Goal: Task Accomplishment & Management: Manage account settings

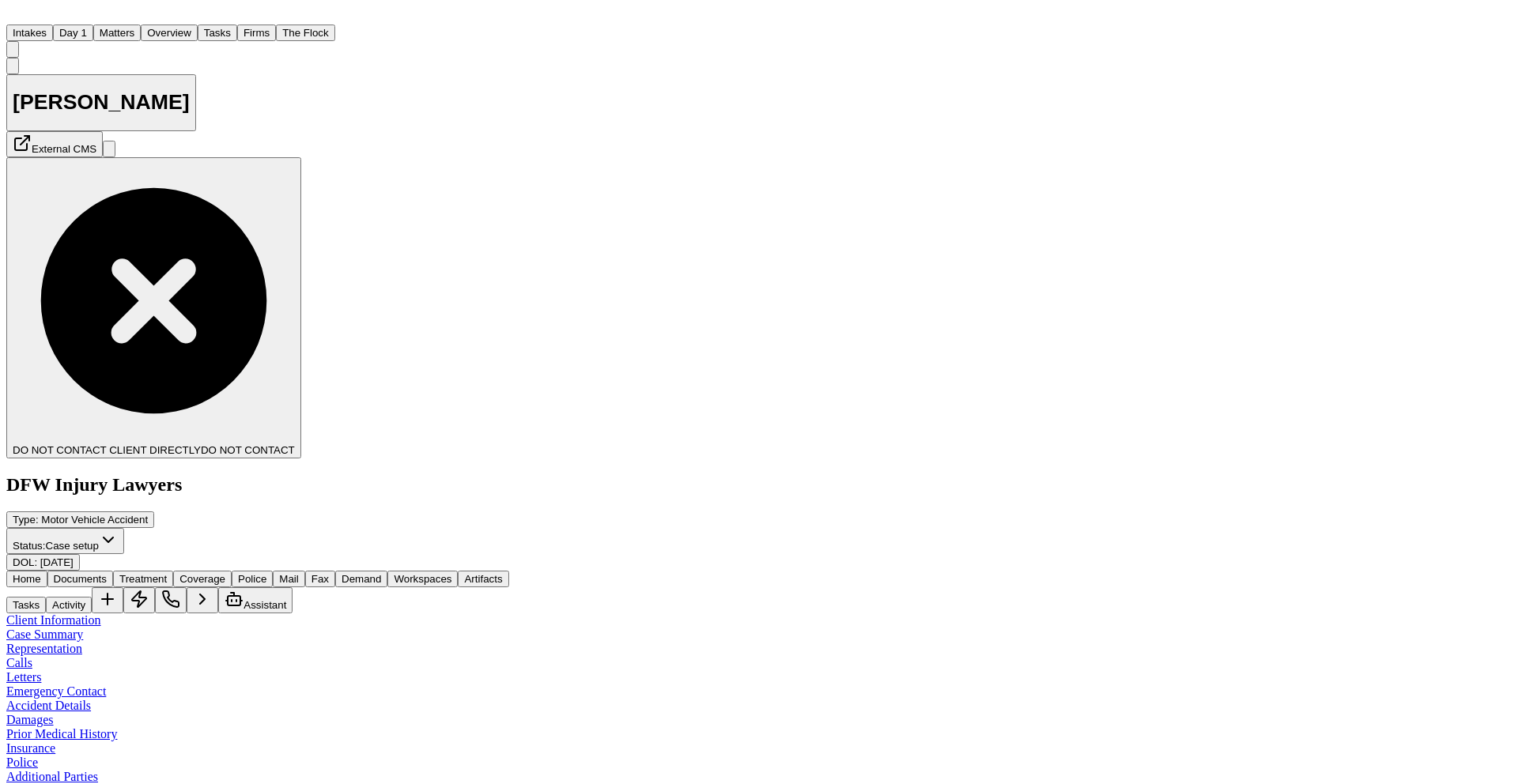
scroll to position [527, 0]
paste textarea "**********"
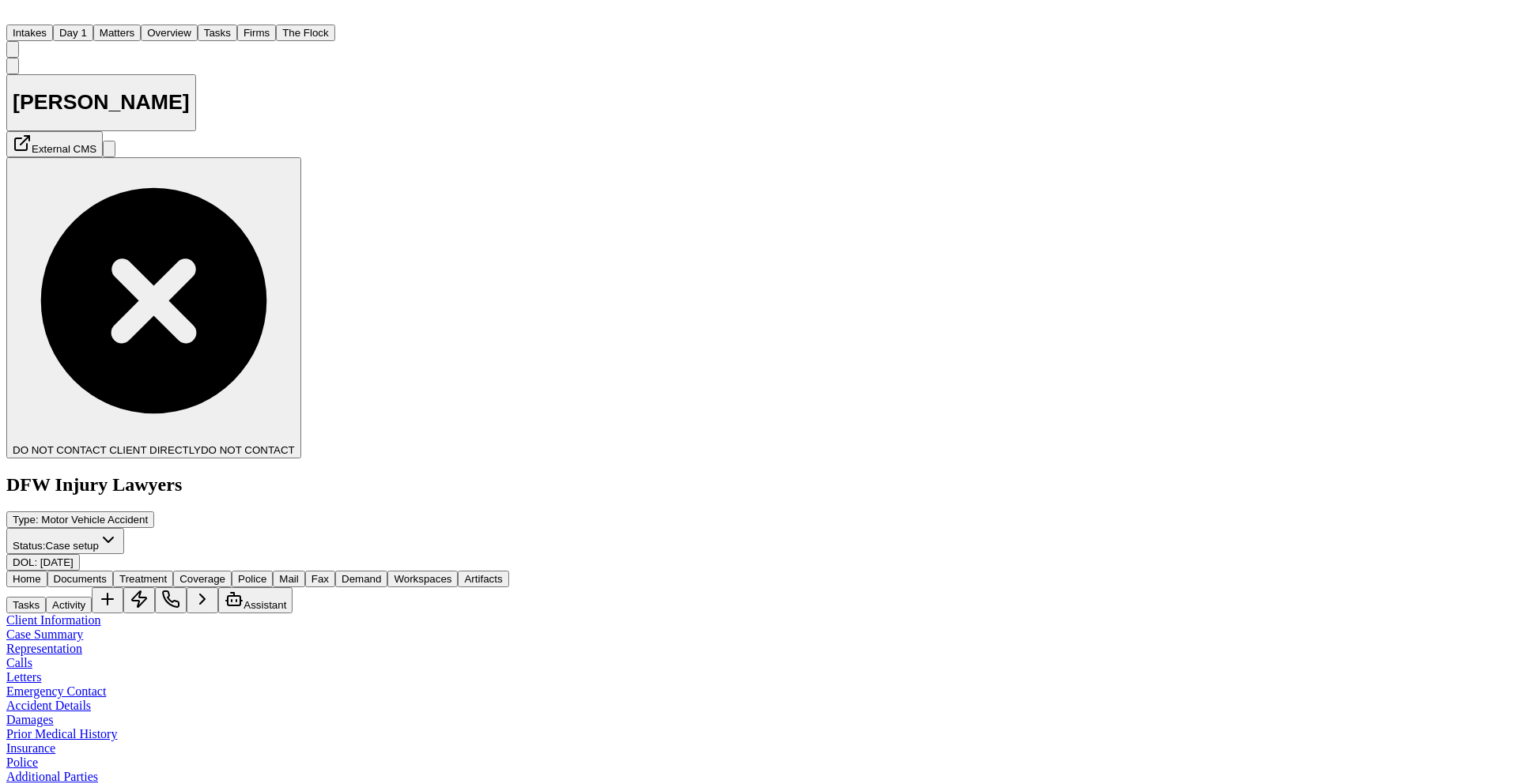
type textarea "**********"
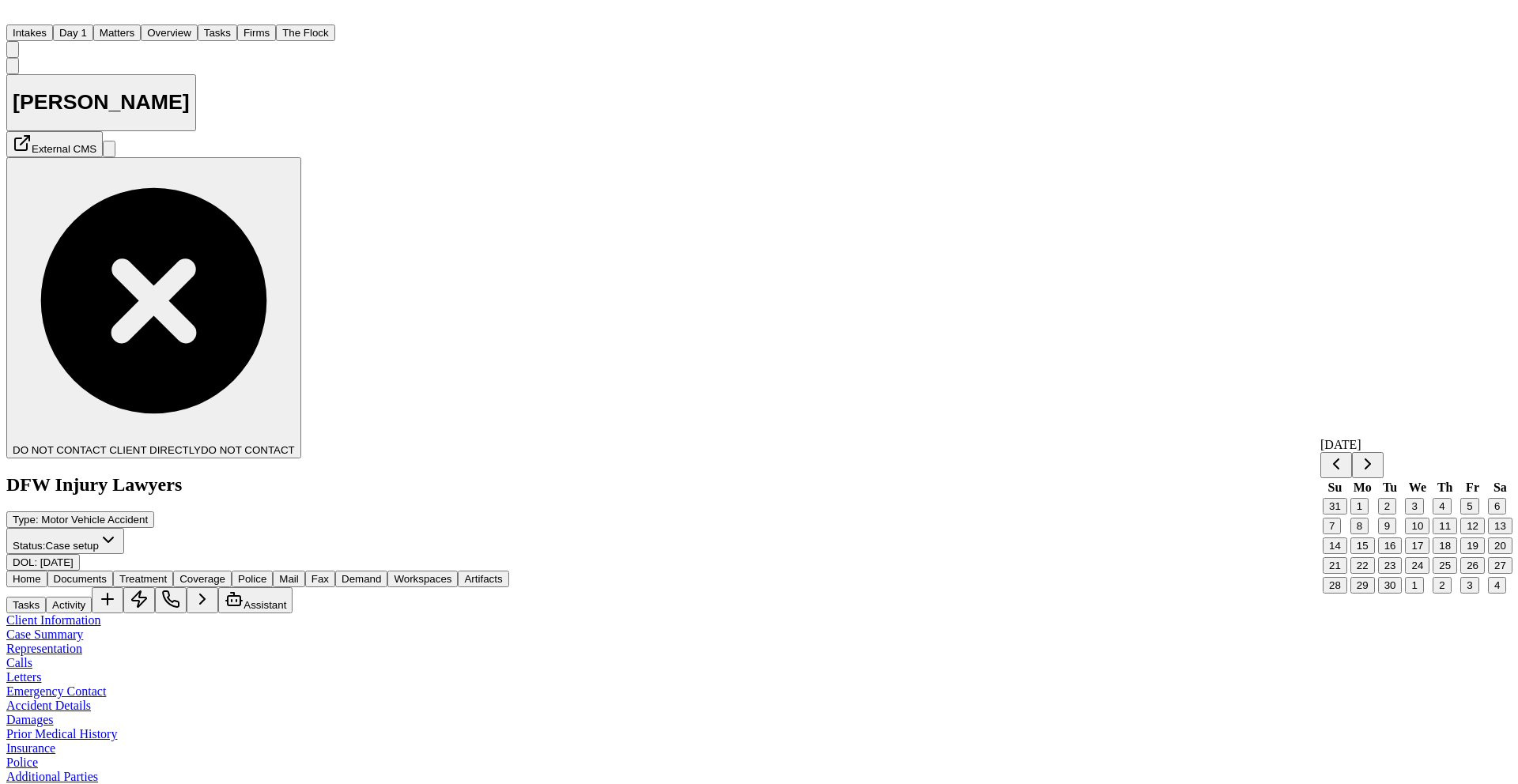
click at [1470, 534] on button "12" at bounding box center [1473, 526] width 24 height 17
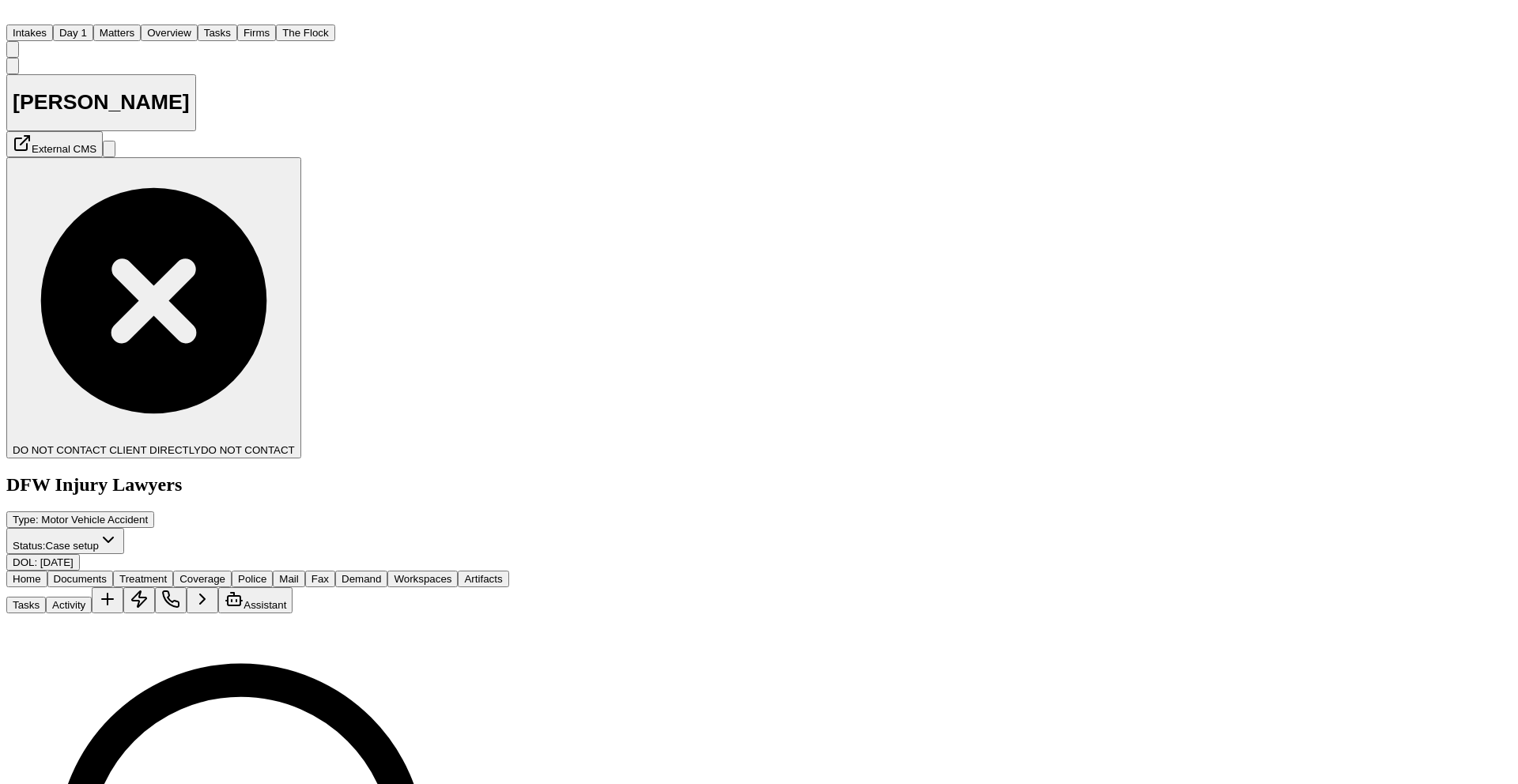
click at [107, 573] on span "Documents" at bounding box center [80, 579] width 53 height 12
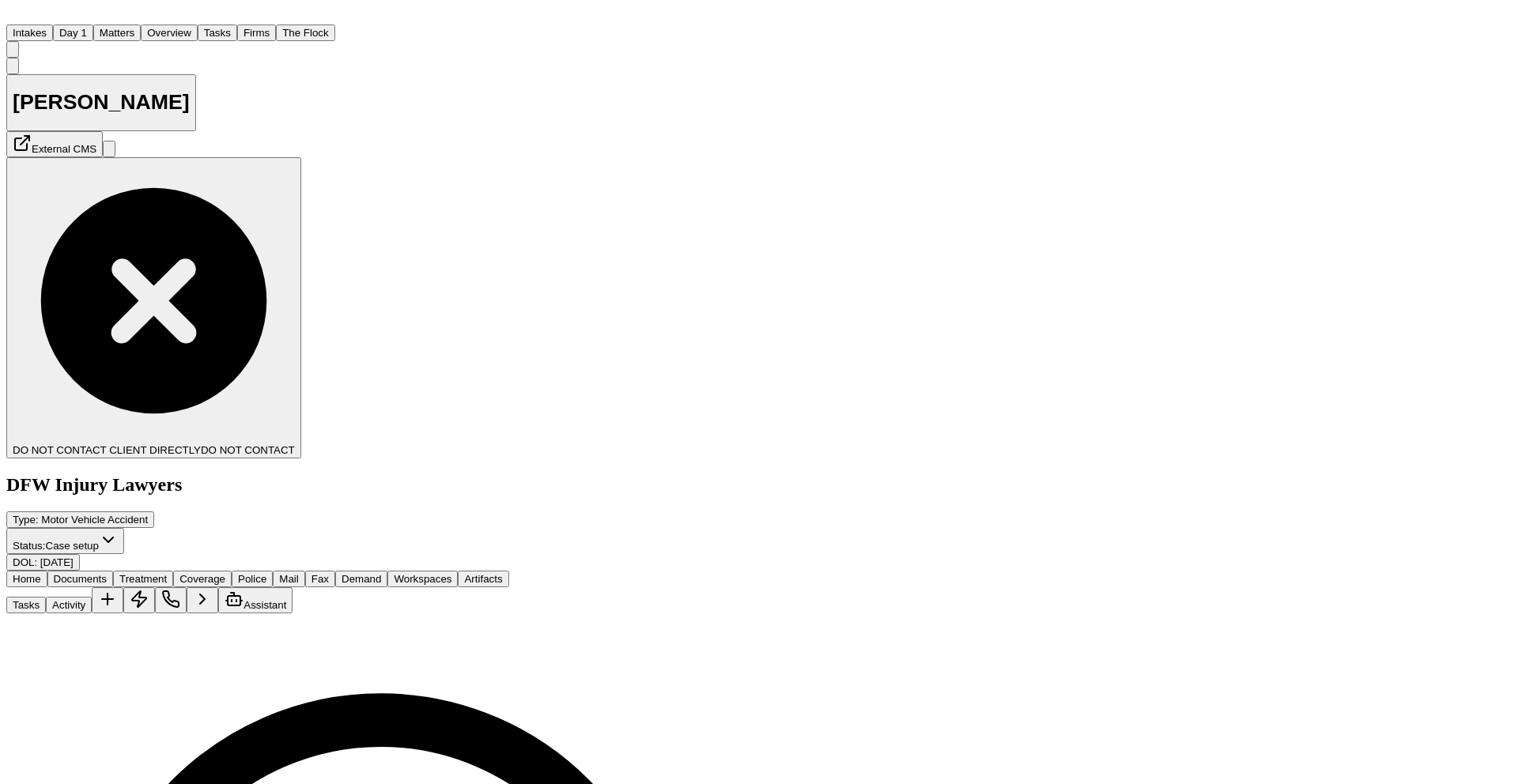
scroll to position [853, 0]
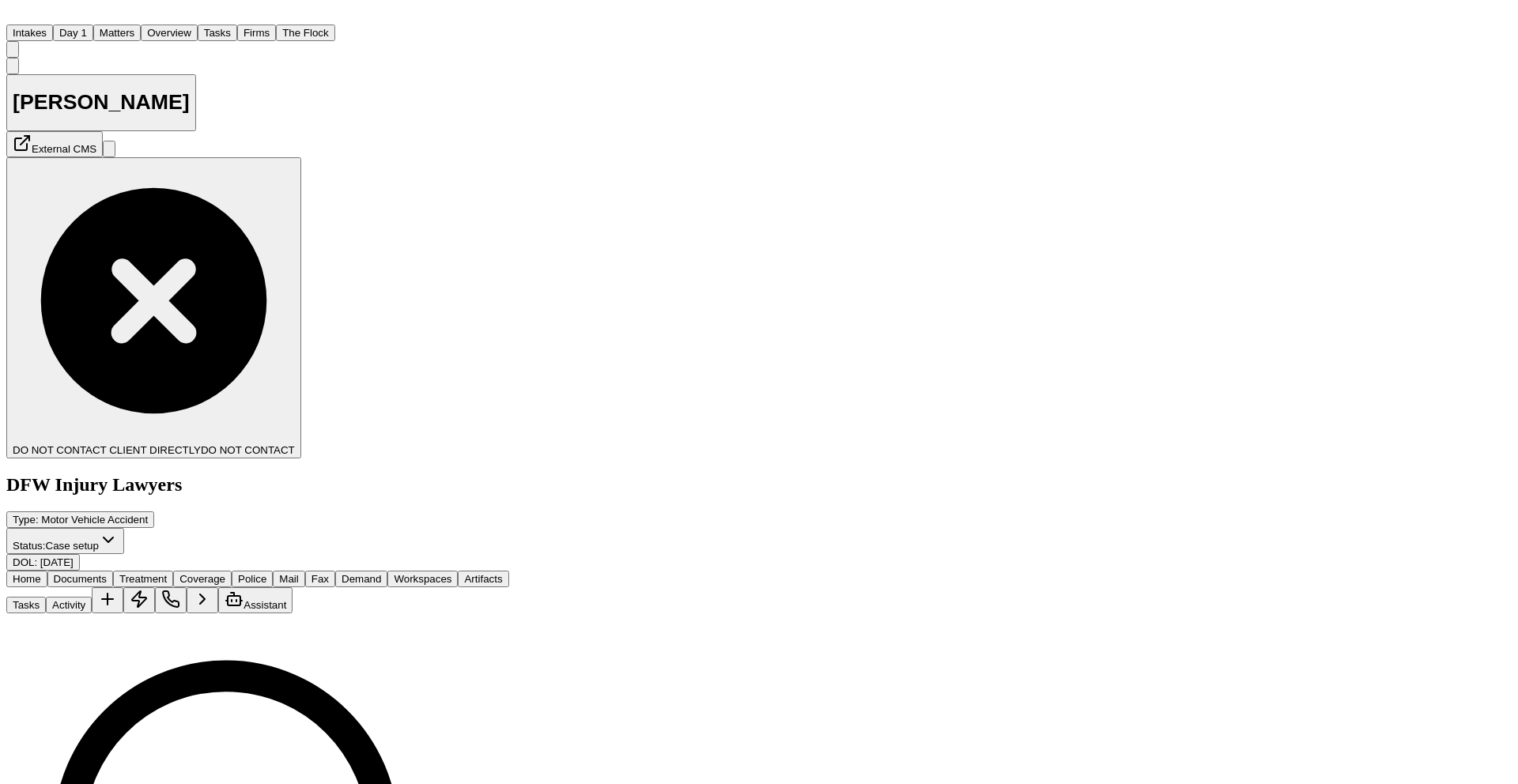
scroll to position [0, 0]
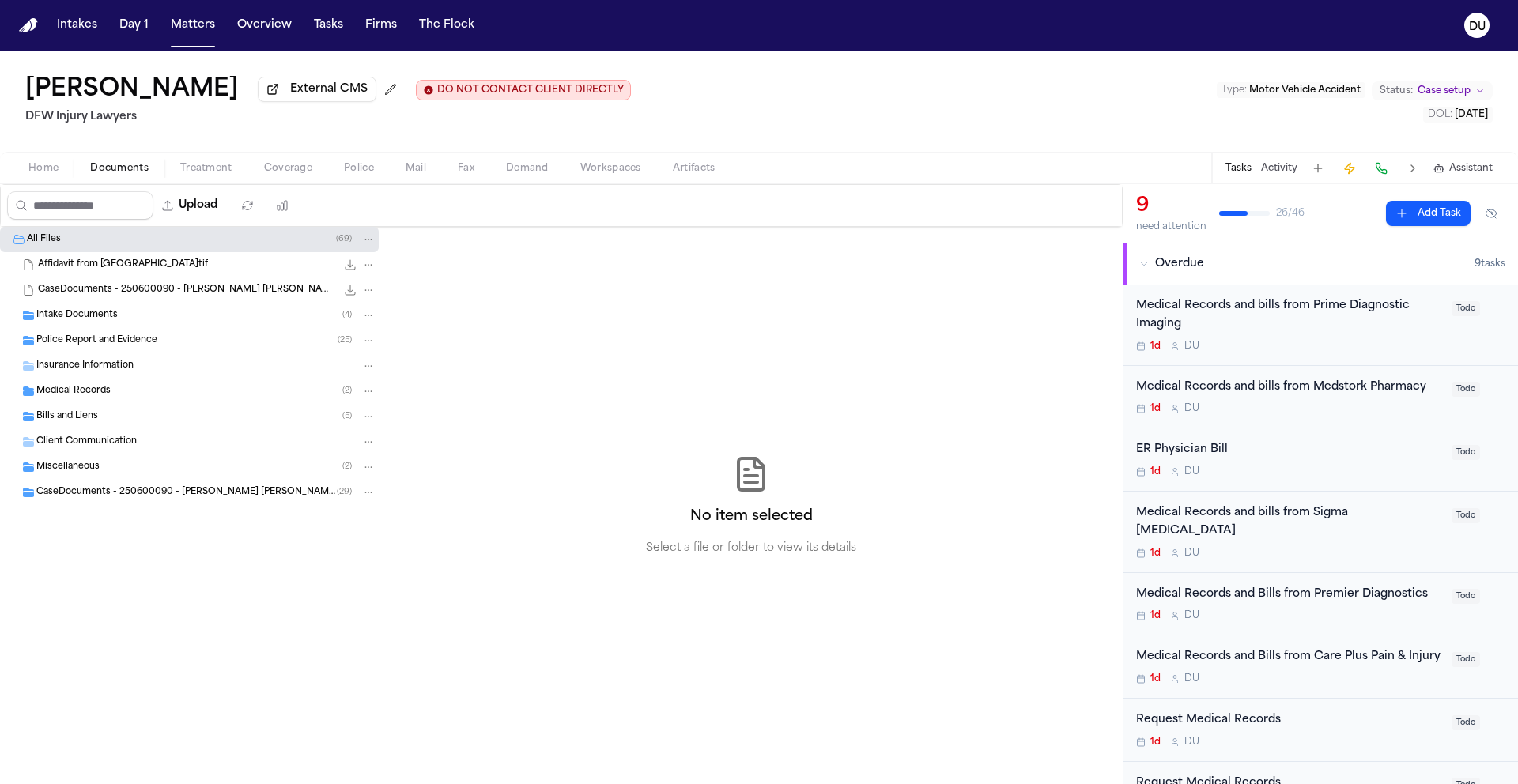
click at [145, 292] on span "CaseDocuments - 250600090 - [PERSON_NAME] [PERSON_NAME] 20250806195253.zip" at bounding box center [186, 290] width 298 height 13
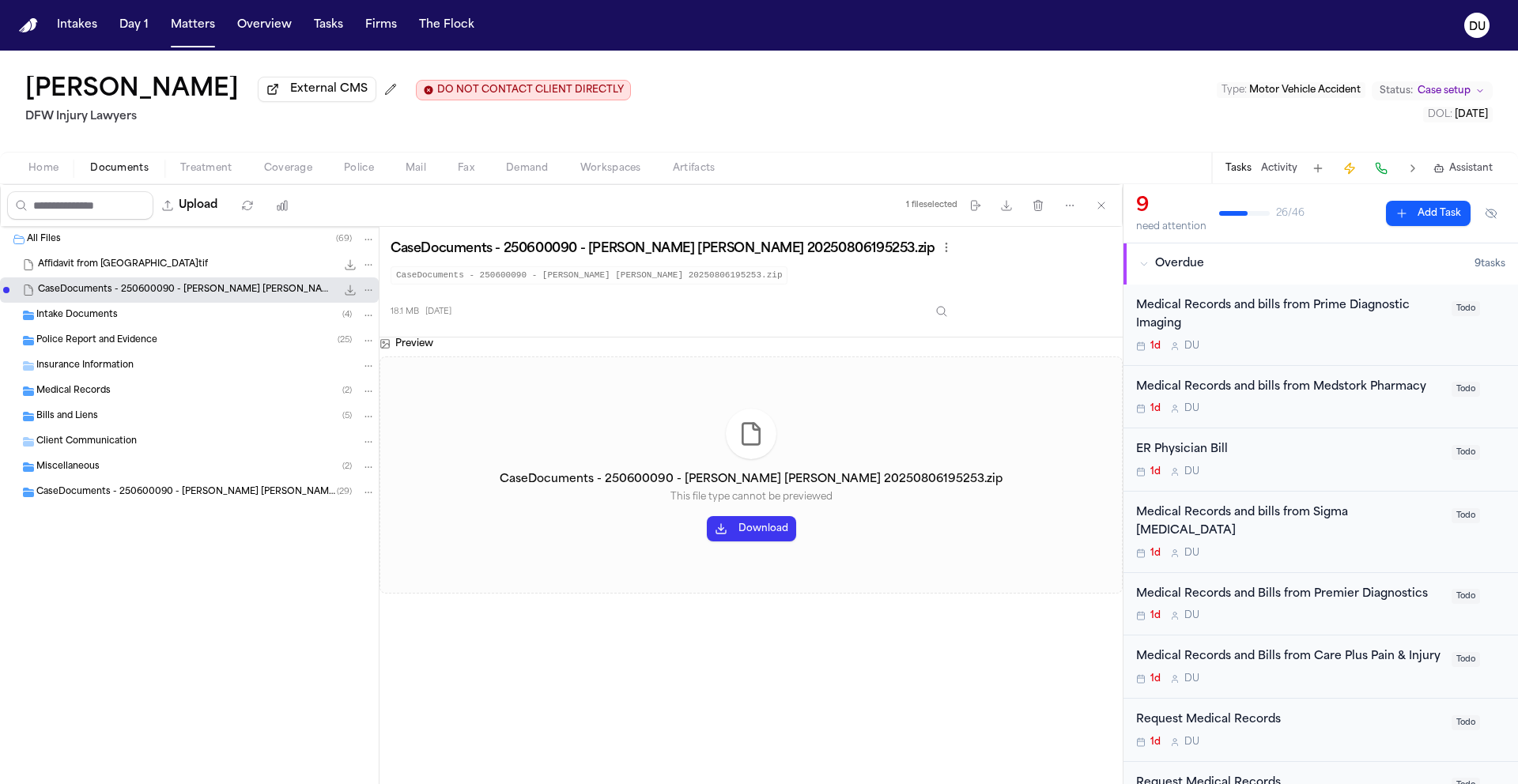
click at [145, 292] on span "CaseDocuments - 250600090 - [PERSON_NAME] [PERSON_NAME] 20250806195253.zip" at bounding box center [186, 290] width 298 height 13
click at [169, 295] on span "CaseDocuments - 250600090 - [PERSON_NAME] [PERSON_NAME] 20250806195253.zip" at bounding box center [186, 290] width 298 height 13
click at [729, 534] on button "Download" at bounding box center [751, 528] width 89 height 25
click at [1213, 312] on div "Medical Records and bills from Prime Diagnostic Imaging" at bounding box center [1288, 315] width 306 height 37
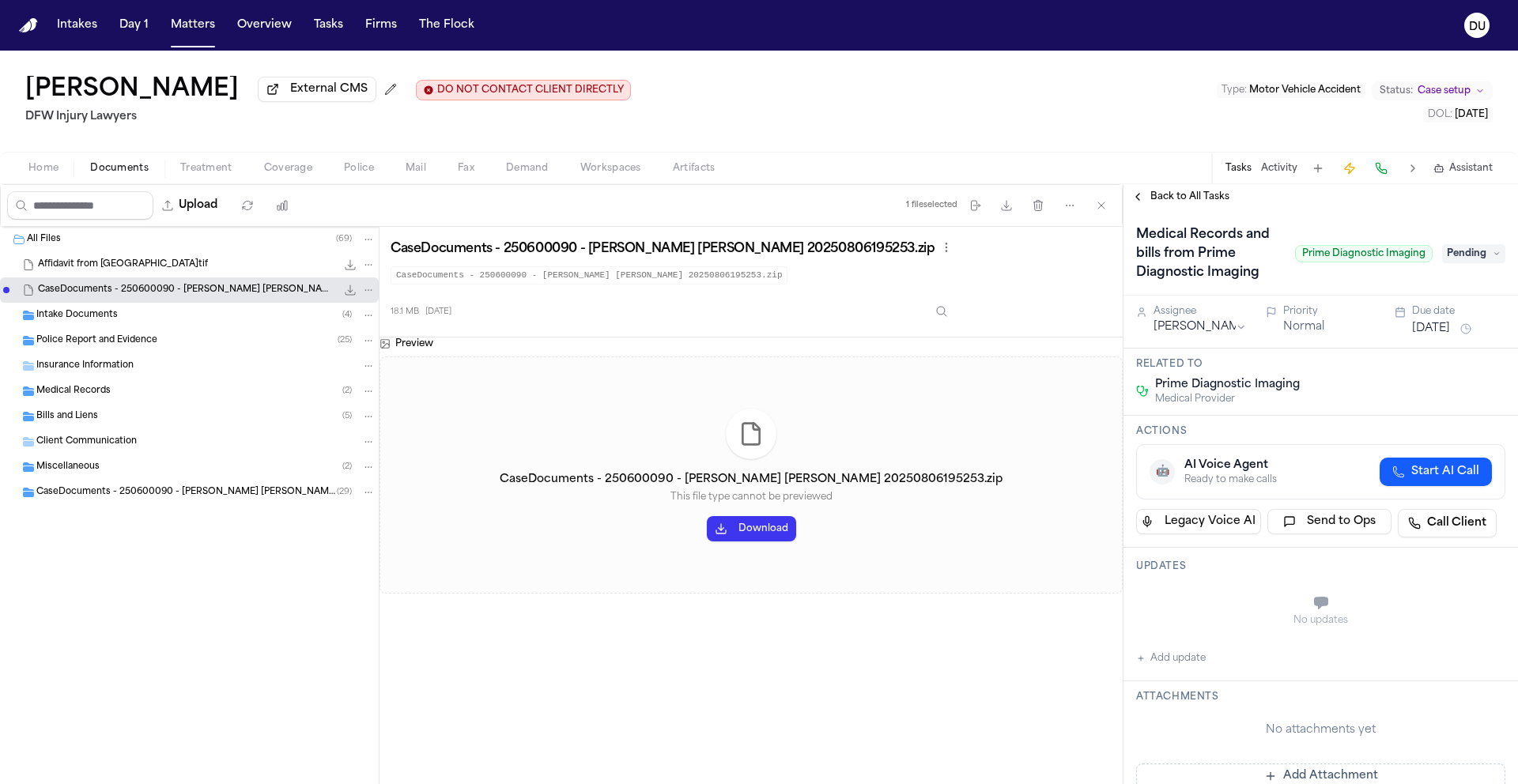
click at [1454, 260] on span "Pending" at bounding box center [1473, 254] width 63 height 19
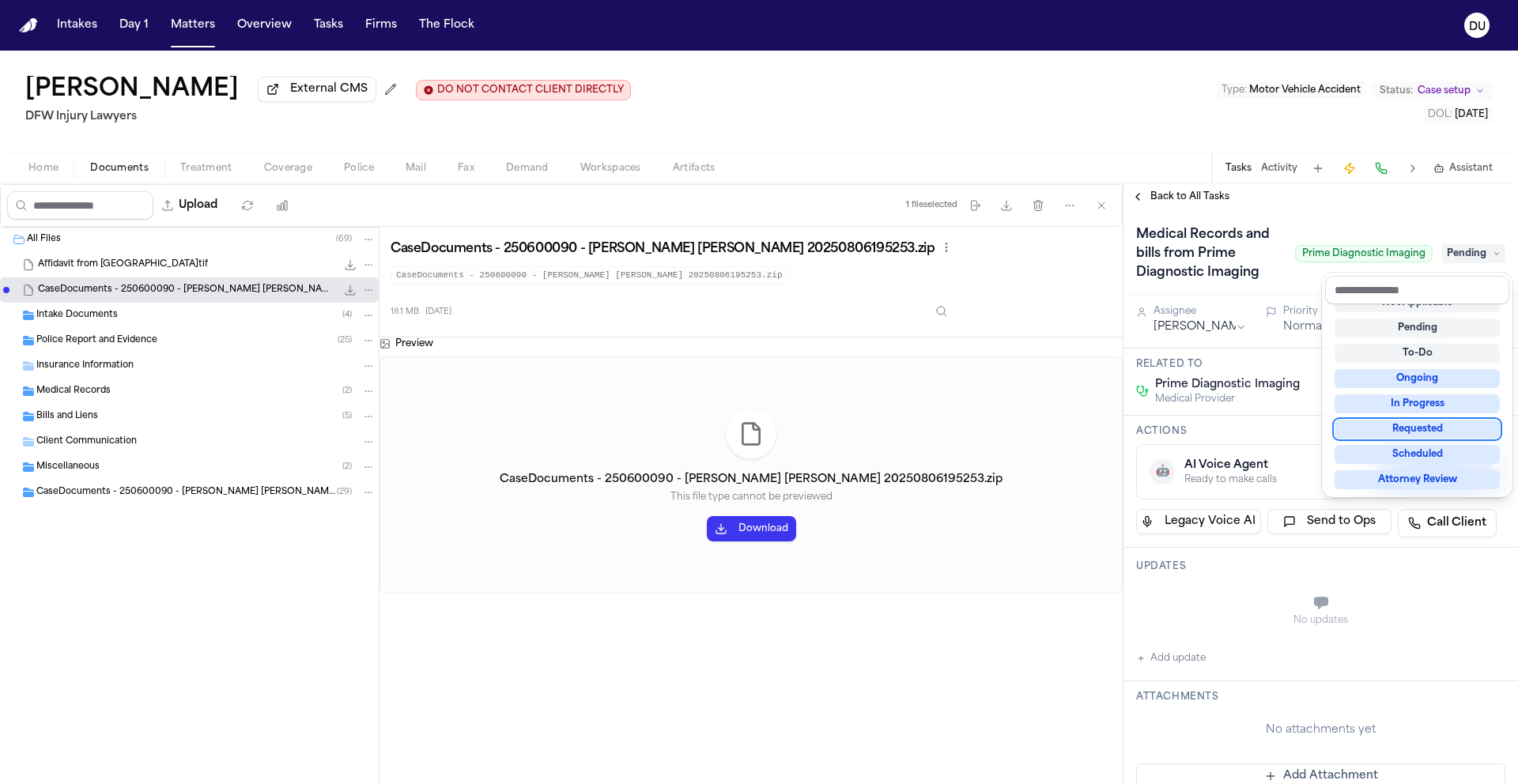
click at [1421, 426] on div "Requested" at bounding box center [1417, 430] width 165 height 19
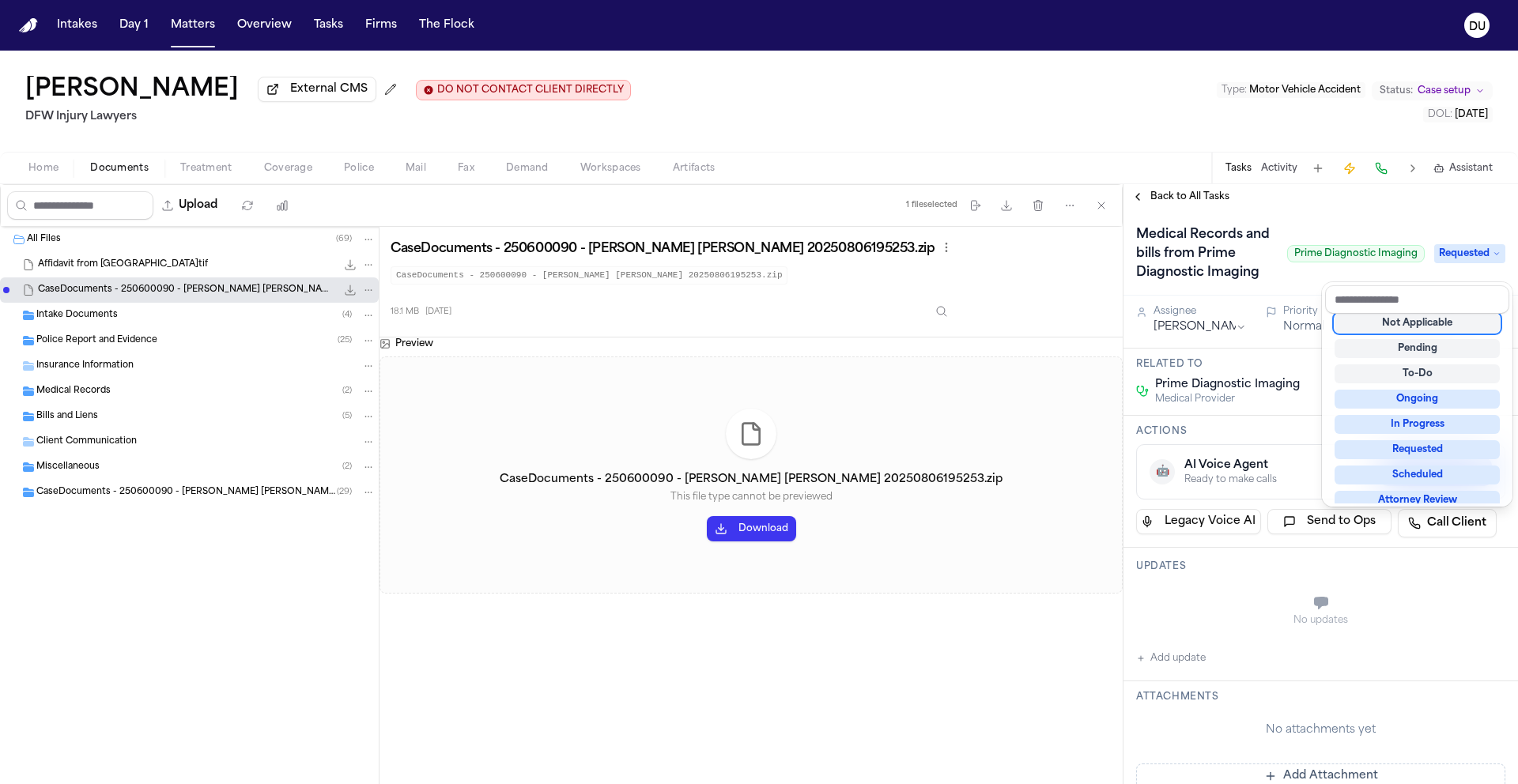
click at [1382, 224] on div "Medical Records and bills from Prime Diagnostic Imaging Prime Diagnostic Imagin…" at bounding box center [1321, 252] width 395 height 86
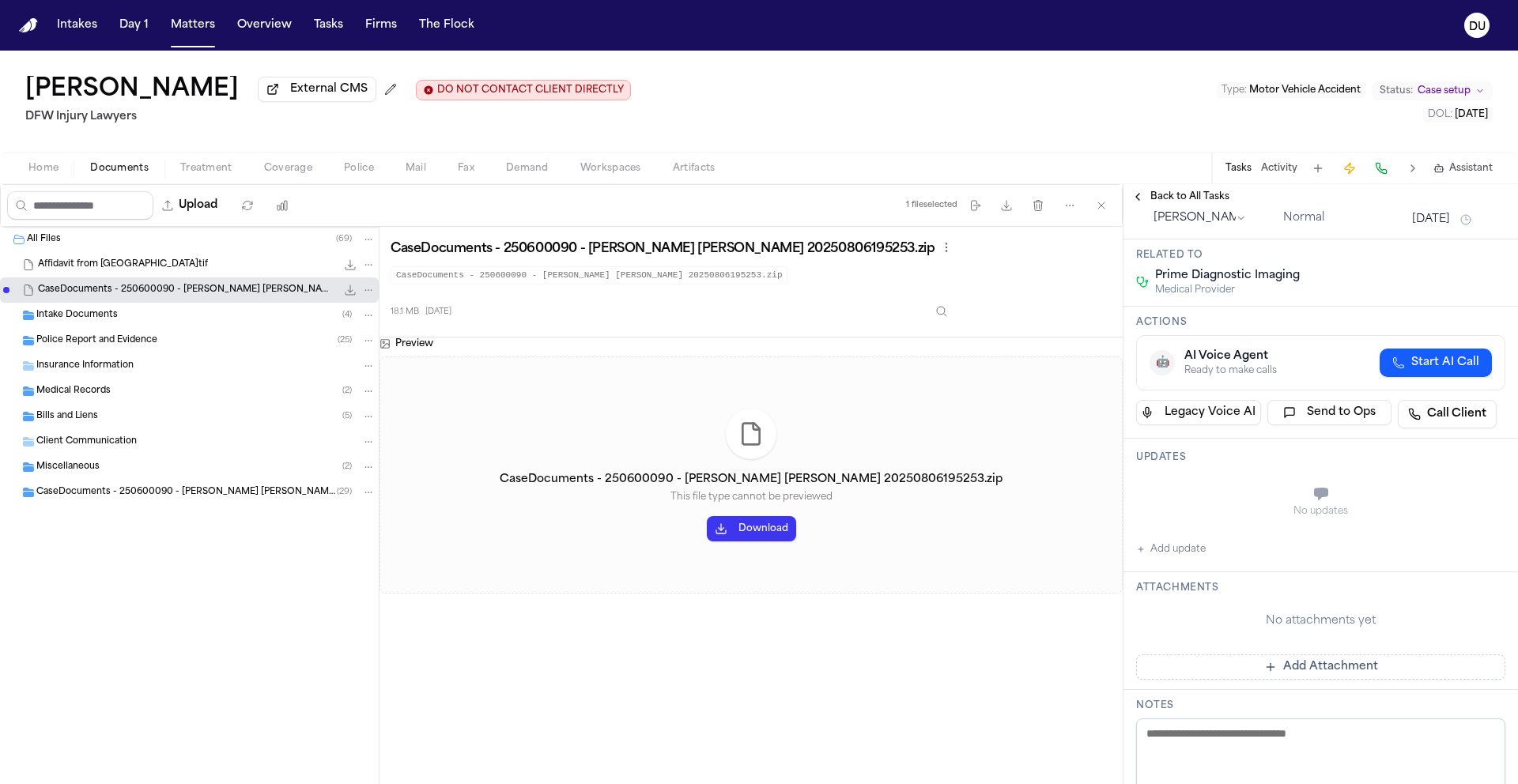
scroll to position [111, 0]
click at [1301, 677] on button "Add Attachment" at bounding box center [1320, 665] width 369 height 25
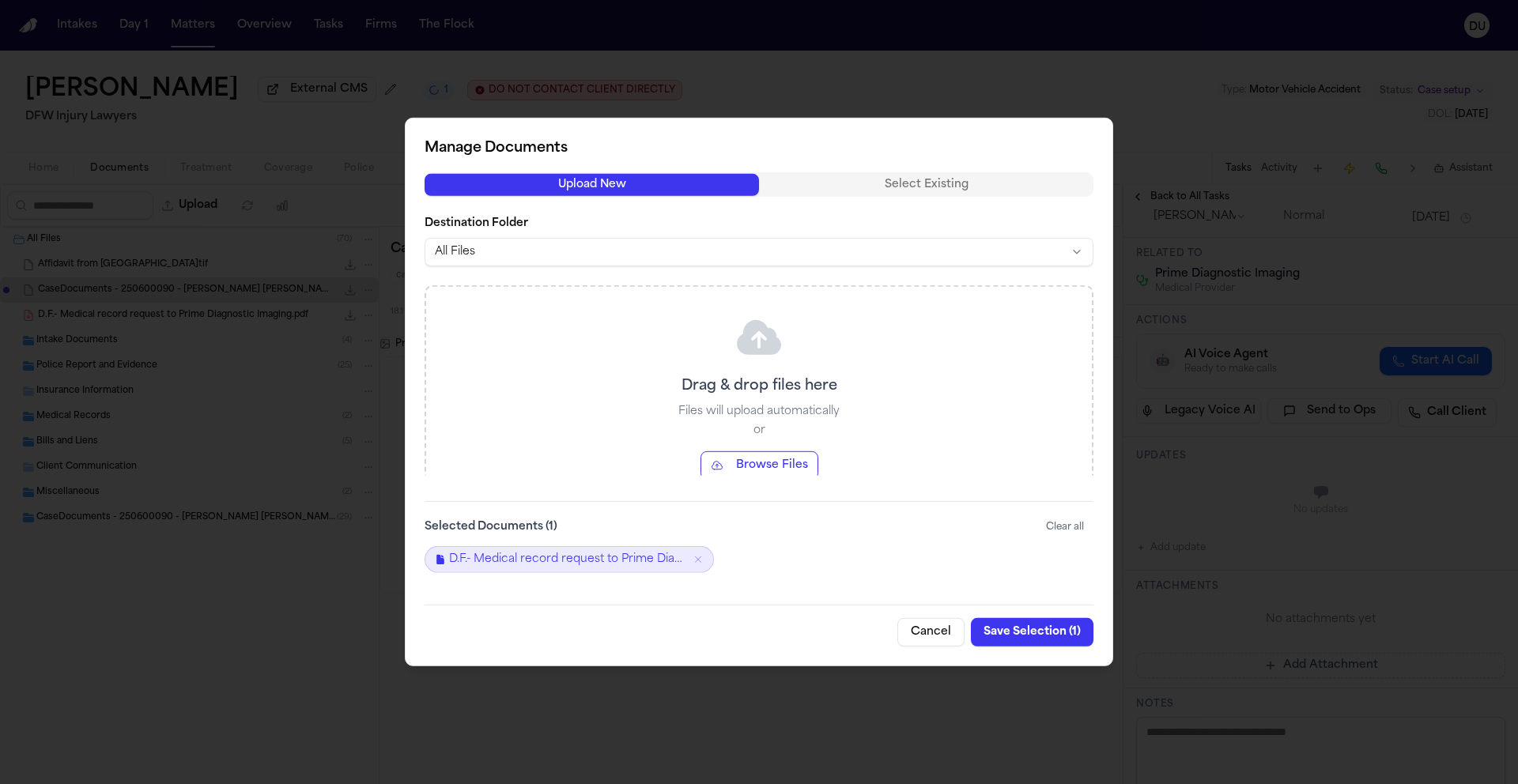
click at [1035, 629] on button "Save Selection ( 1 )" at bounding box center [1032, 632] width 122 height 29
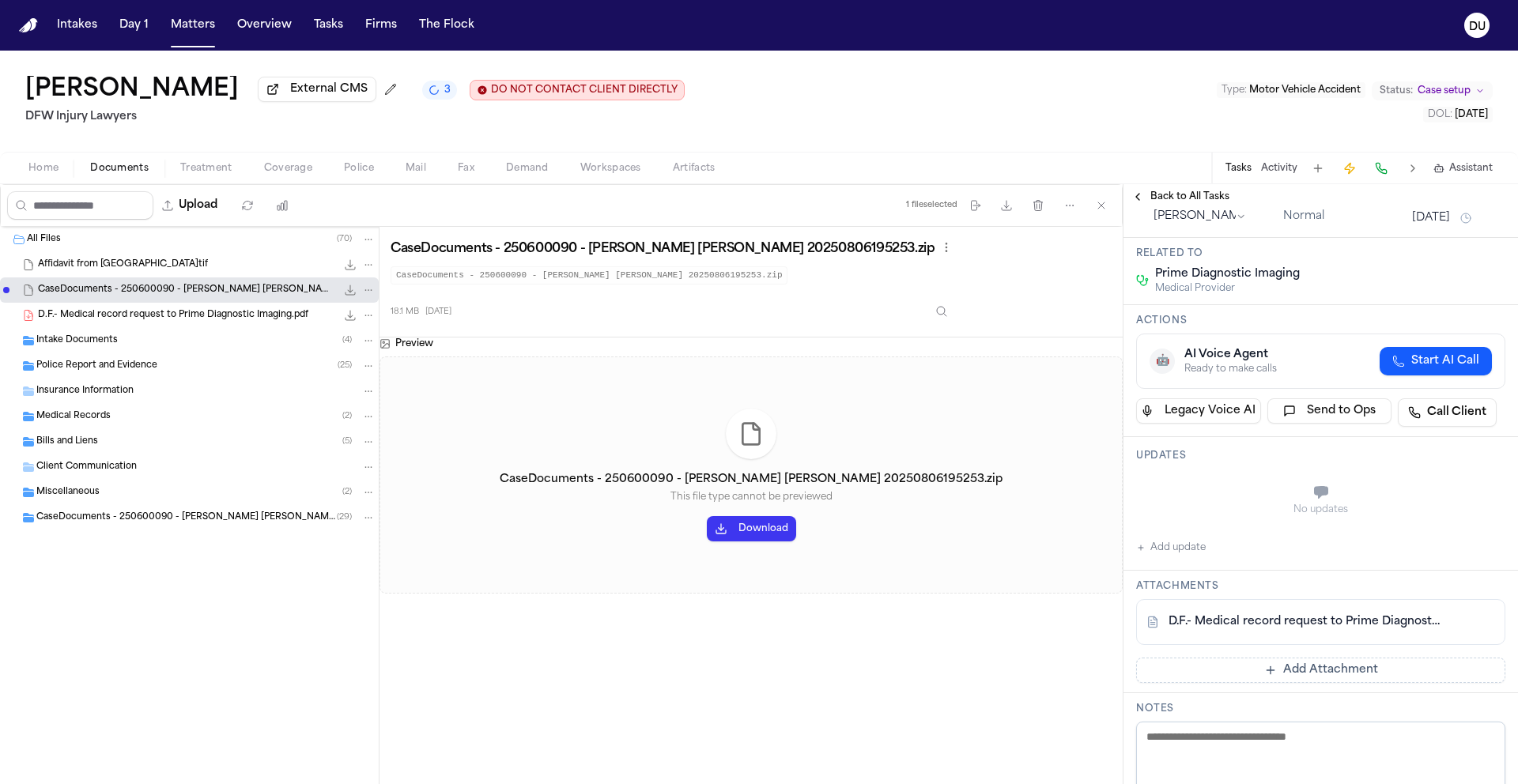
scroll to position [0, 0]
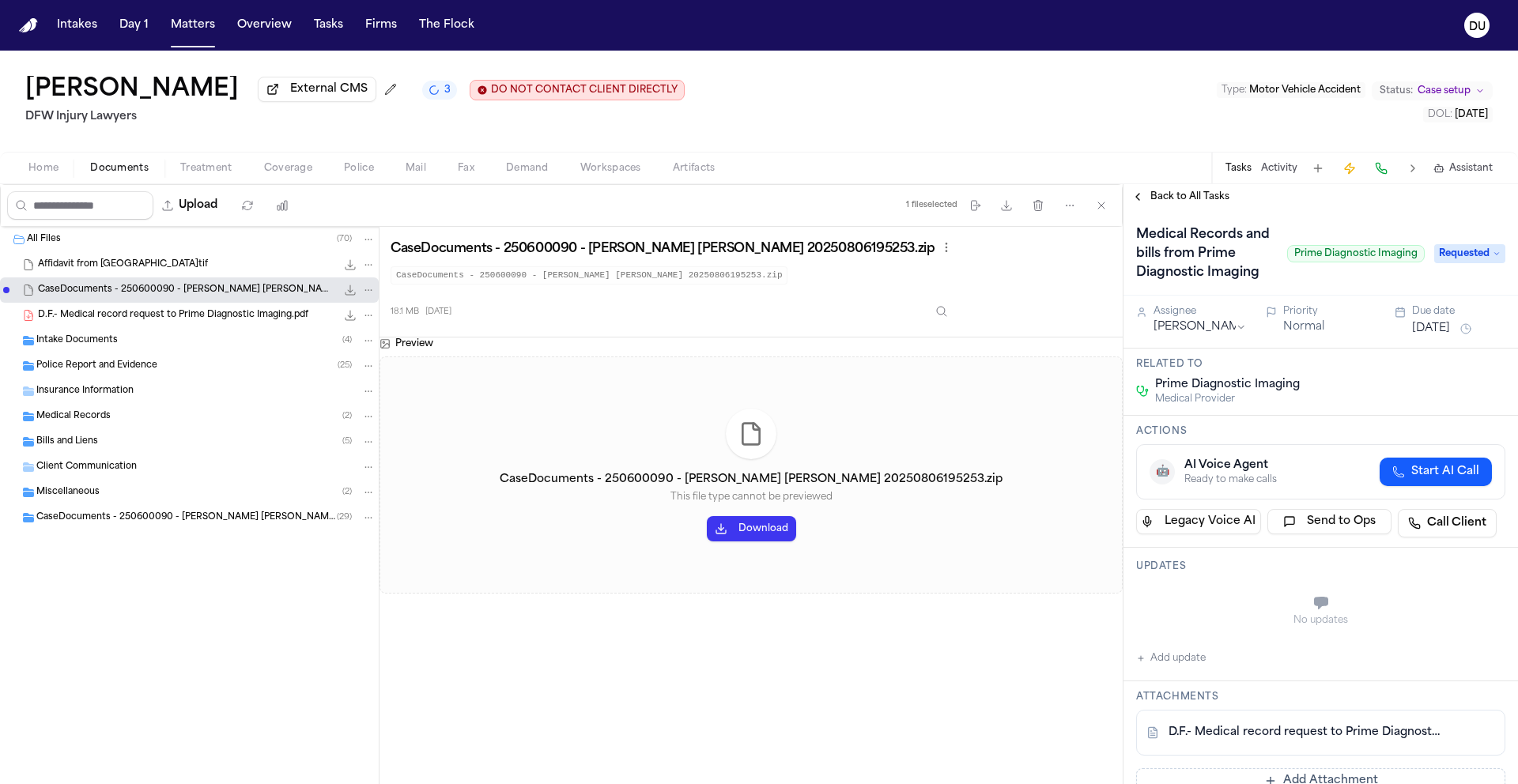
click at [1440, 337] on button "[DATE]" at bounding box center [1430, 328] width 38 height 16
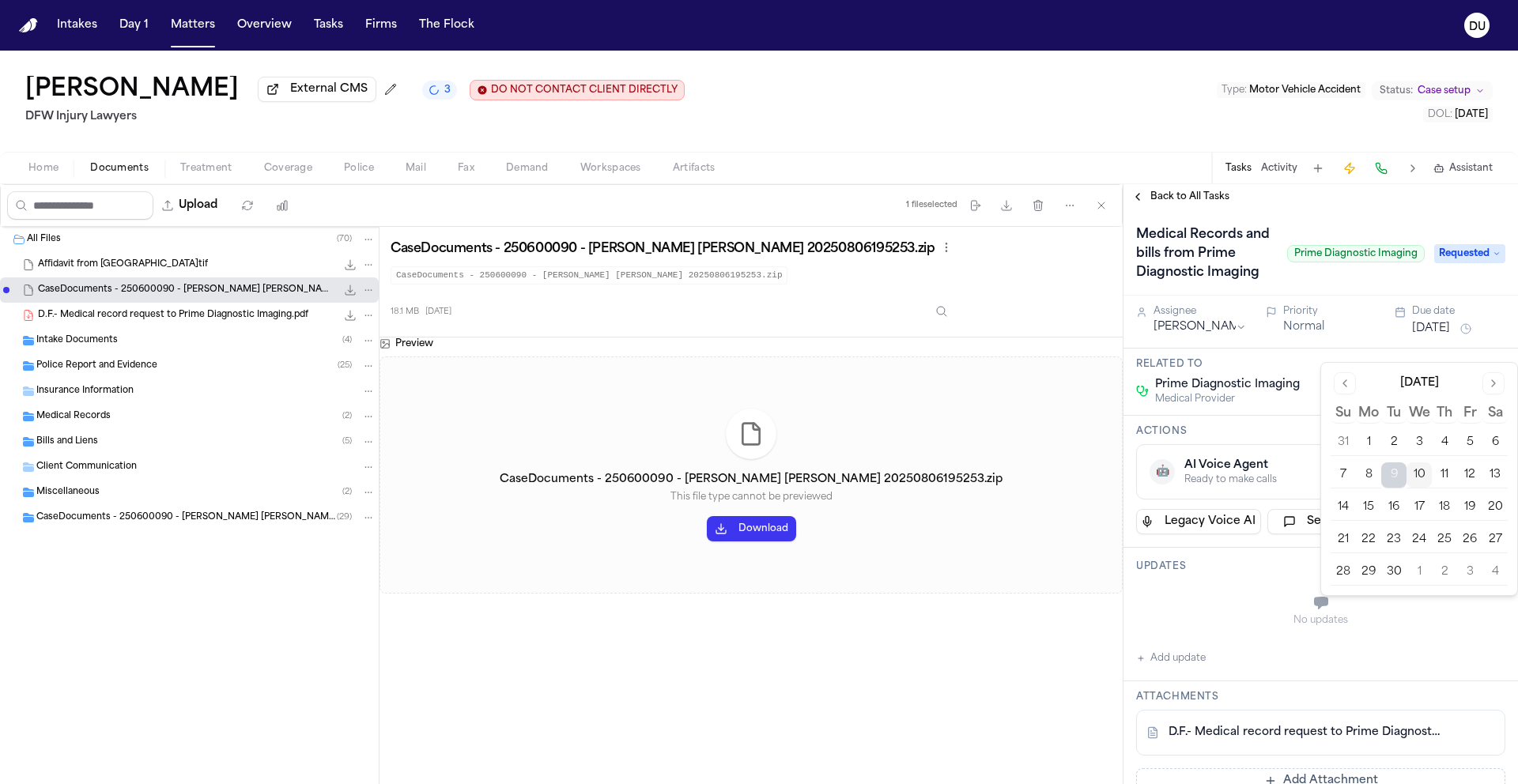
click at [1464, 473] on button "12" at bounding box center [1469, 474] width 25 height 25
click at [1223, 617] on div "No updates" at bounding box center [1320, 610] width 369 height 57
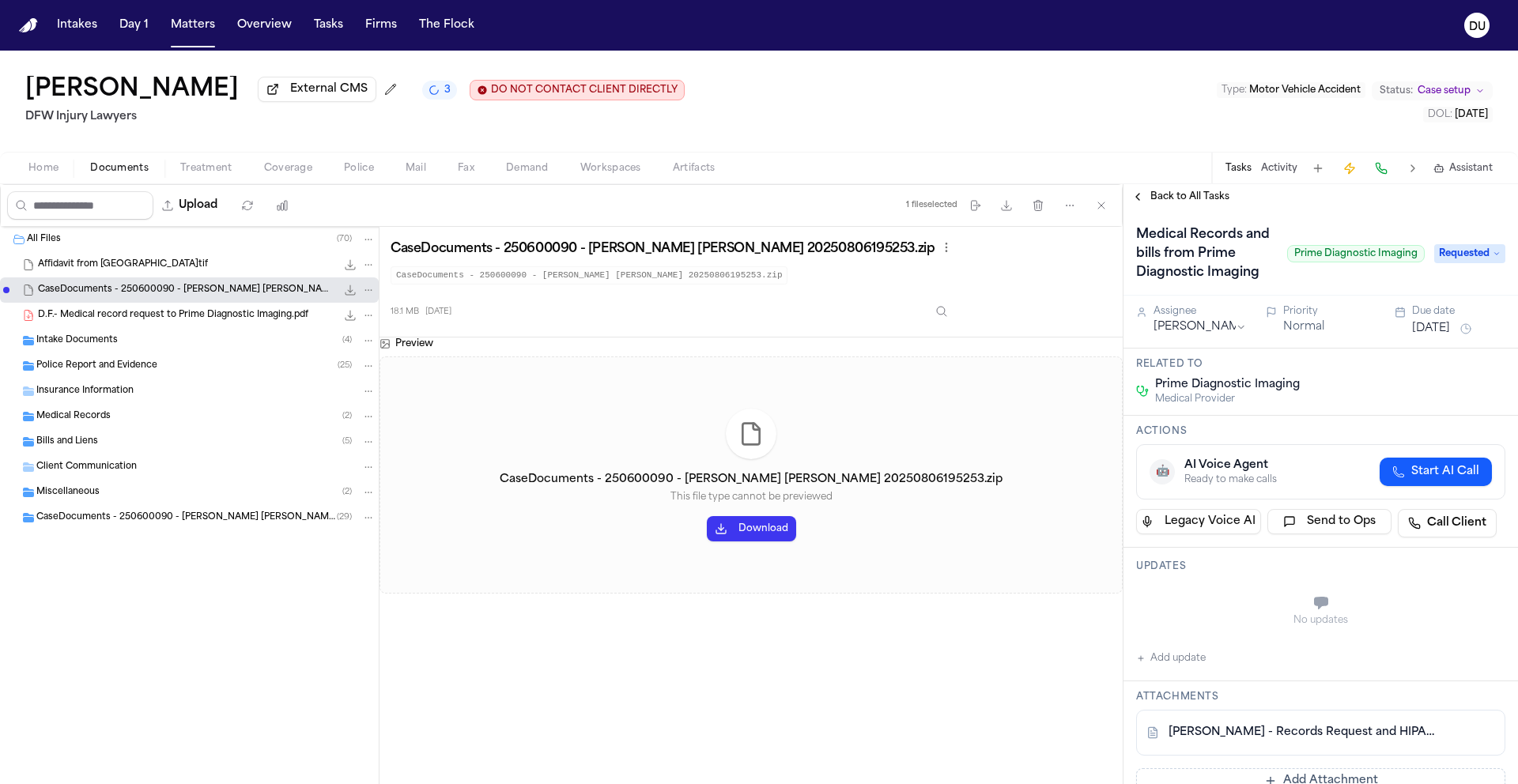
click at [1202, 199] on span "Back to All Tasks" at bounding box center [1190, 196] width 79 height 12
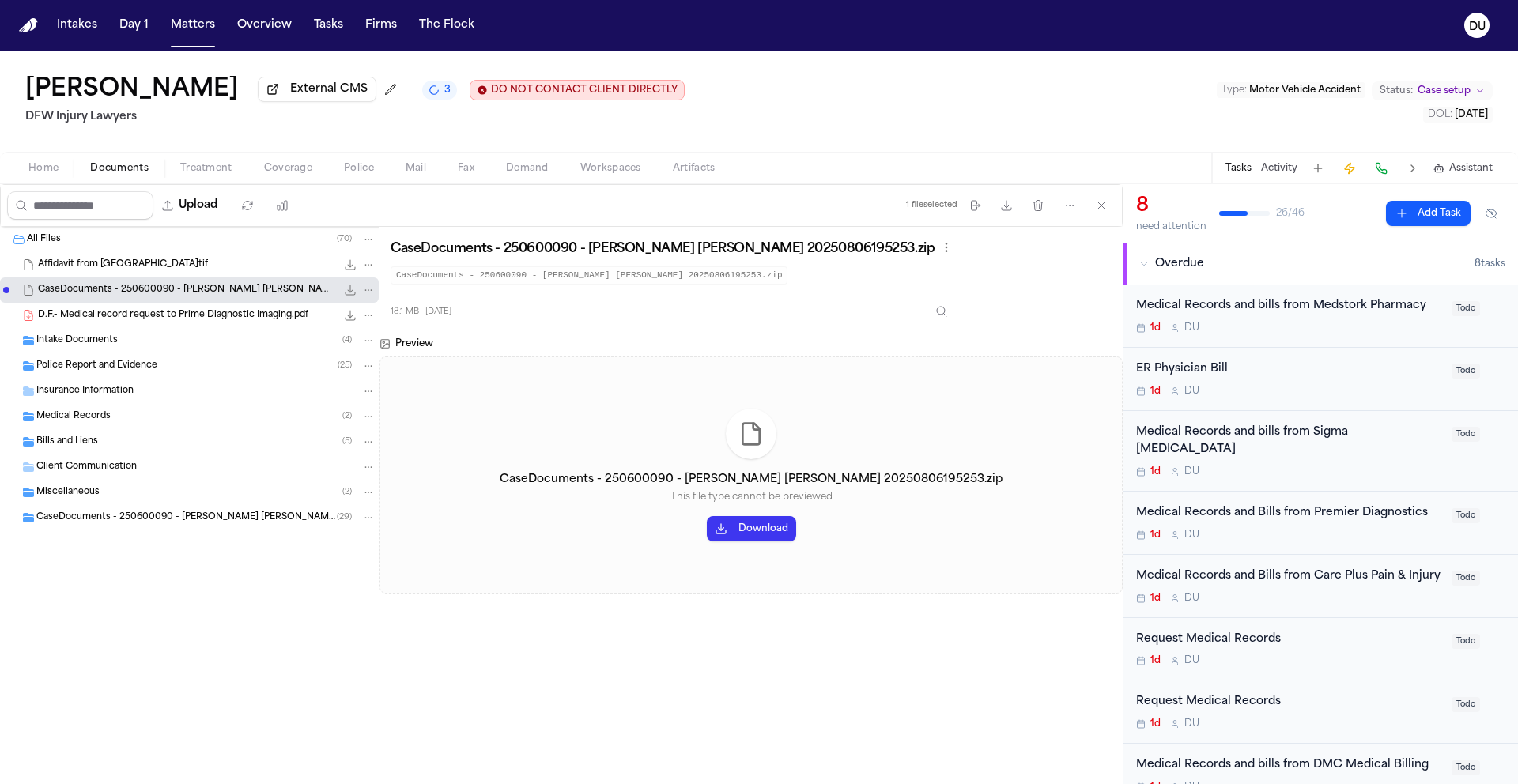
click at [1342, 306] on div "Medical Records and bills from Medstork Pharmacy" at bounding box center [1288, 306] width 306 height 18
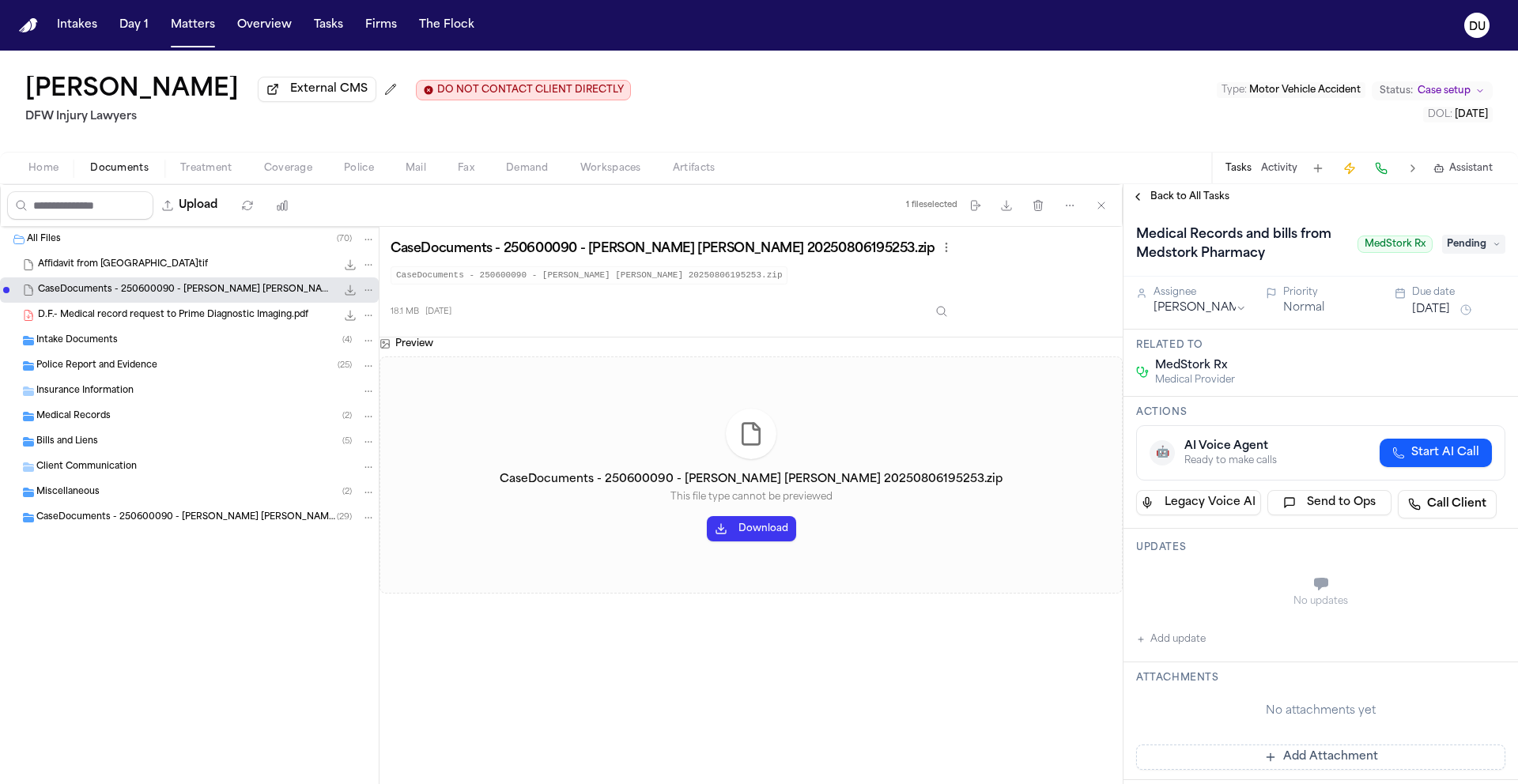
click at [1453, 249] on span "Pending" at bounding box center [1473, 244] width 63 height 19
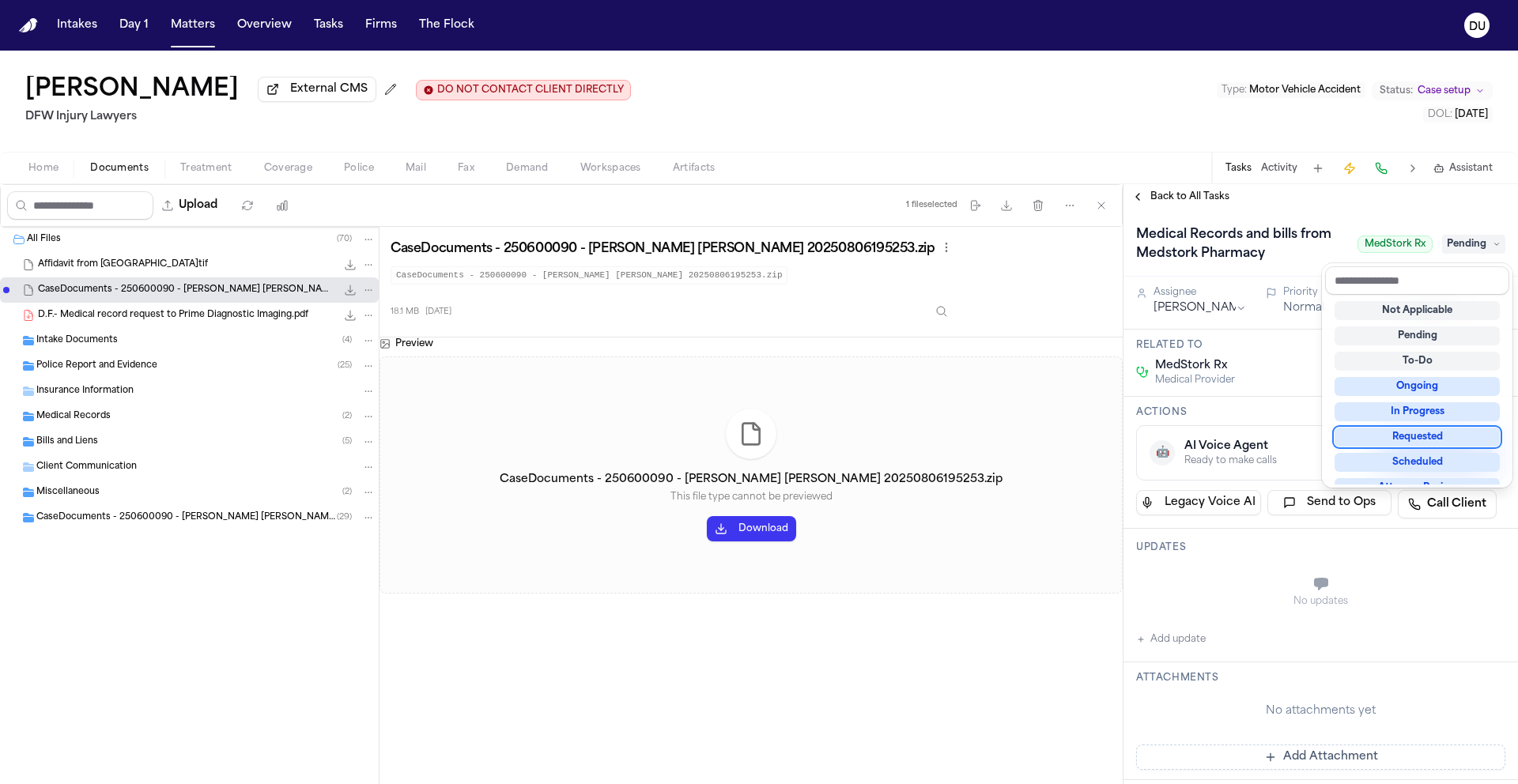
scroll to position [3, 0]
click at [1404, 430] on div "Requested" at bounding box center [1417, 434] width 165 height 19
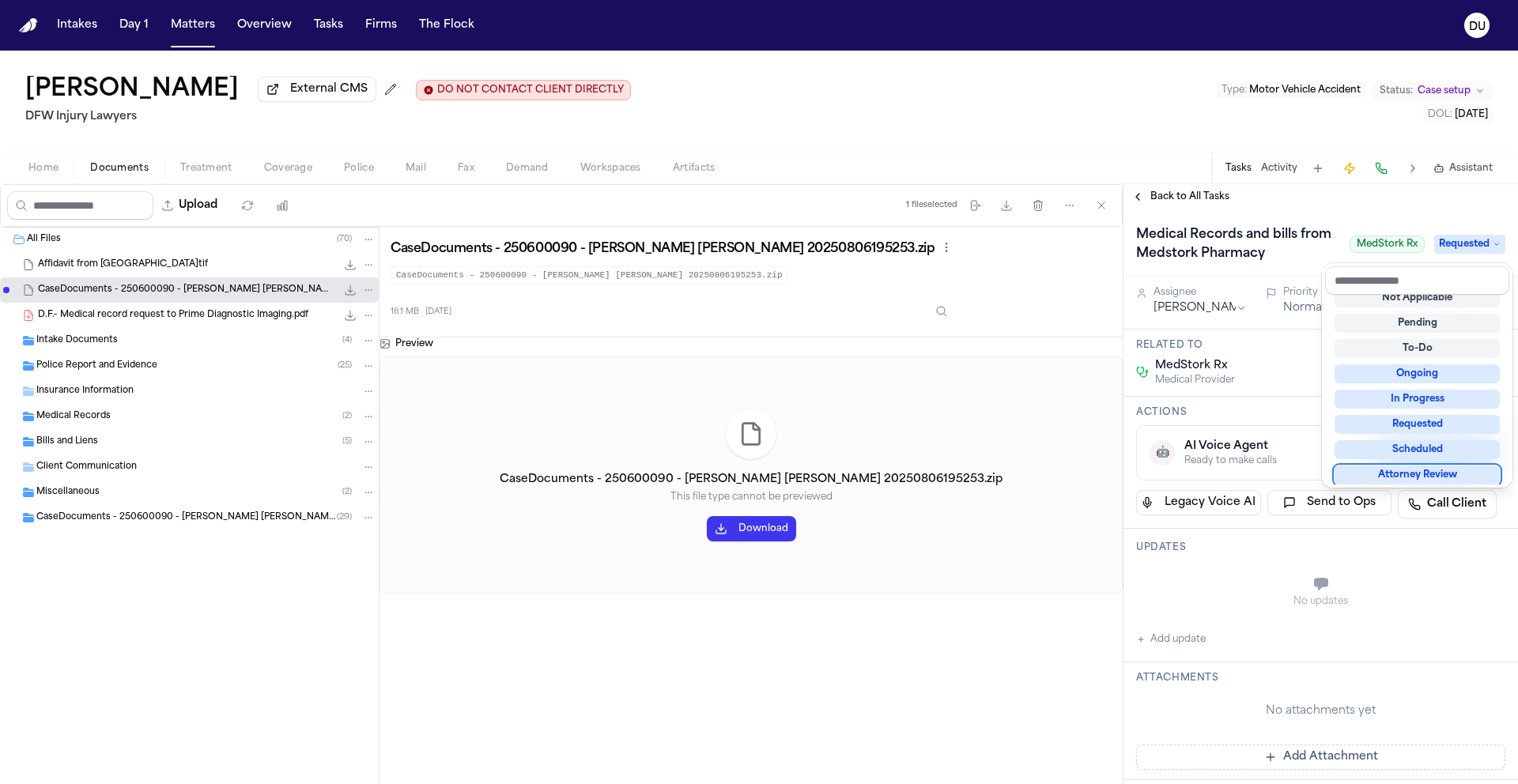
click at [1379, 555] on div "Medical Records and bills from Medstork Pharmacy MedStork Rx Requested Assignee…" at bounding box center [1321, 735] width 395 height 1051
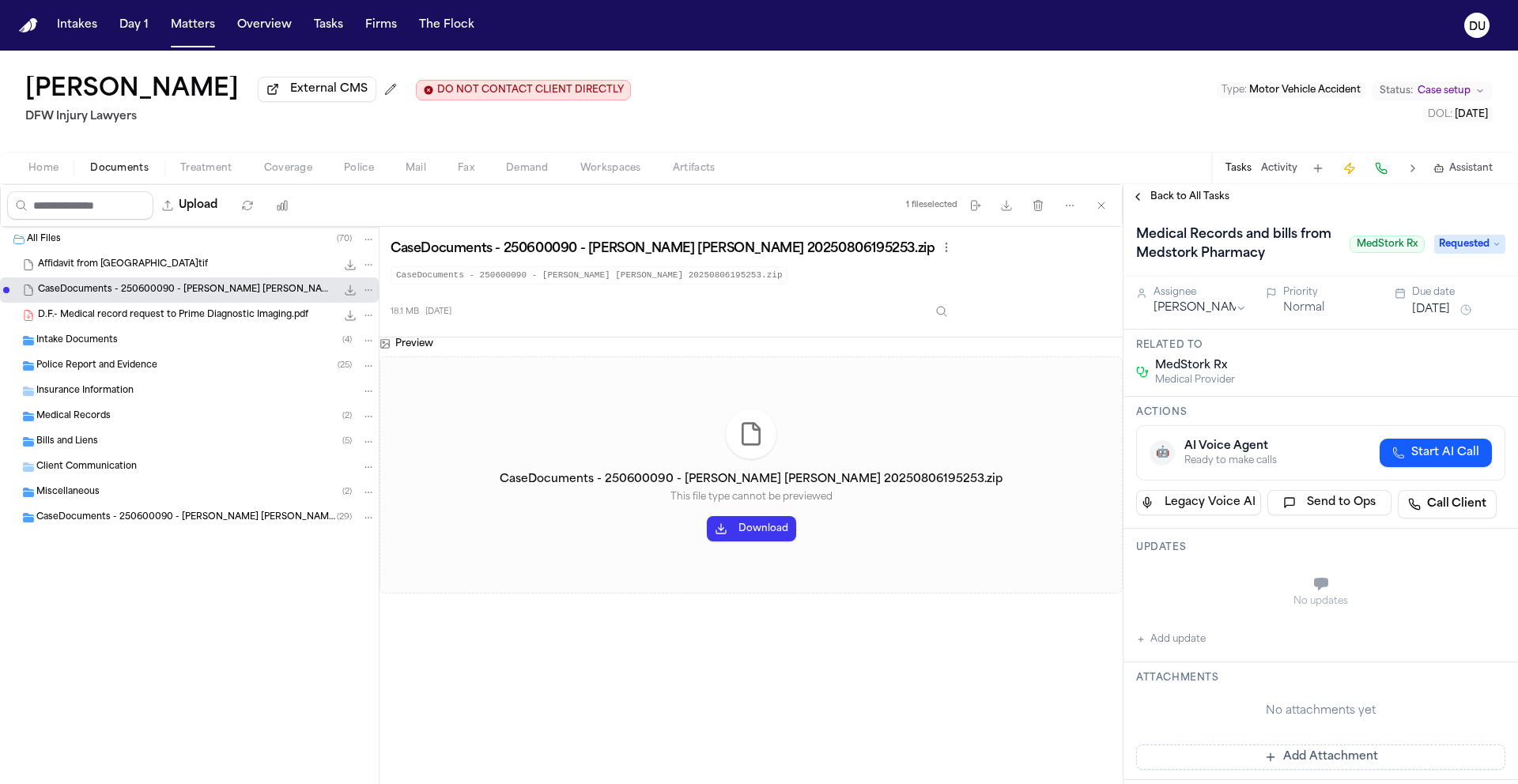
scroll to position [3, 0]
click at [1443, 305] on button "[DATE]" at bounding box center [1430, 306] width 38 height 16
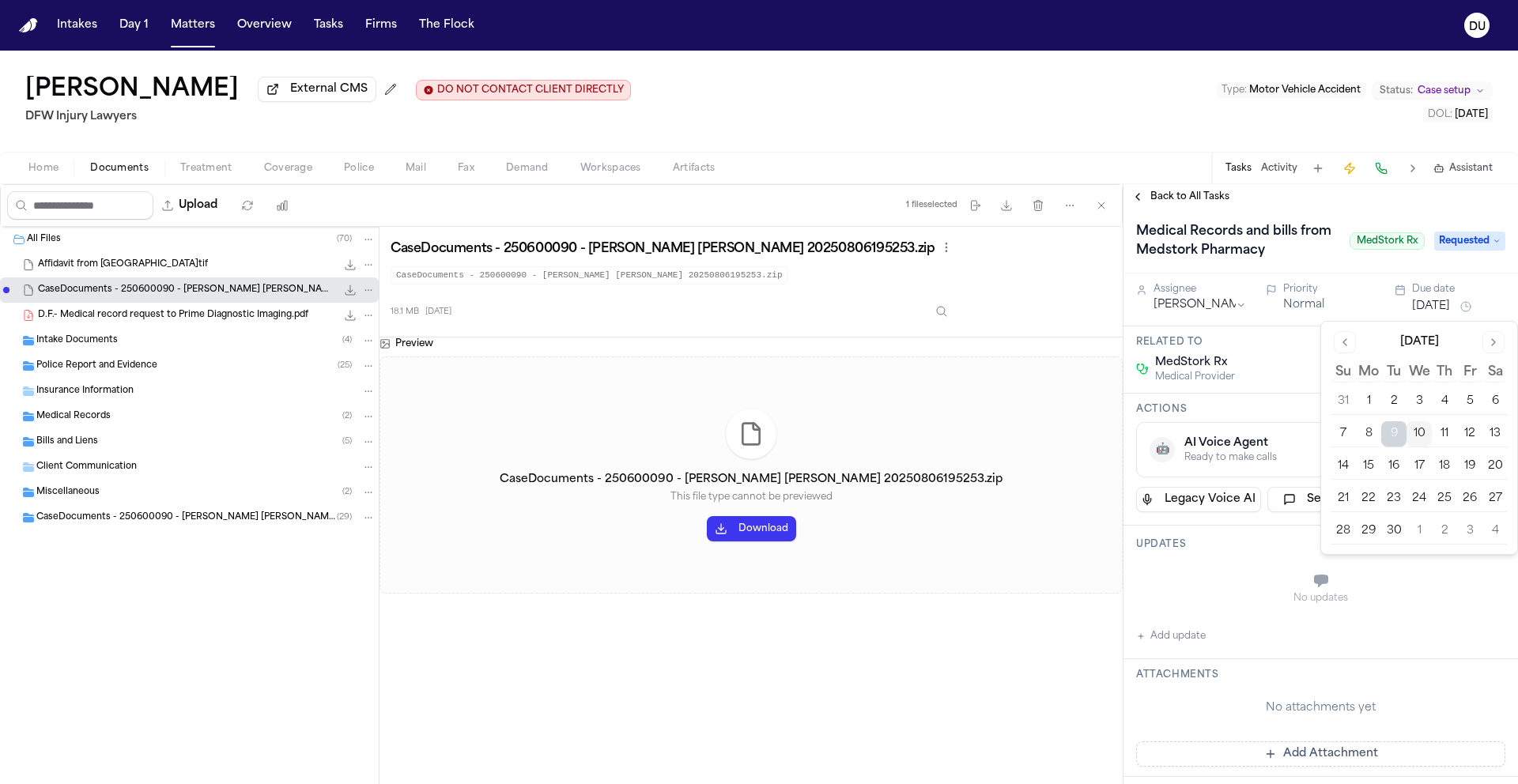
click at [1469, 444] on button "12" at bounding box center [1469, 433] width 25 height 25
click at [1407, 599] on div "No updates" at bounding box center [1320, 598] width 369 height 12
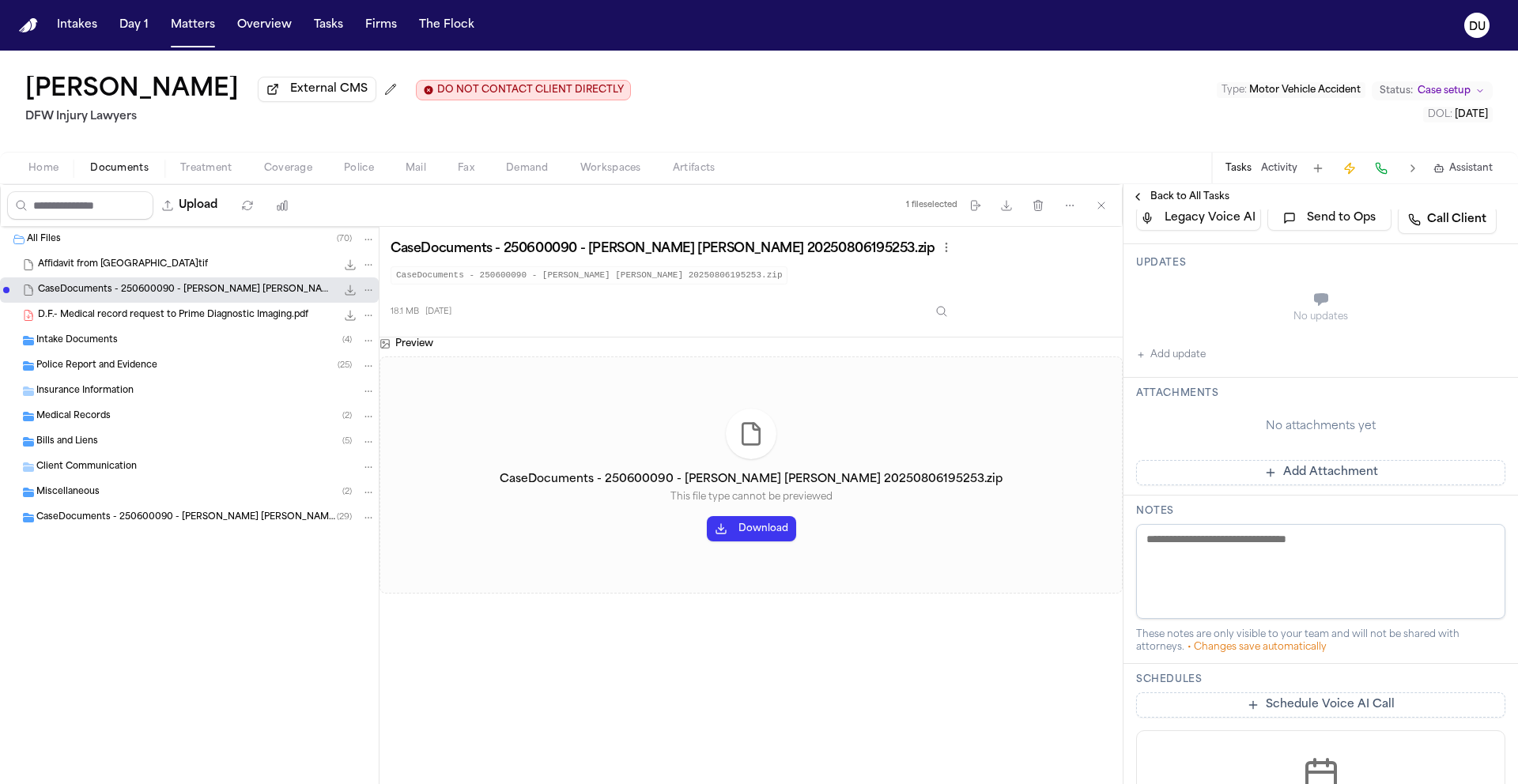
click at [1300, 483] on button "Add Attachment" at bounding box center [1320, 472] width 369 height 25
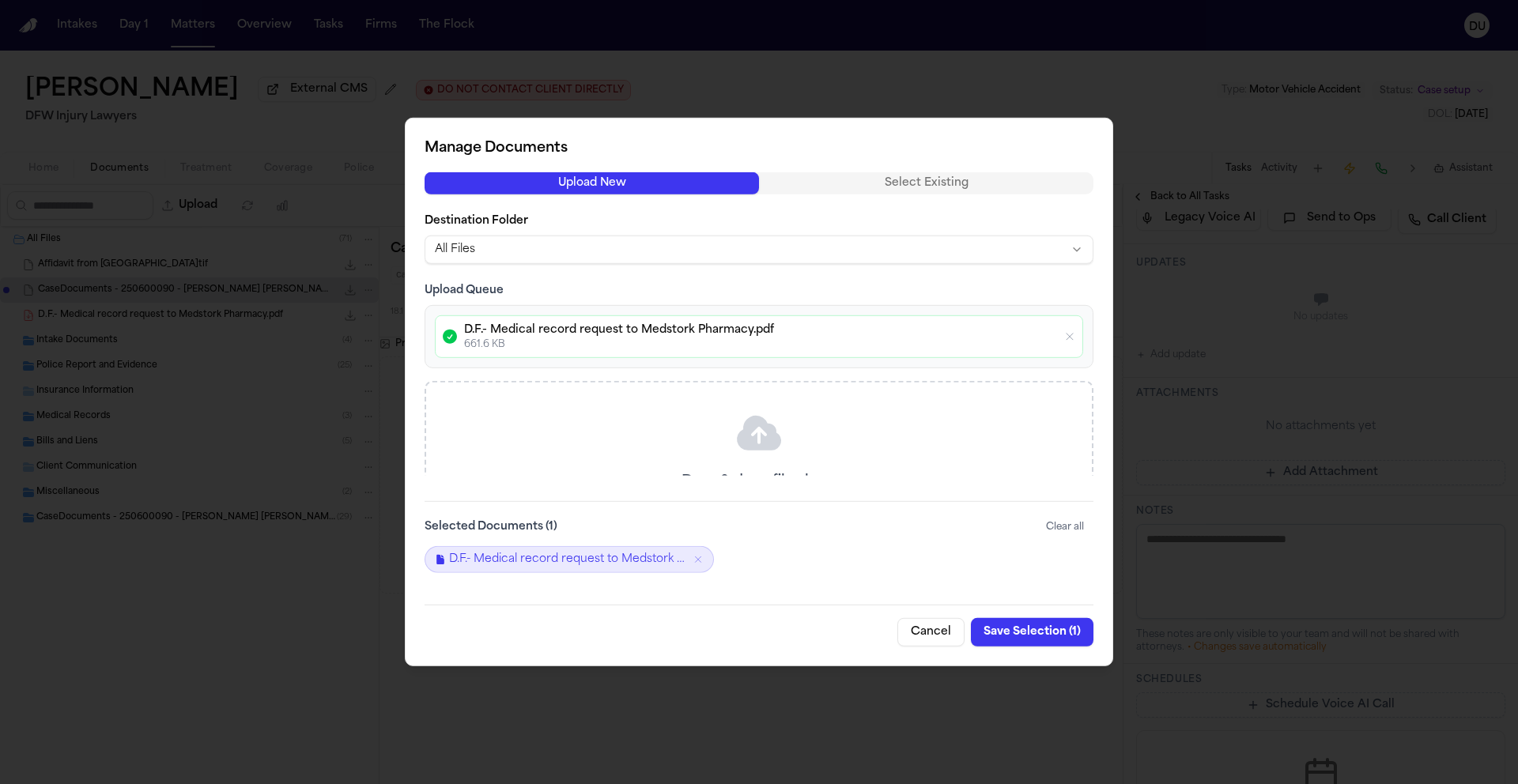
click at [1039, 630] on button "Save Selection ( 1 )" at bounding box center [1032, 632] width 122 height 29
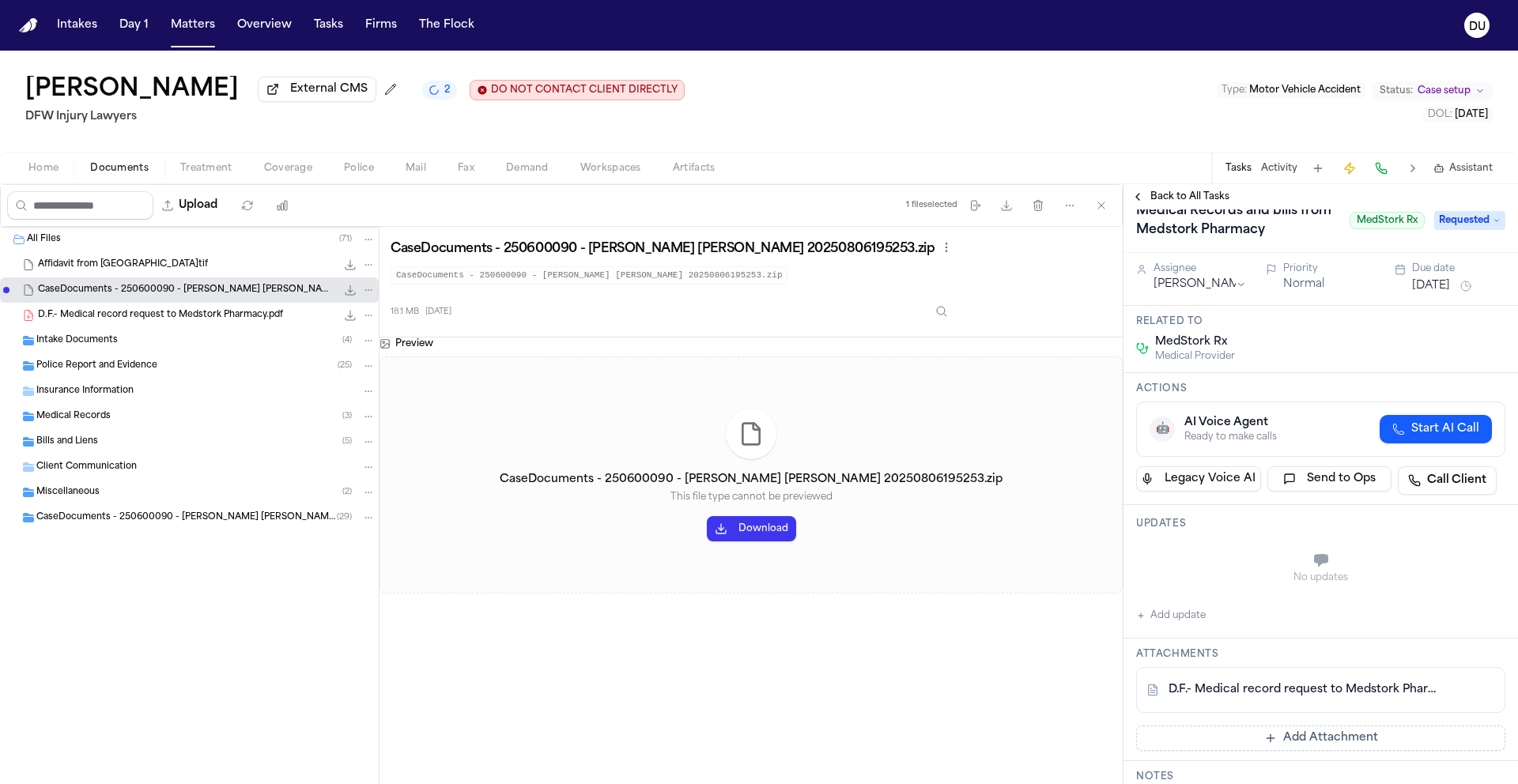
scroll to position [0, 0]
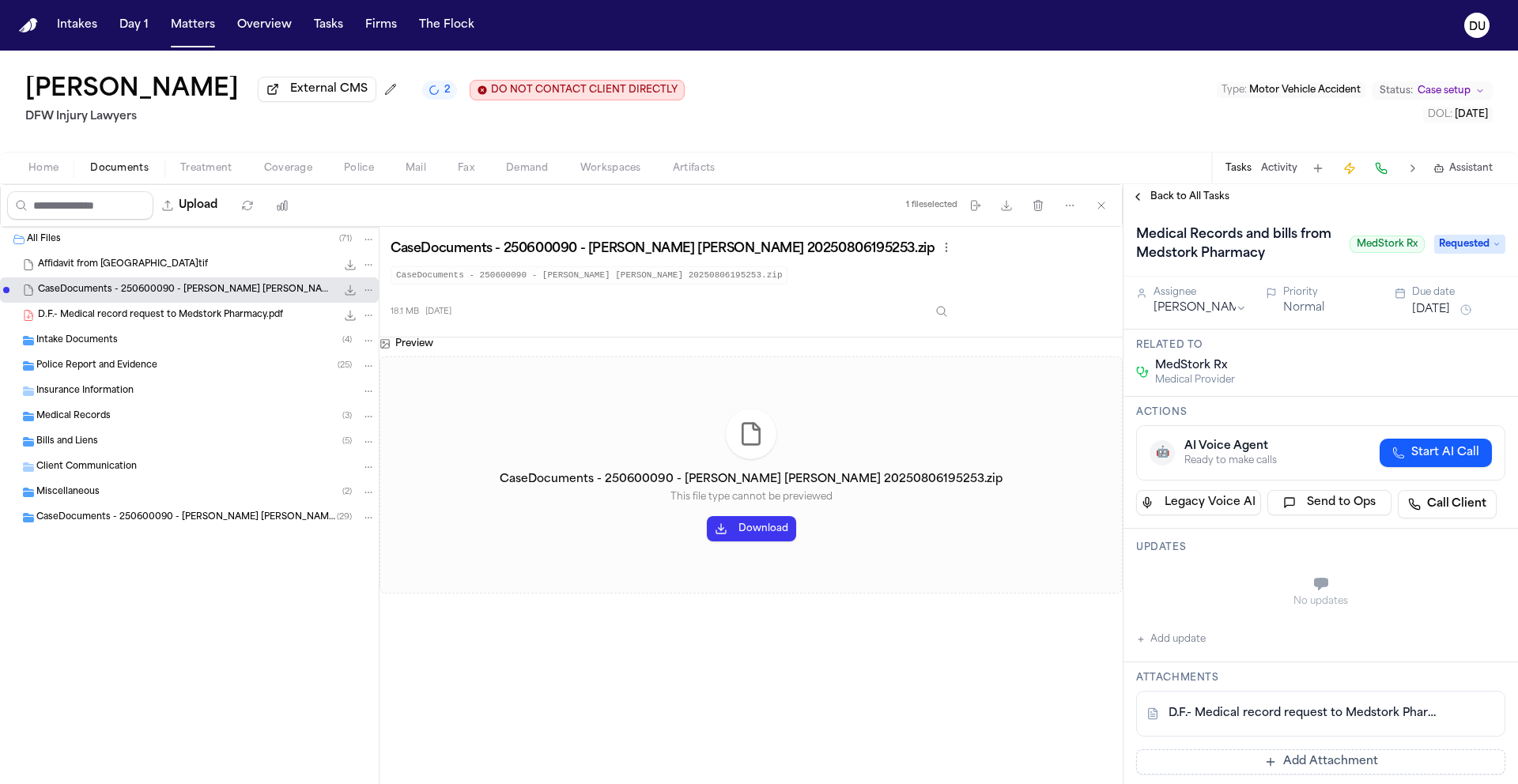
click at [1176, 200] on span "Back to All Tasks" at bounding box center [1190, 196] width 79 height 12
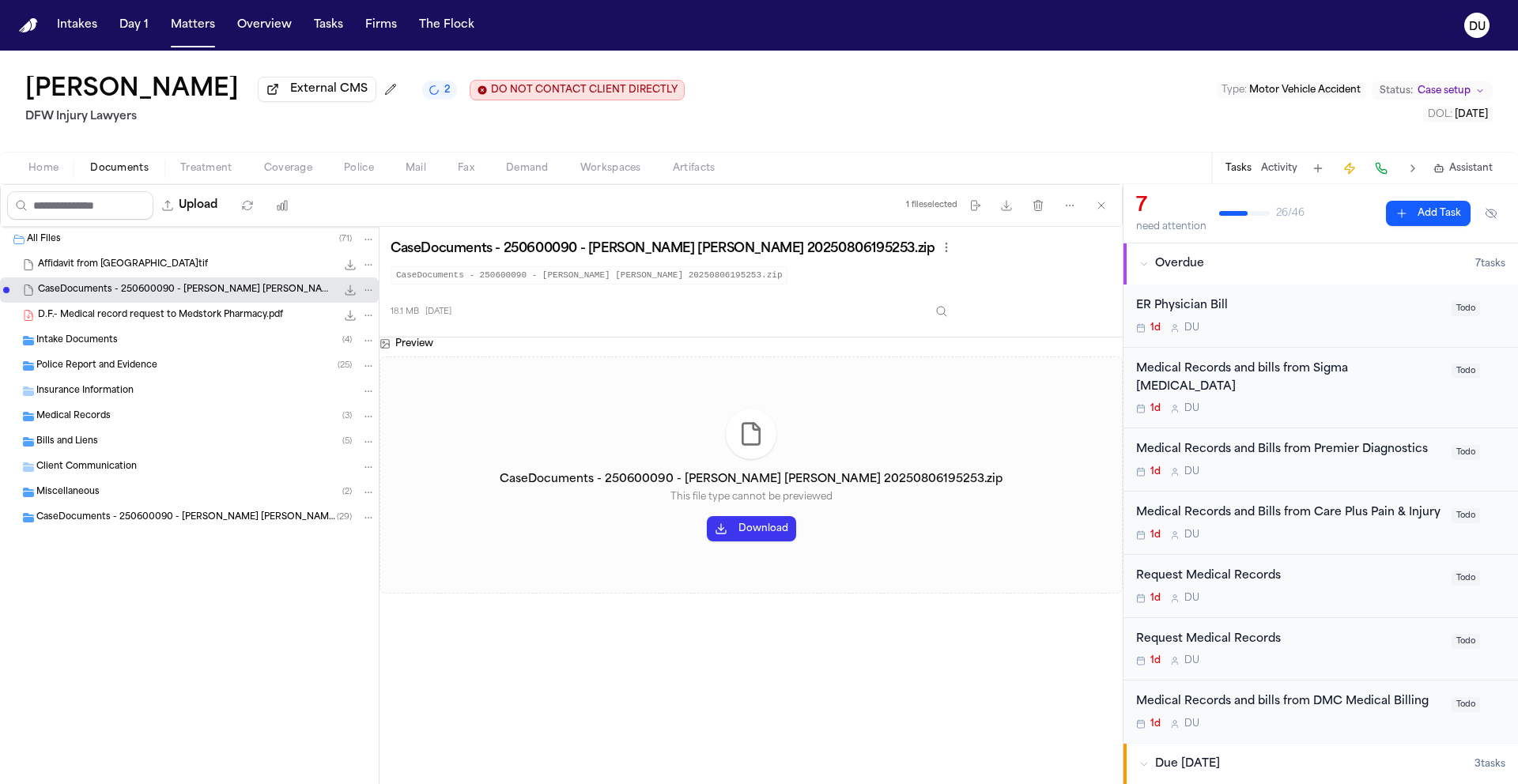
click at [1194, 306] on div "ER Physician Bill" at bounding box center [1288, 306] width 306 height 18
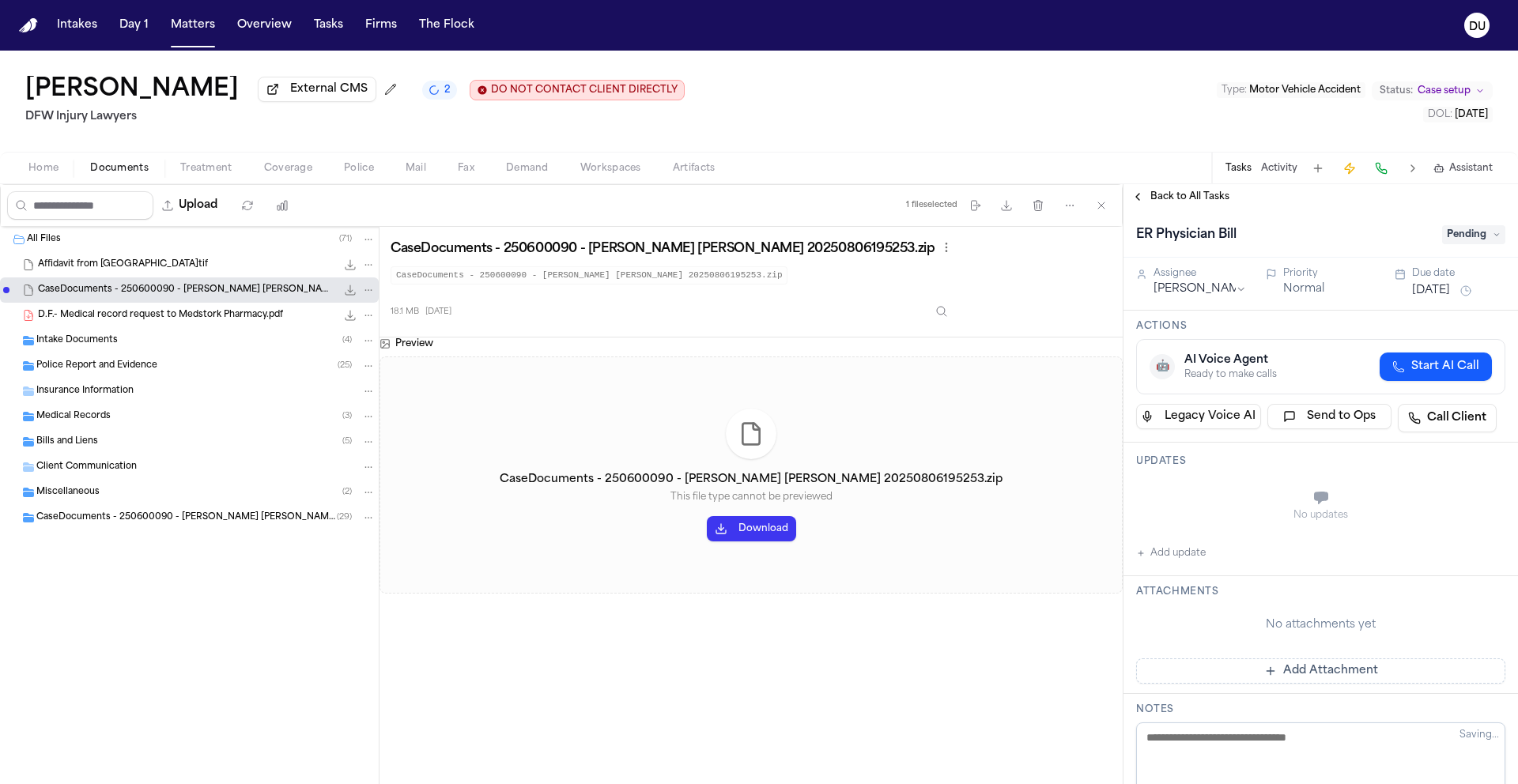
click at [1166, 203] on span "Back to All Tasks" at bounding box center [1190, 196] width 79 height 12
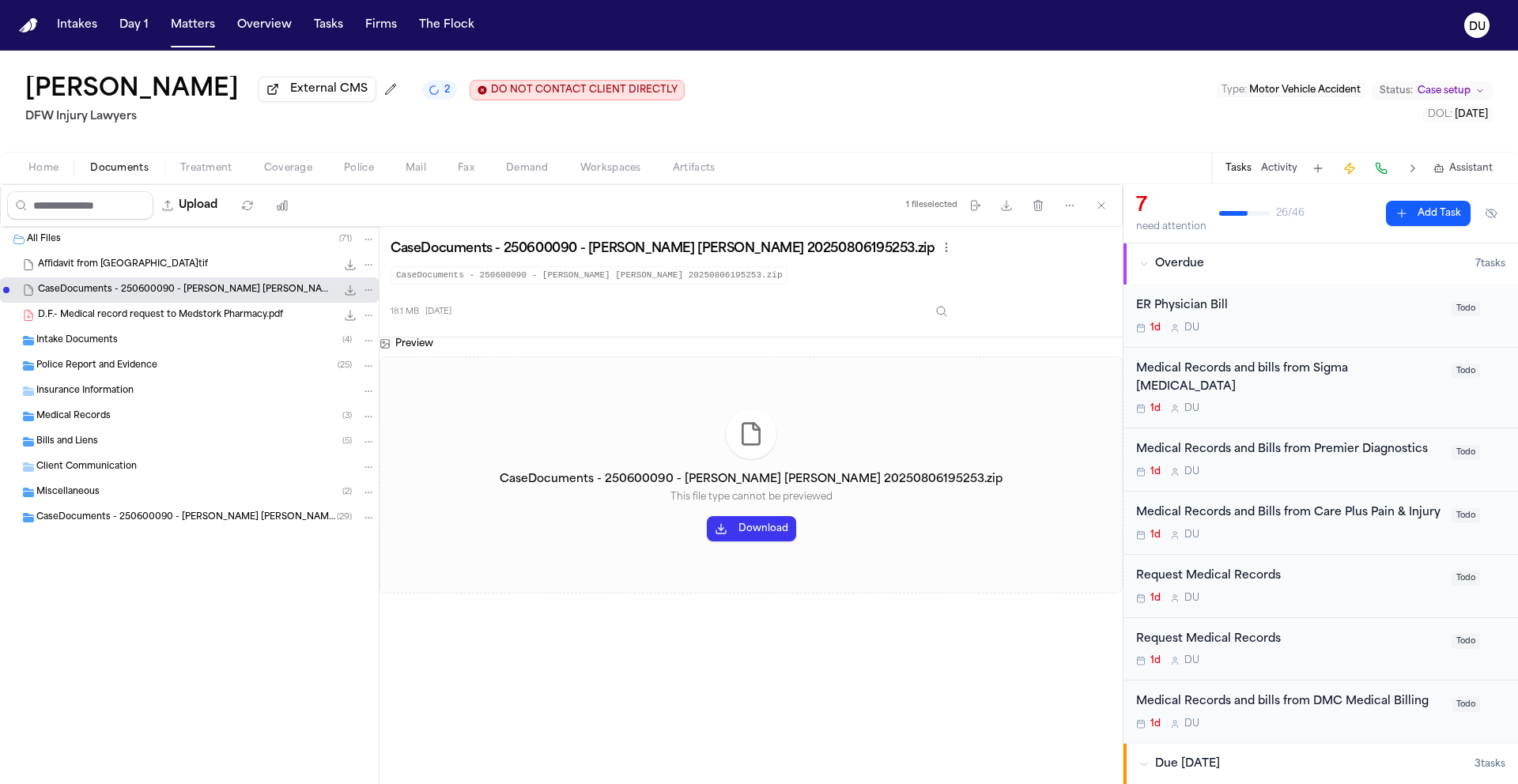
click at [1258, 380] on div "Medical Records and bills from Sigma [MEDICAL_DATA]" at bounding box center [1288, 379] width 306 height 37
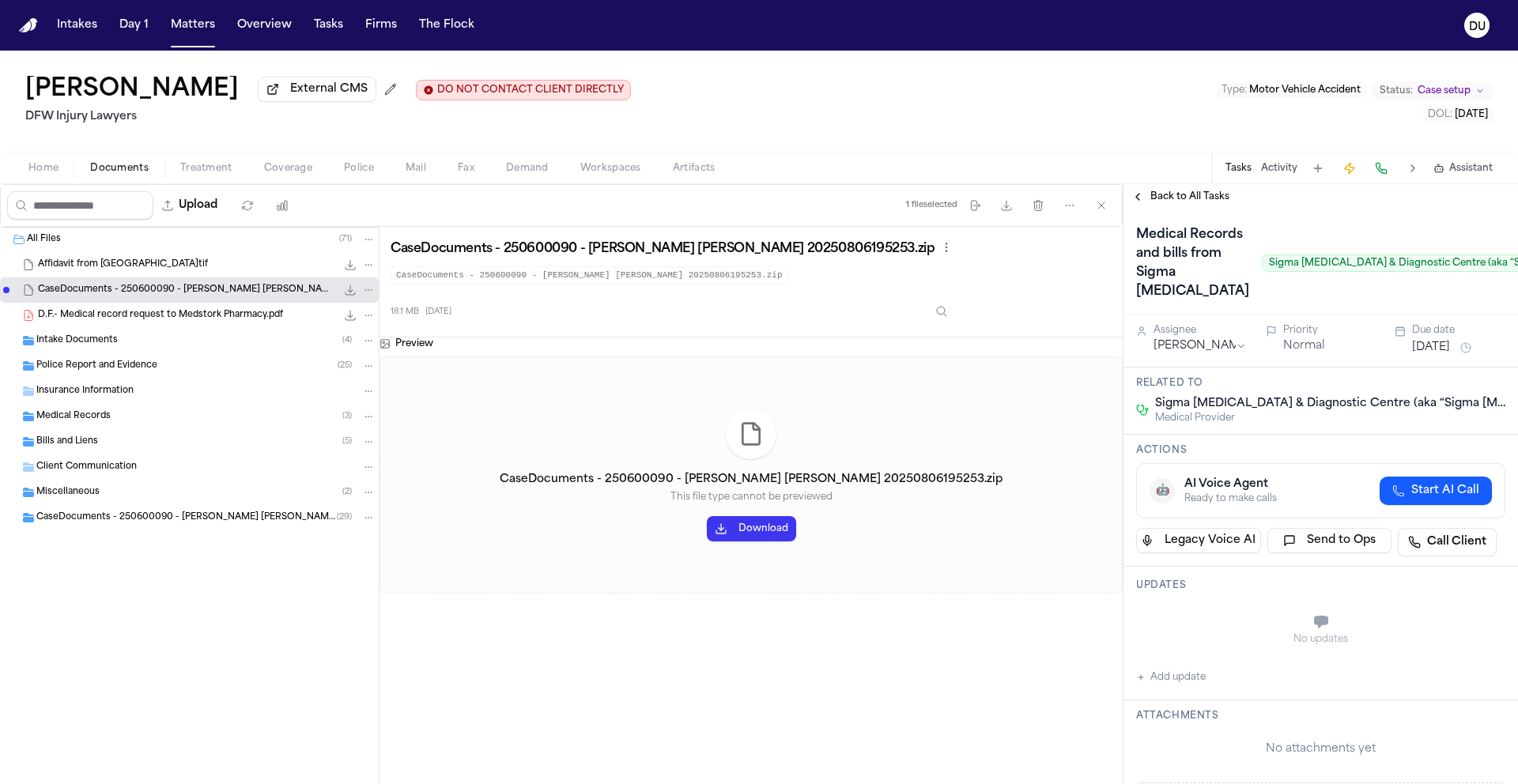
click at [17, 31] on nav "Intakes Day 1 Matters Overview Tasks Firms The Flock DU" at bounding box center [759, 25] width 1518 height 51
click at [36, 31] on img "Home" at bounding box center [29, 25] width 19 height 15
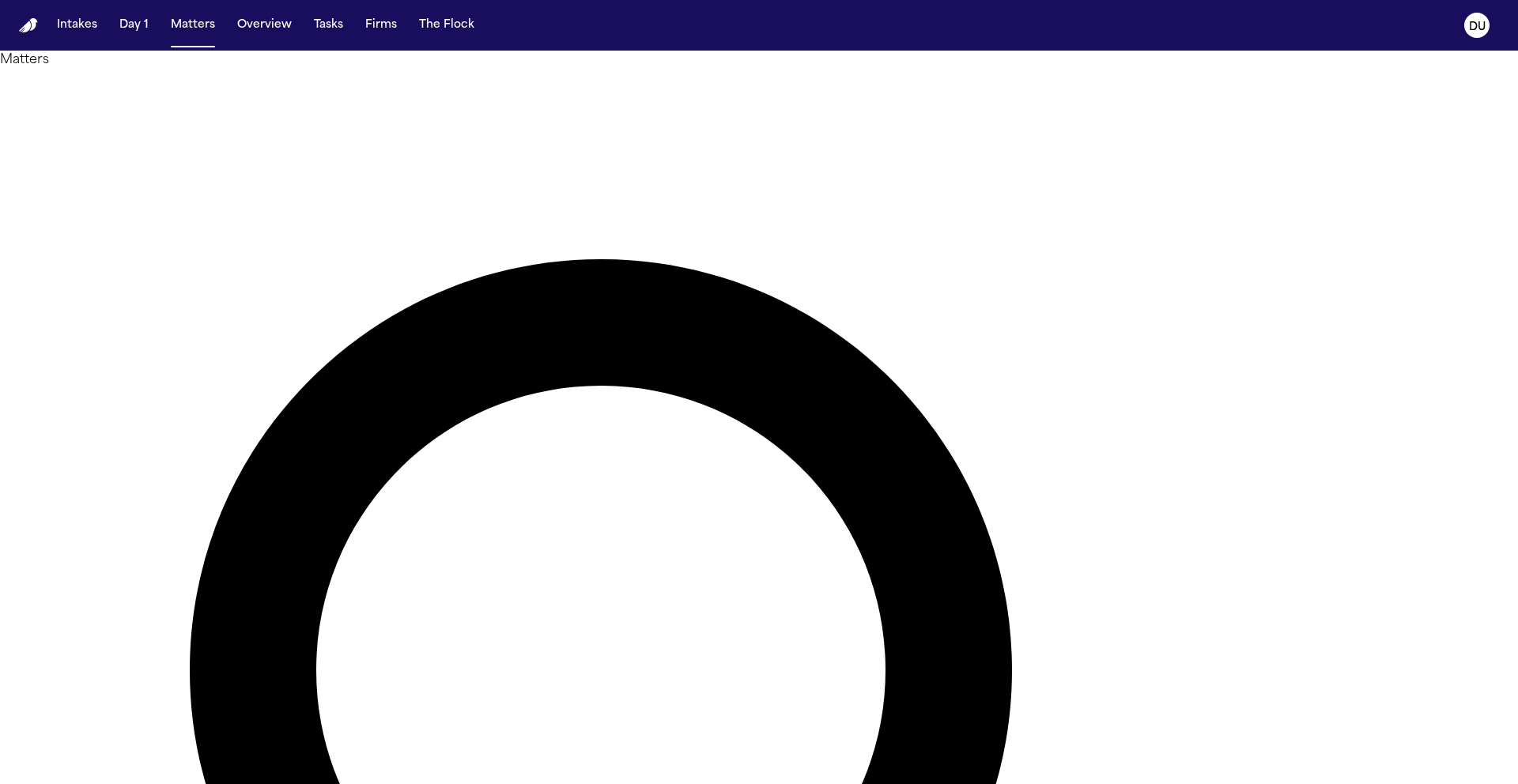
type input "**********"
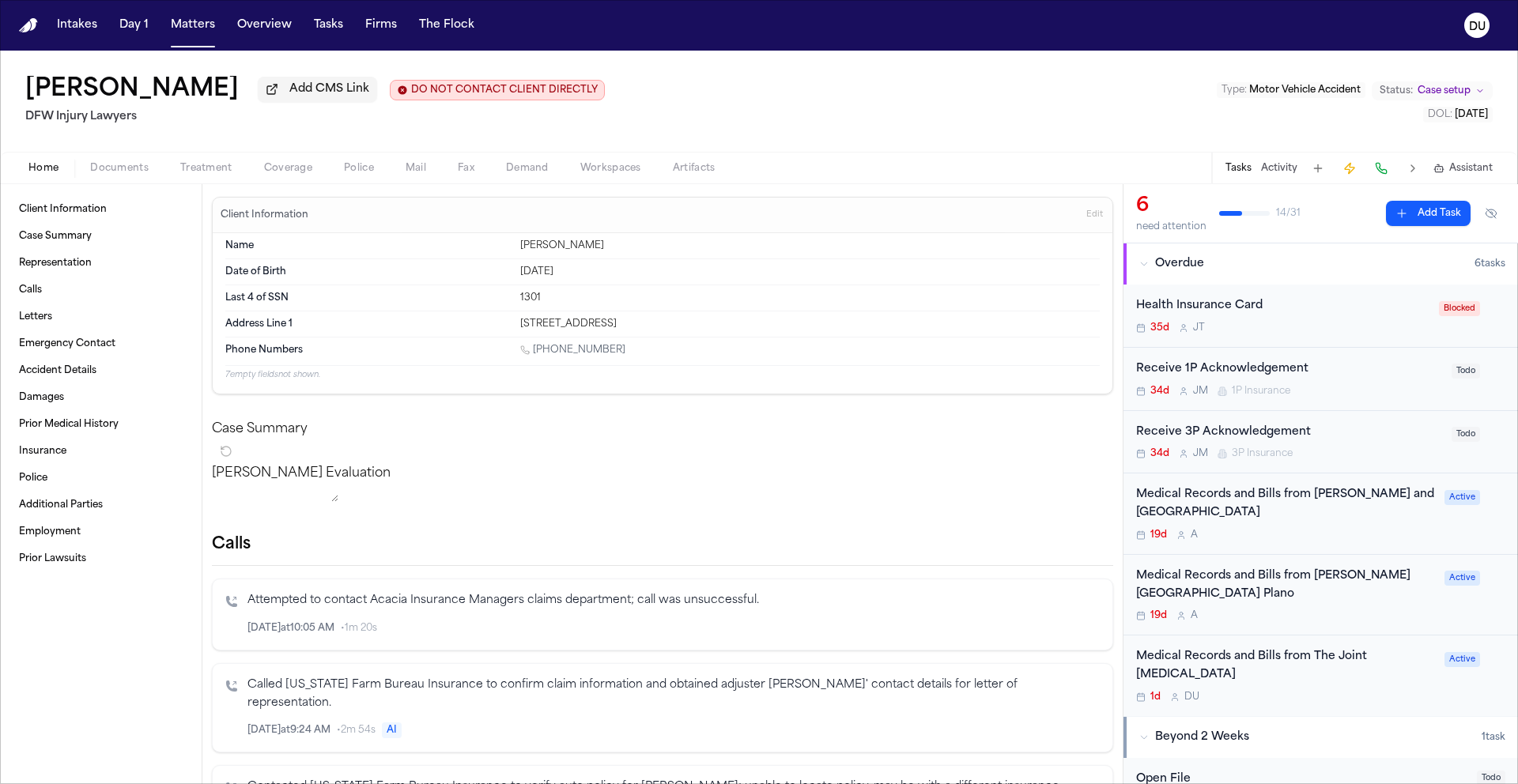
click at [1302, 506] on div "Medical Records and Bills from Baylor Scott and White Pain Management Center" at bounding box center [1285, 505] width 299 height 37
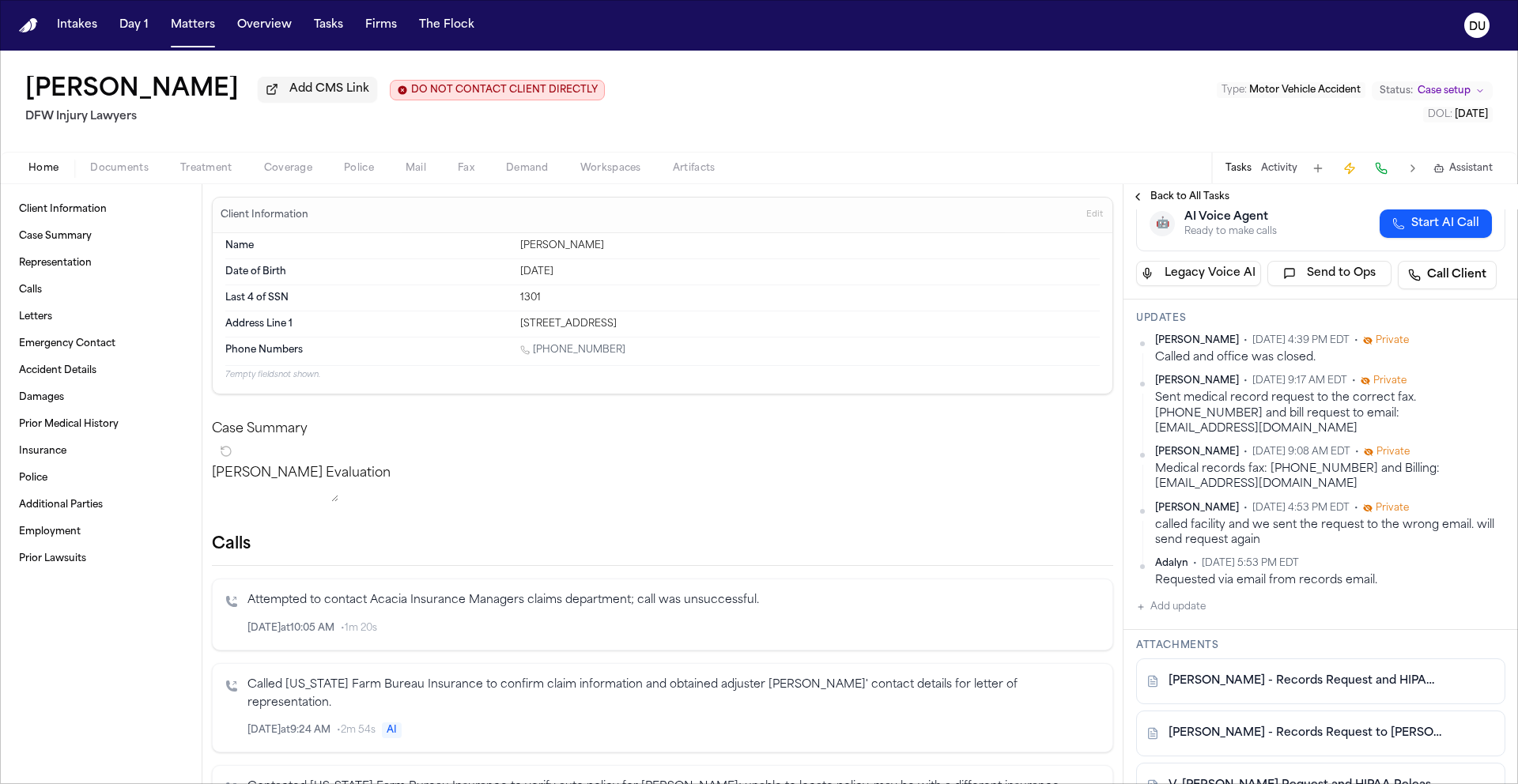
scroll to position [321, 0]
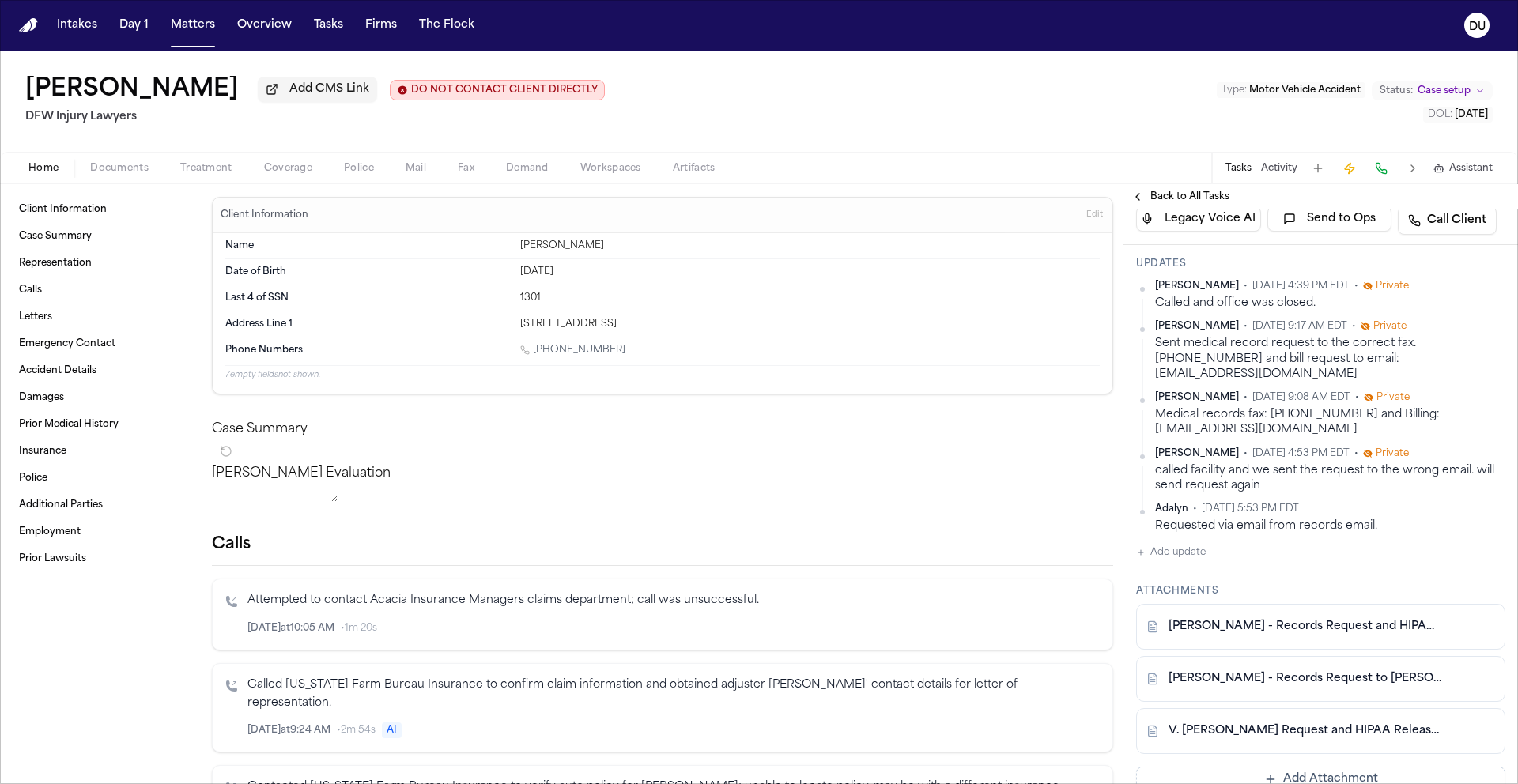
click at [1162, 561] on button "Add update" at bounding box center [1170, 553] width 70 height 19
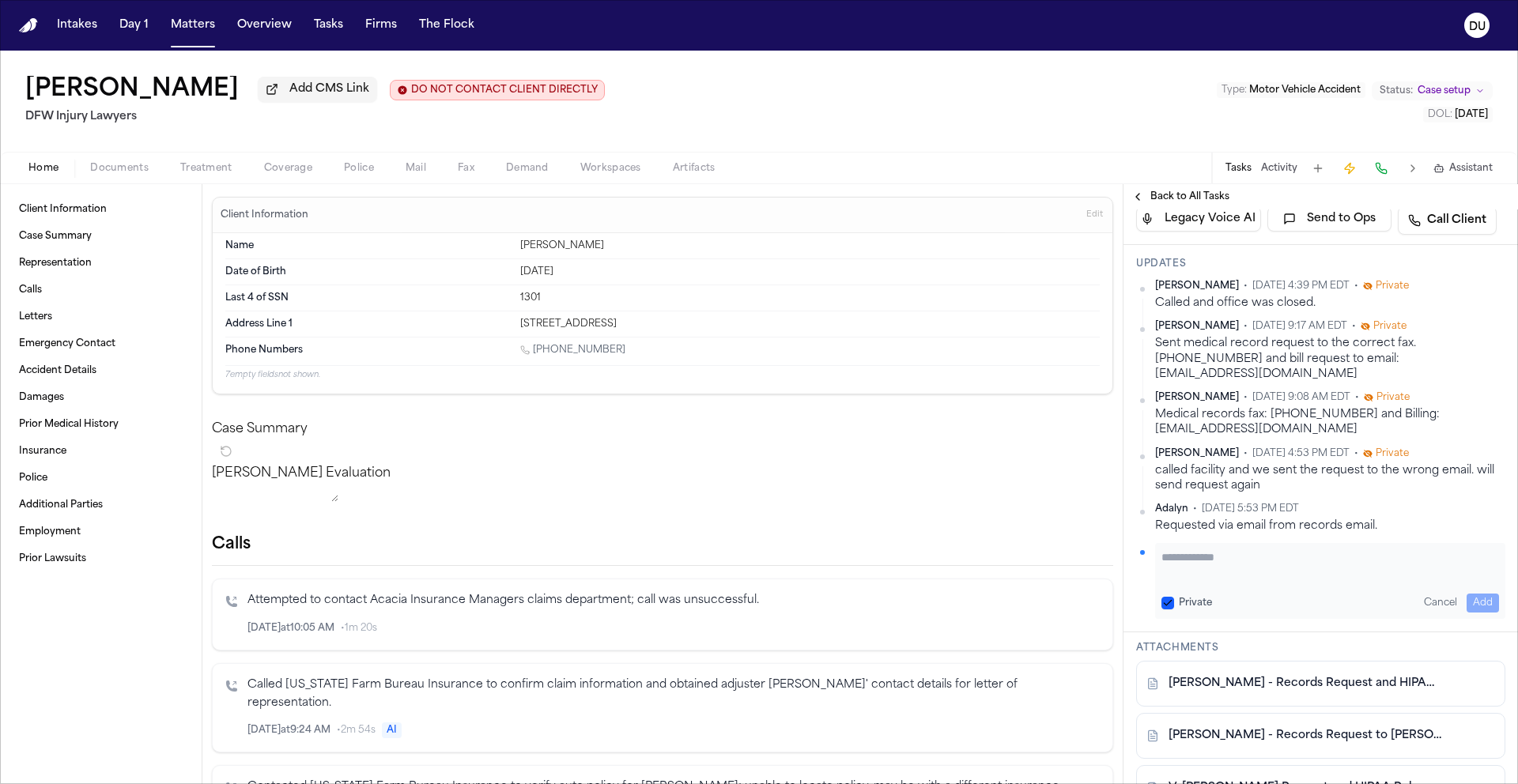
click at [1228, 581] on textarea "Add your update" at bounding box center [1329, 565] width 337 height 31
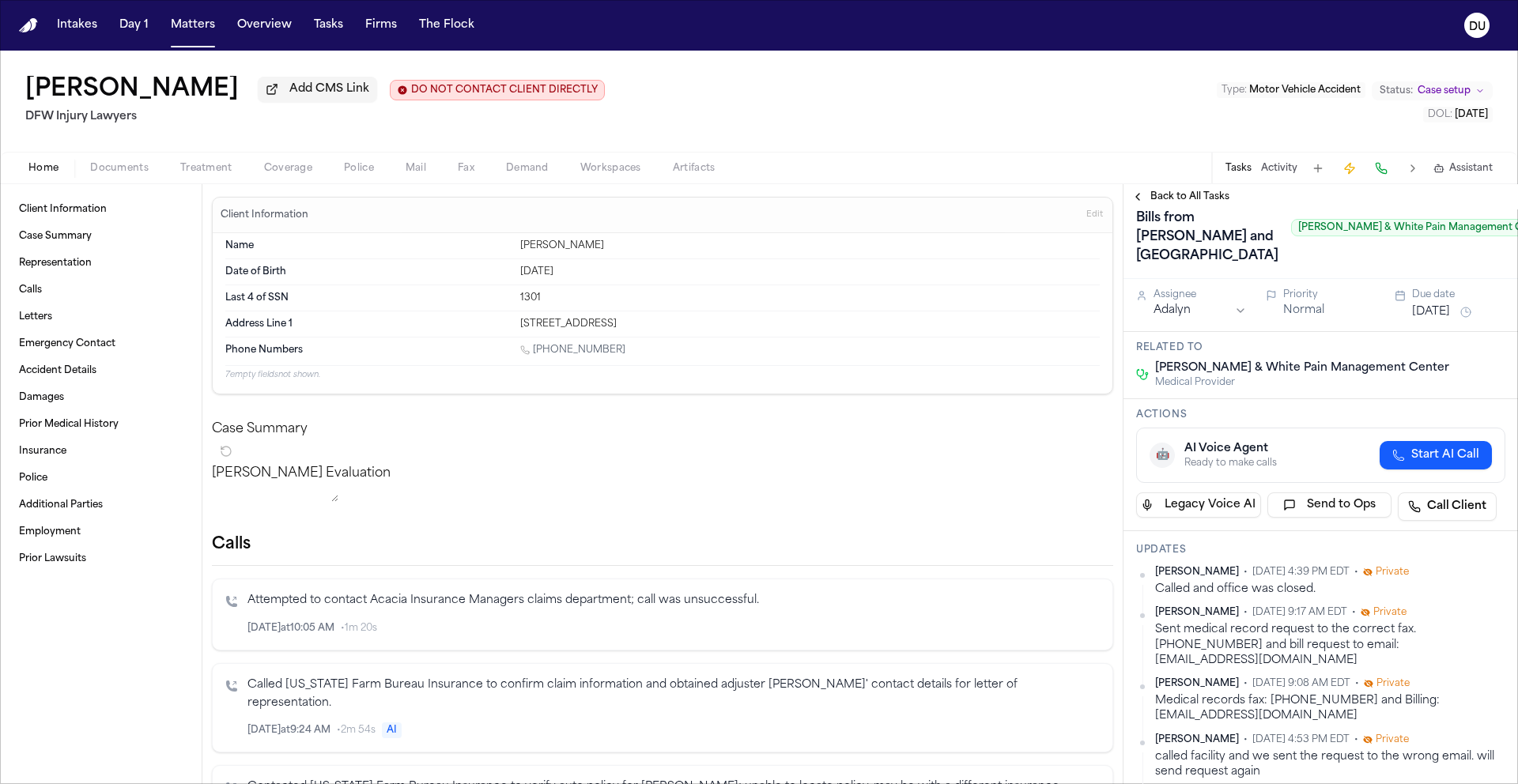
scroll to position [0, 0]
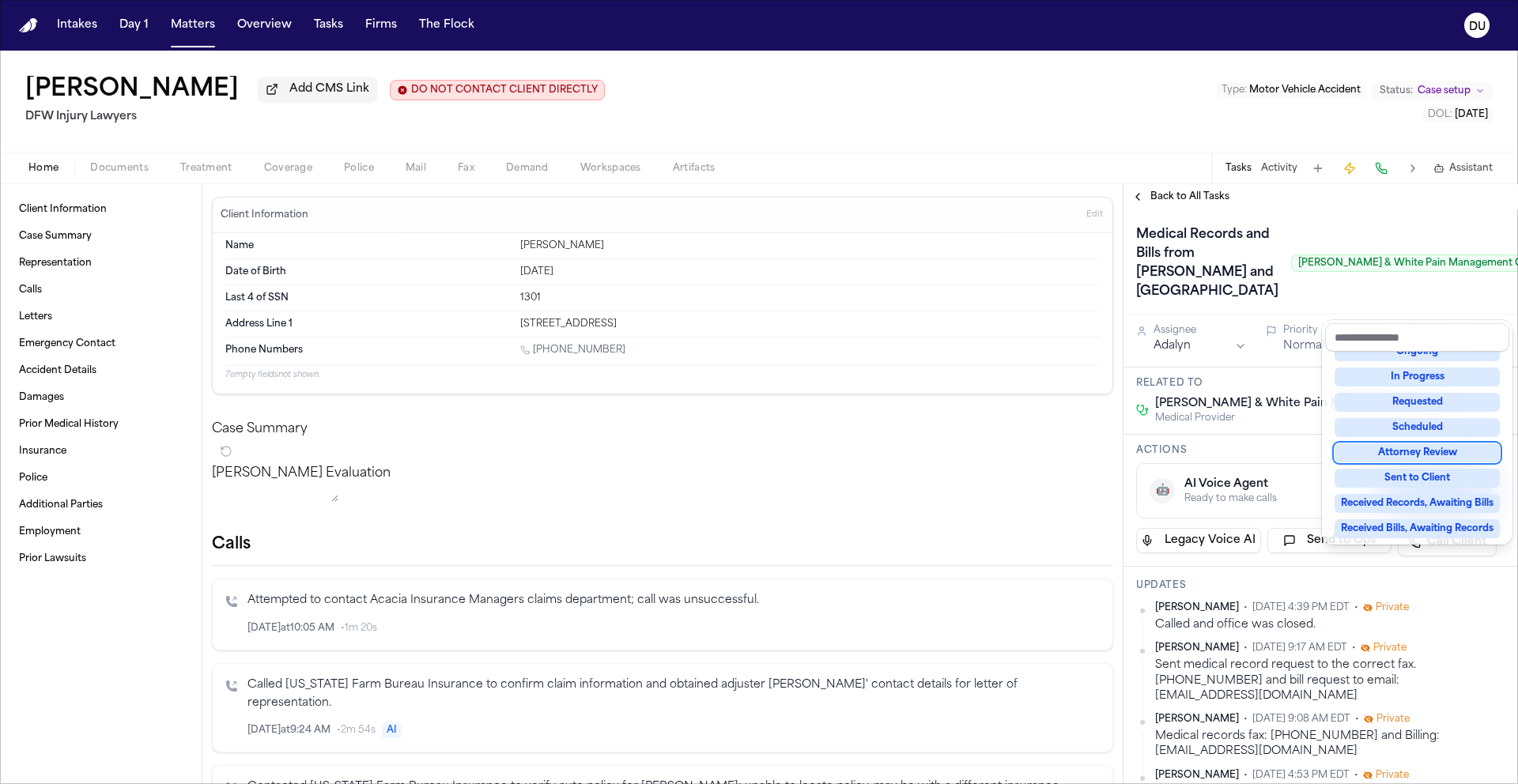
scroll to position [113, 0]
click at [1429, 486] on div "Received Records, Awaiting Bills" at bounding box center [1417, 481] width 165 height 19
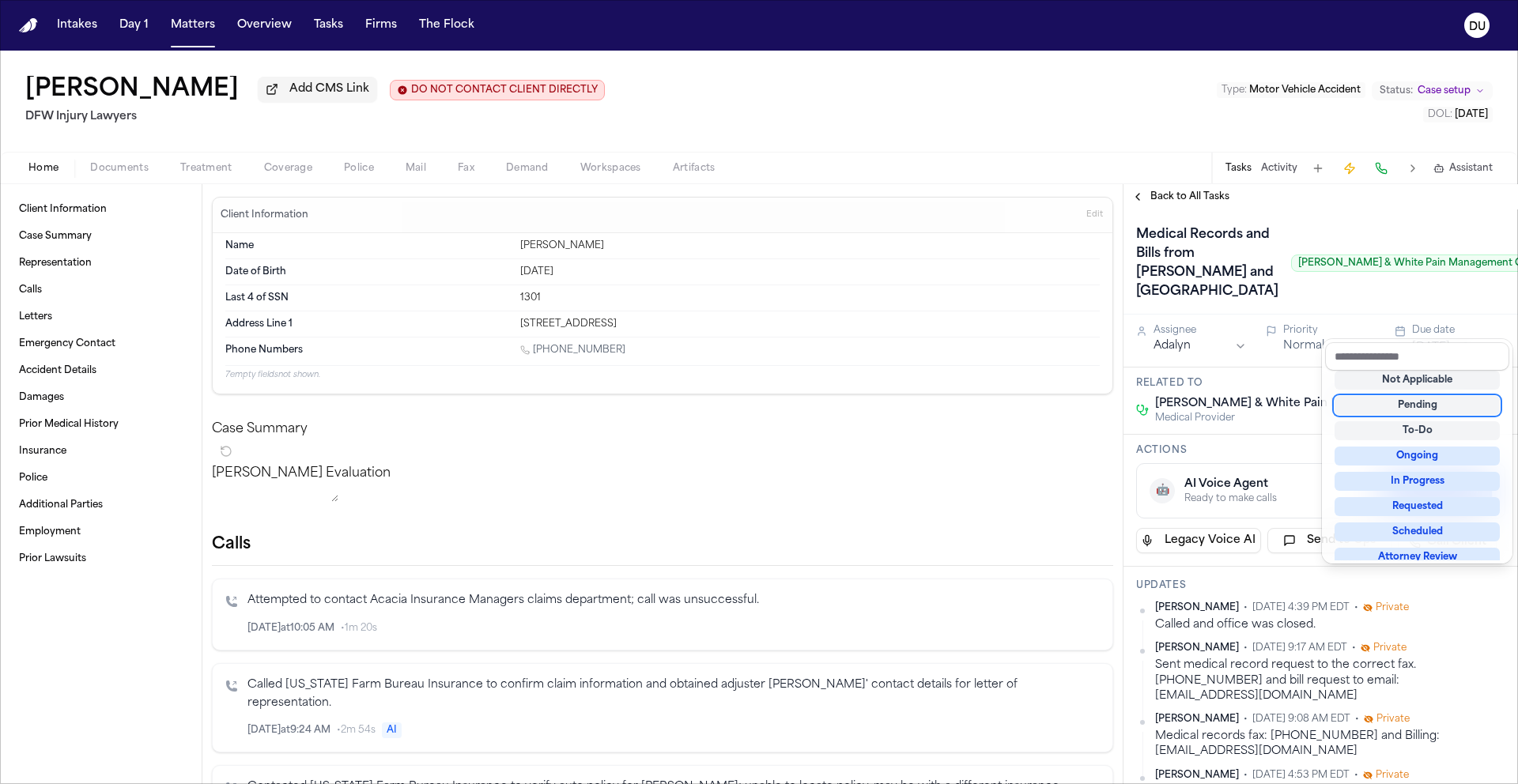
click at [1342, 253] on div "Medical Records and Bills from Baylor Scott and White Pain Management Center Ba…" at bounding box center [1320, 263] width 369 height 82
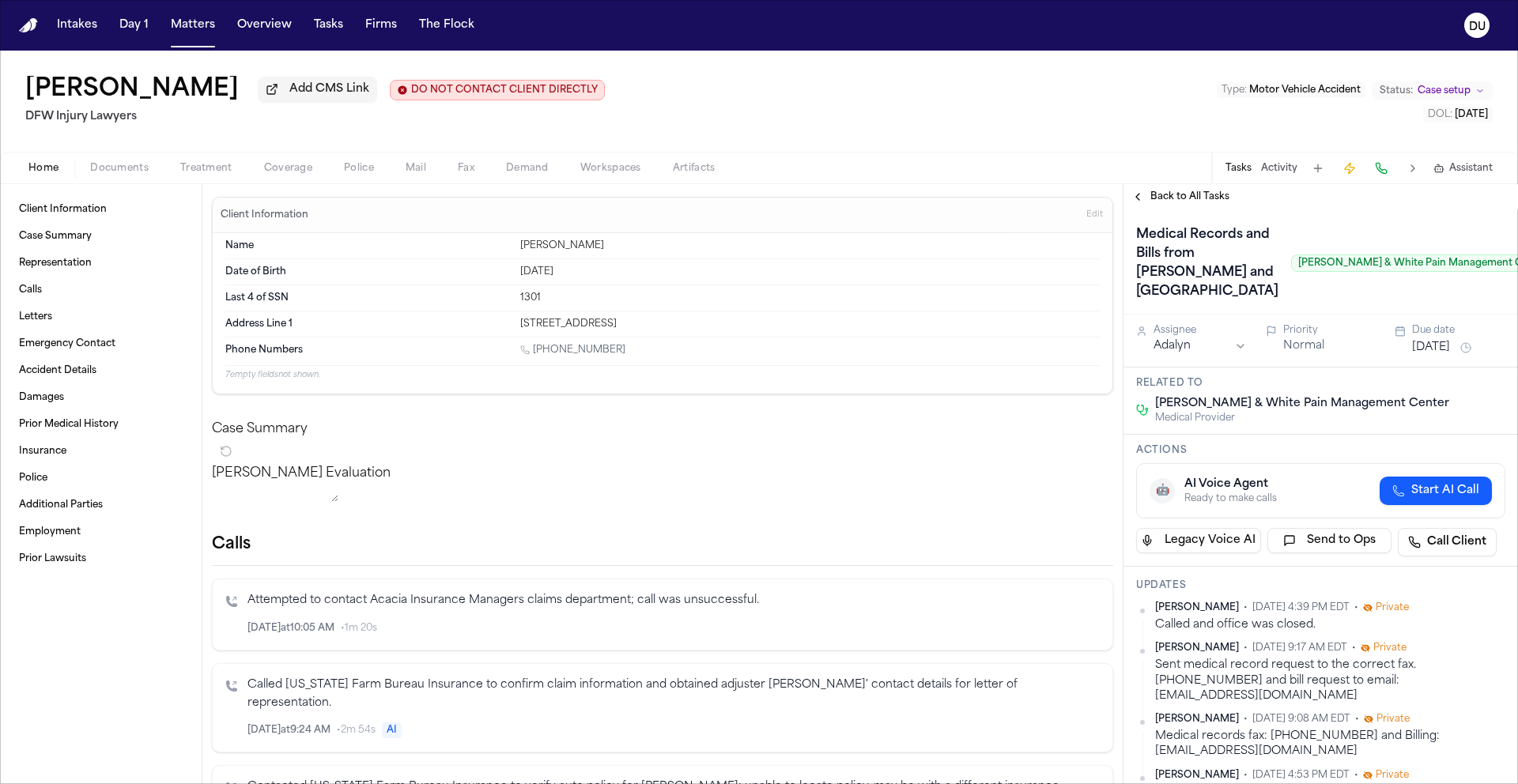
click at [1165, 197] on span "Back to All Tasks" at bounding box center [1190, 196] width 79 height 12
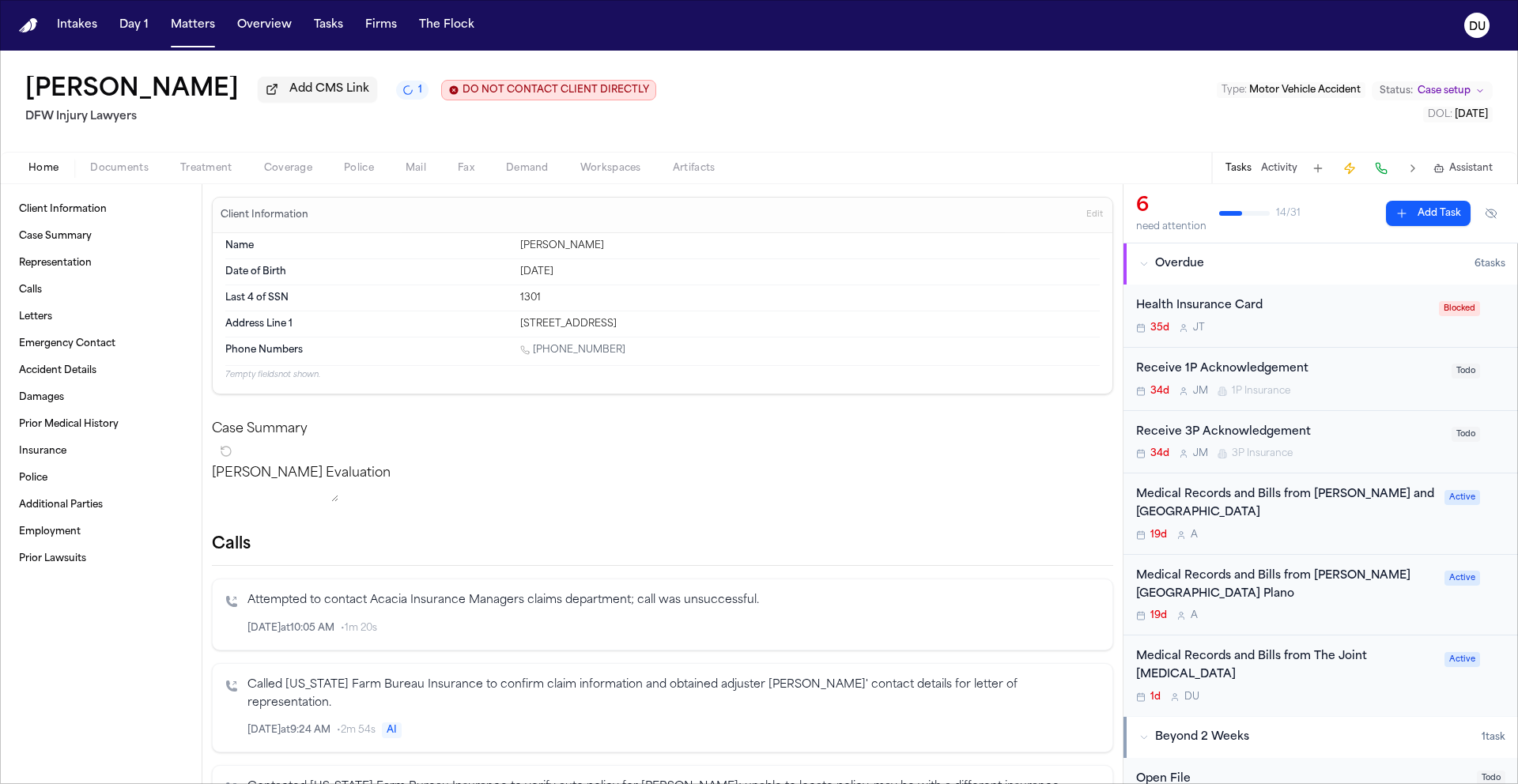
click at [33, 22] on img "Home" at bounding box center [29, 25] width 19 height 15
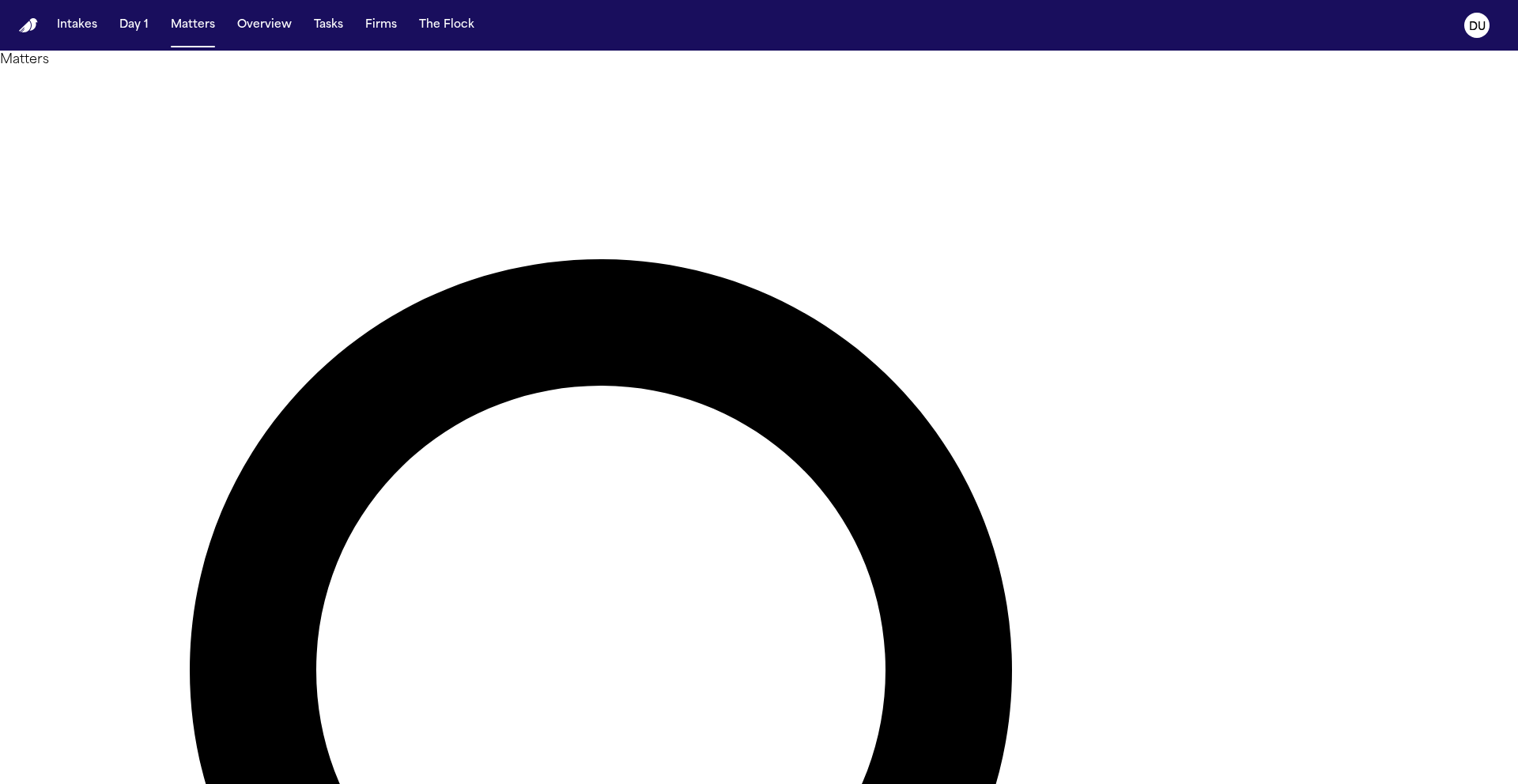
drag, startPoint x: 966, startPoint y: 84, endPoint x: 810, endPoint y: 85, distance: 156.0
type input "*******"
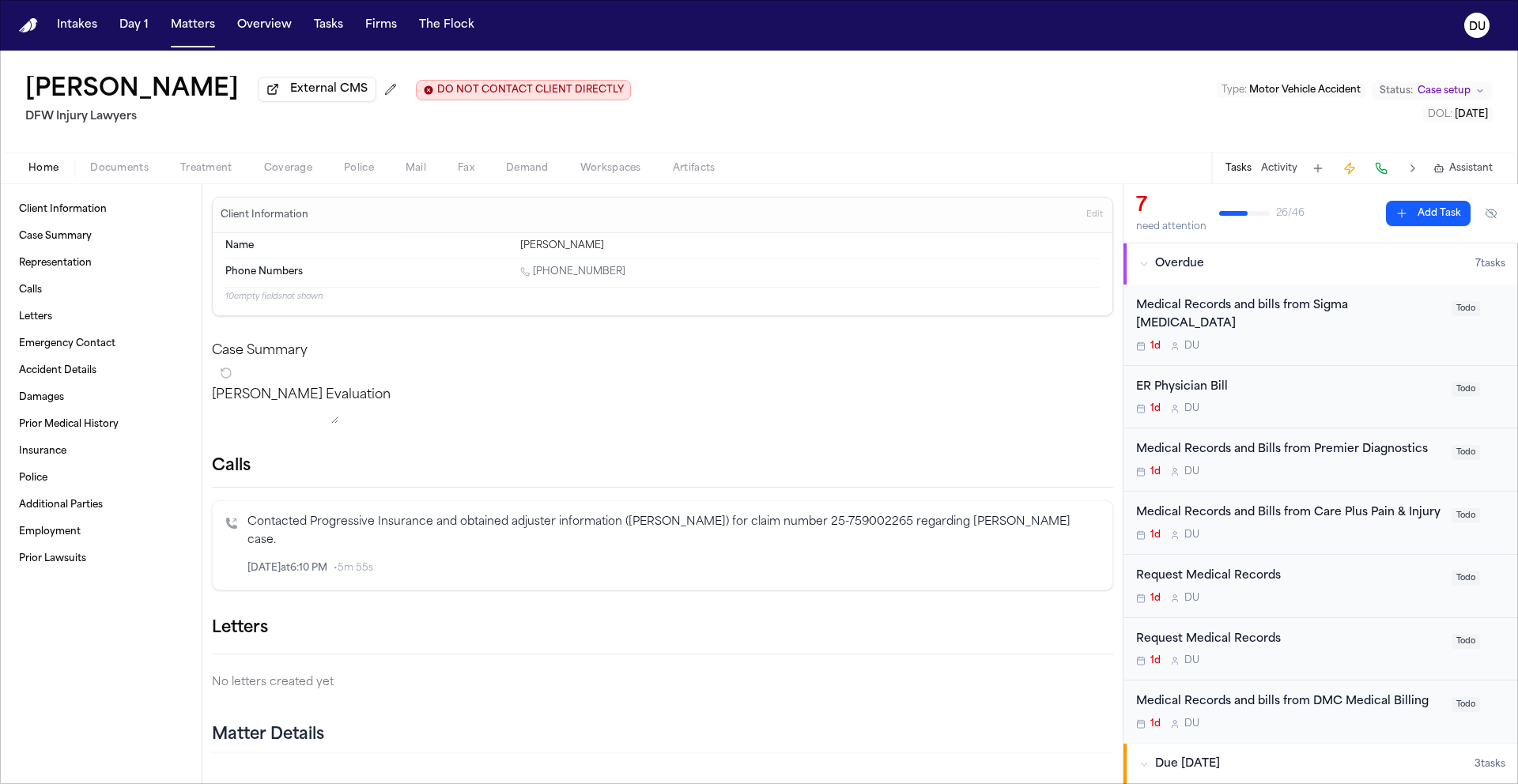
click at [1339, 315] on div "Medical Records and bills from Sigma [MEDICAL_DATA]" at bounding box center [1288, 315] width 306 height 37
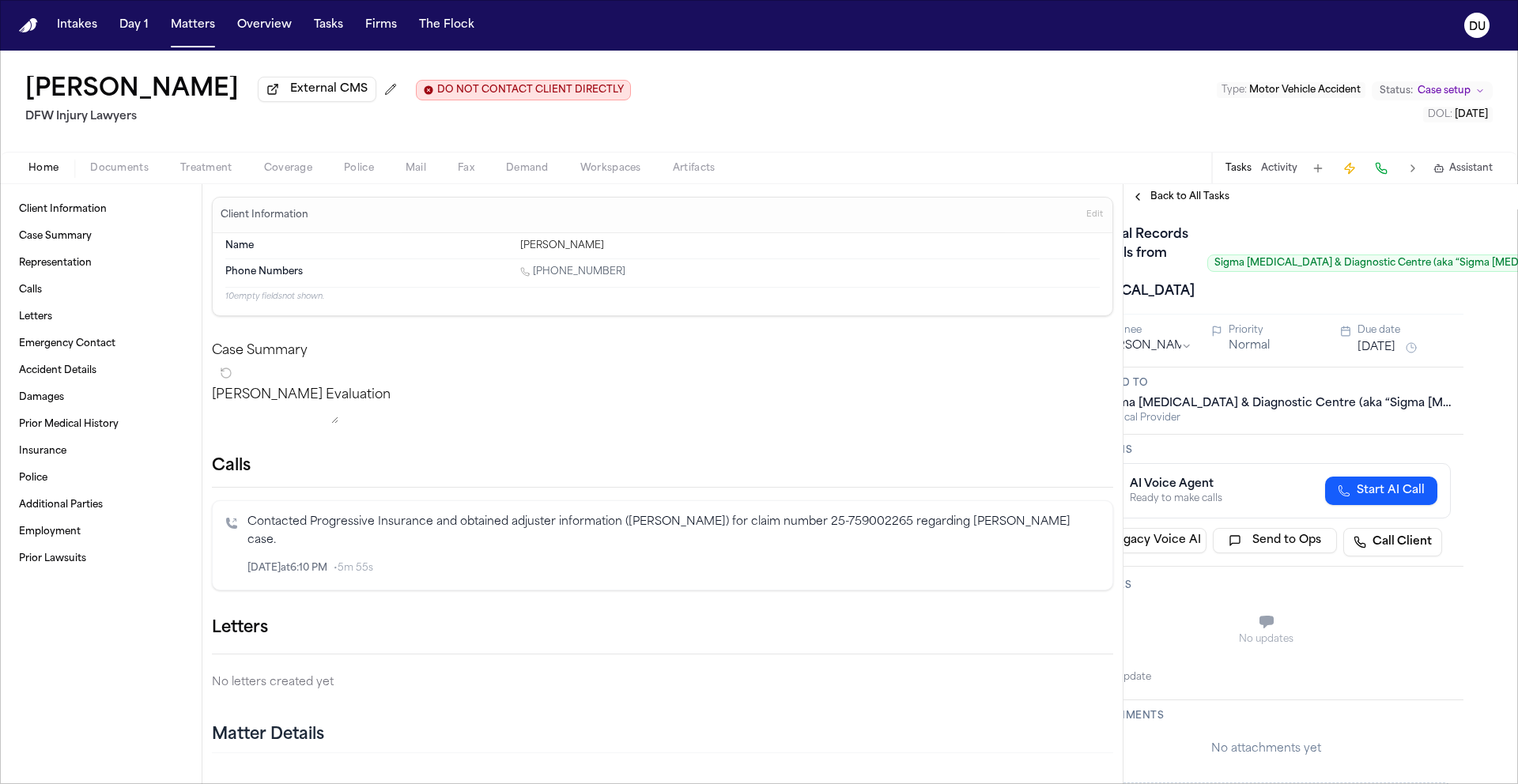
scroll to position [0, 57]
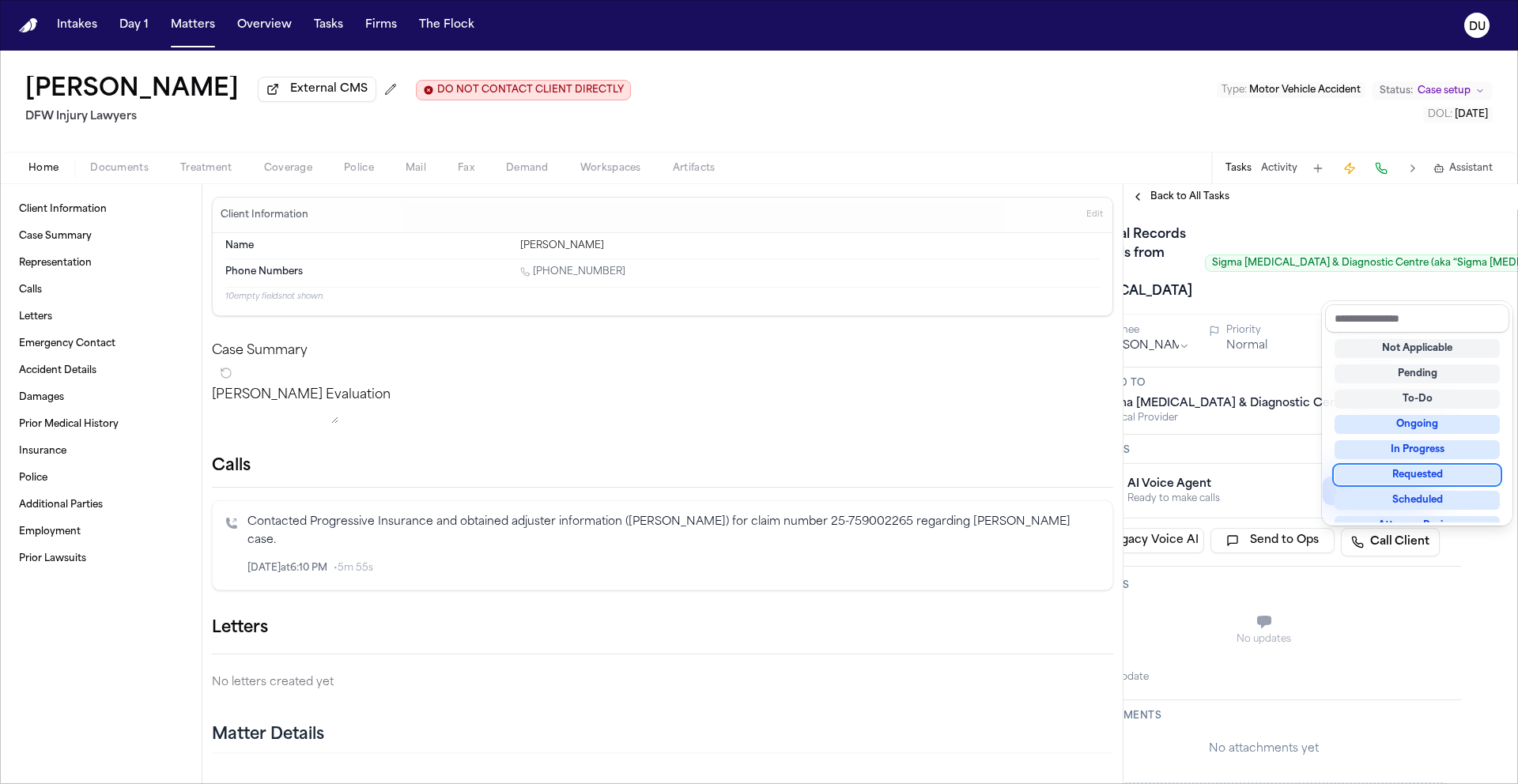
click at [1428, 473] on div "Requested" at bounding box center [1417, 475] width 165 height 19
click at [1342, 224] on div "Medical Records and bills from Sigma Radiology Sigma MRI & Diagnostic Centre (a…" at bounding box center [1263, 263] width 369 height 82
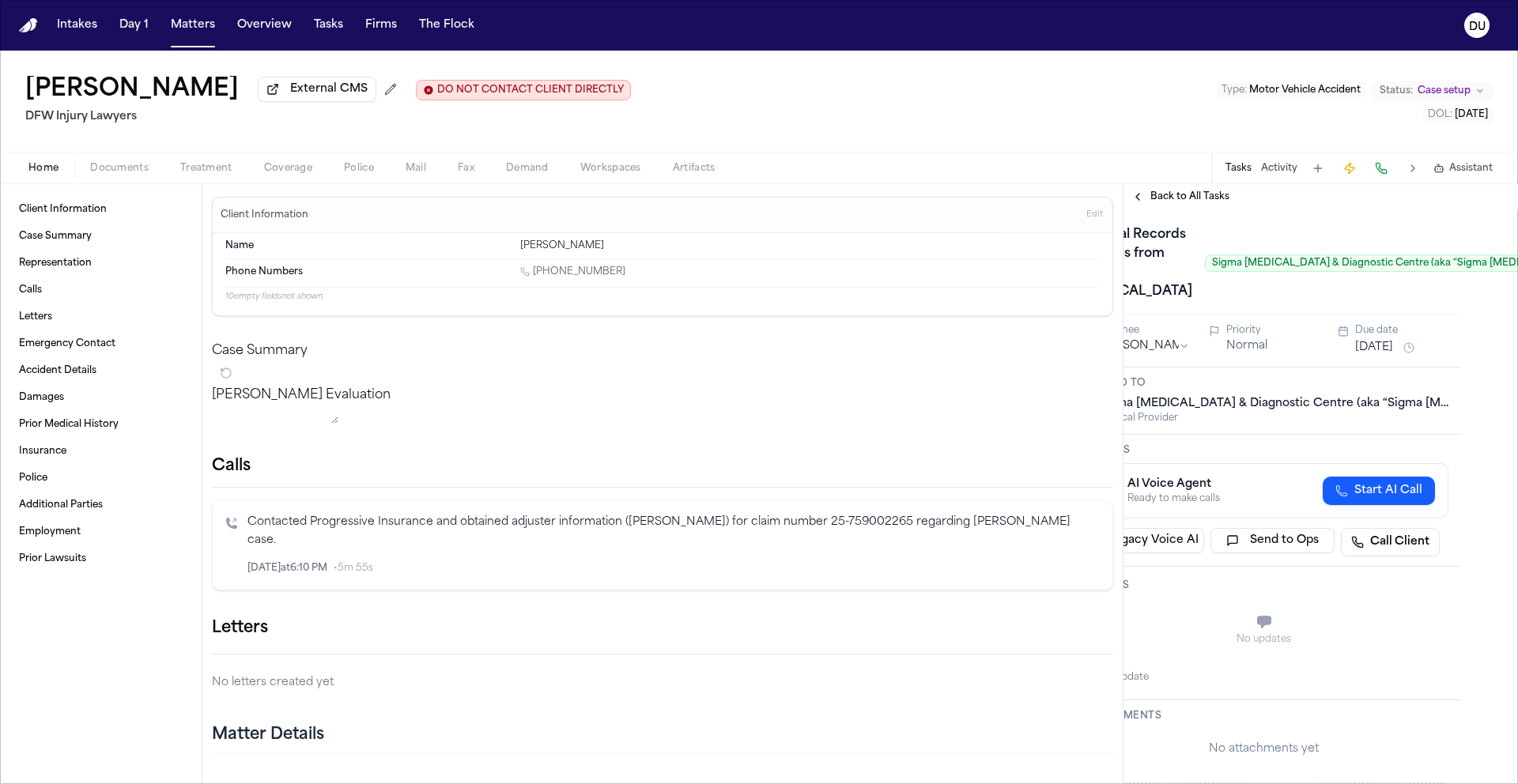
click at [1377, 355] on button "[DATE]" at bounding box center [1373, 347] width 38 height 16
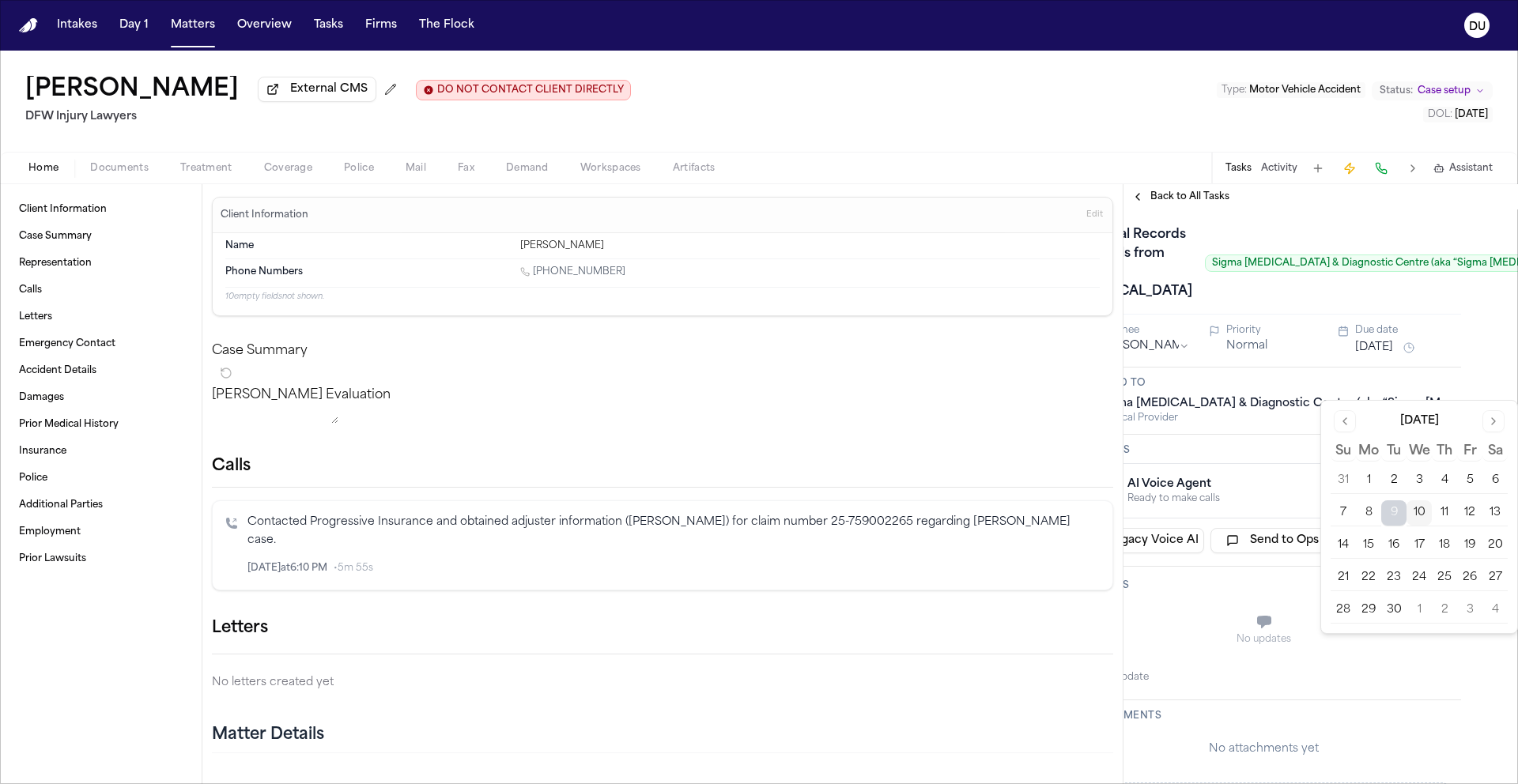
click at [1466, 514] on button "12" at bounding box center [1469, 512] width 25 height 25
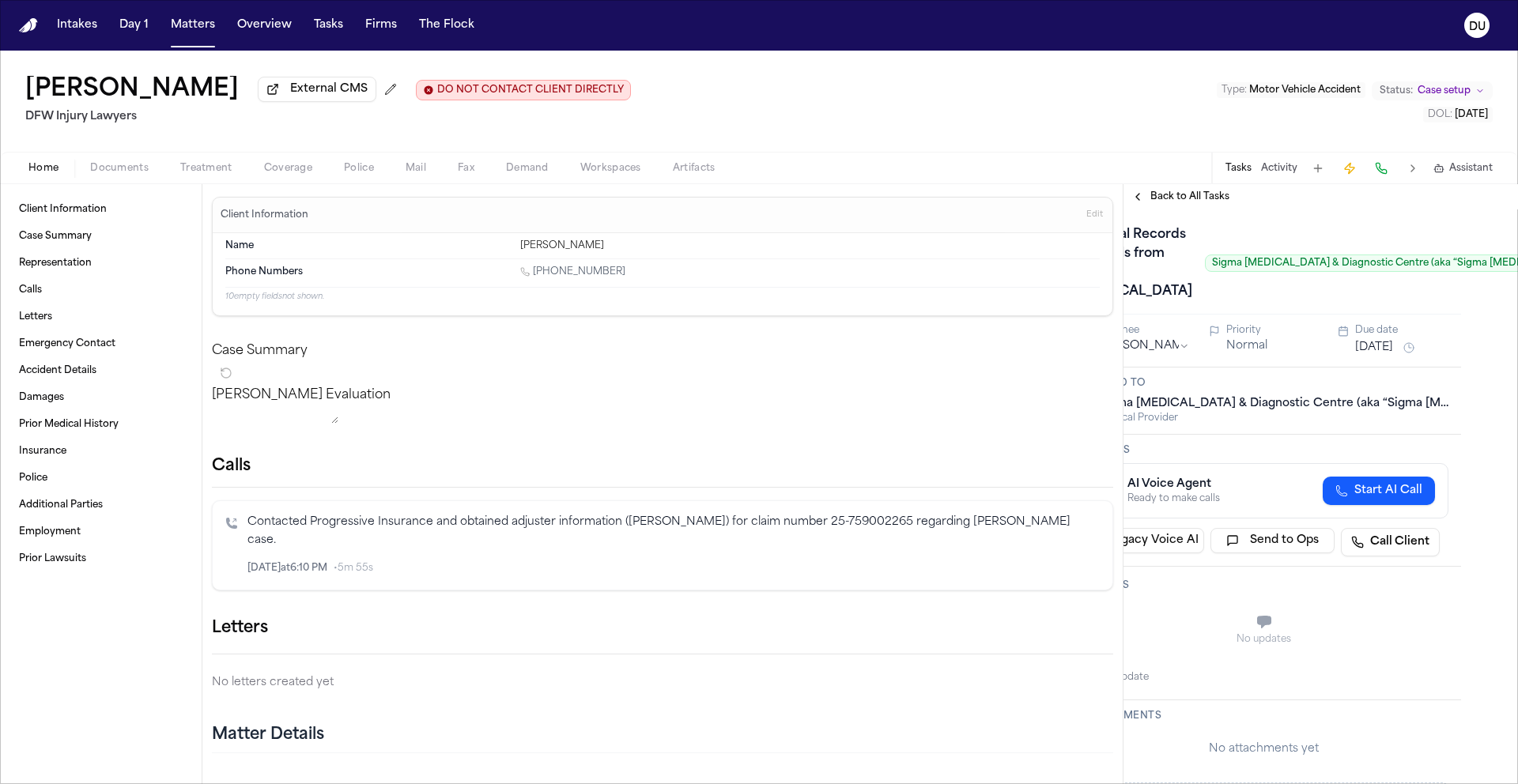
click at [1282, 304] on div "Medical Records and bills from Sigma Radiology Sigma MRI & Diagnostic Centre (a…" at bounding box center [1334, 263] width 510 height 82
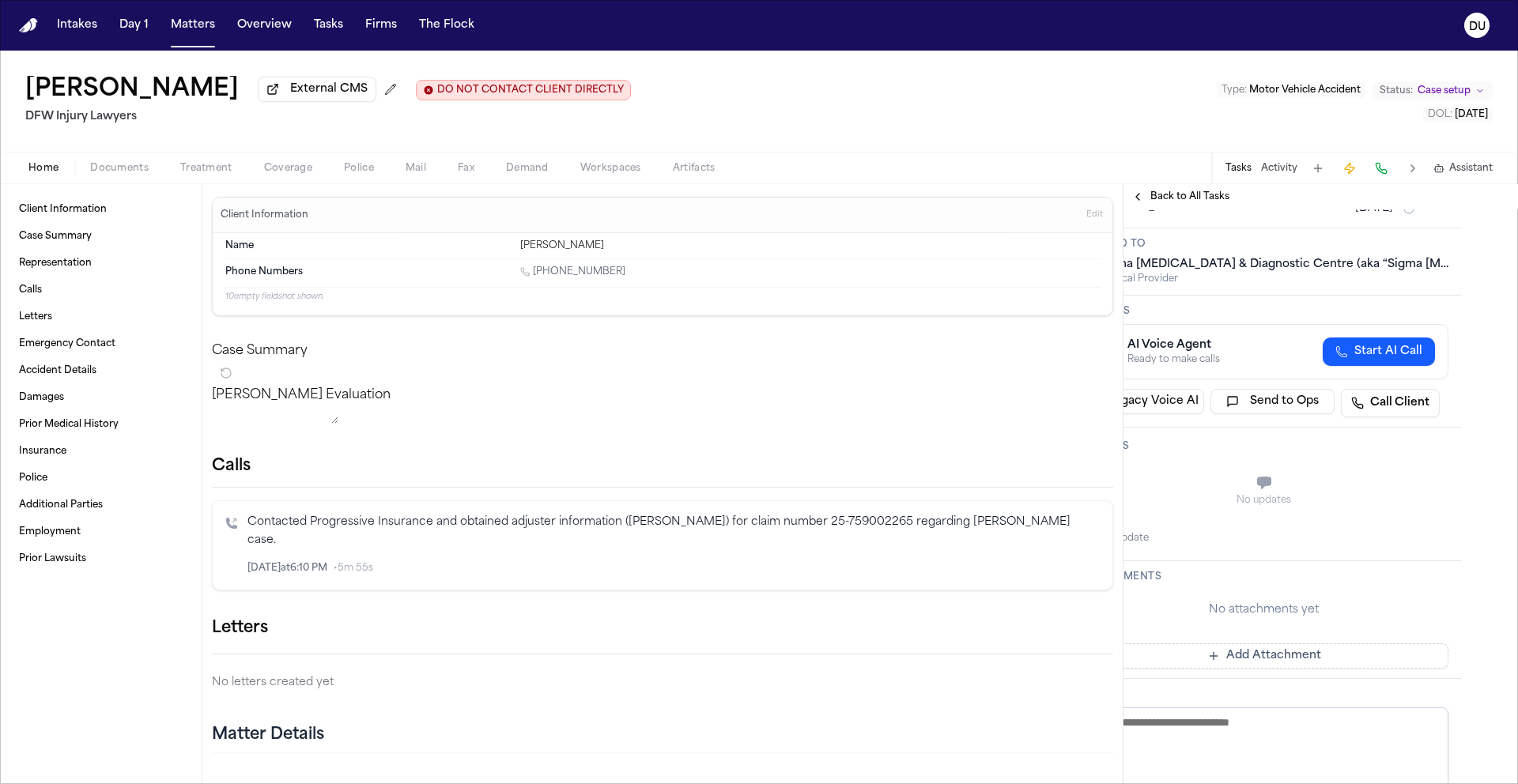
scroll to position [478, 57]
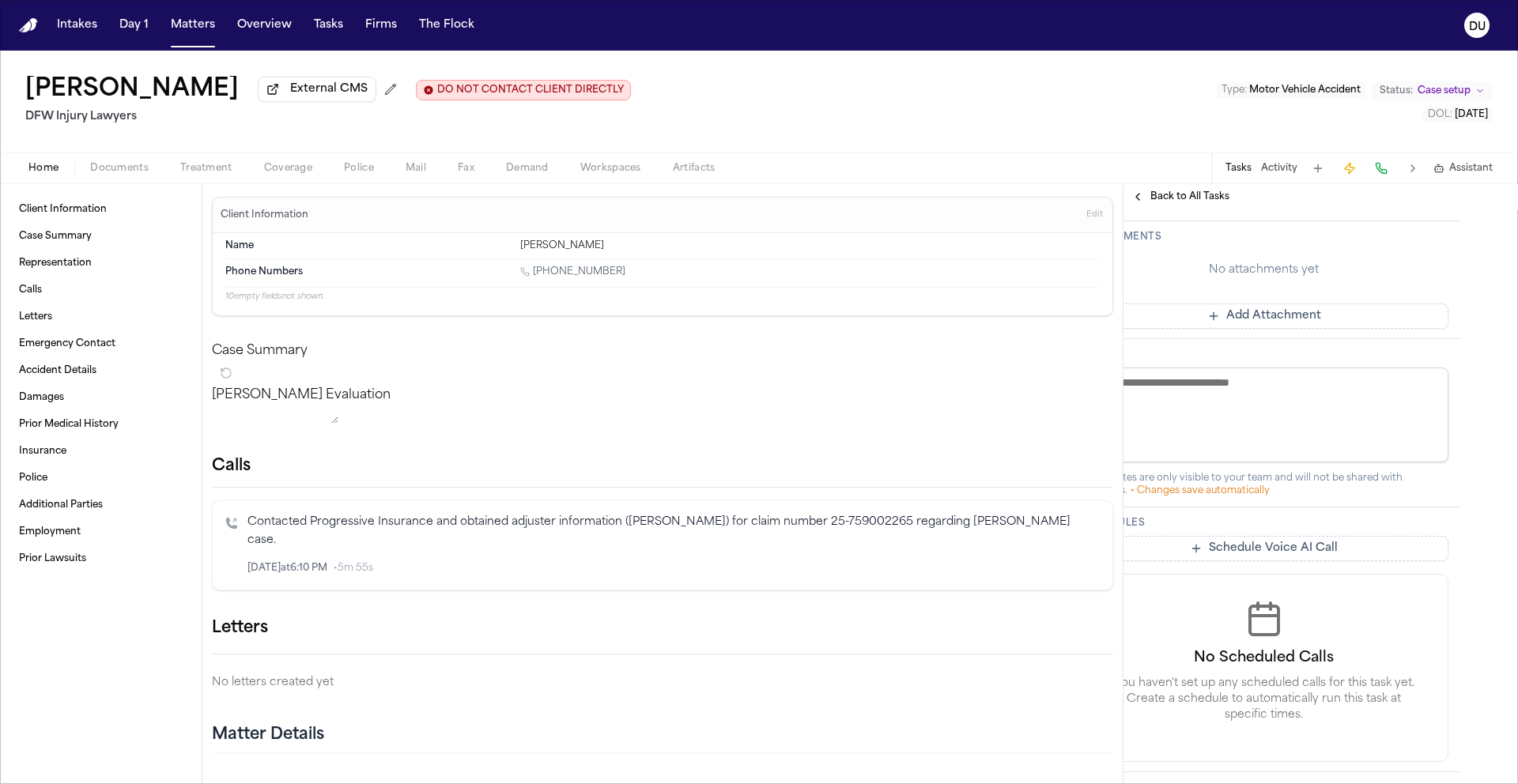
click at [1270, 328] on button "Add Attachment" at bounding box center [1263, 316] width 369 height 25
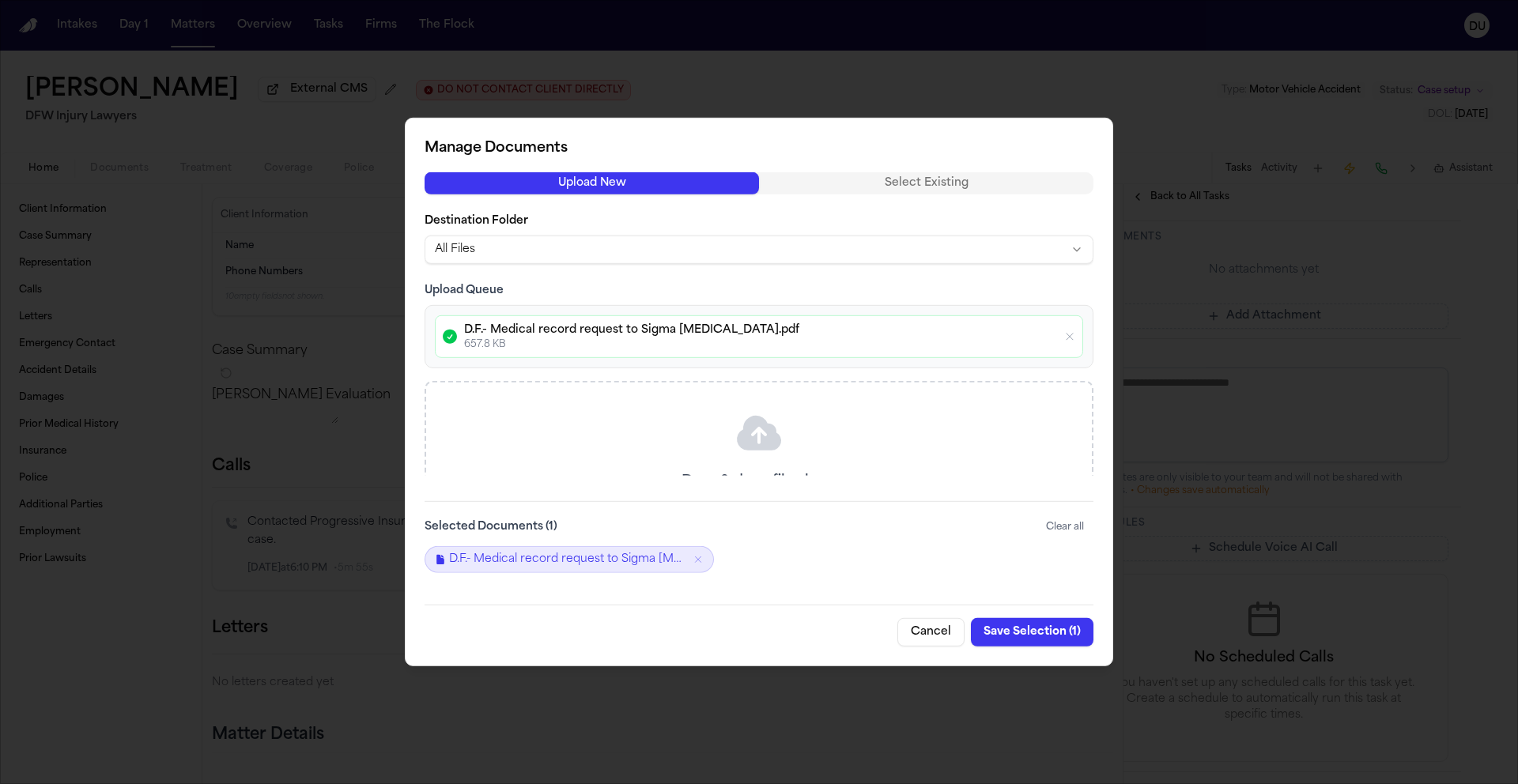
click at [1016, 633] on button "Save Selection ( 1 )" at bounding box center [1032, 632] width 122 height 29
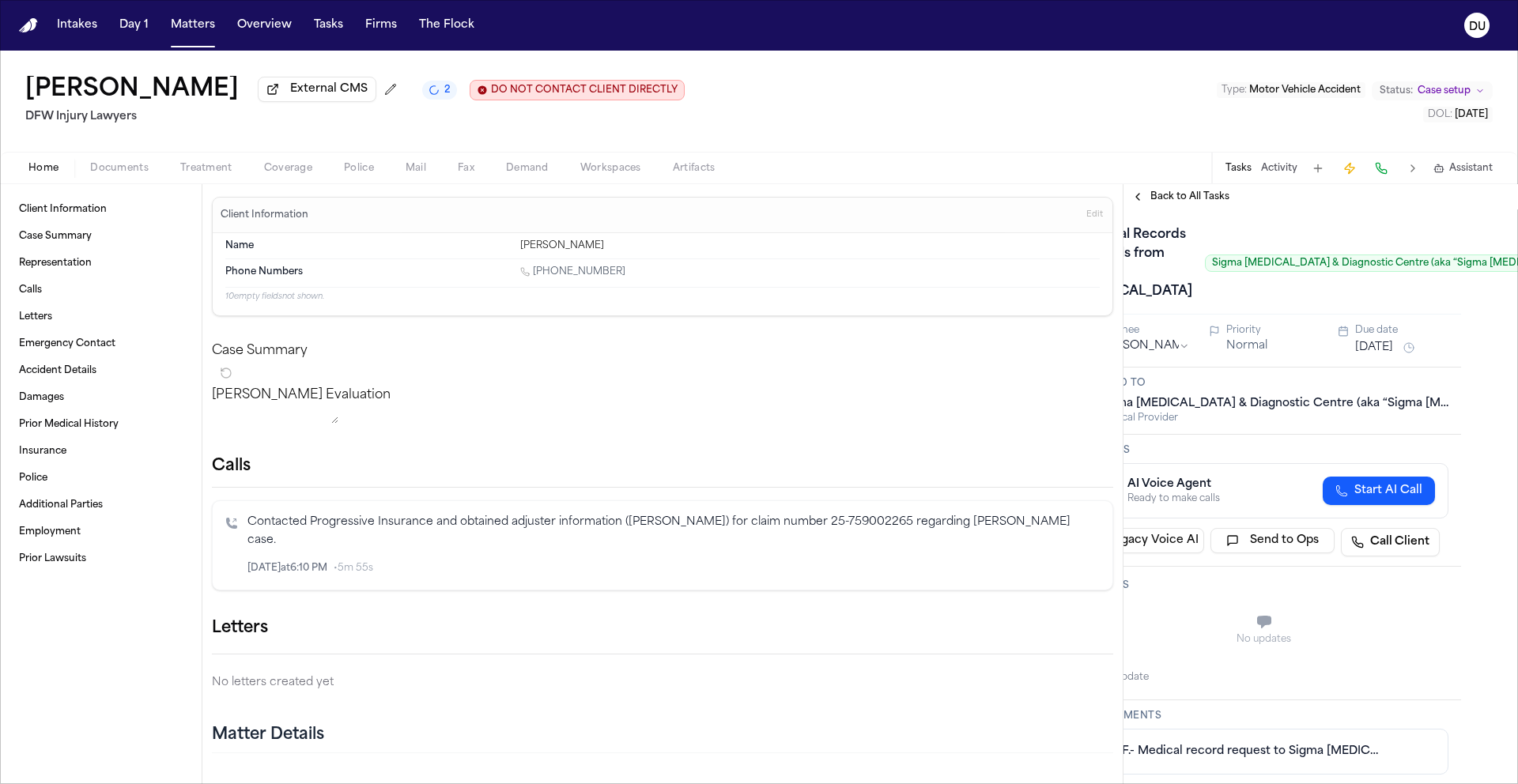
scroll to position [0, 0]
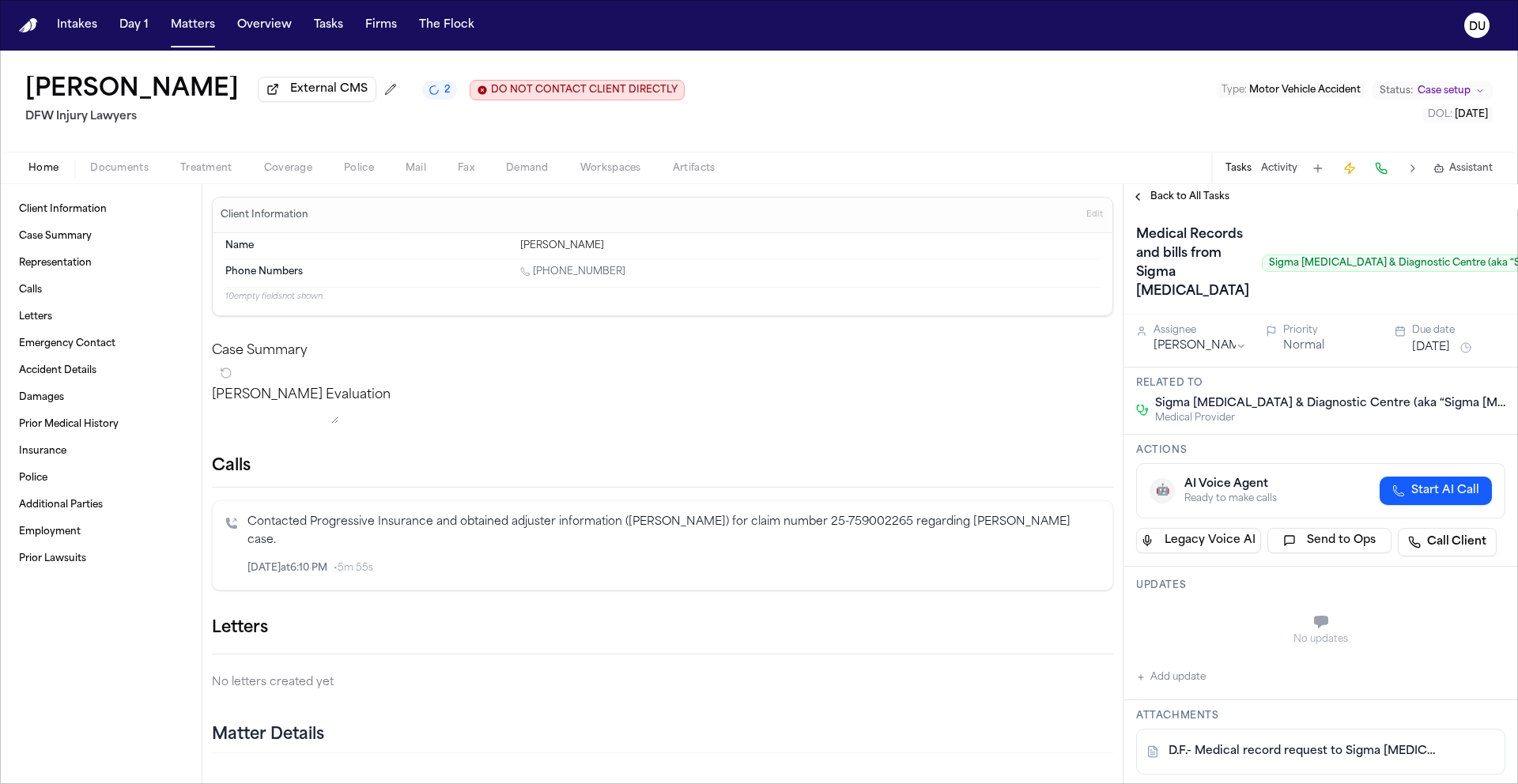
click at [1191, 203] on span "Back to All Tasks" at bounding box center [1190, 196] width 79 height 12
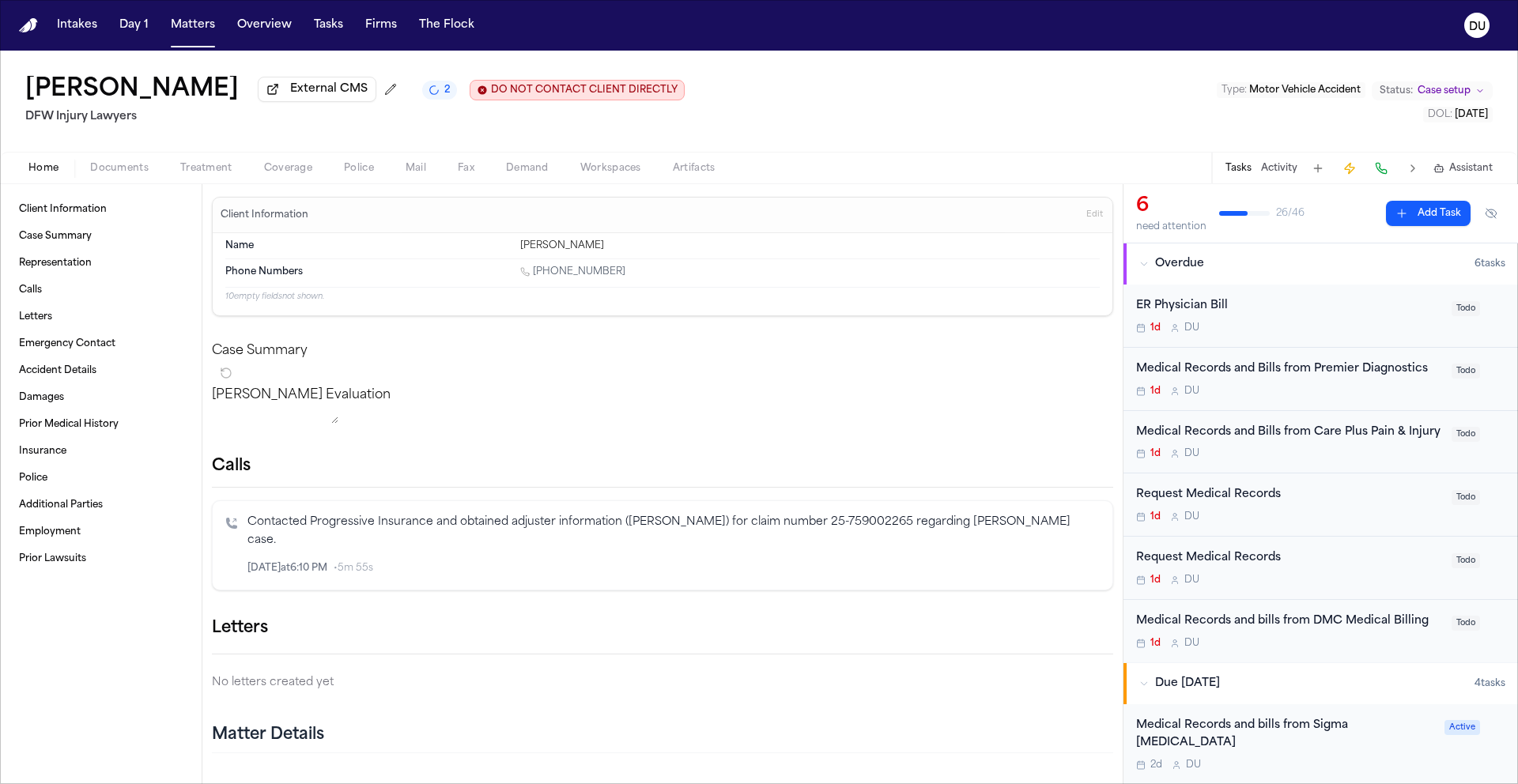
click at [1243, 365] on div "Medical Records and Bills from Premier Diagnostics" at bounding box center [1288, 369] width 306 height 18
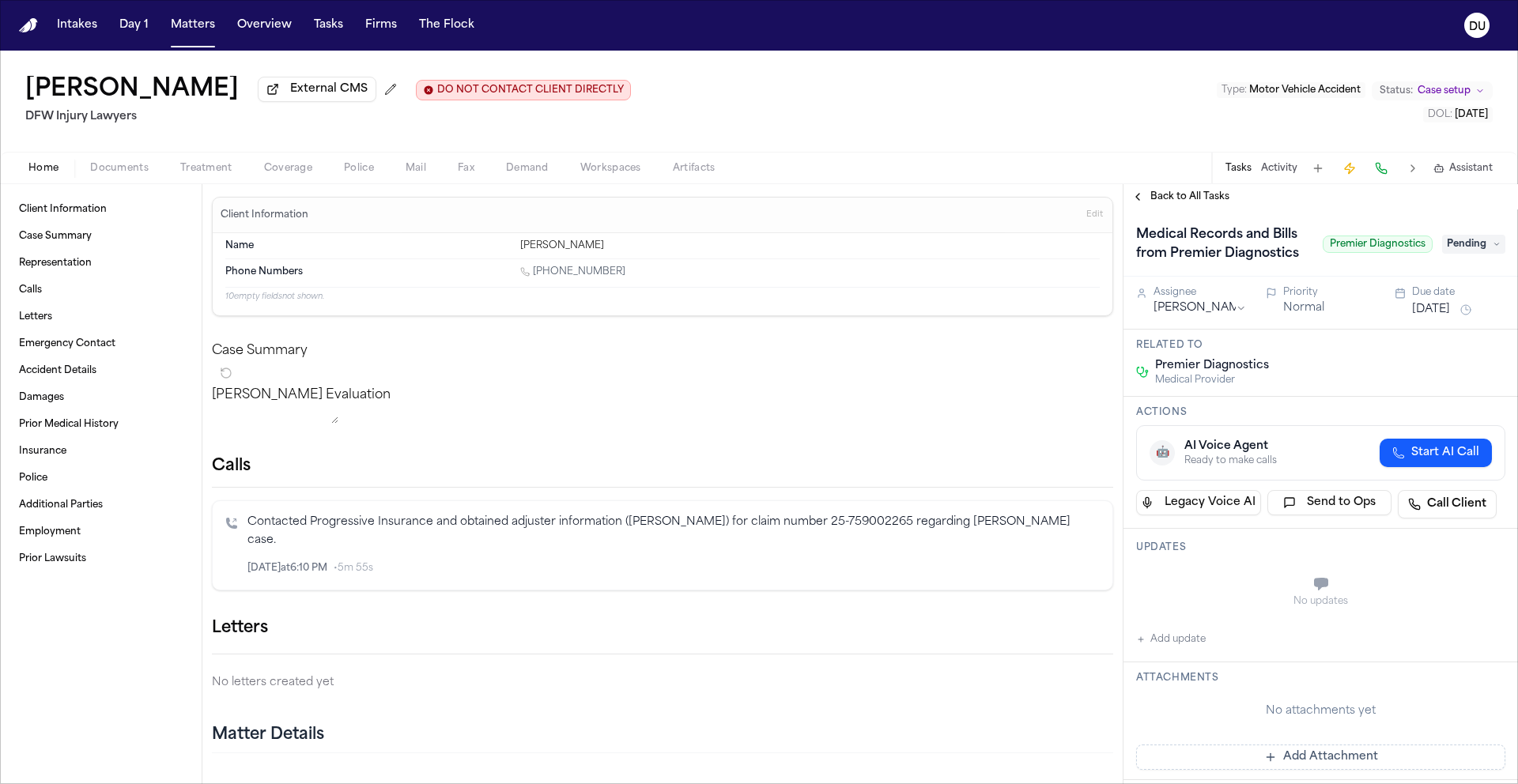
click at [1459, 254] on span "Pending" at bounding box center [1473, 244] width 63 height 19
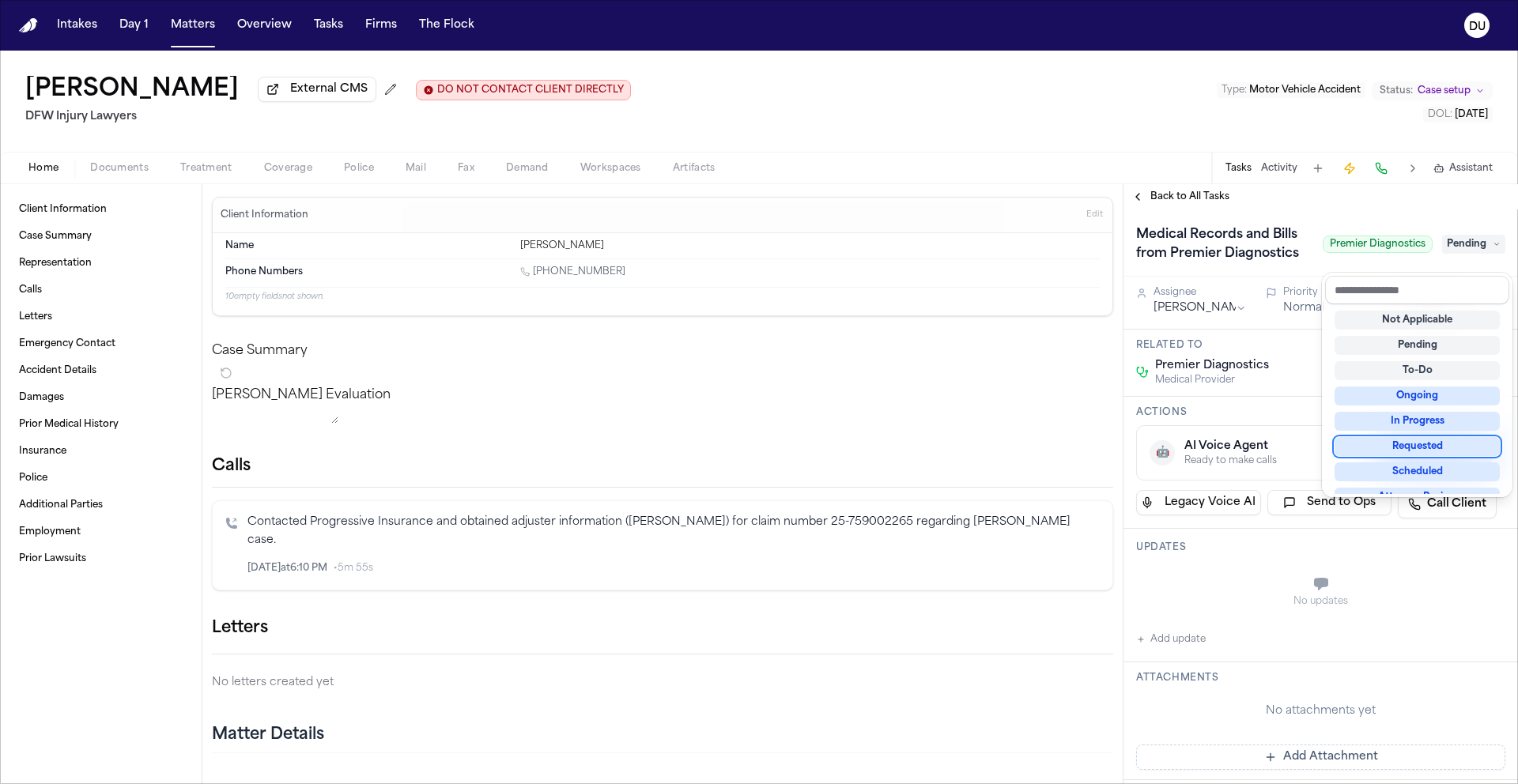
click at [1411, 445] on div "Requested" at bounding box center [1417, 446] width 165 height 19
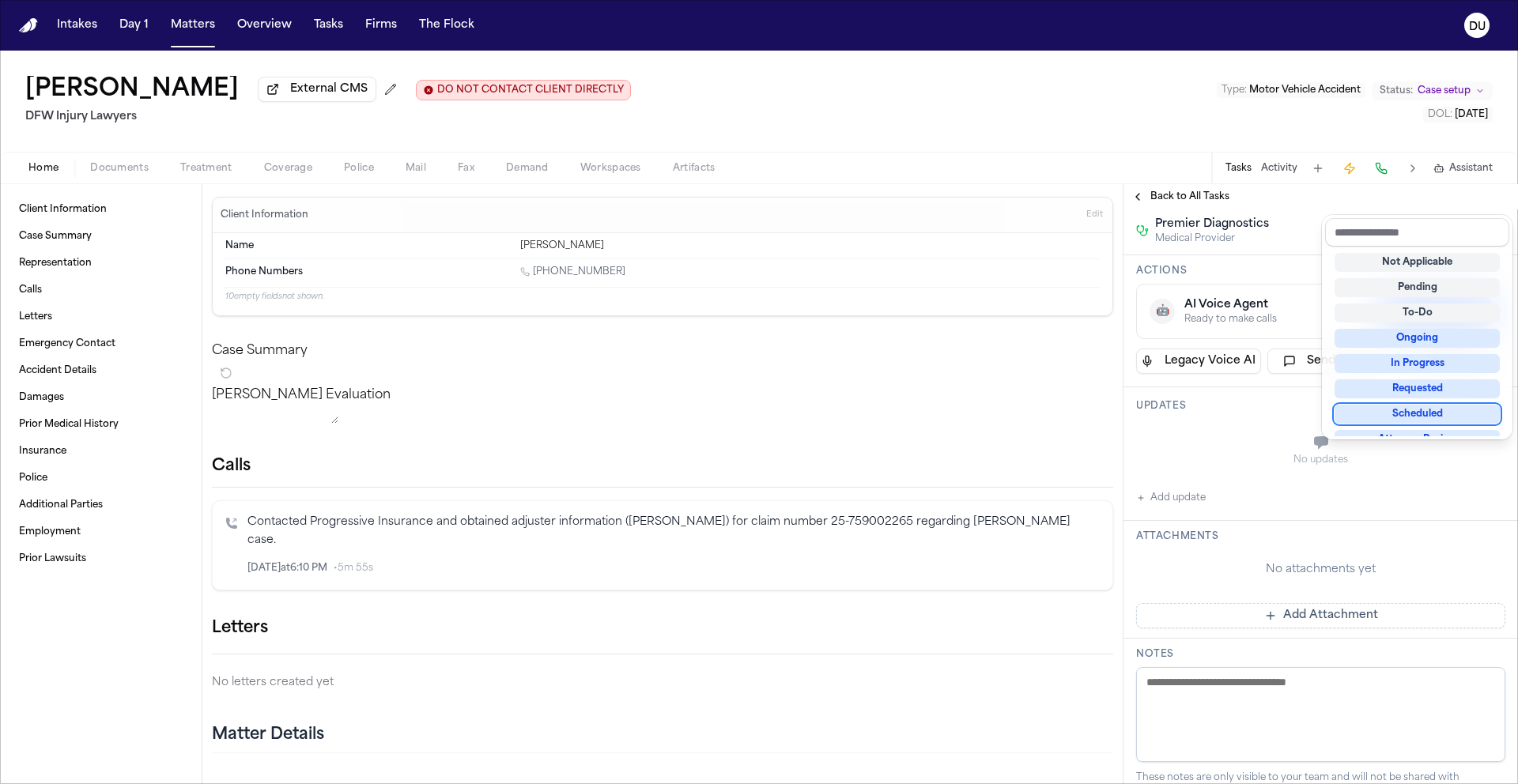
scroll to position [145, 0]
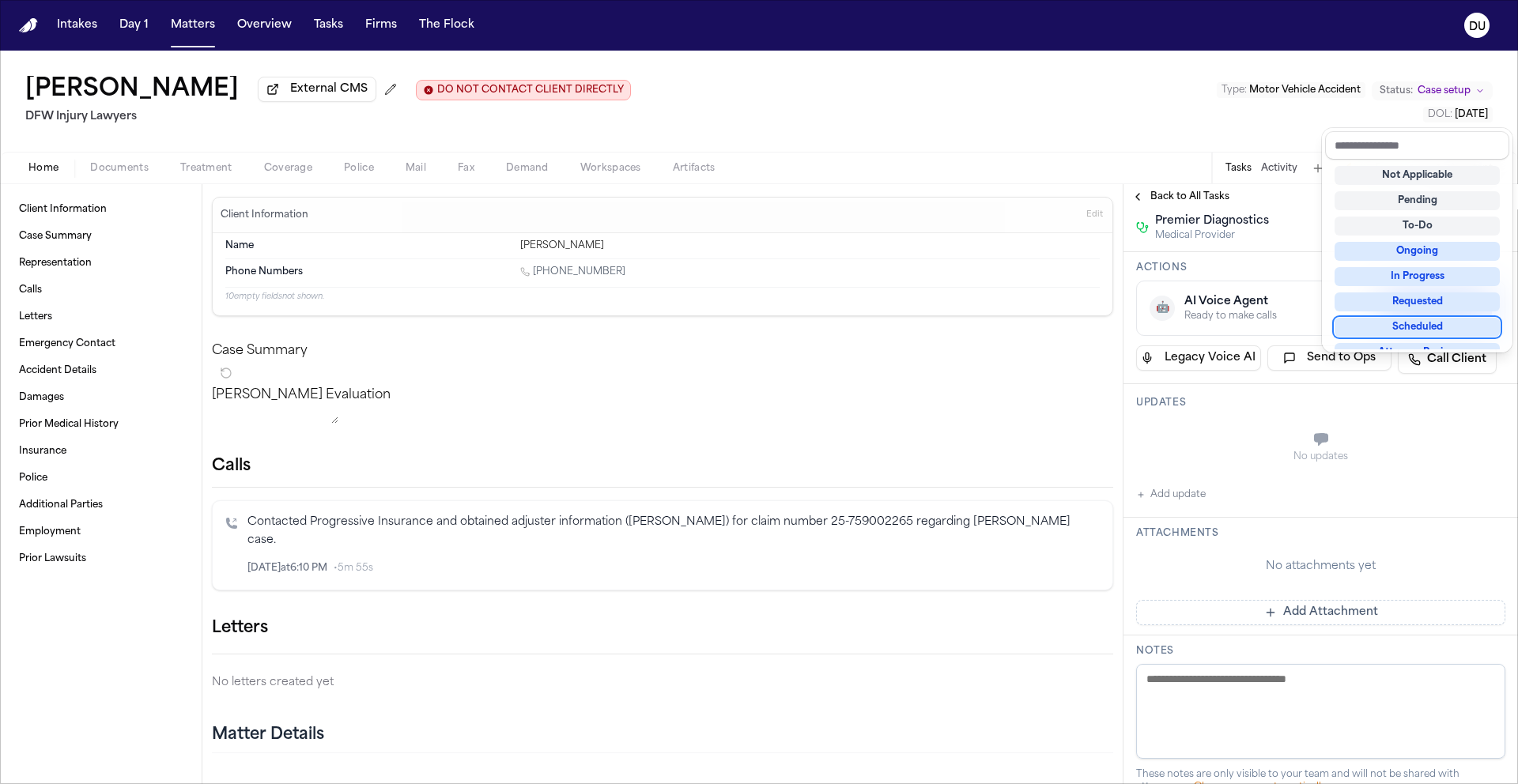
click at [1277, 629] on div "Medical Records and Bills from Premier Diagnostics Premier Diagnostics Requeste…" at bounding box center [1321, 590] width 395 height 1051
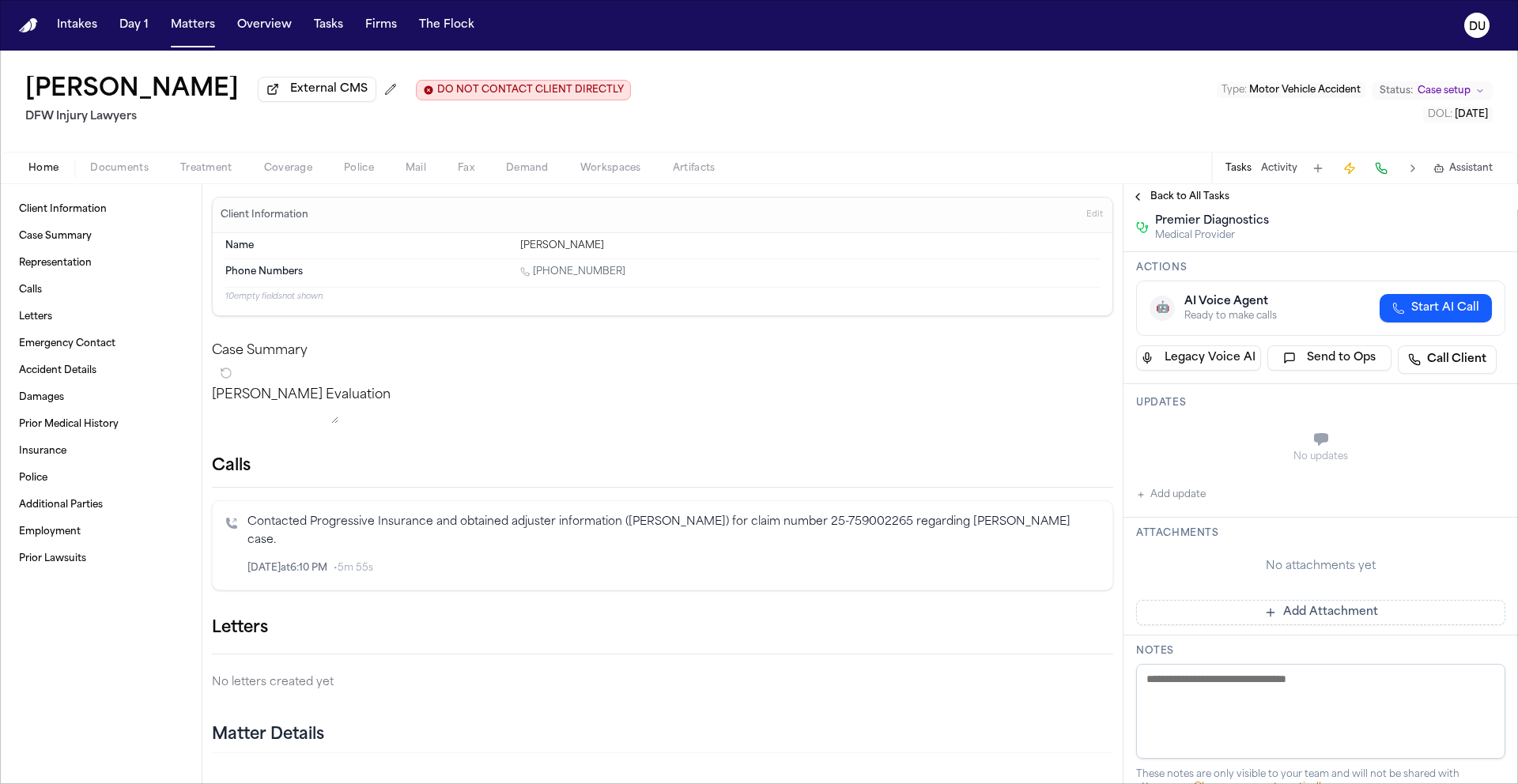
click at [1287, 625] on button "Add Attachment" at bounding box center [1320, 612] width 369 height 25
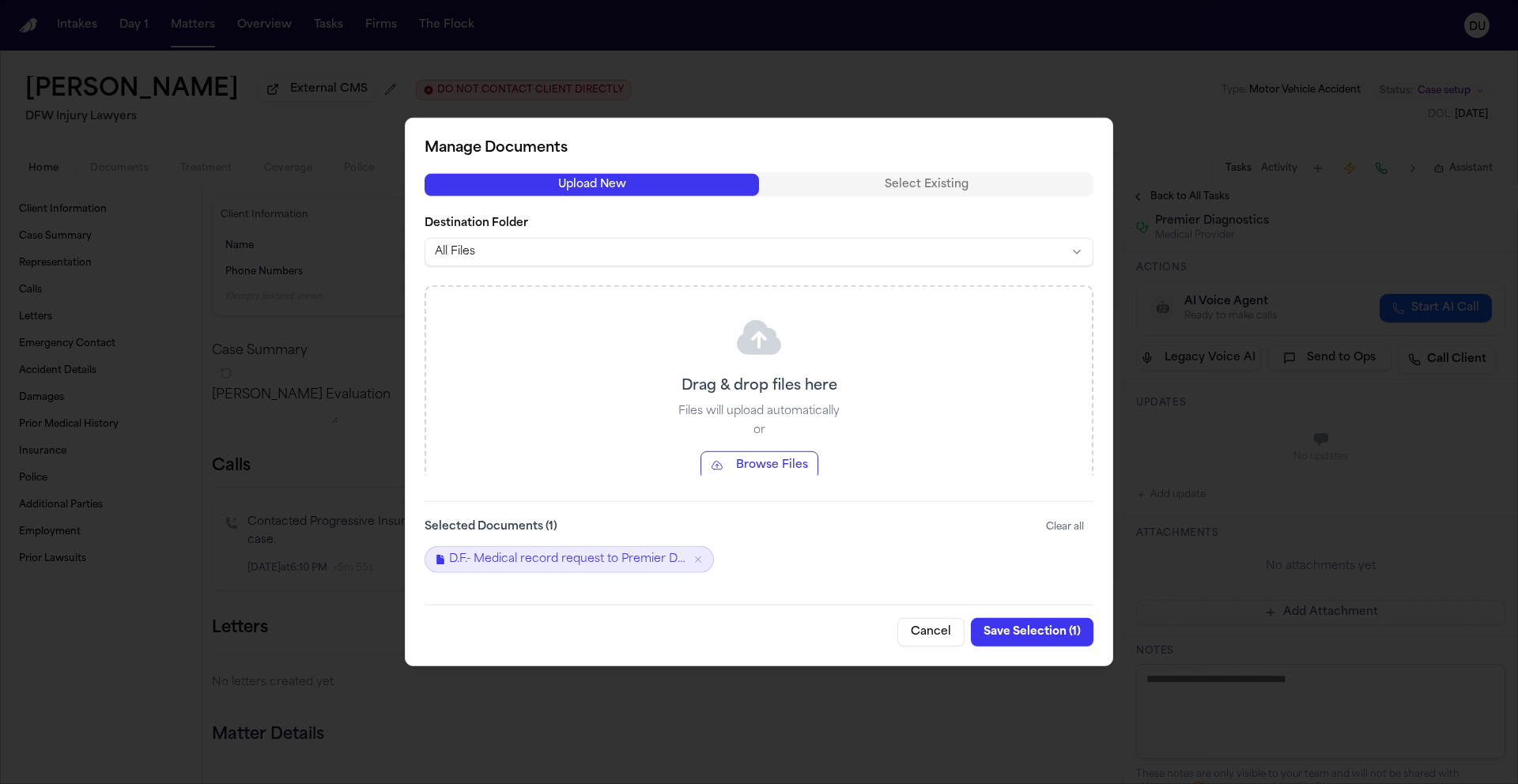
click at [1032, 632] on button "Save Selection ( 1 )" at bounding box center [1032, 632] width 122 height 29
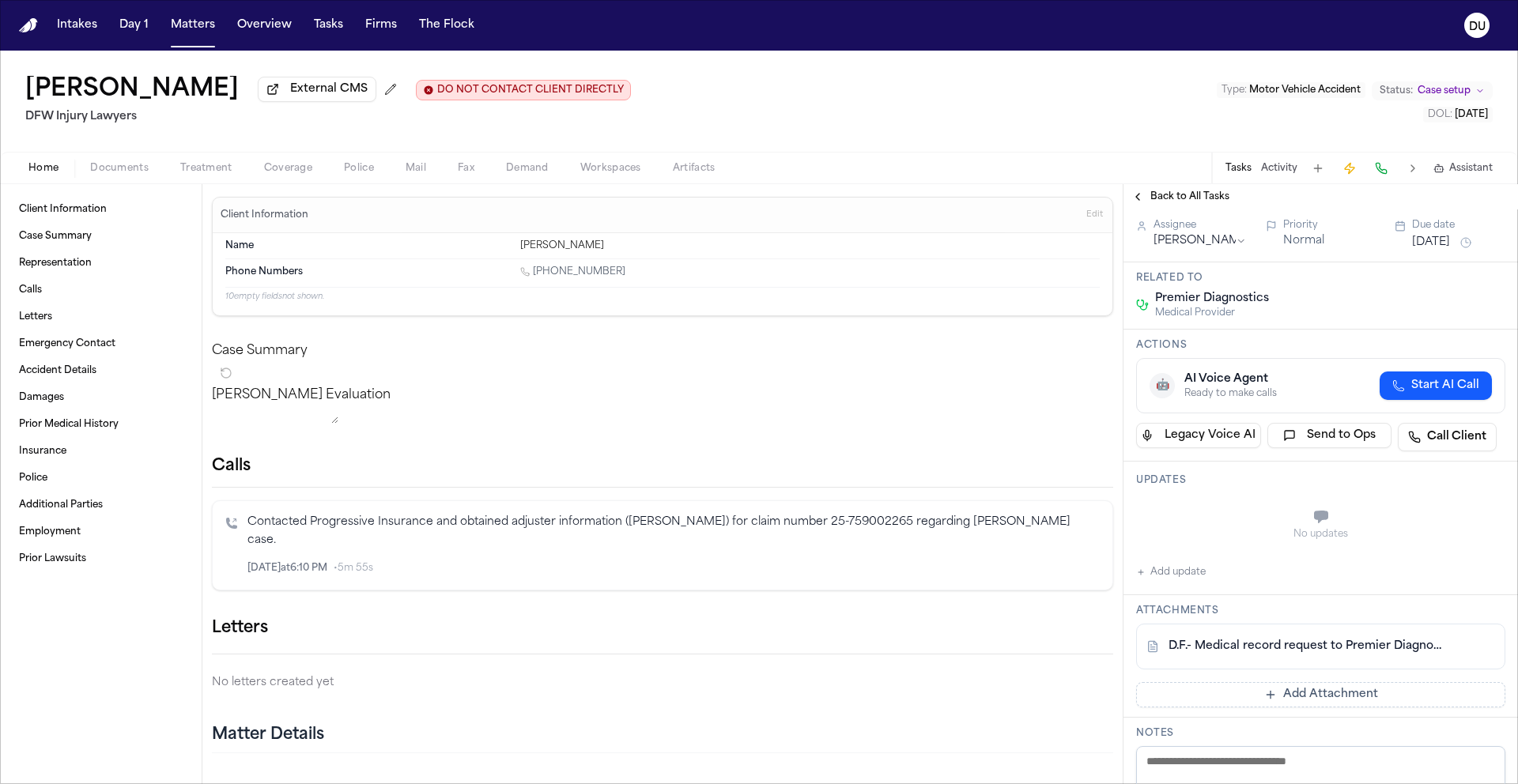
scroll to position [0, 0]
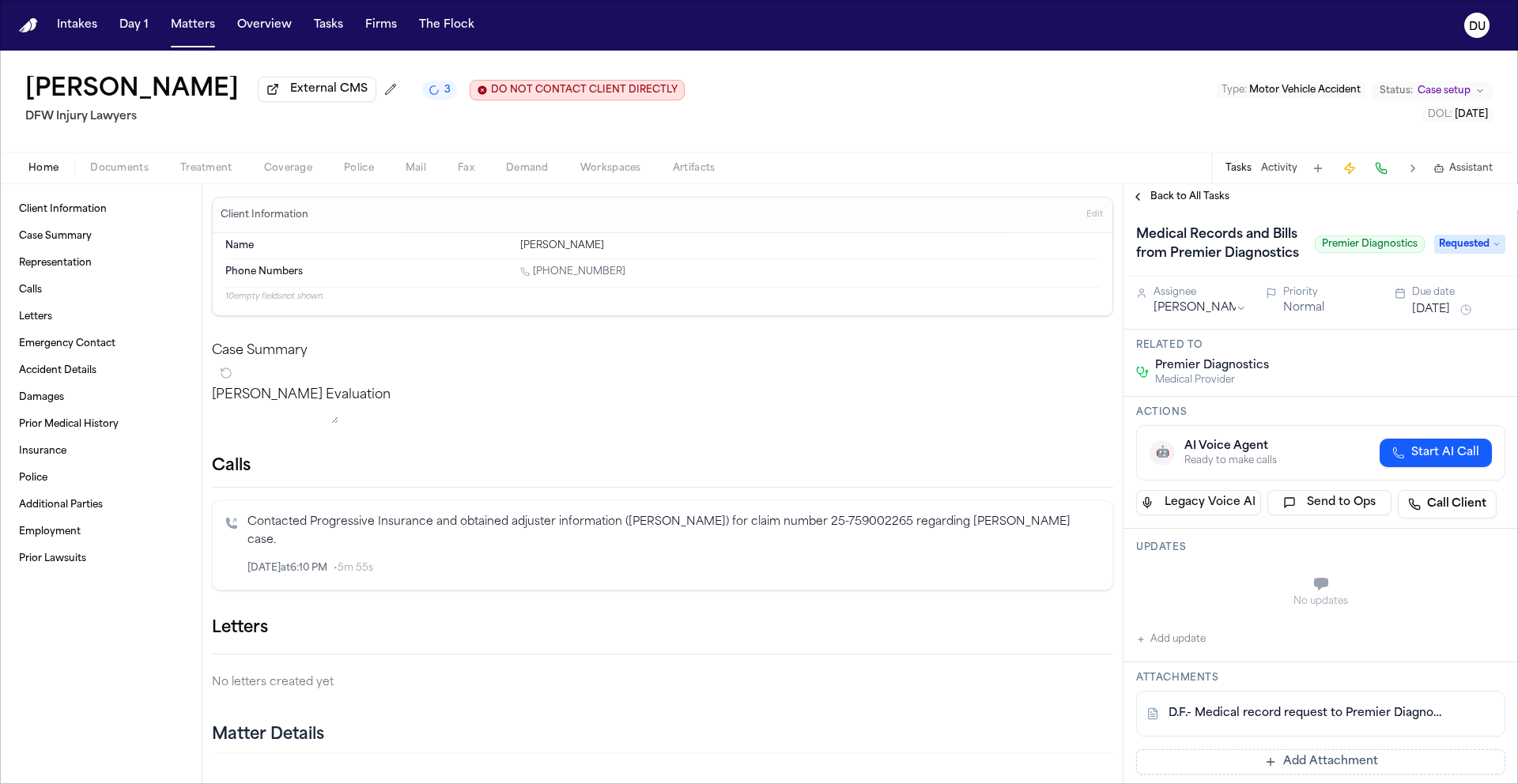
click at [1435, 318] on button "[DATE]" at bounding box center [1430, 310] width 38 height 16
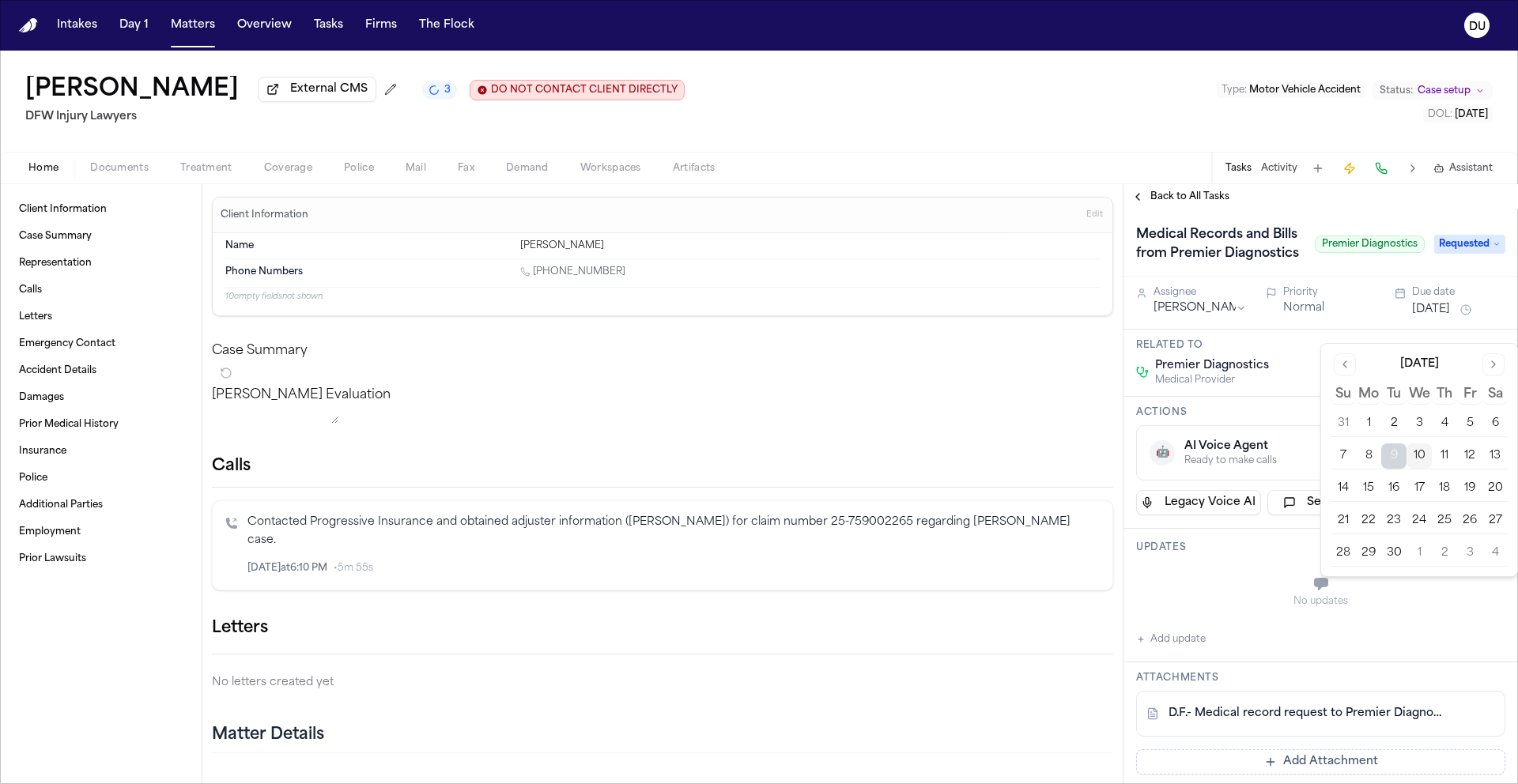
click at [1473, 459] on button "12" at bounding box center [1469, 456] width 25 height 25
click at [1277, 219] on div "Medical Records and Bills from Premier Diagnostics Premier Diagnostics Requested" at bounding box center [1321, 243] width 395 height 67
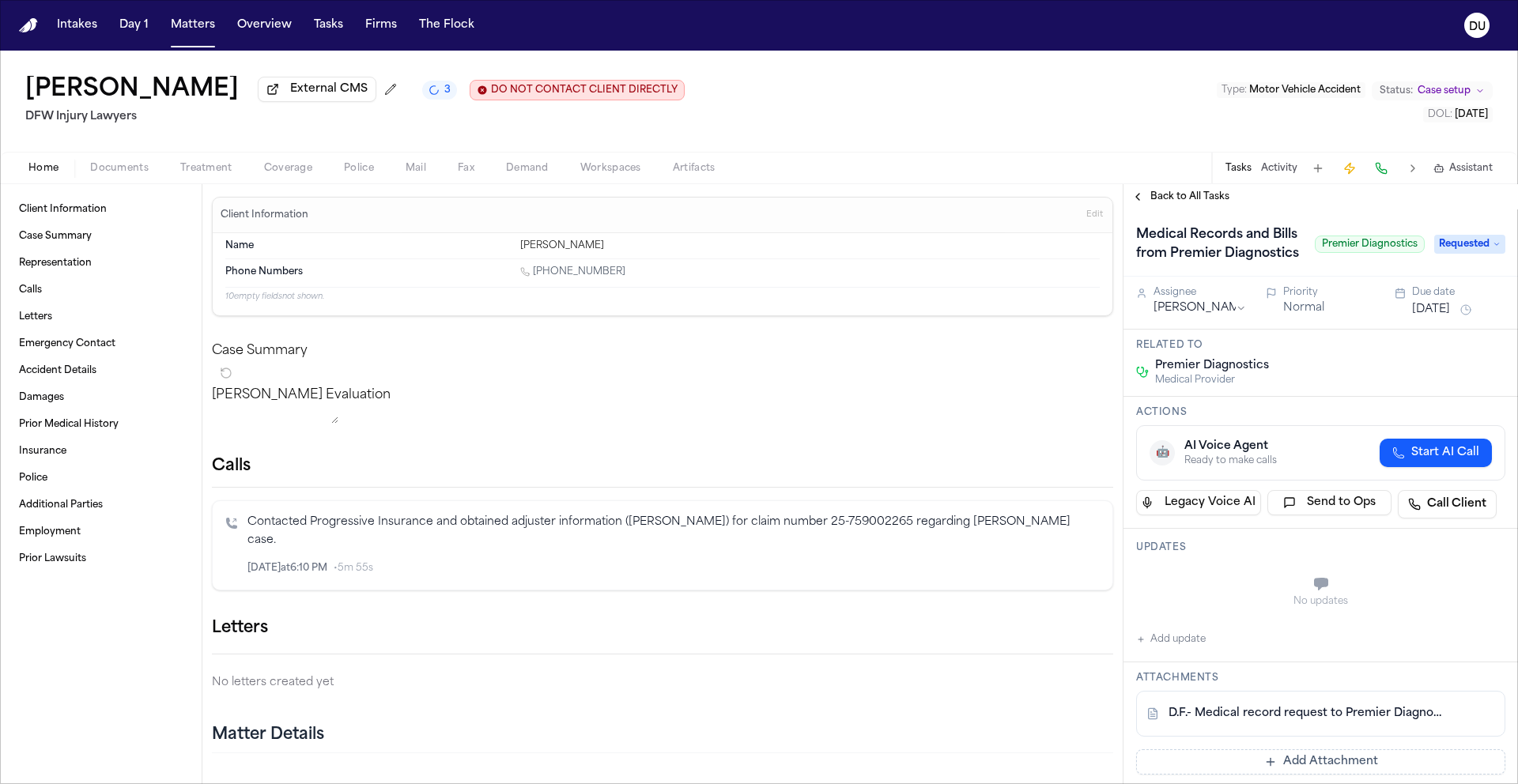
click at [1188, 200] on span "Back to All Tasks" at bounding box center [1190, 196] width 79 height 12
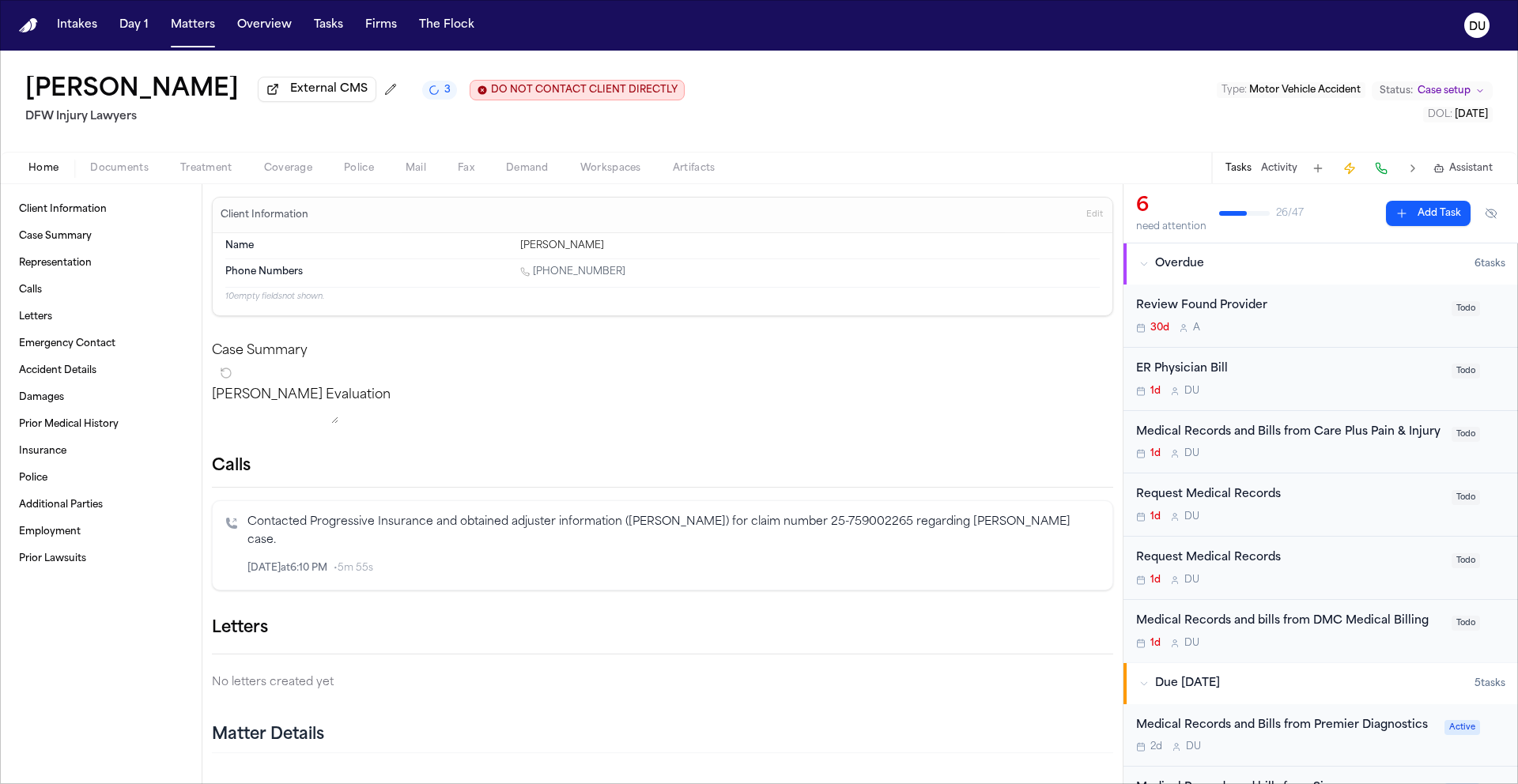
click at [1284, 437] on div "Medical Records and Bills from Care Plus Pain & Injury" at bounding box center [1288, 432] width 306 height 18
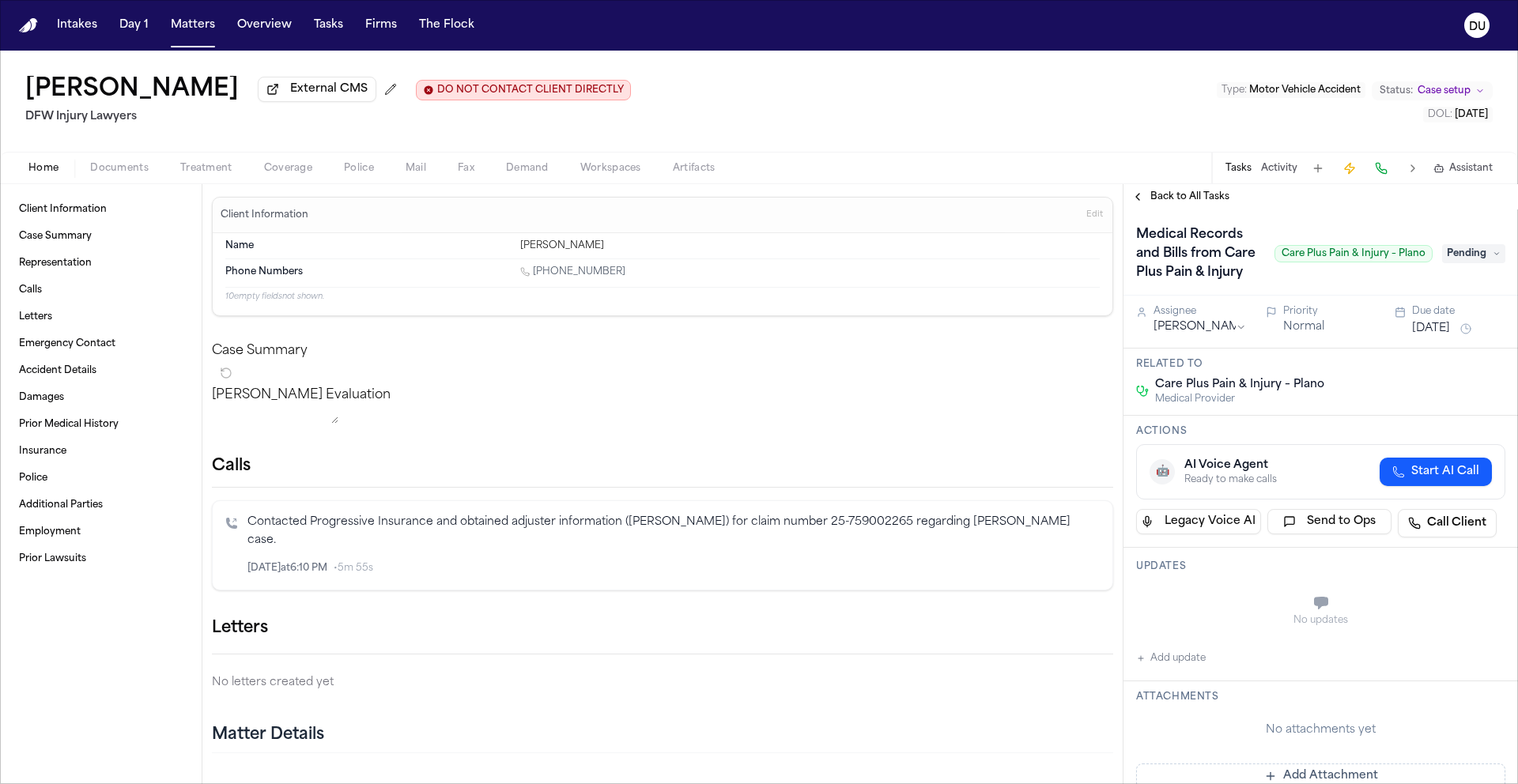
click at [1462, 263] on span "Pending" at bounding box center [1473, 254] width 63 height 19
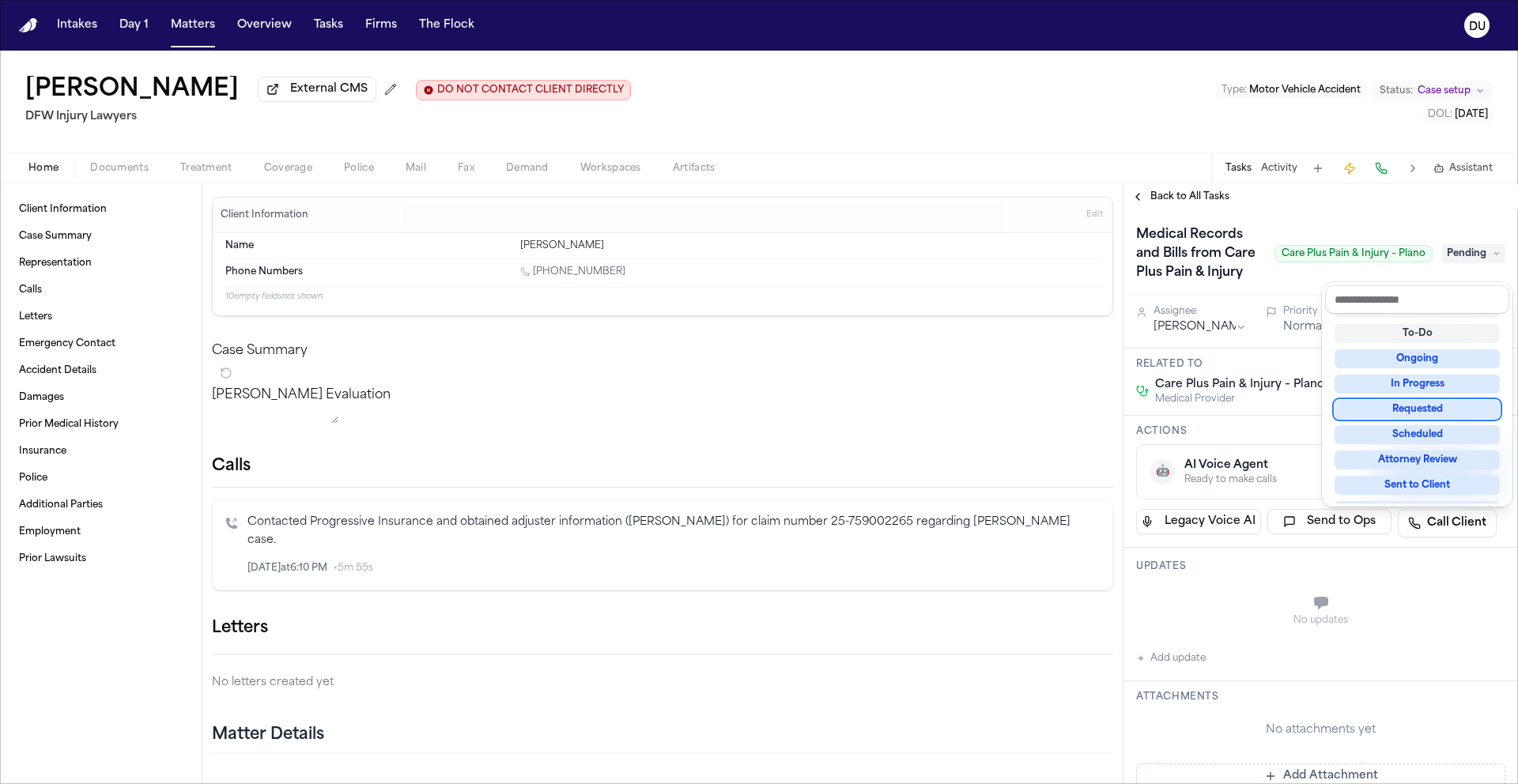
scroll to position [55, 0]
click at [1434, 400] on div "Requested" at bounding box center [1417, 401] width 165 height 19
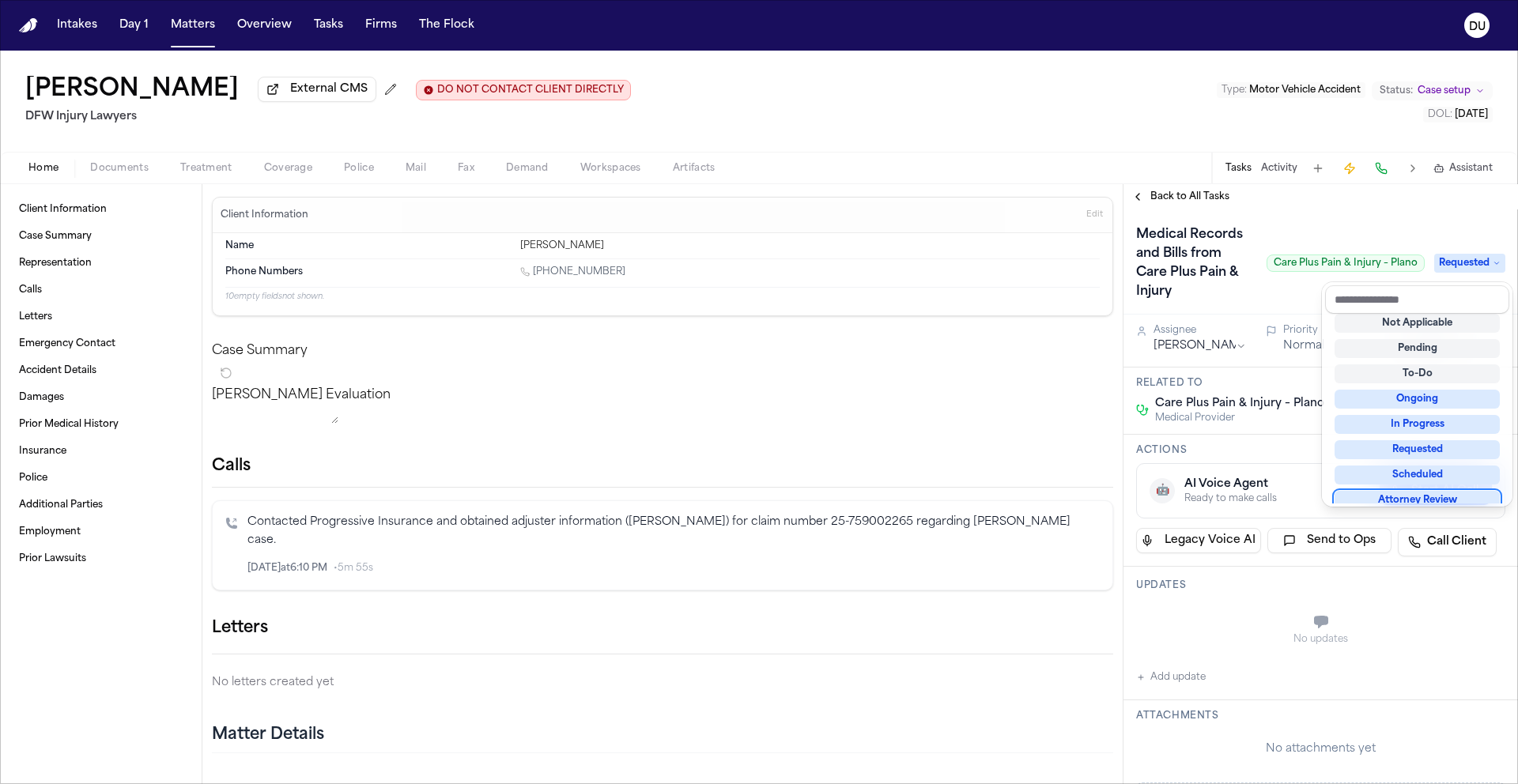
scroll to position [12, 0]
click at [1372, 590] on div "Medical Records and Bills from Care Plus Pain & Injury Care Plus Pain & Injury …" at bounding box center [1321, 753] width 395 height 1089
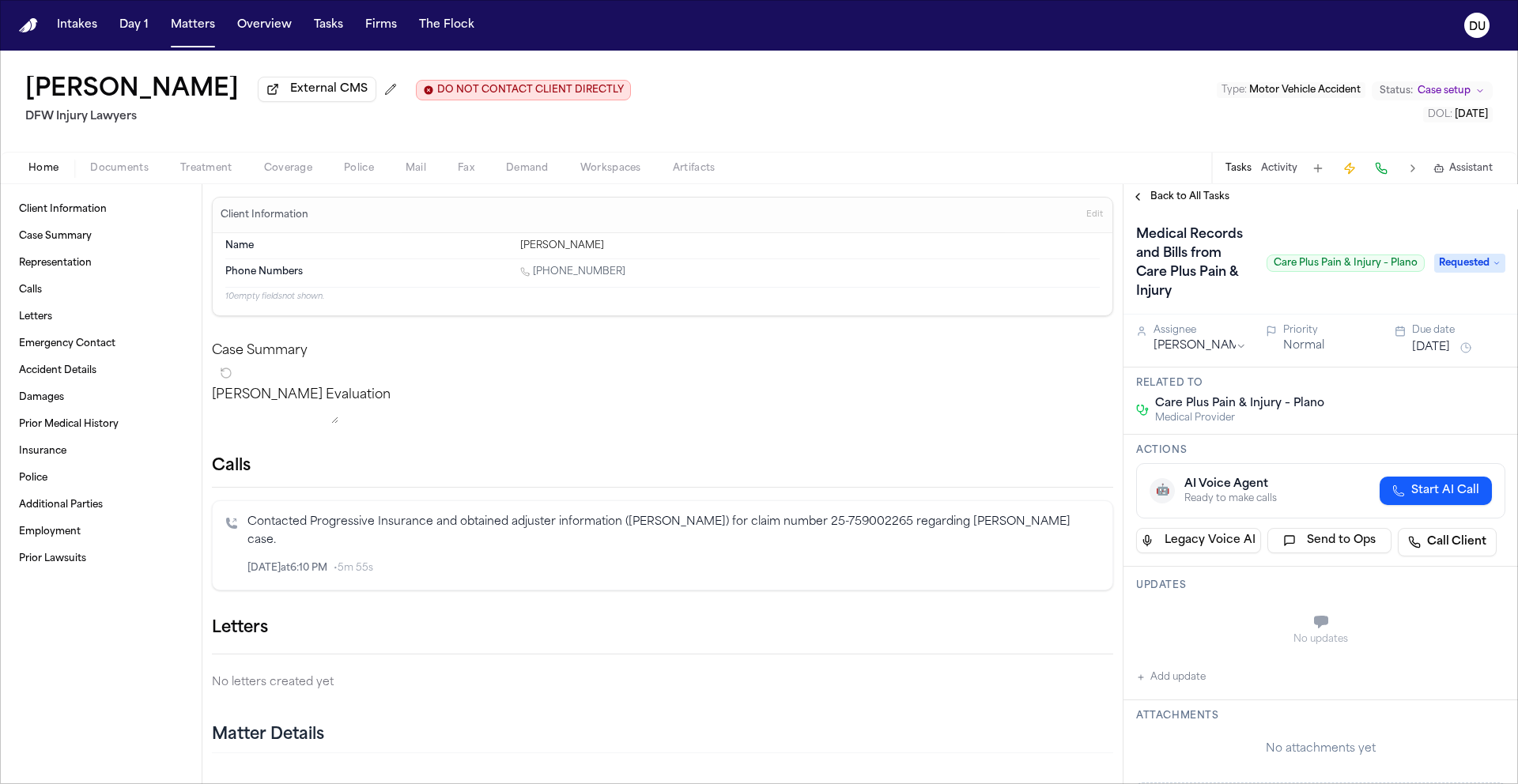
click at [1435, 345] on button "[DATE]" at bounding box center [1430, 347] width 38 height 16
click at [1469, 478] on button "12" at bounding box center [1469, 474] width 25 height 25
click at [1328, 237] on div "Medical Records and Bills from Care Plus Pain & Injury Care Plus Pain & Injury …" at bounding box center [1280, 263] width 288 height 82
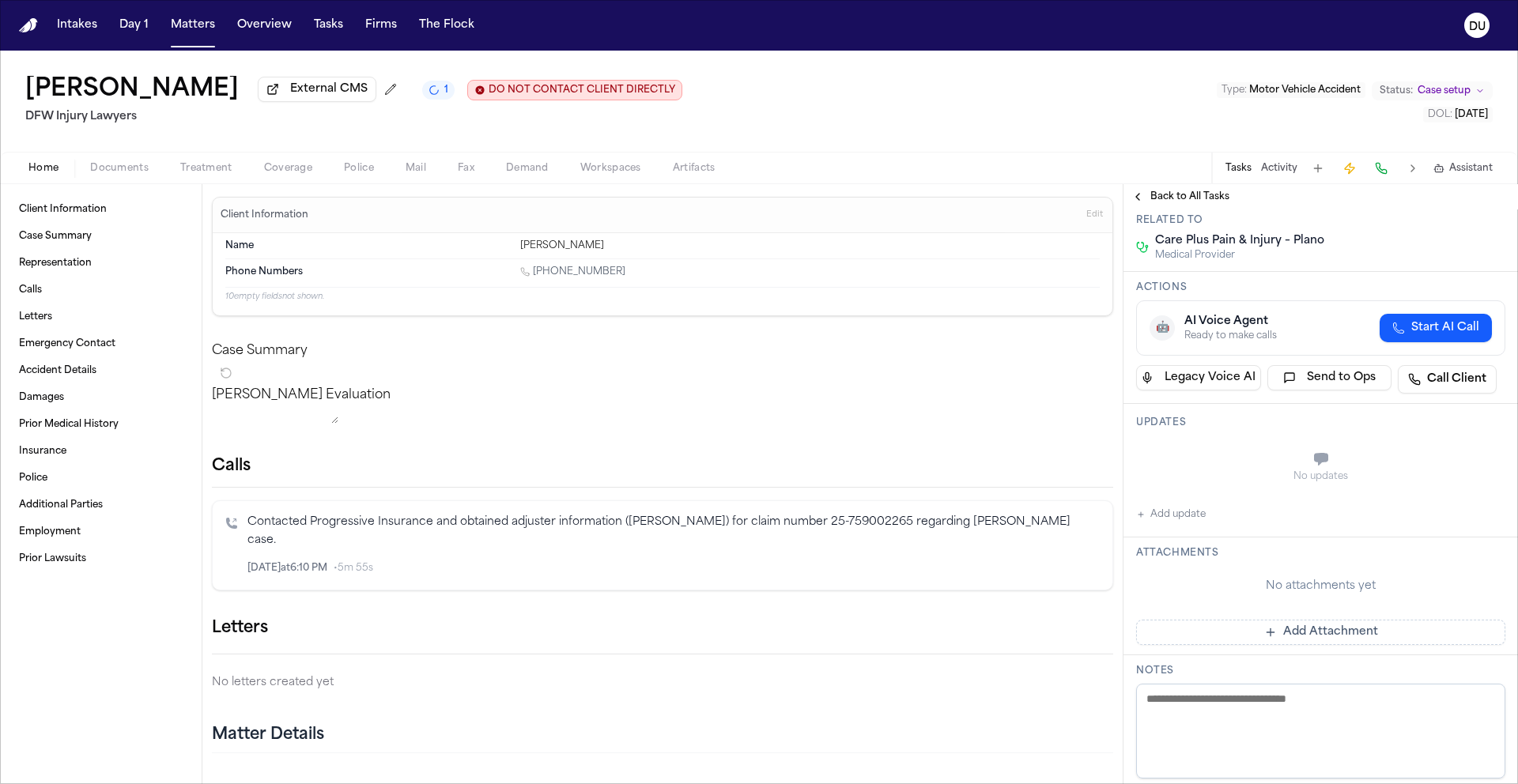
scroll to position [164, 0]
click at [1252, 639] on button "Add Attachment" at bounding box center [1320, 630] width 369 height 25
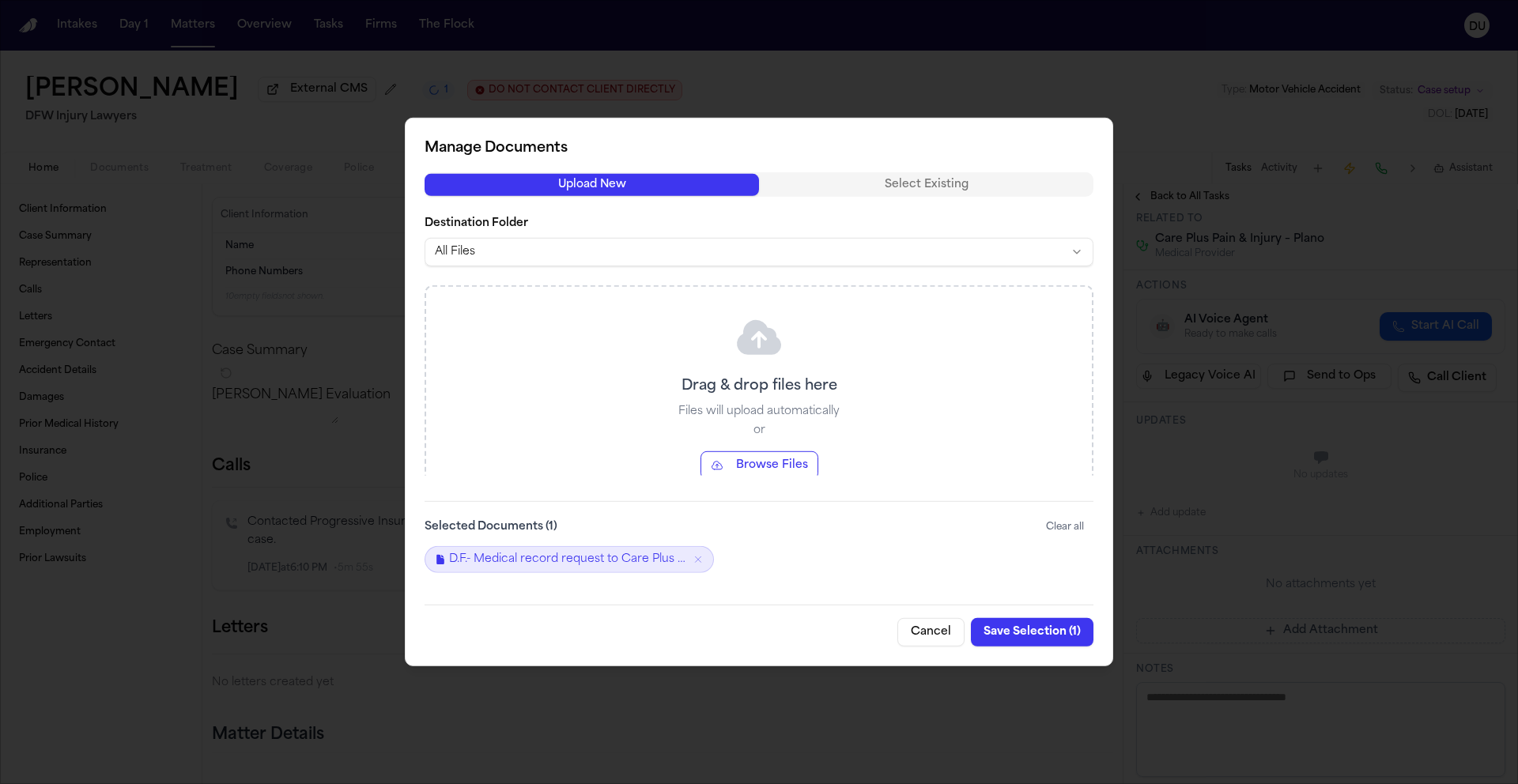
click at [1038, 638] on button "Save Selection ( 1 )" at bounding box center [1032, 632] width 122 height 29
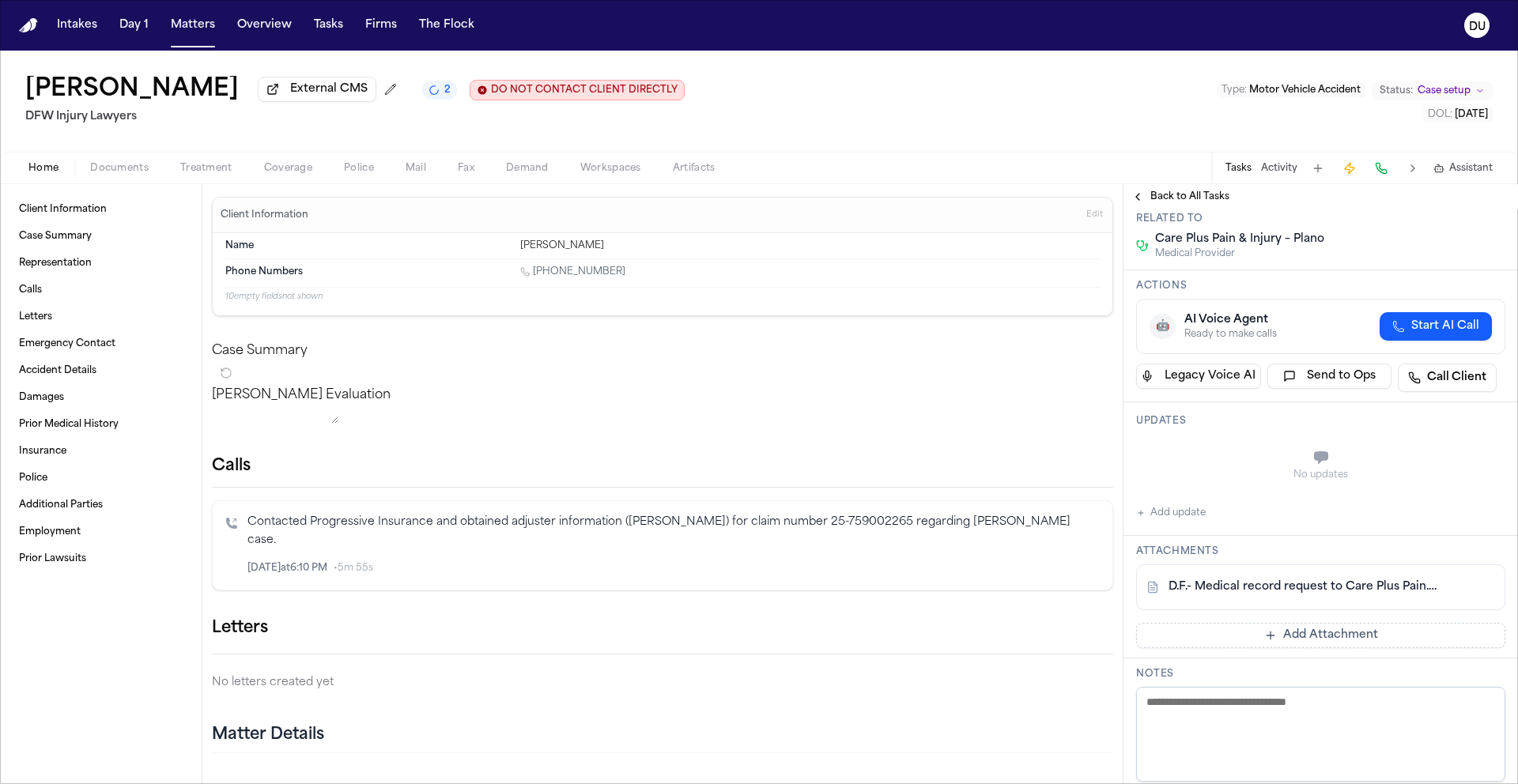
click at [1175, 203] on span "Back to All Tasks" at bounding box center [1190, 196] width 79 height 12
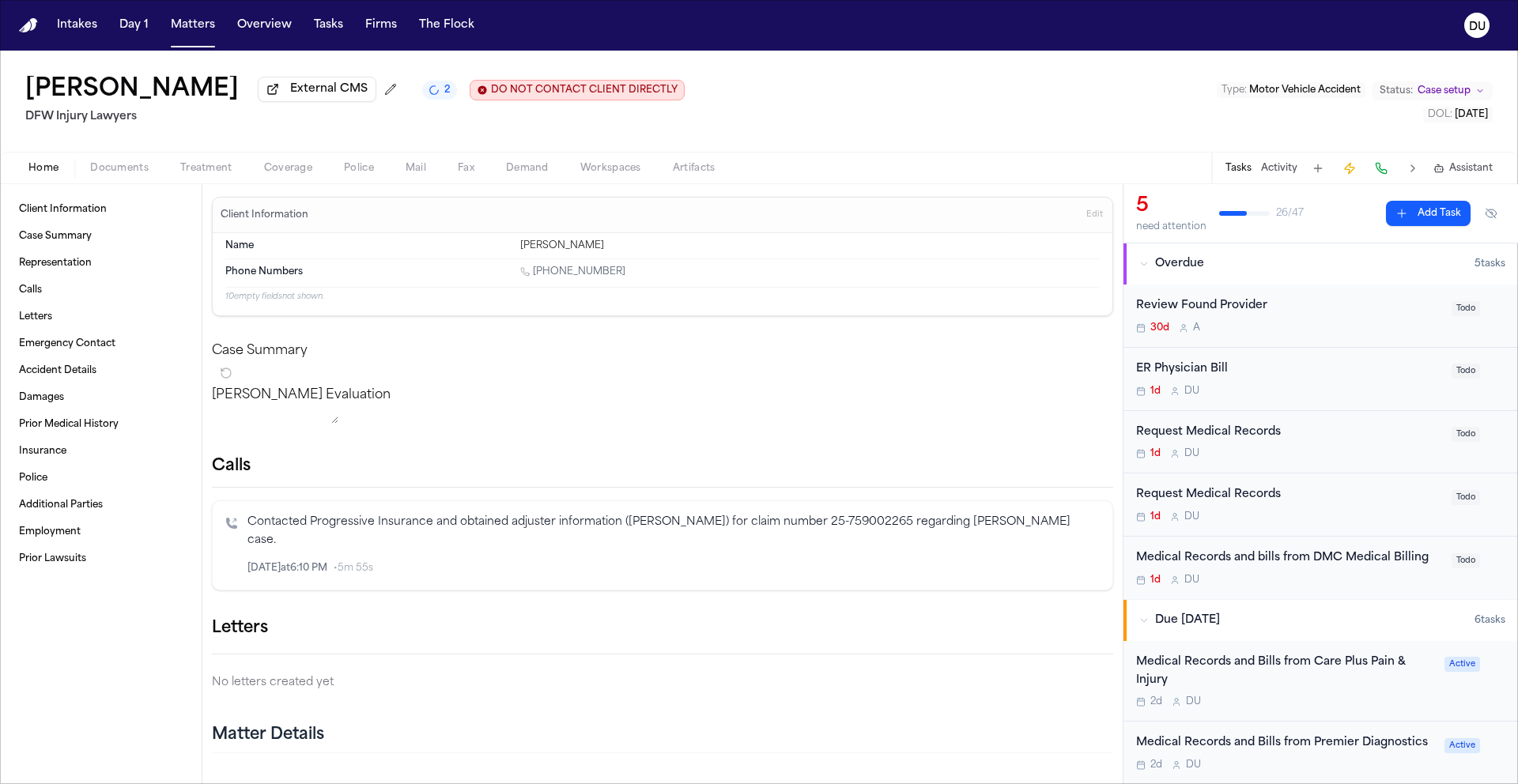
click at [1239, 439] on div "Request Medical Records" at bounding box center [1288, 432] width 306 height 18
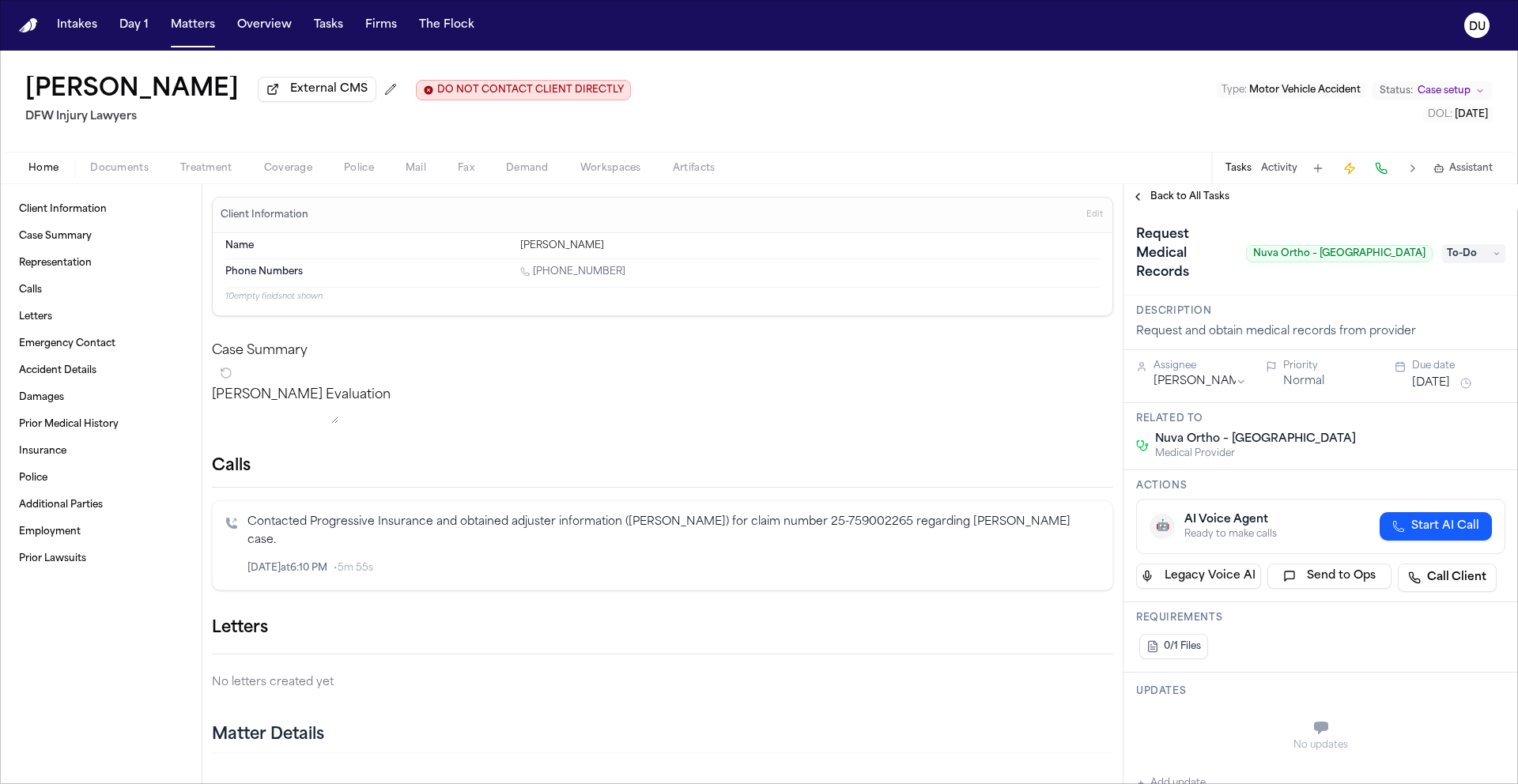
click at [1472, 249] on span "To-Do" at bounding box center [1473, 254] width 63 height 19
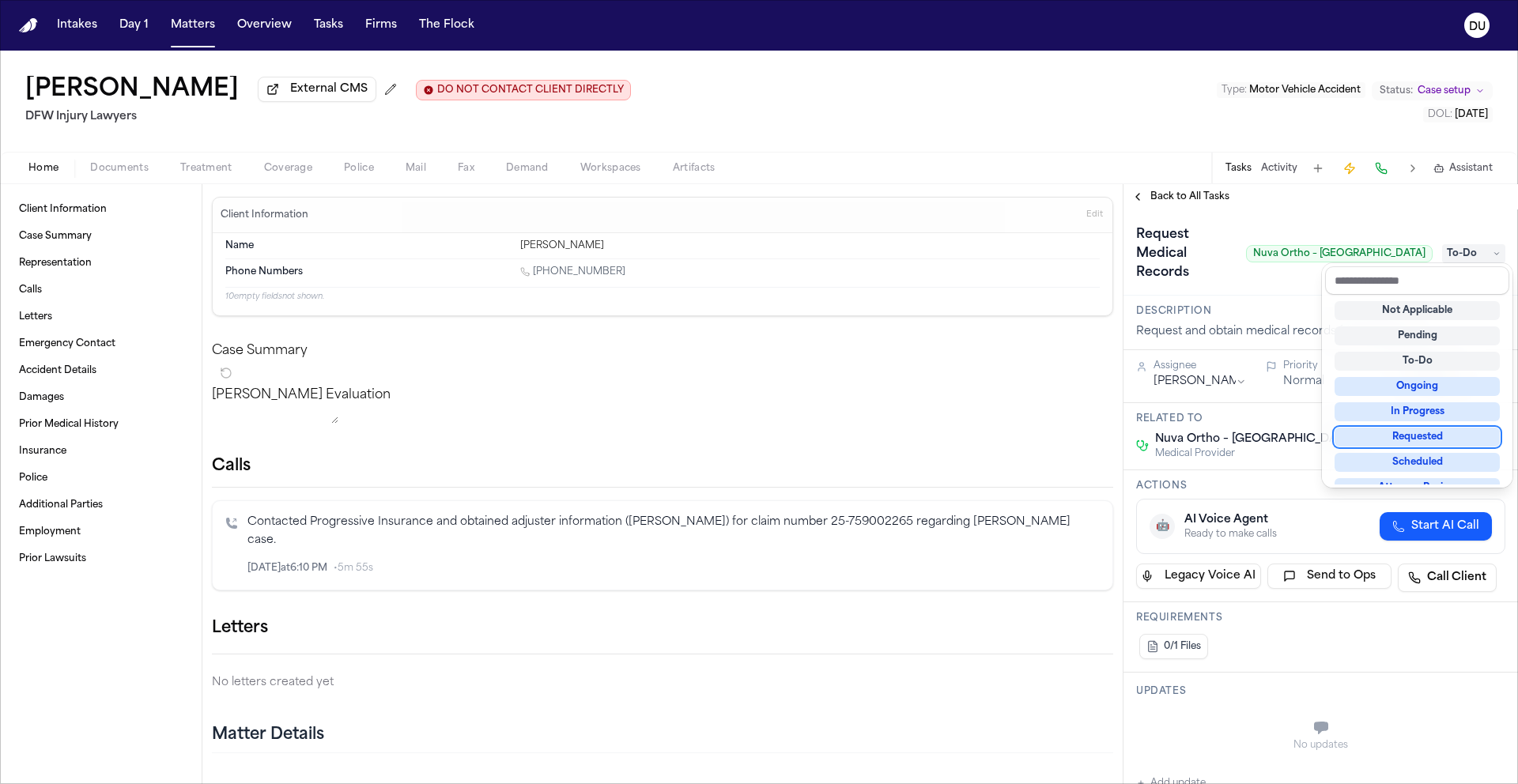
click at [1418, 434] on div "Requested" at bounding box center [1417, 437] width 165 height 19
click at [1273, 212] on div "Request Medical Records Nuva Ortho – North Dallas Requested" at bounding box center [1321, 252] width 395 height 86
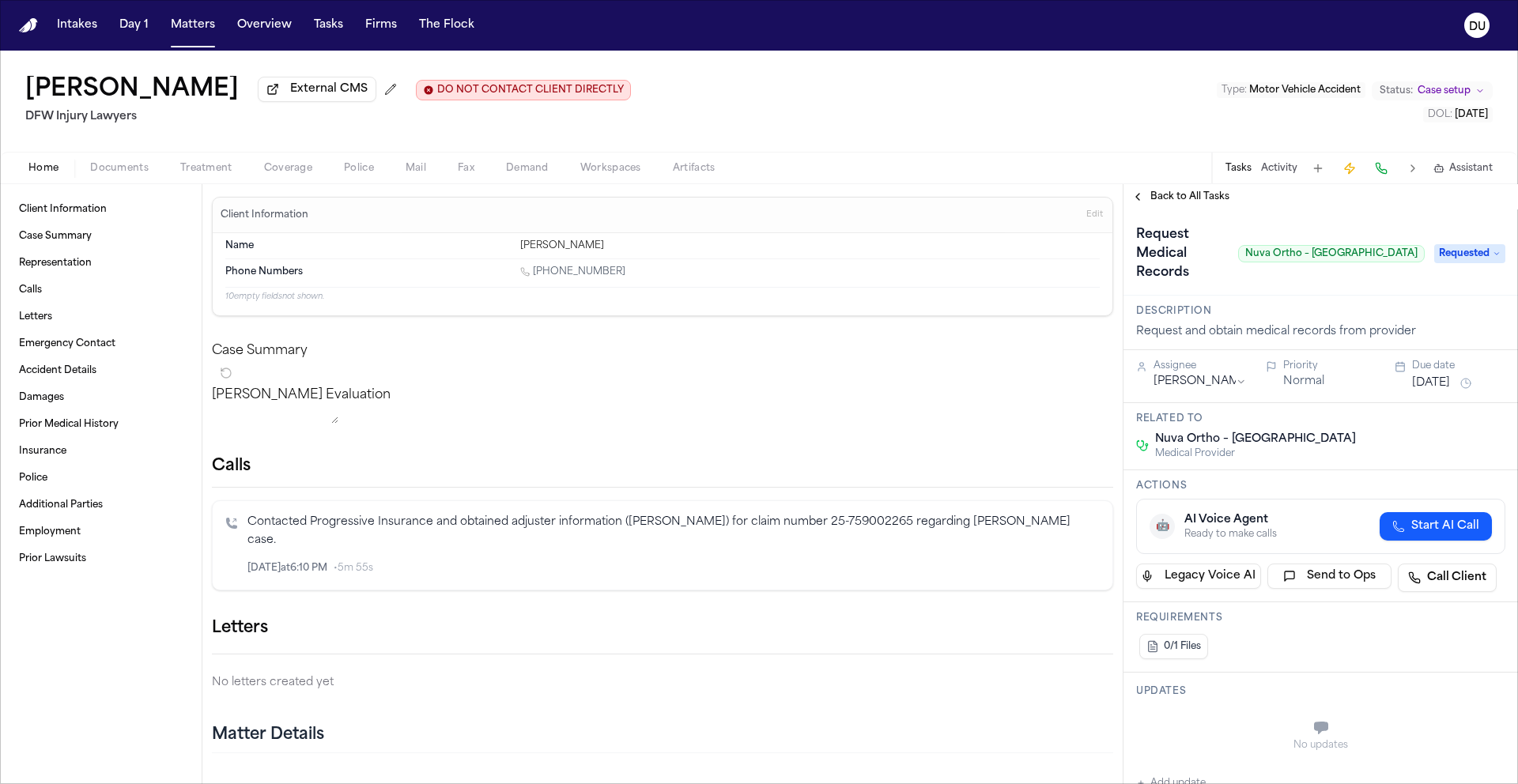
click at [1450, 375] on button "[DATE]" at bounding box center [1430, 383] width 38 height 16
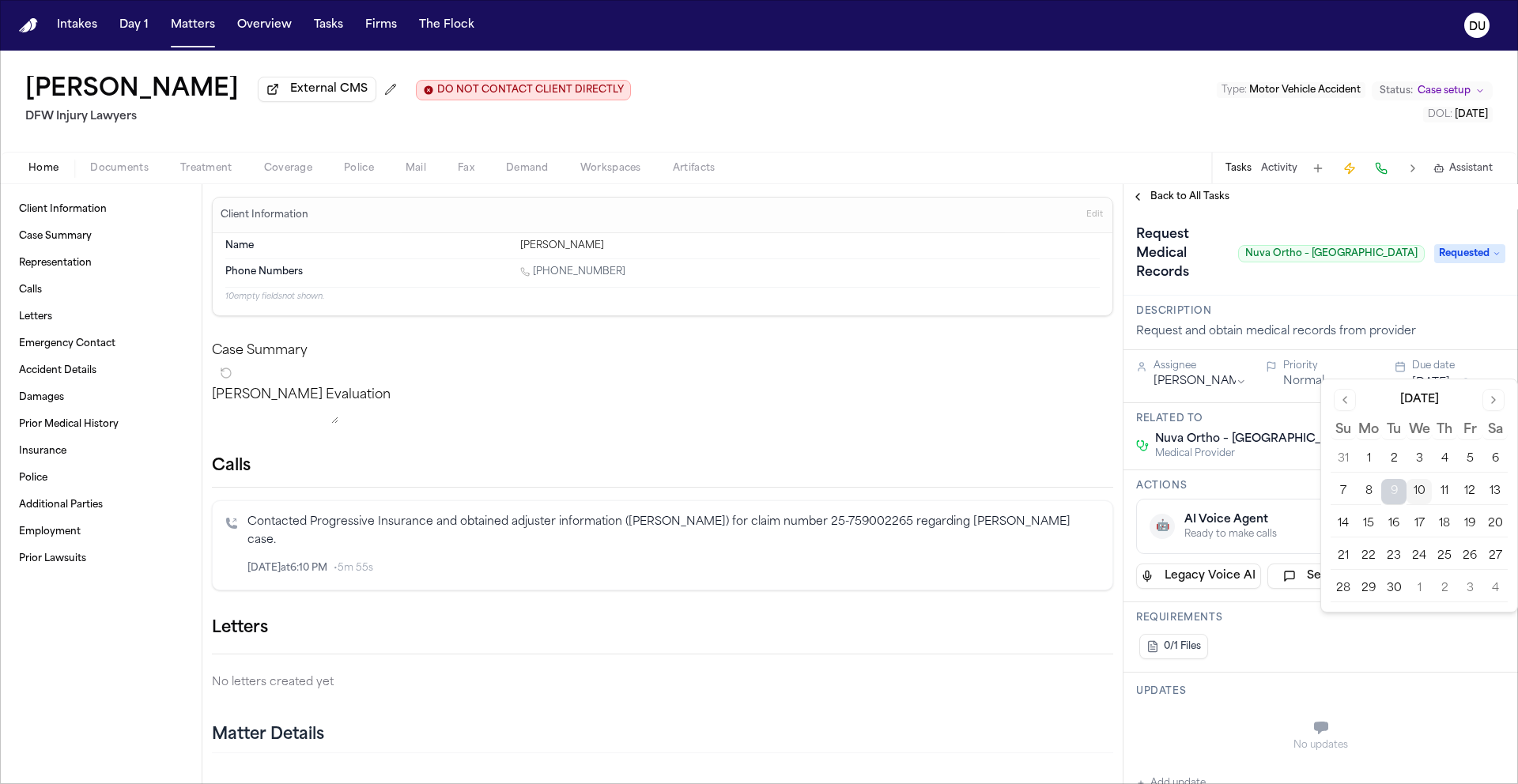
click at [1476, 491] on button "12" at bounding box center [1469, 491] width 25 height 25
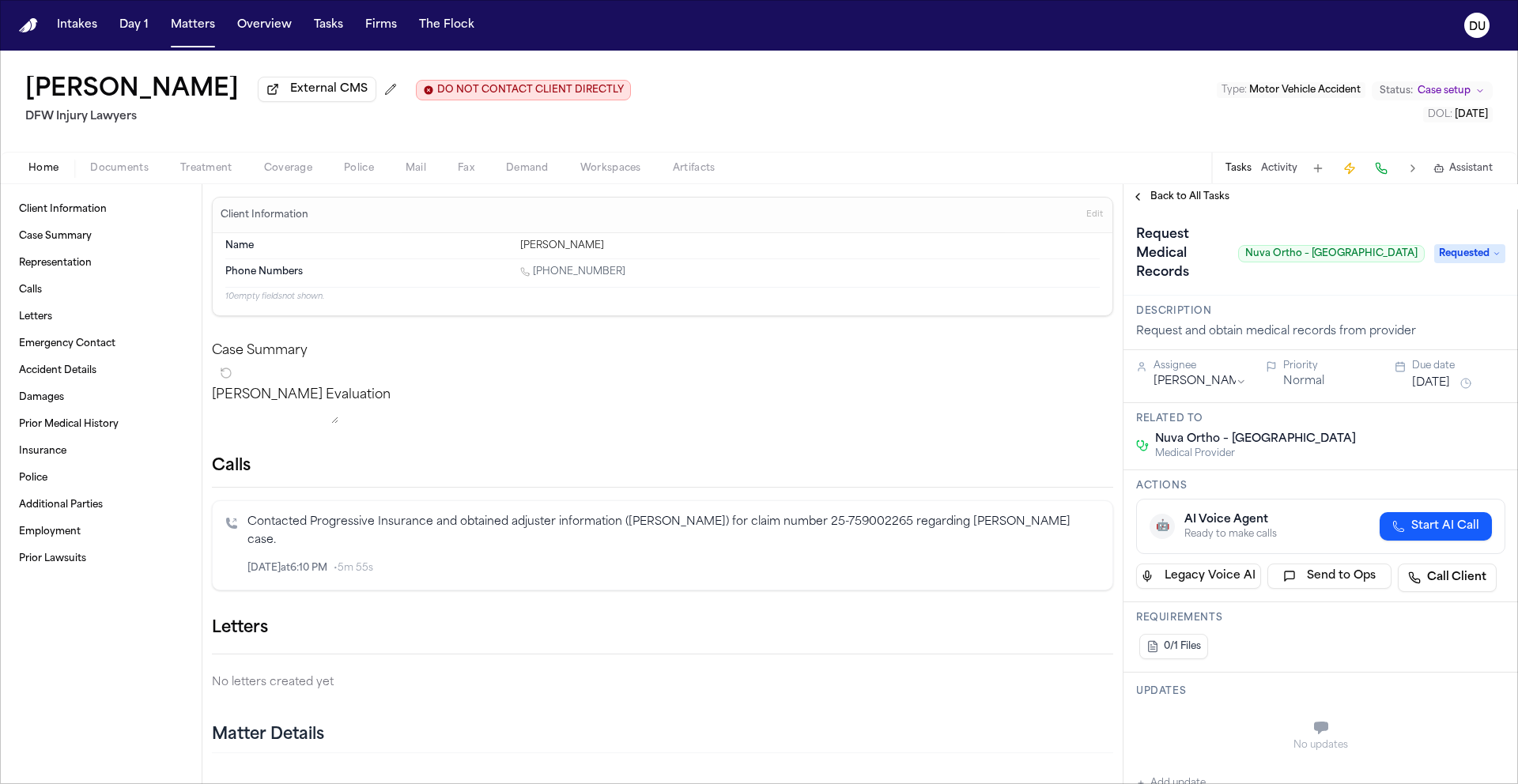
click at [1319, 218] on div "Request Medical Records Nuva Ortho – North Dallas Requested" at bounding box center [1321, 252] width 395 height 86
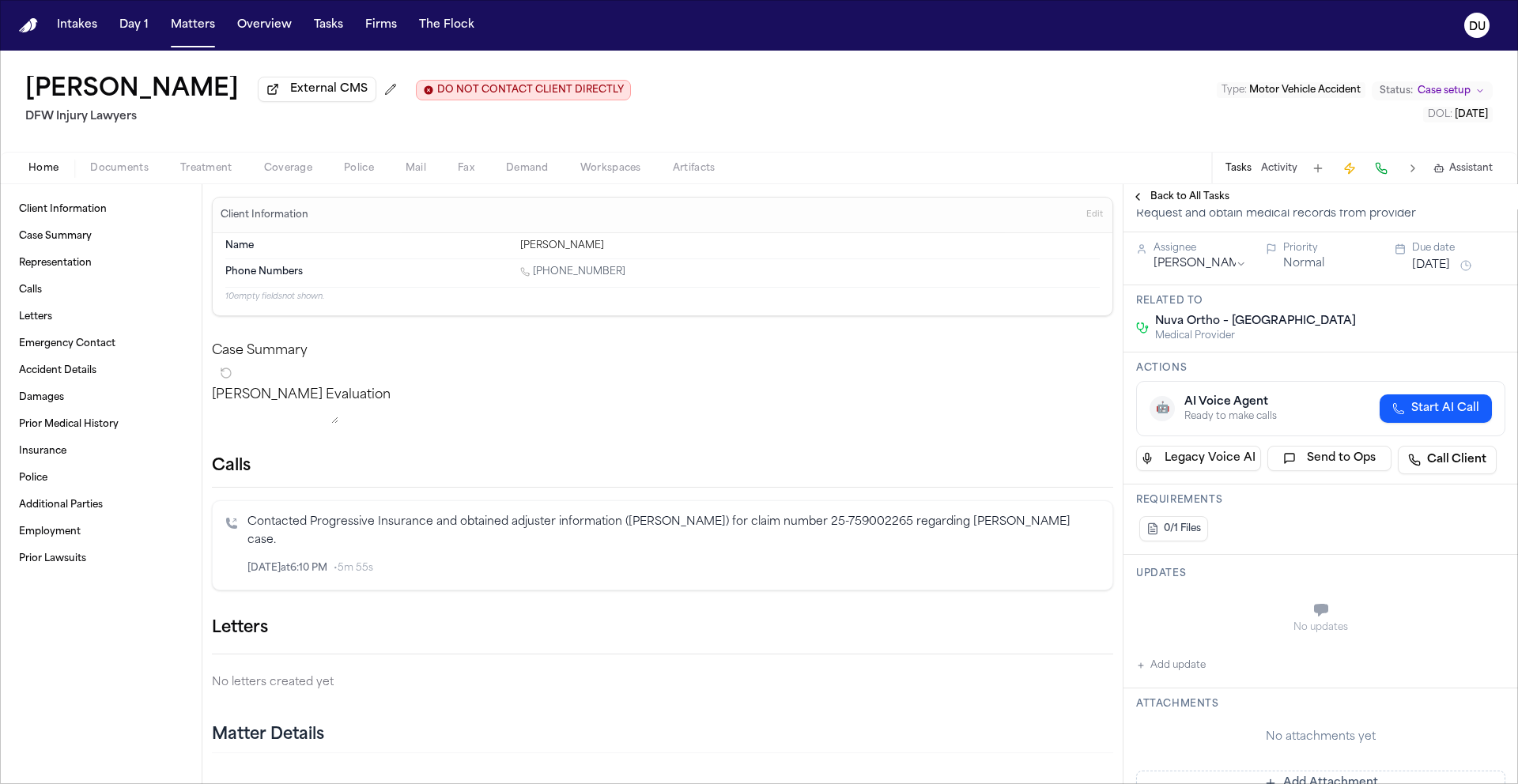
scroll to position [256, 0]
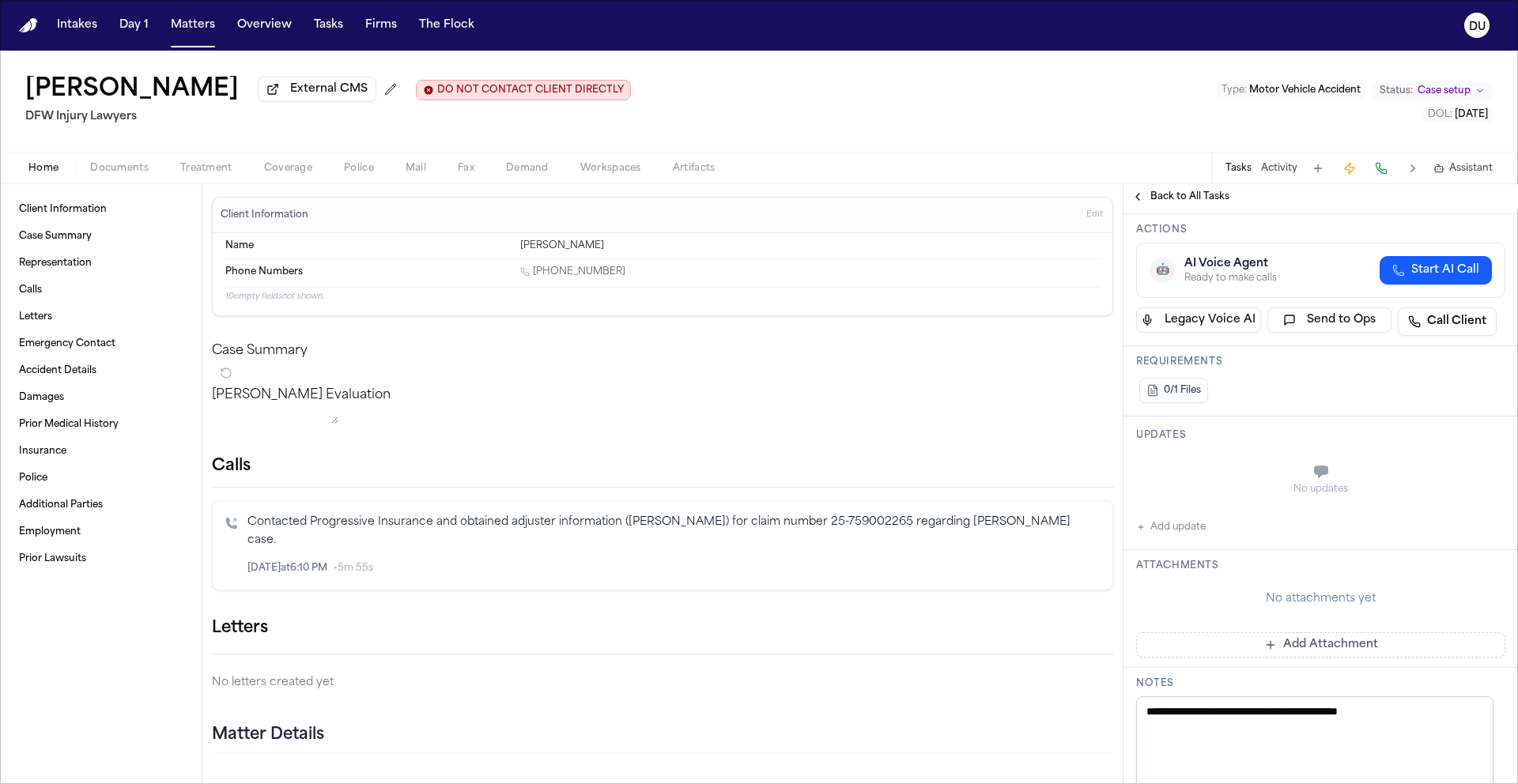
click at [1278, 632] on button "Add Attachment" at bounding box center [1320, 644] width 369 height 25
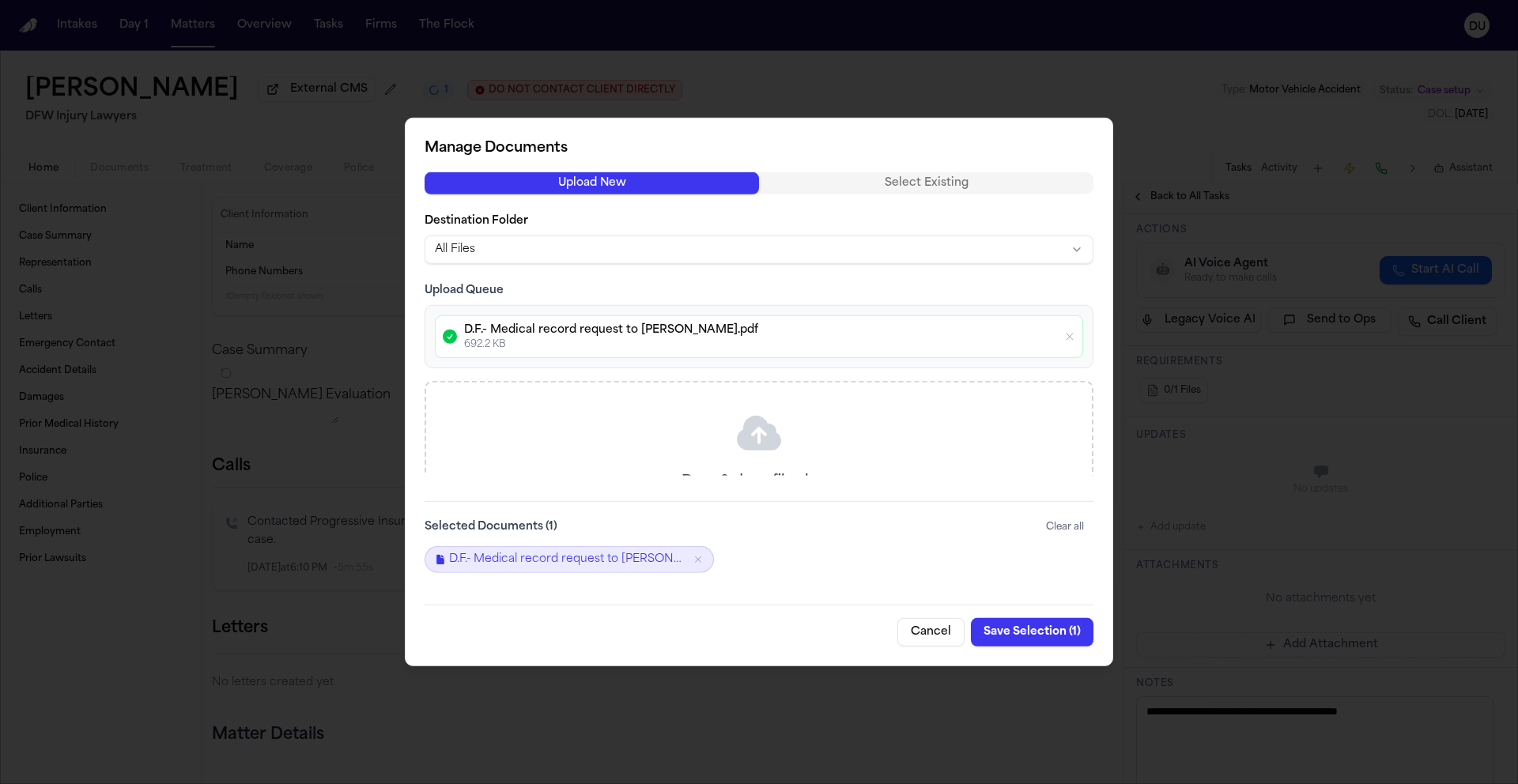
click at [1055, 633] on button "Save Selection ( 1 )" at bounding box center [1032, 632] width 122 height 29
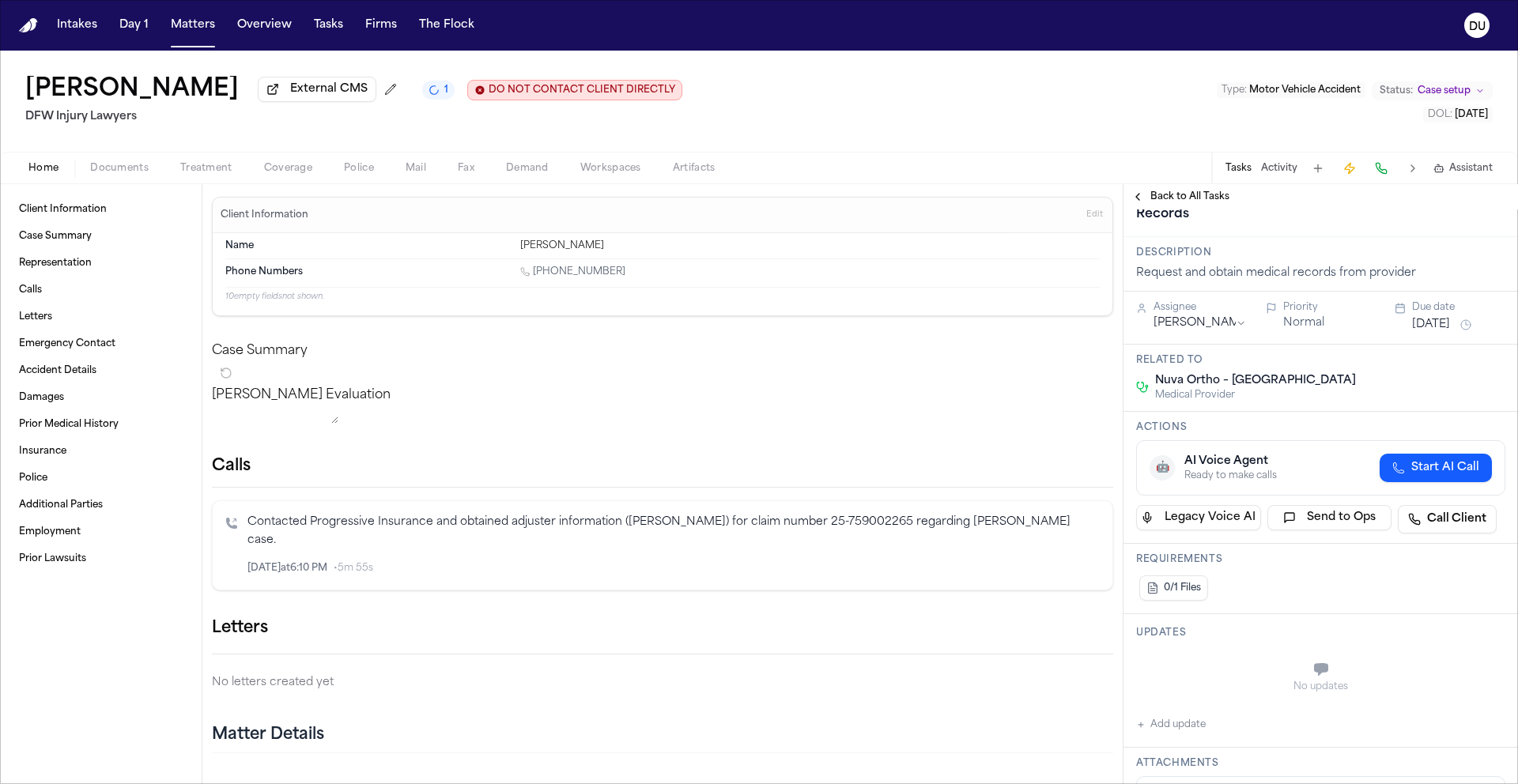
scroll to position [0, 0]
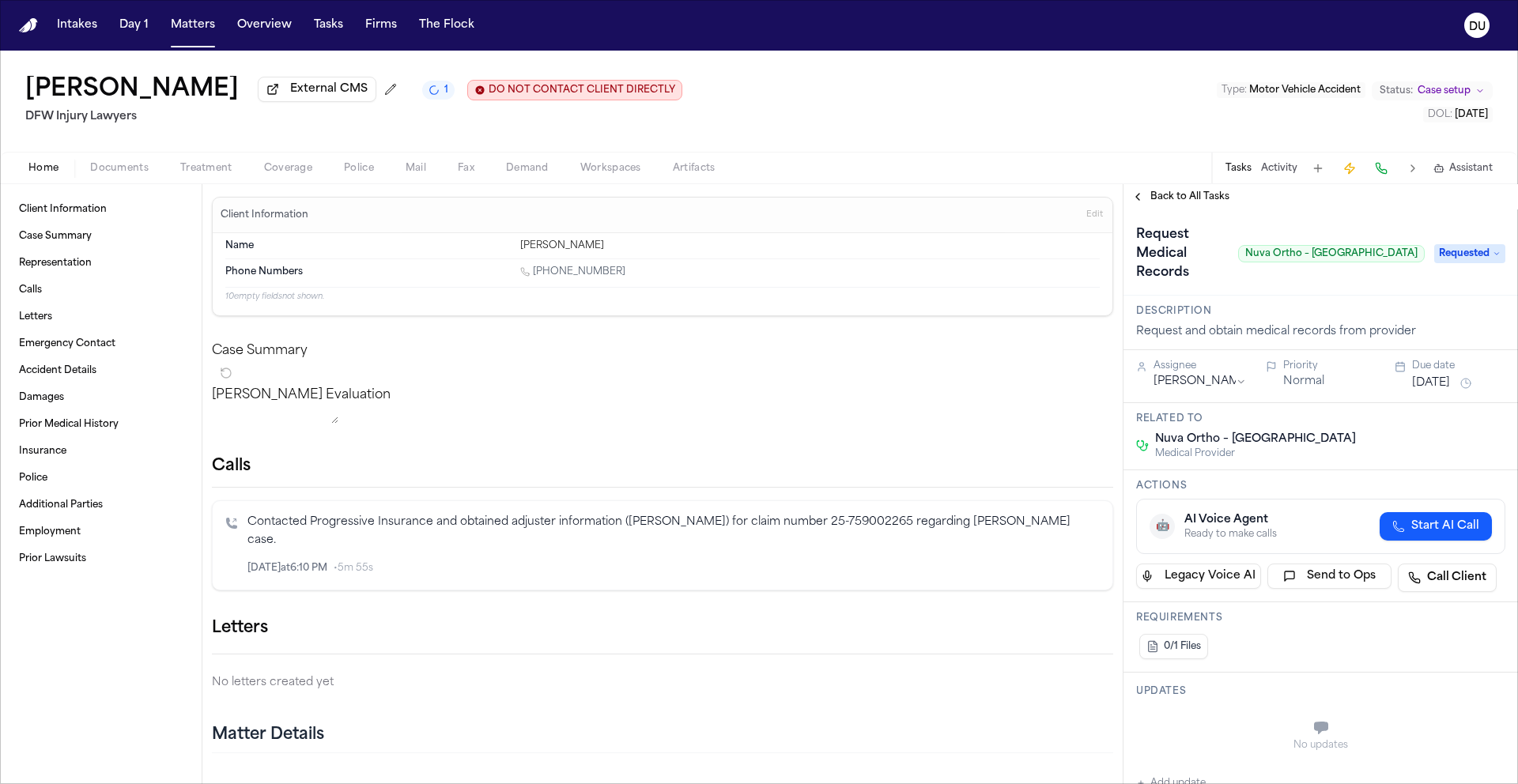
click at [1183, 203] on span "Back to All Tasks" at bounding box center [1190, 196] width 79 height 12
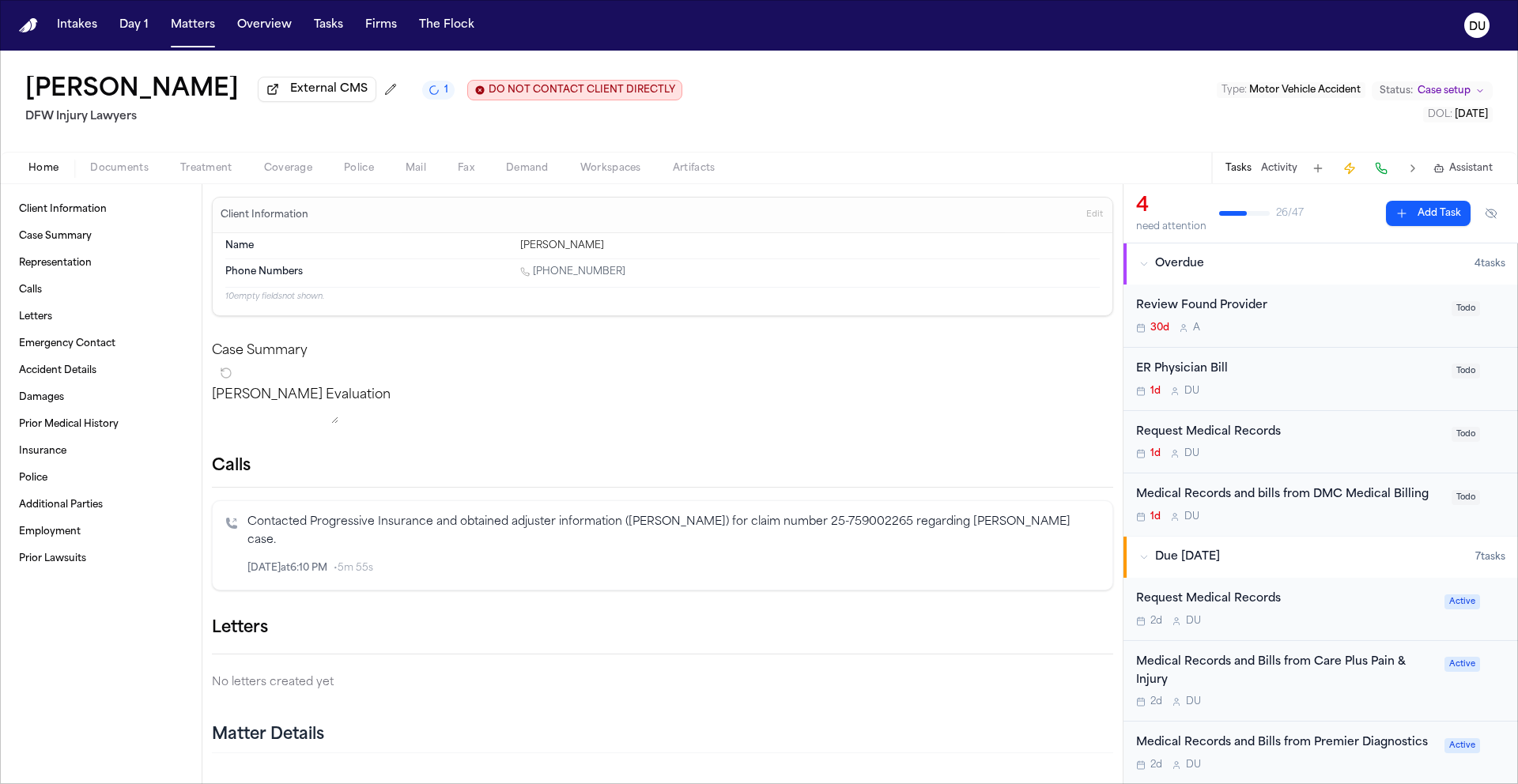
click at [1210, 437] on div "Request Medical Records" at bounding box center [1288, 432] width 306 height 18
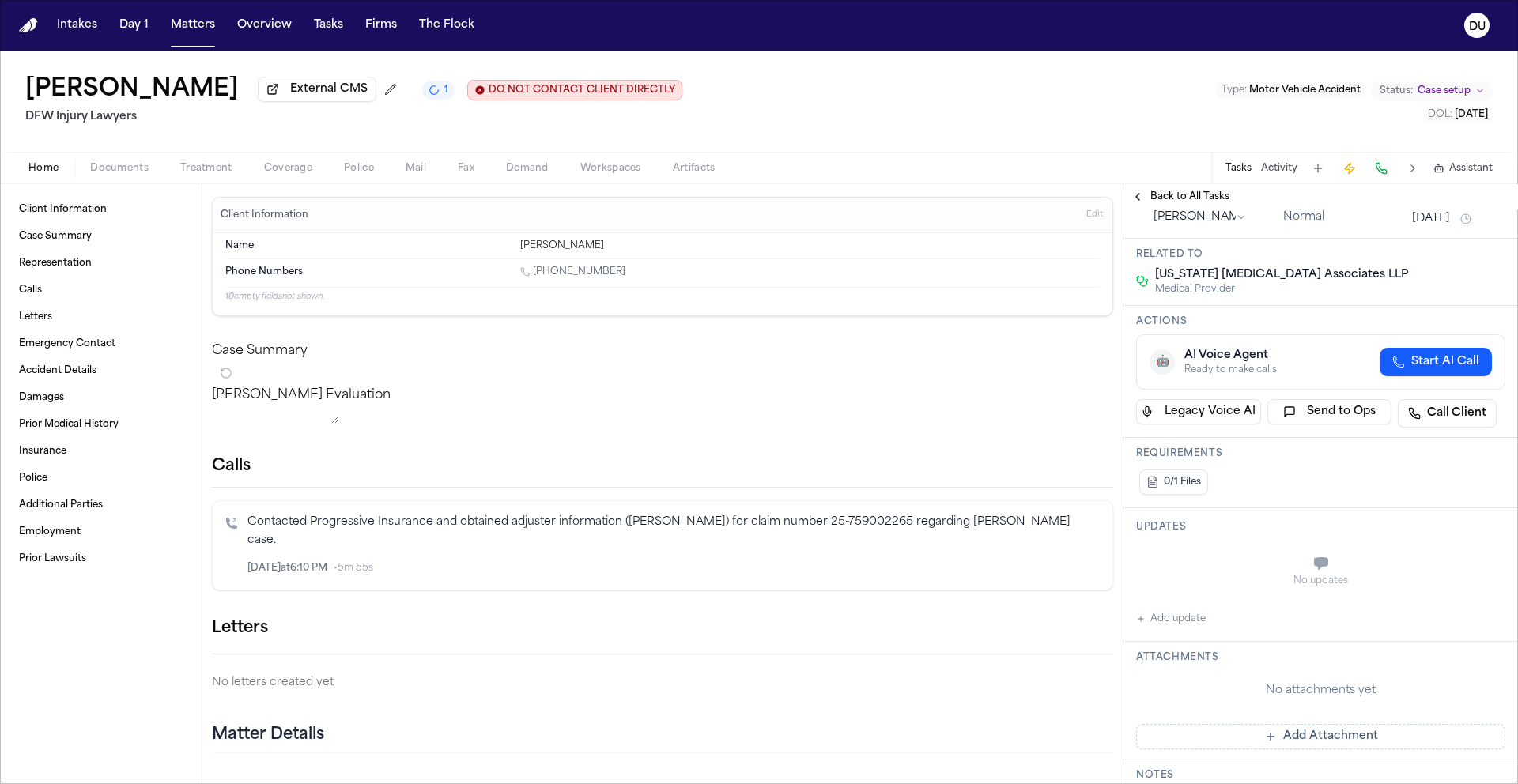
scroll to position [170, 0]
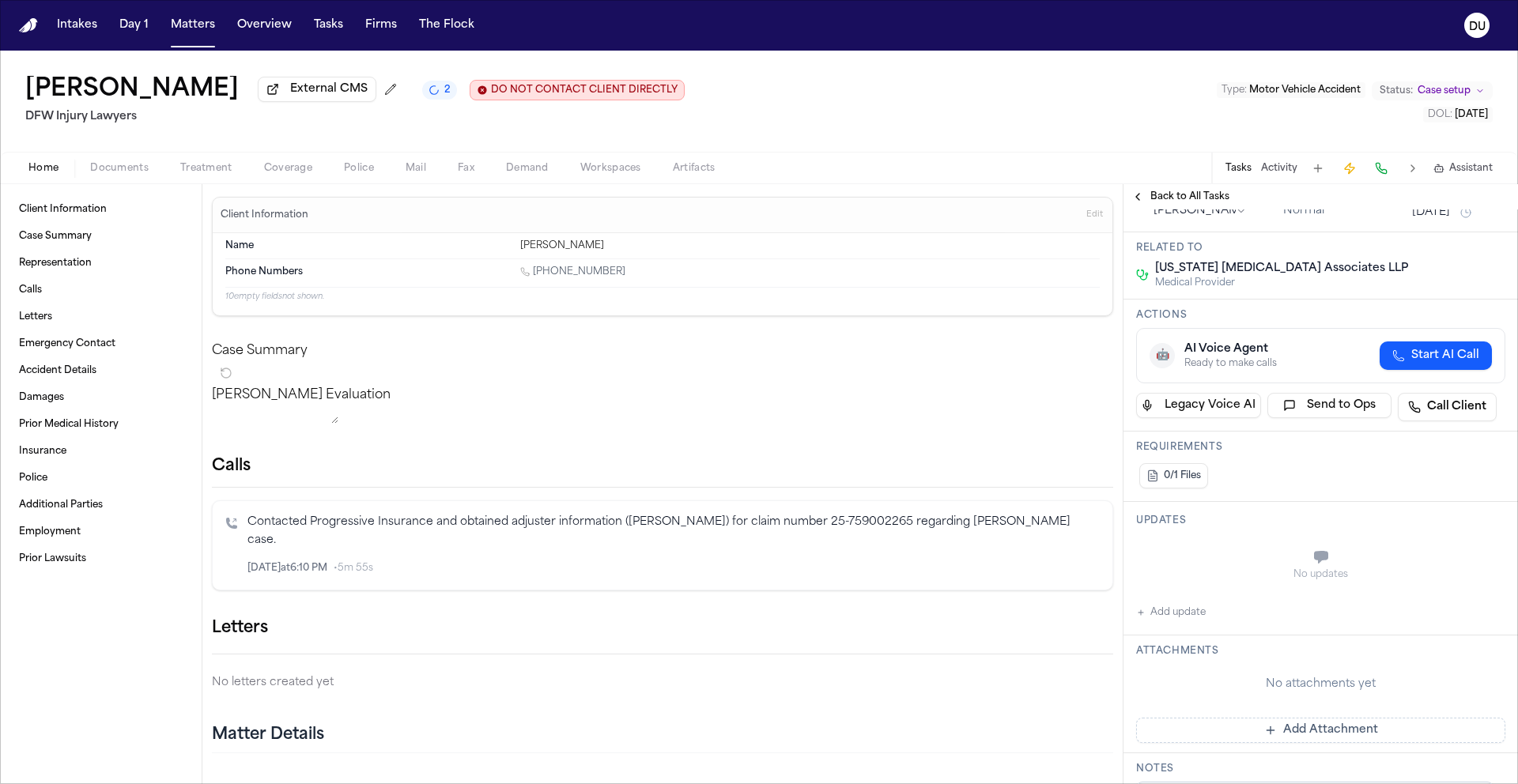
click at [1161, 198] on span "Back to All Tasks" at bounding box center [1190, 196] width 79 height 12
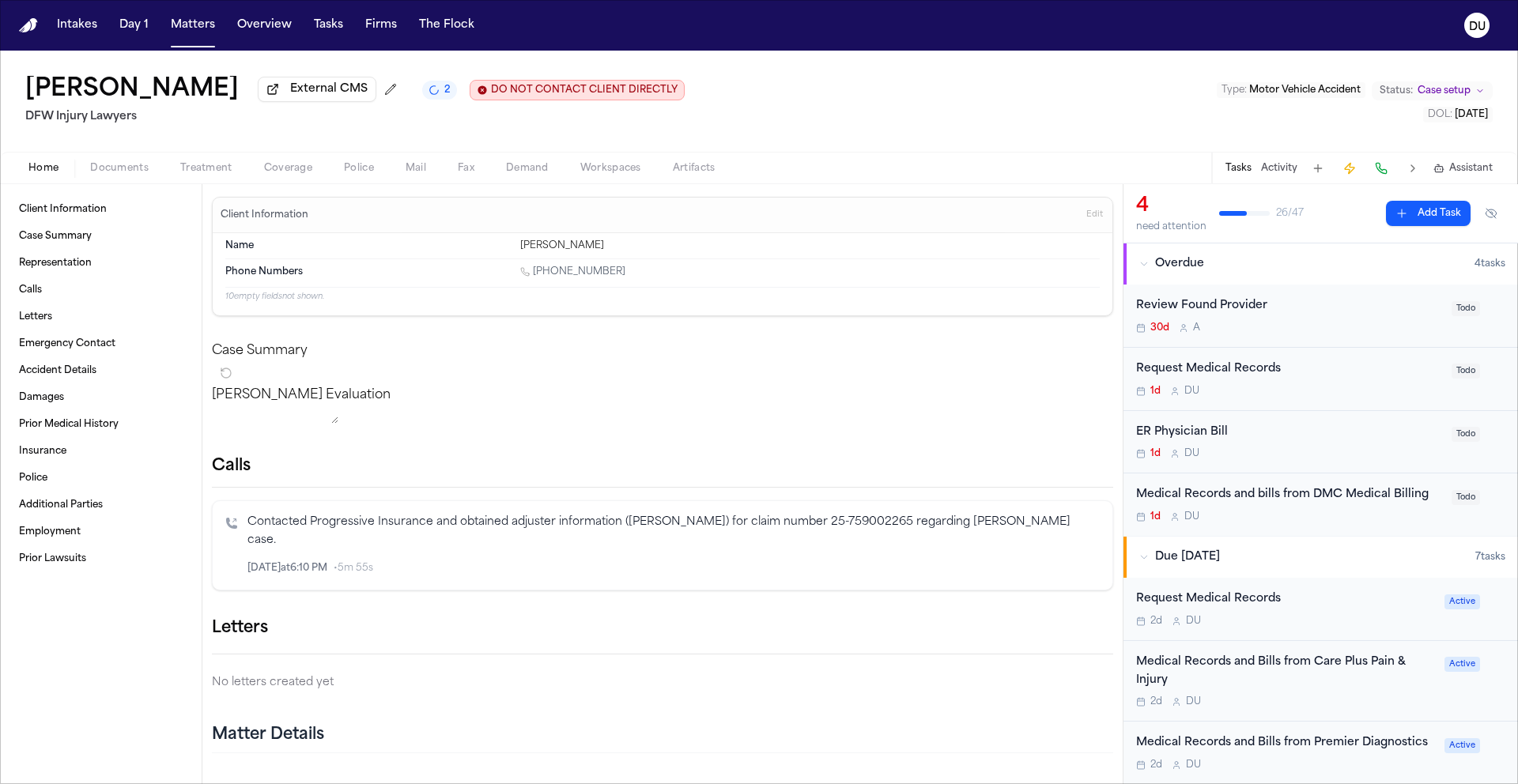
click at [1224, 313] on div "Review Found Provider" at bounding box center [1288, 306] width 306 height 18
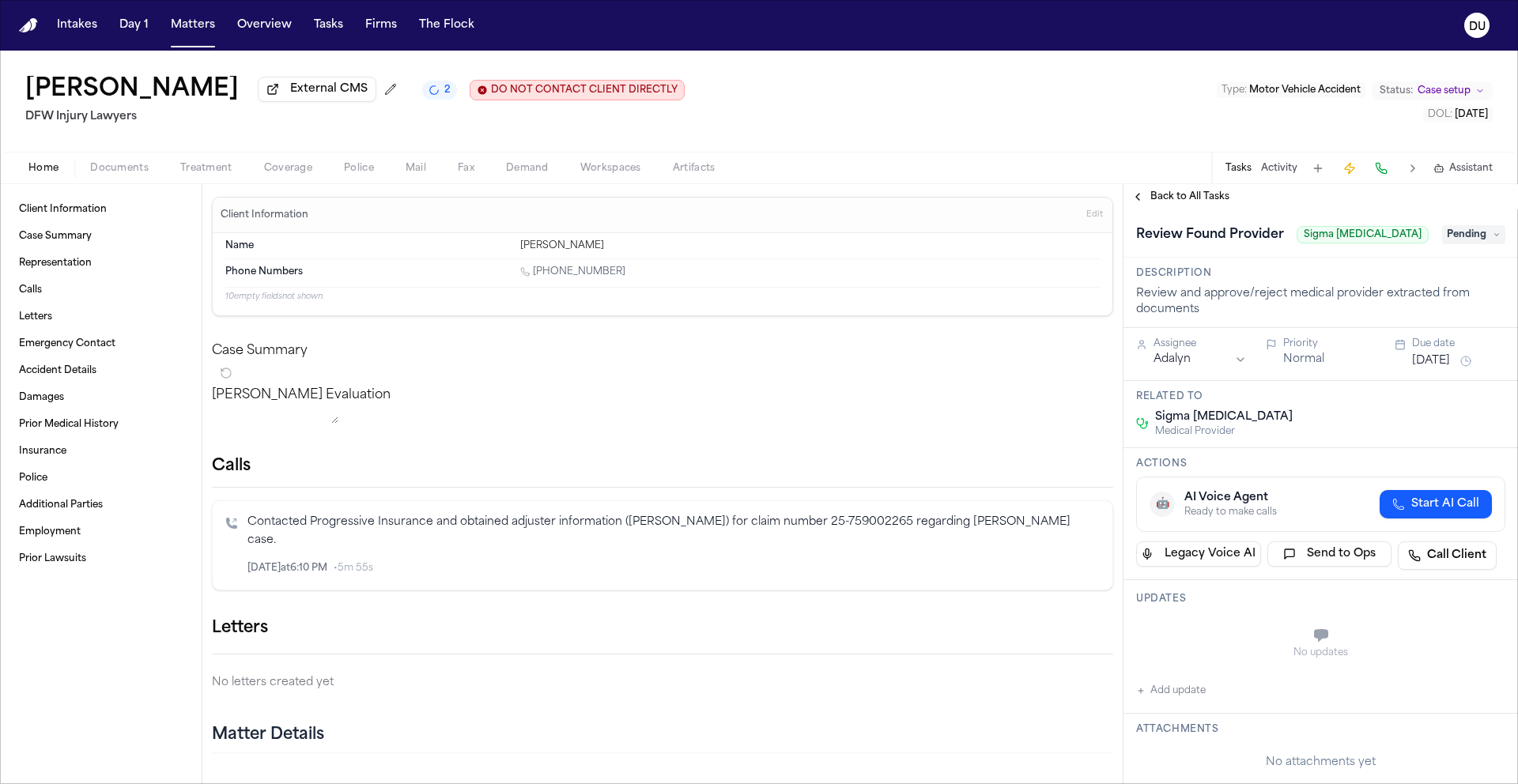
click at [1156, 198] on span "Back to All Tasks" at bounding box center [1190, 196] width 79 height 12
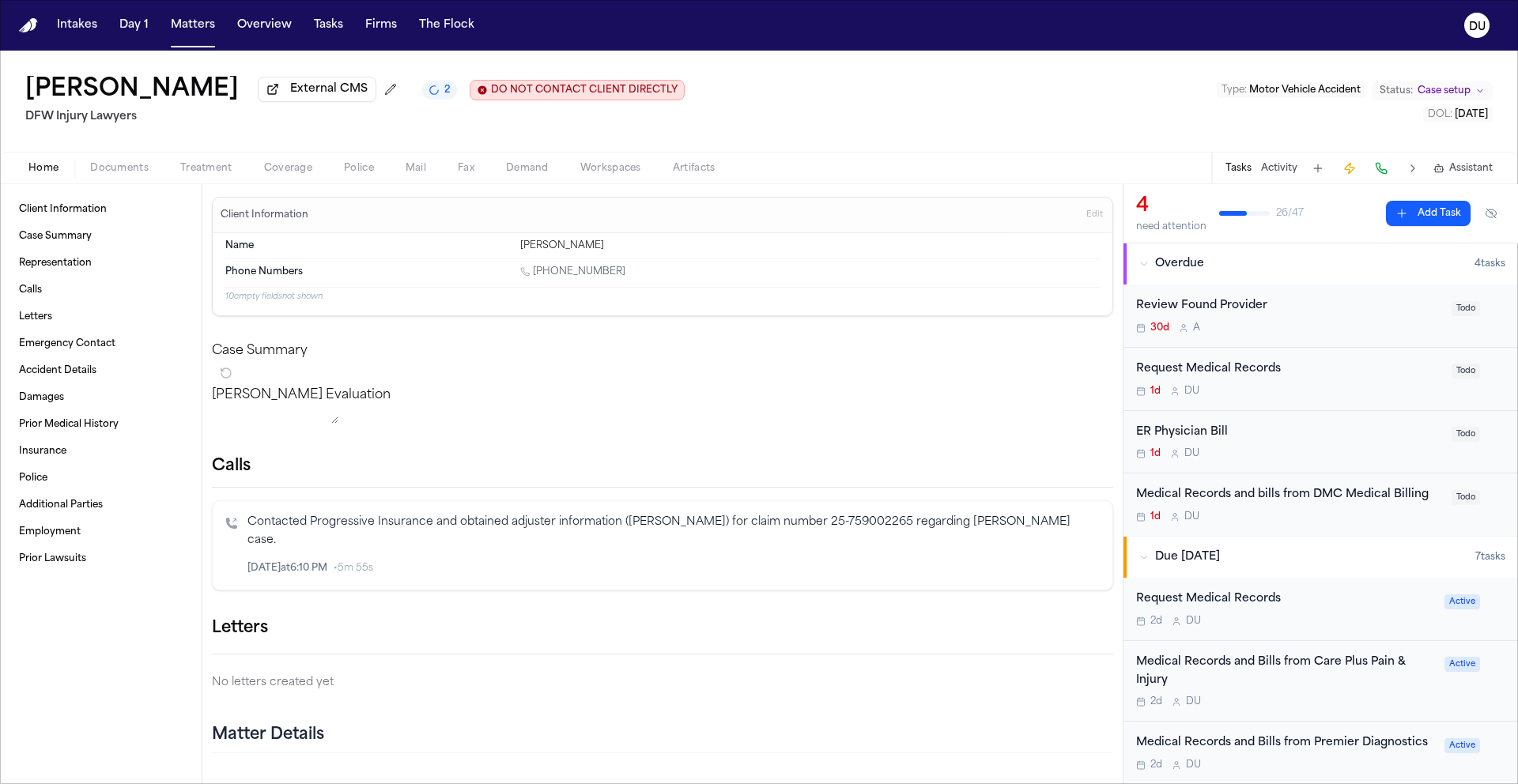
click at [1246, 375] on div "Request Medical Records" at bounding box center [1288, 369] width 306 height 18
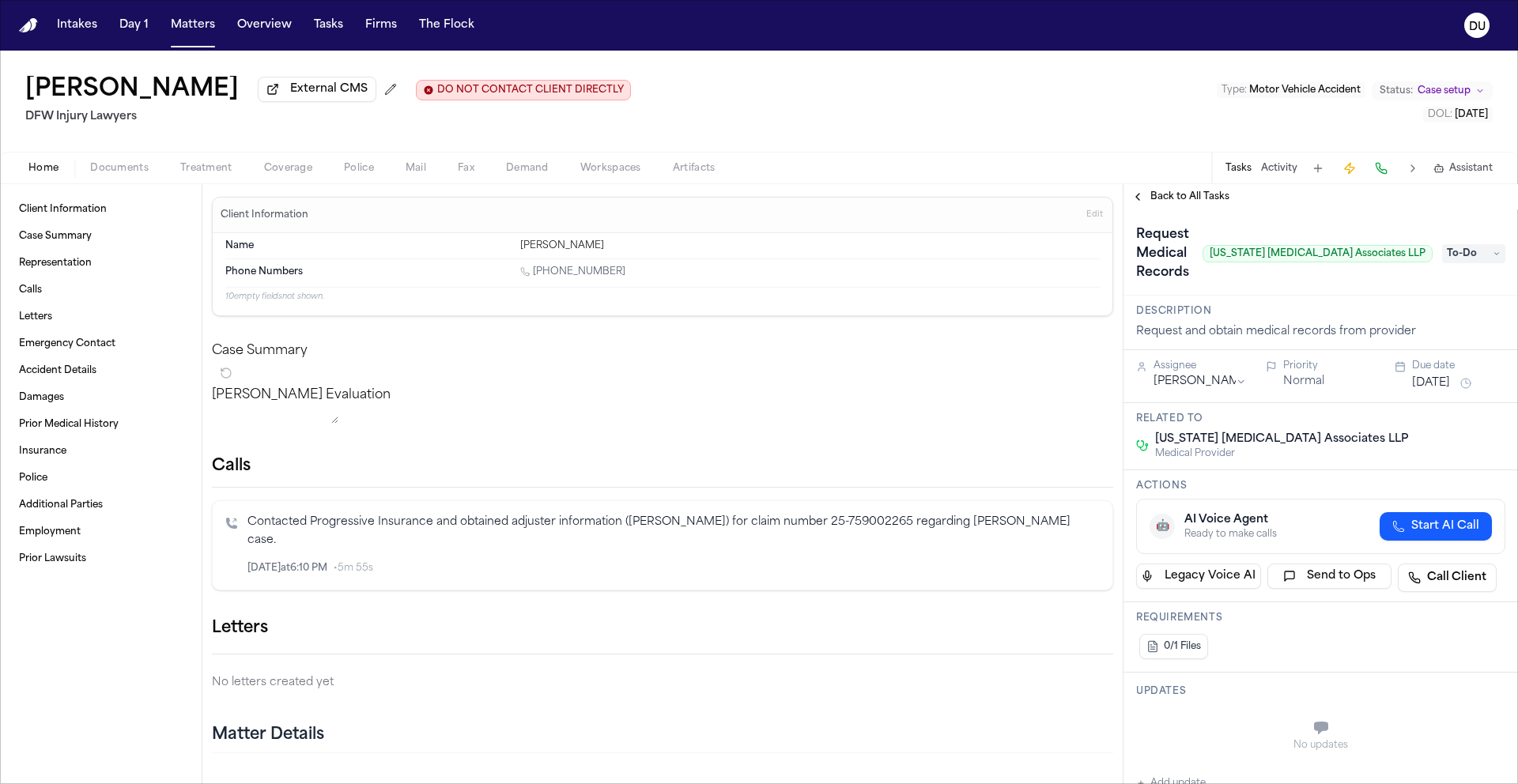
click at [1477, 244] on span "To-Do" at bounding box center [1473, 254] width 63 height 19
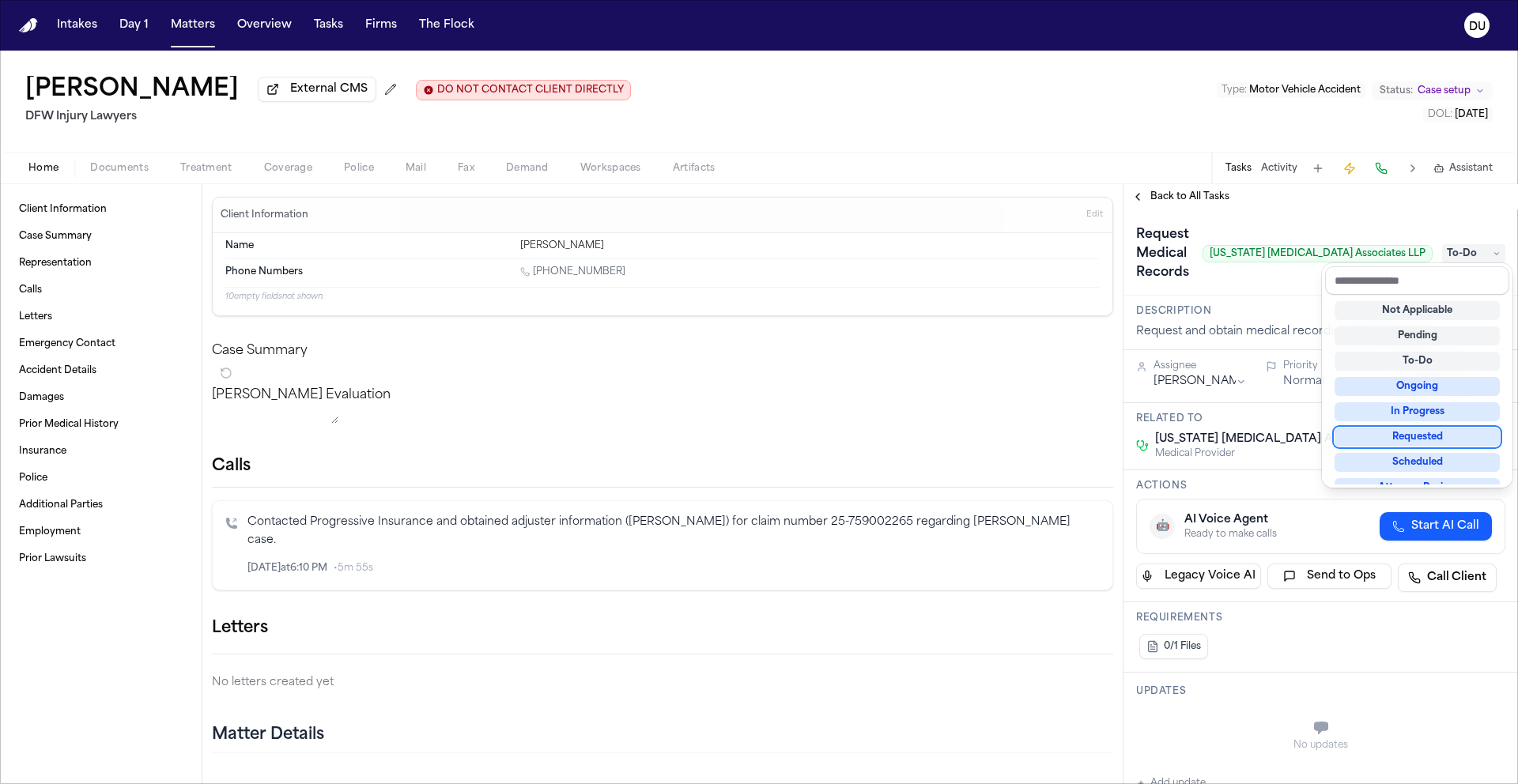
click at [1421, 434] on div "Requested" at bounding box center [1417, 437] width 165 height 19
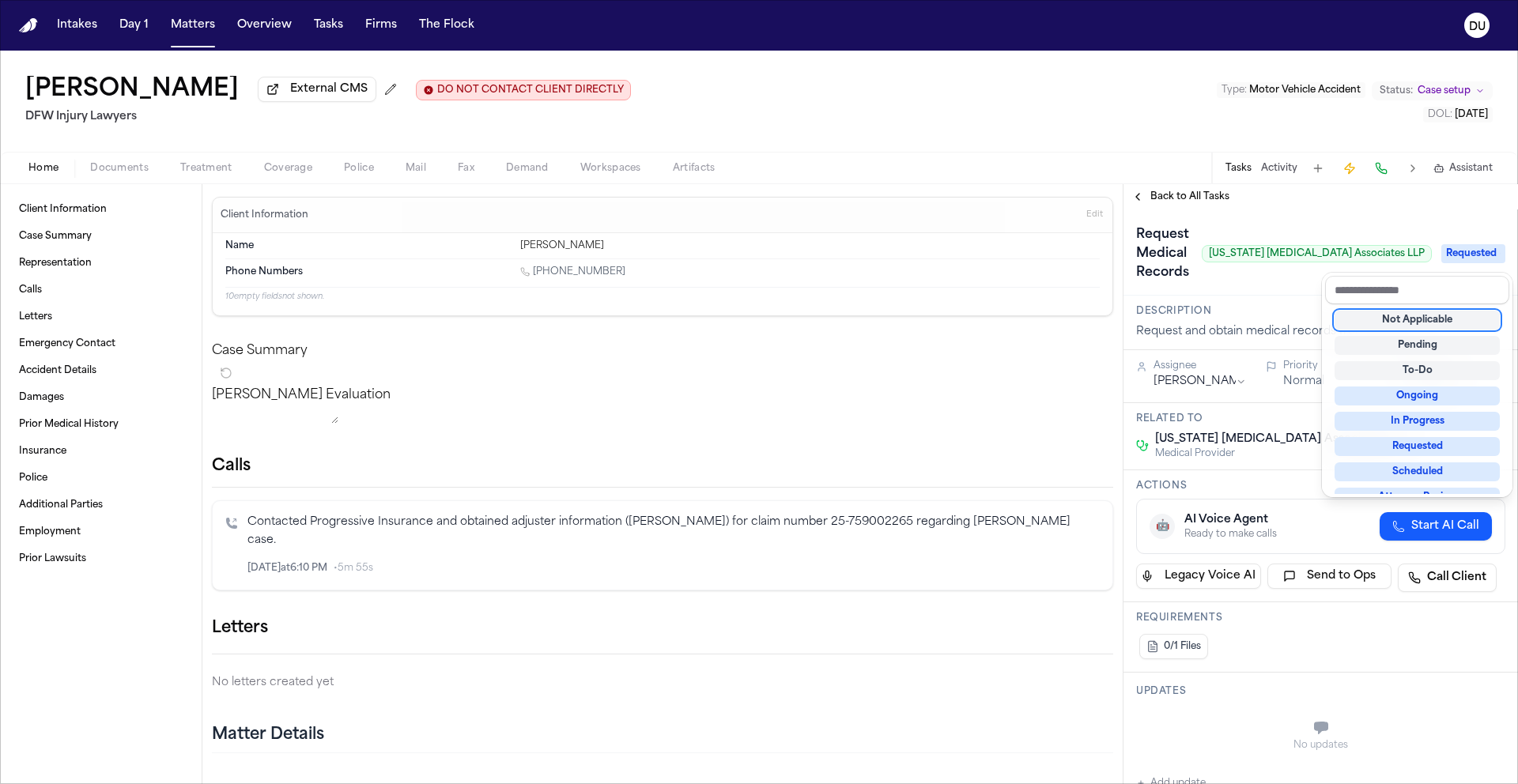
click at [1307, 292] on div "Request Medical Records Texas Radiology Associates LLP Requested" at bounding box center [1321, 252] width 395 height 86
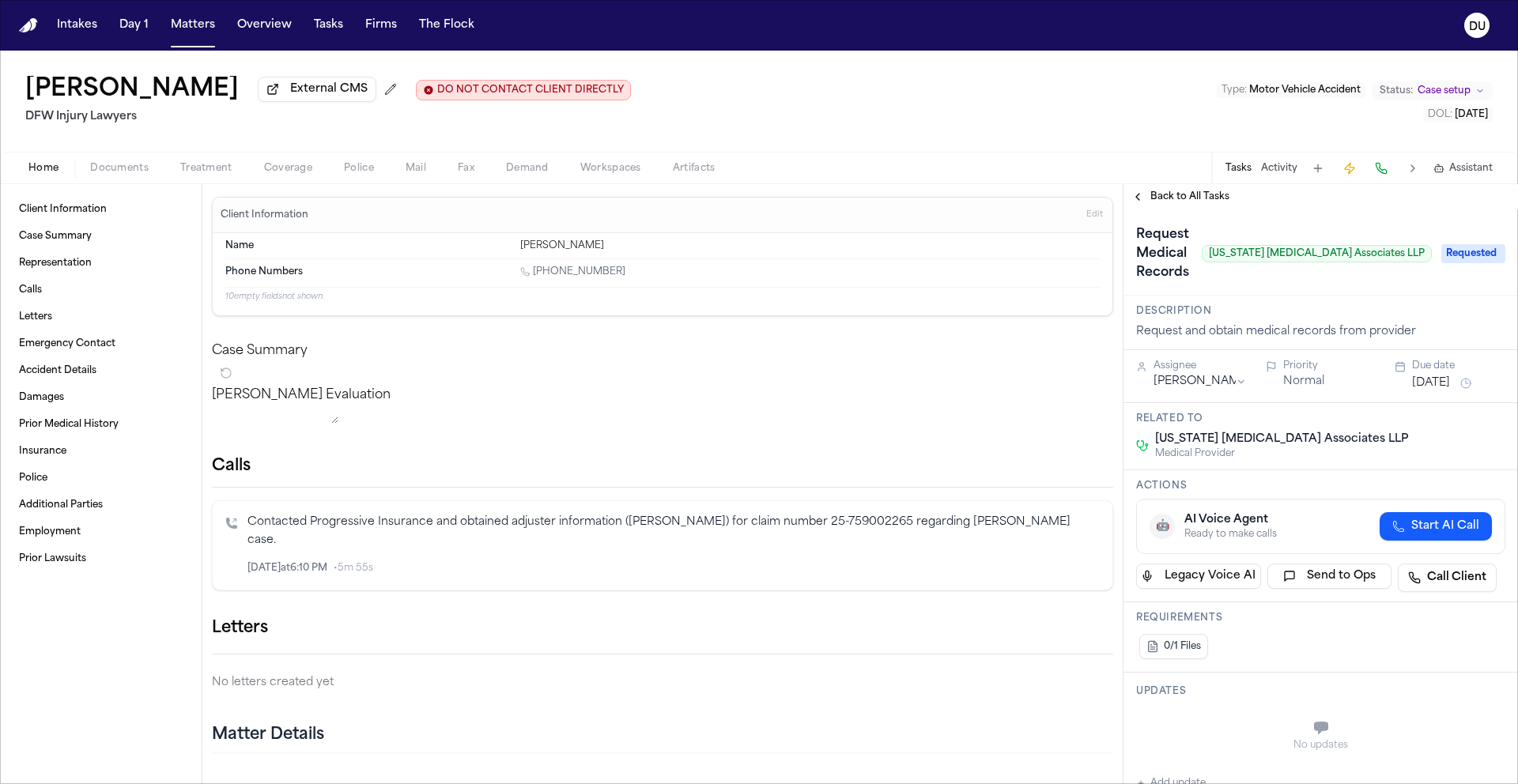
click at [1450, 389] on button "[DATE]" at bounding box center [1430, 383] width 38 height 16
click at [1469, 513] on button "12" at bounding box center [1469, 510] width 25 height 25
click at [1243, 284] on div "Request Medical Records Texas Radiology Associates LLP" at bounding box center [1283, 253] width 295 height 63
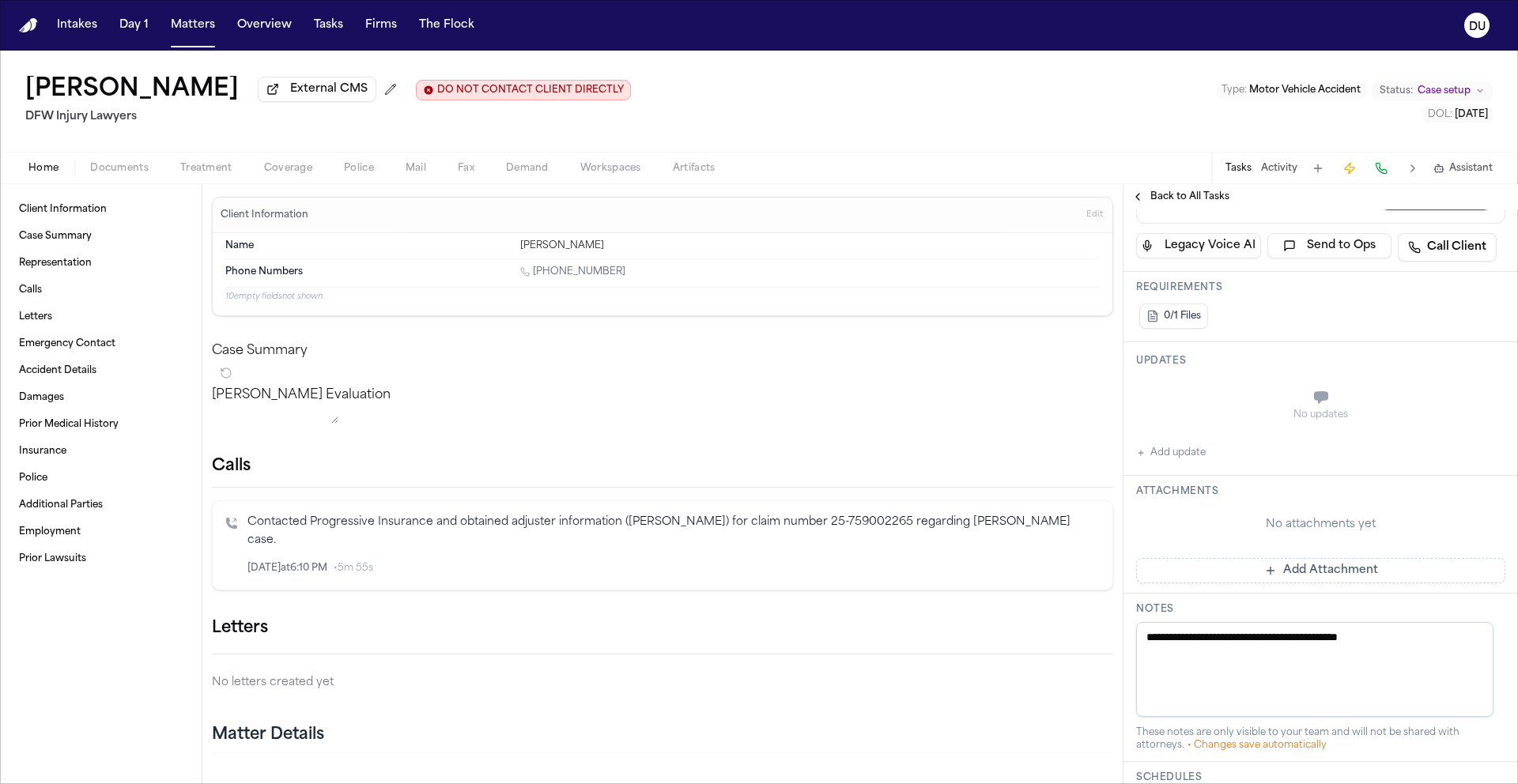
scroll to position [331, 0]
click at [1174, 449] on button "Add update" at bounding box center [1170, 452] width 70 height 19
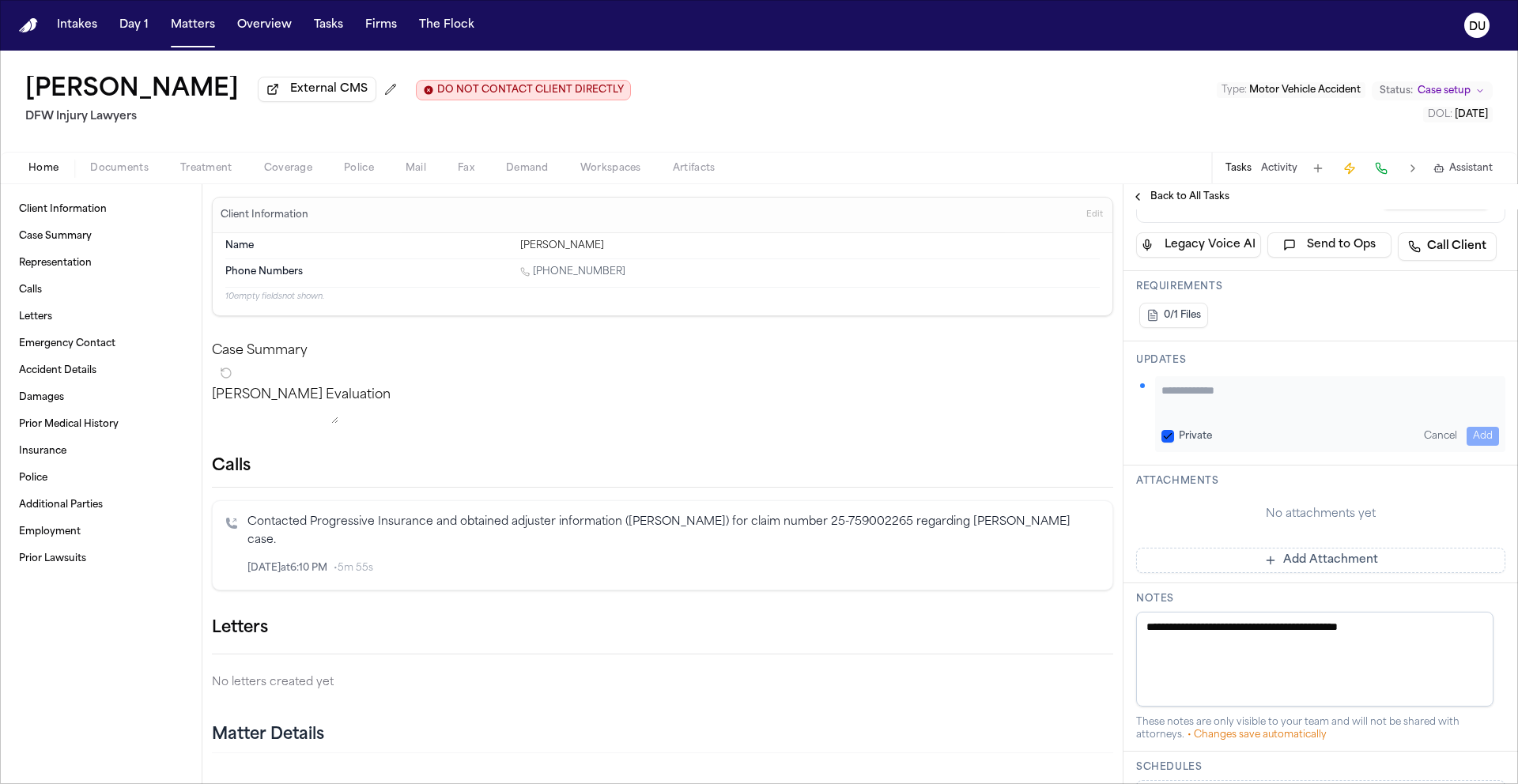
click at [1249, 412] on textarea "Add your update" at bounding box center [1329, 398] width 337 height 31
type textarea "*"
type textarea "**********"
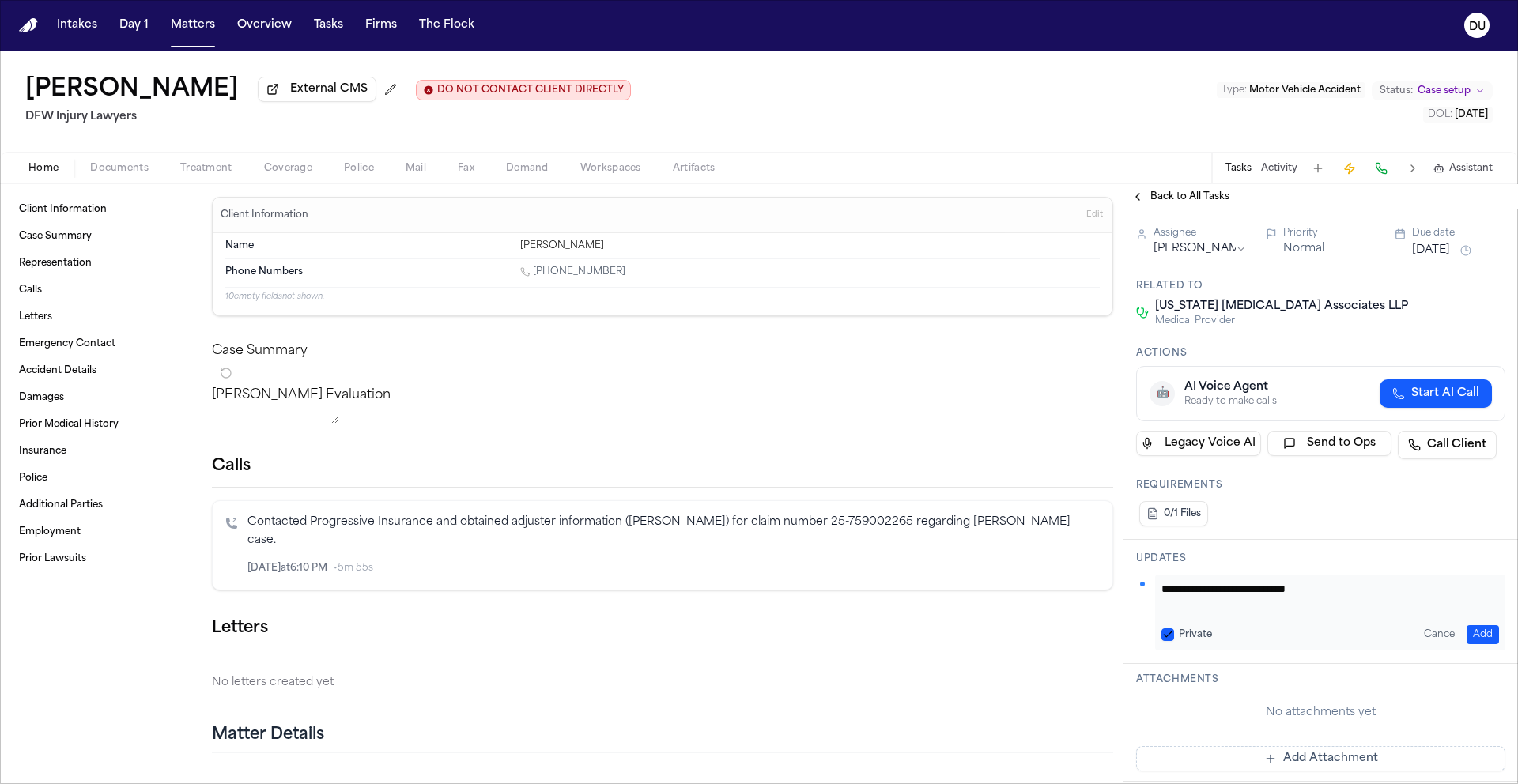
scroll to position [104, 0]
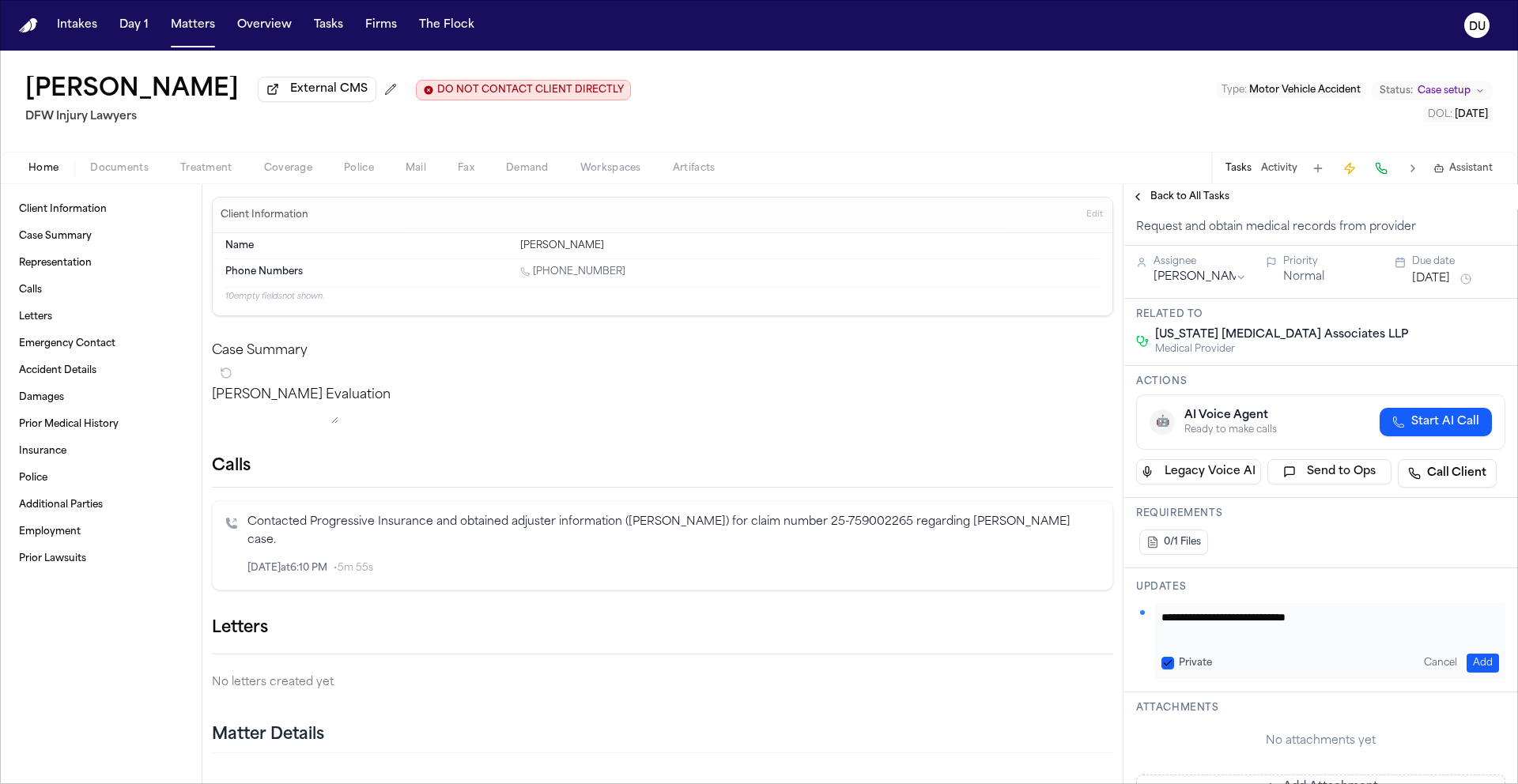
click at [1475, 661] on button "Add" at bounding box center [1482, 663] width 32 height 19
click at [1203, 202] on span "Back to All Tasks" at bounding box center [1190, 196] width 79 height 12
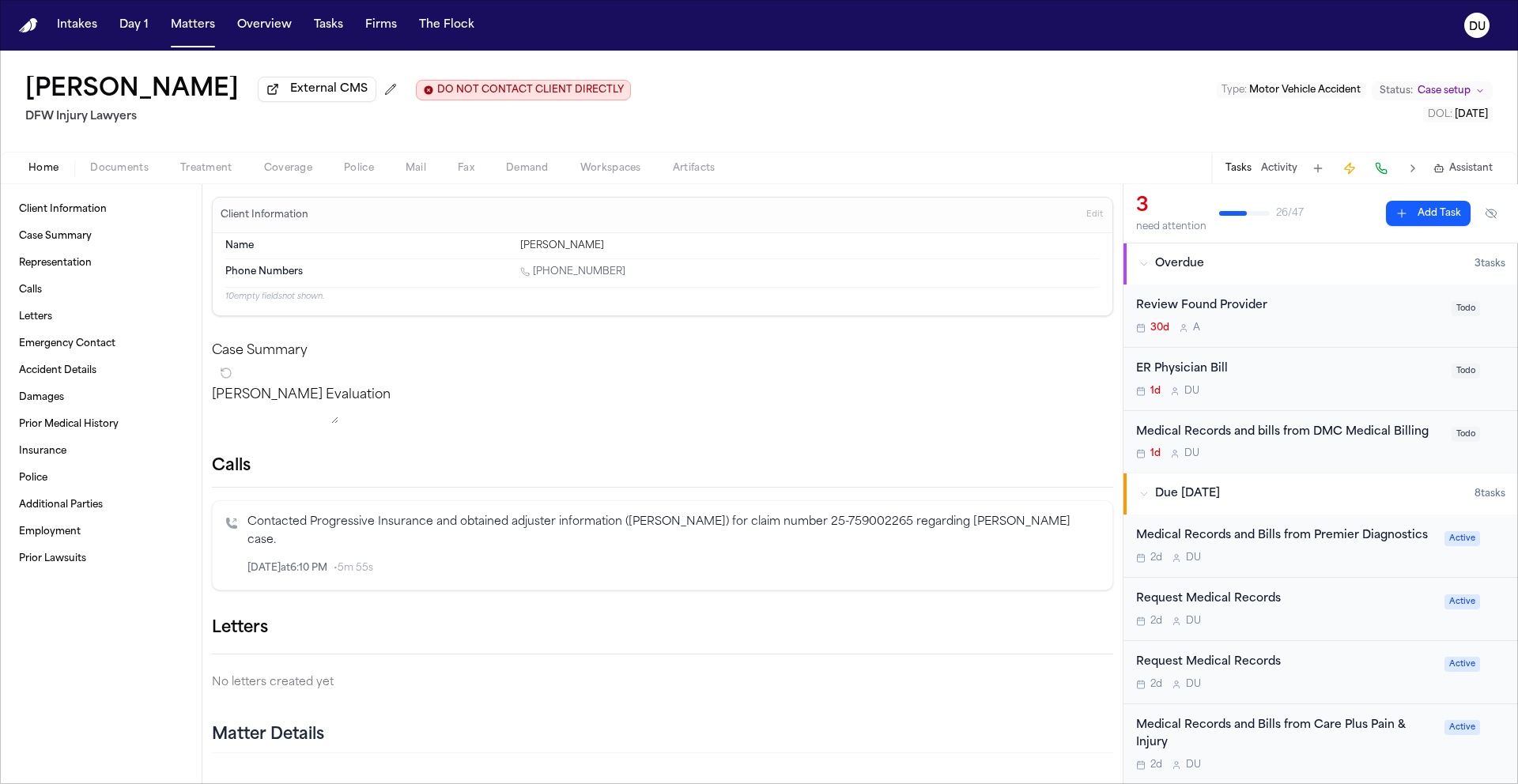
click at [1240, 426] on div "Medical Records and bills from DMC Medical Billing" at bounding box center [1288, 432] width 306 height 18
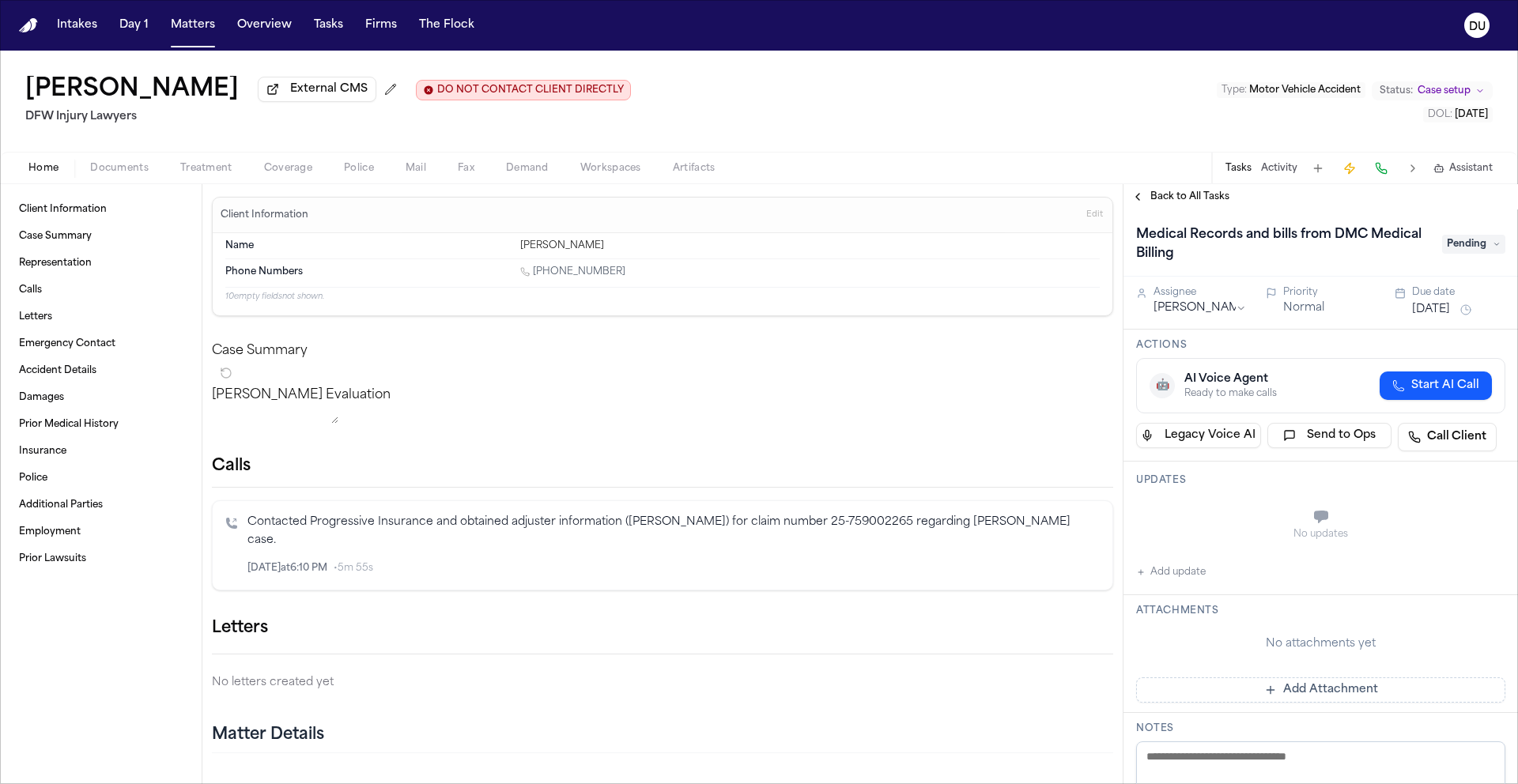
click at [1190, 203] on span "Back to All Tasks" at bounding box center [1190, 196] width 79 height 12
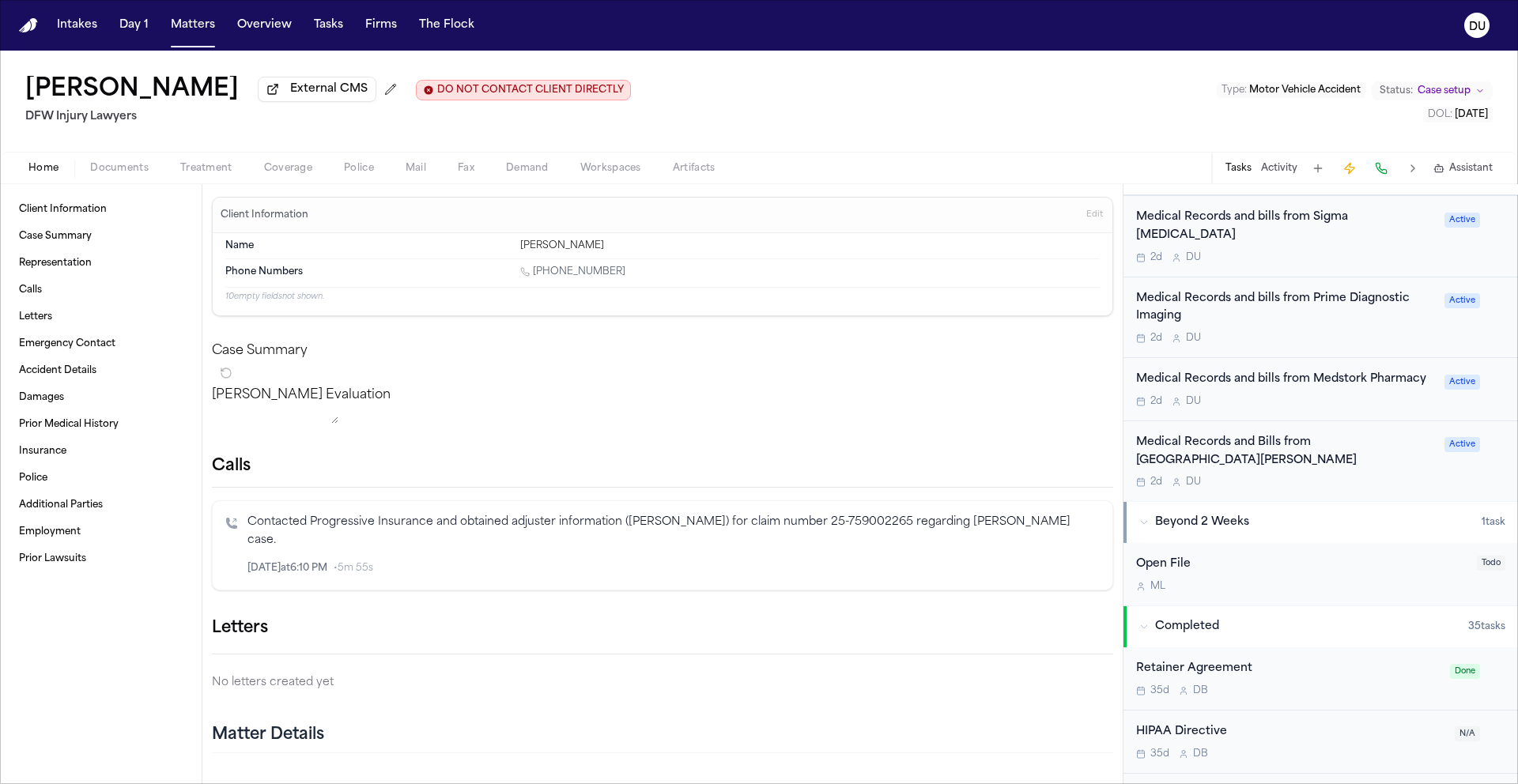
scroll to position [592, 0]
click at [1245, 433] on div "Medical Records and Bills from [GEOGRAPHIC_DATA][PERSON_NAME]" at bounding box center [1285, 449] width 299 height 37
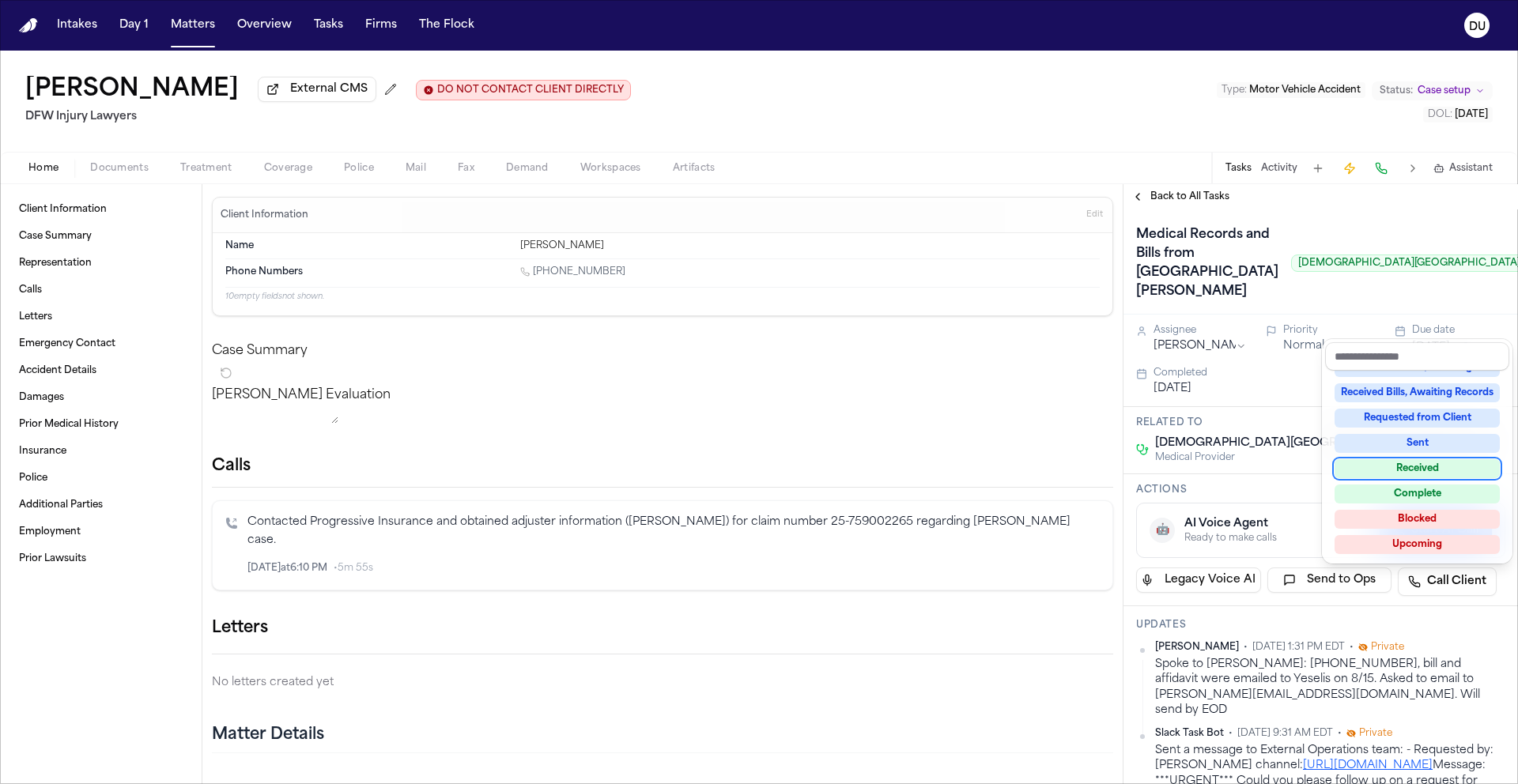
click at [1427, 470] on div "Received" at bounding box center [1417, 469] width 165 height 19
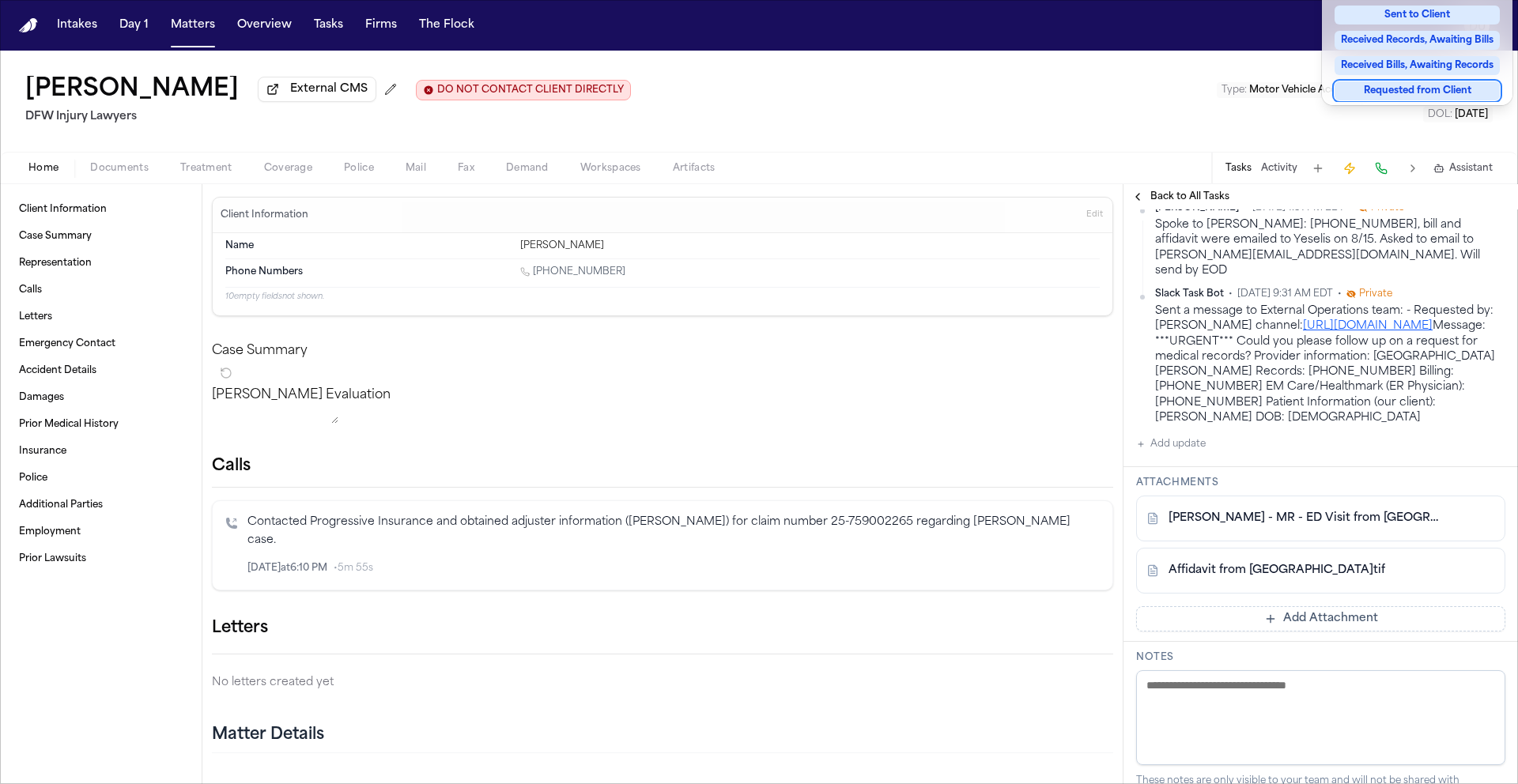
scroll to position [443, 0]
click at [1170, 517] on div "Medical Records and Bills from Methodist Richardson Medical Center Methodist Ri…" at bounding box center [1321, 443] width 395 height 1351
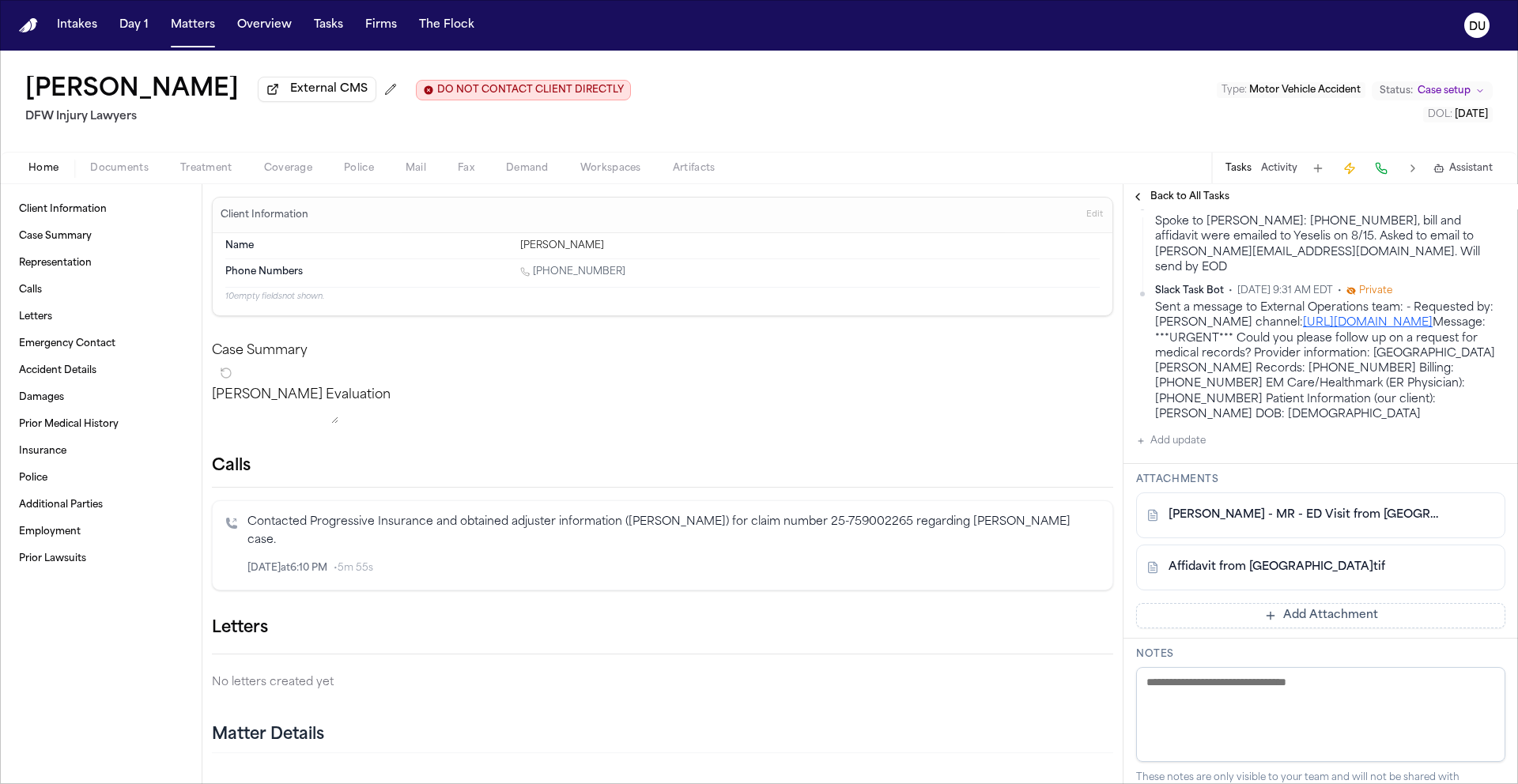
click at [1177, 450] on button "Add update" at bounding box center [1170, 441] width 70 height 19
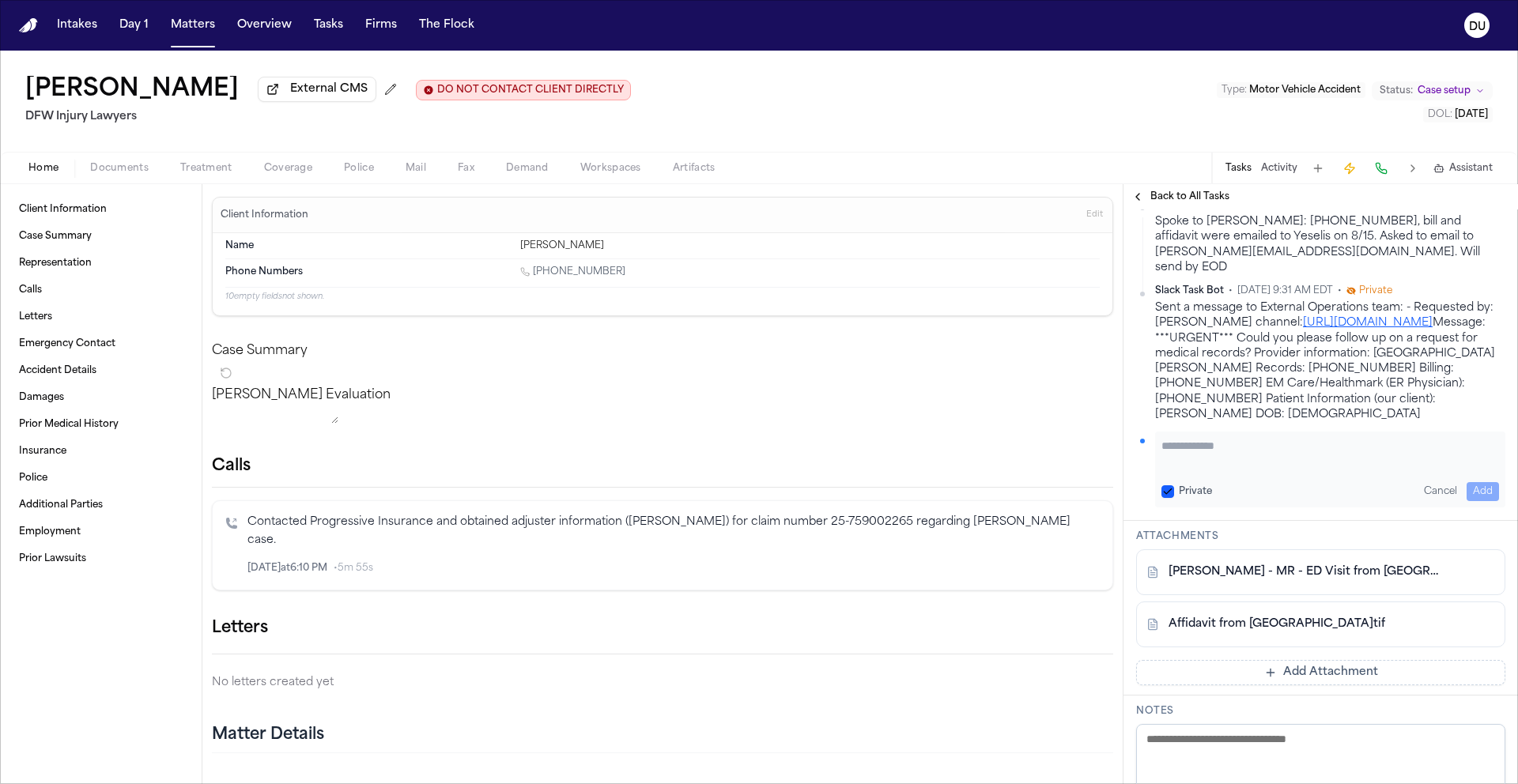
click at [1221, 470] on textarea "Add your update" at bounding box center [1329, 453] width 337 height 31
type textarea "**********"
click at [1470, 501] on button "Add" at bounding box center [1482, 492] width 32 height 19
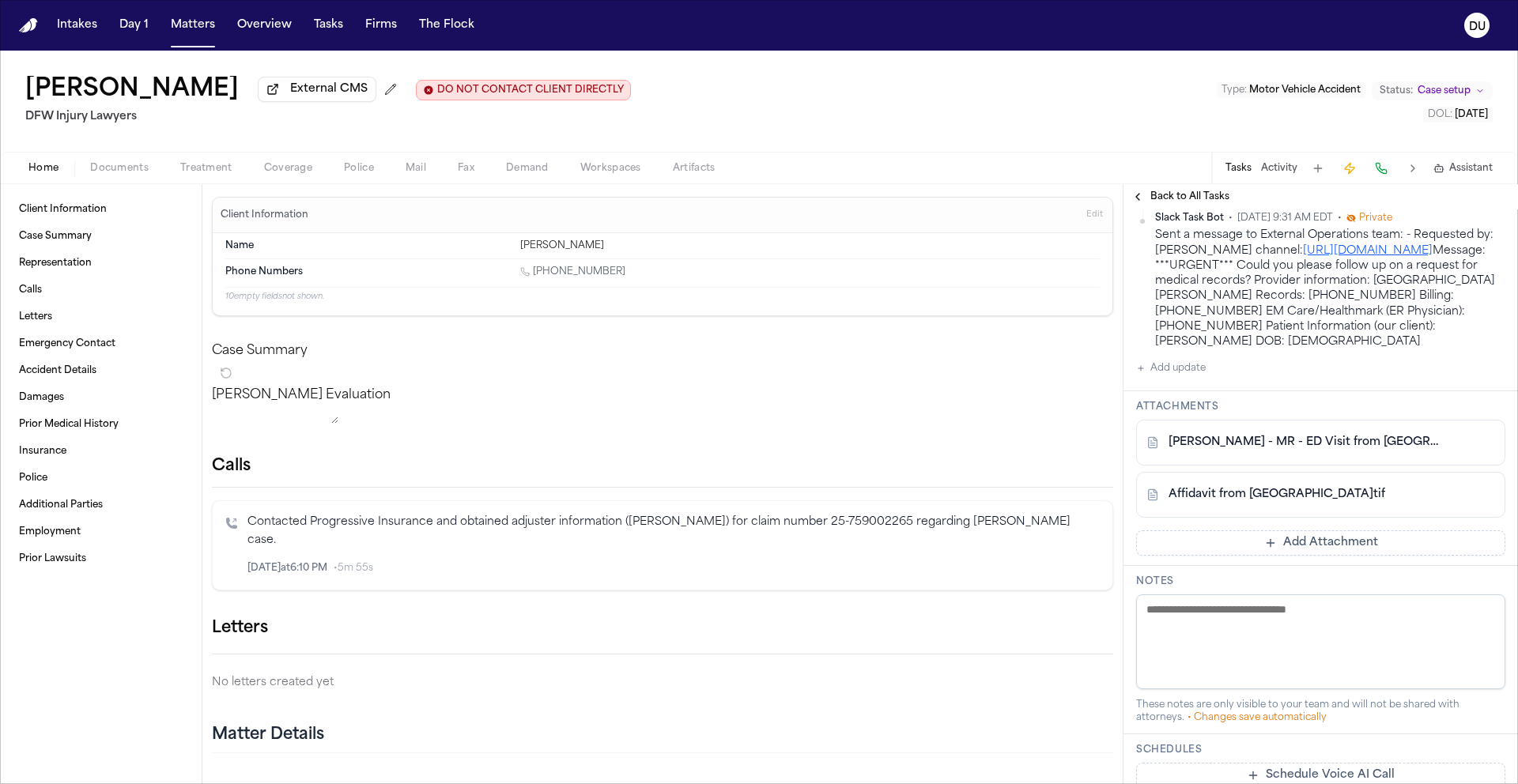
scroll to position [737, 0]
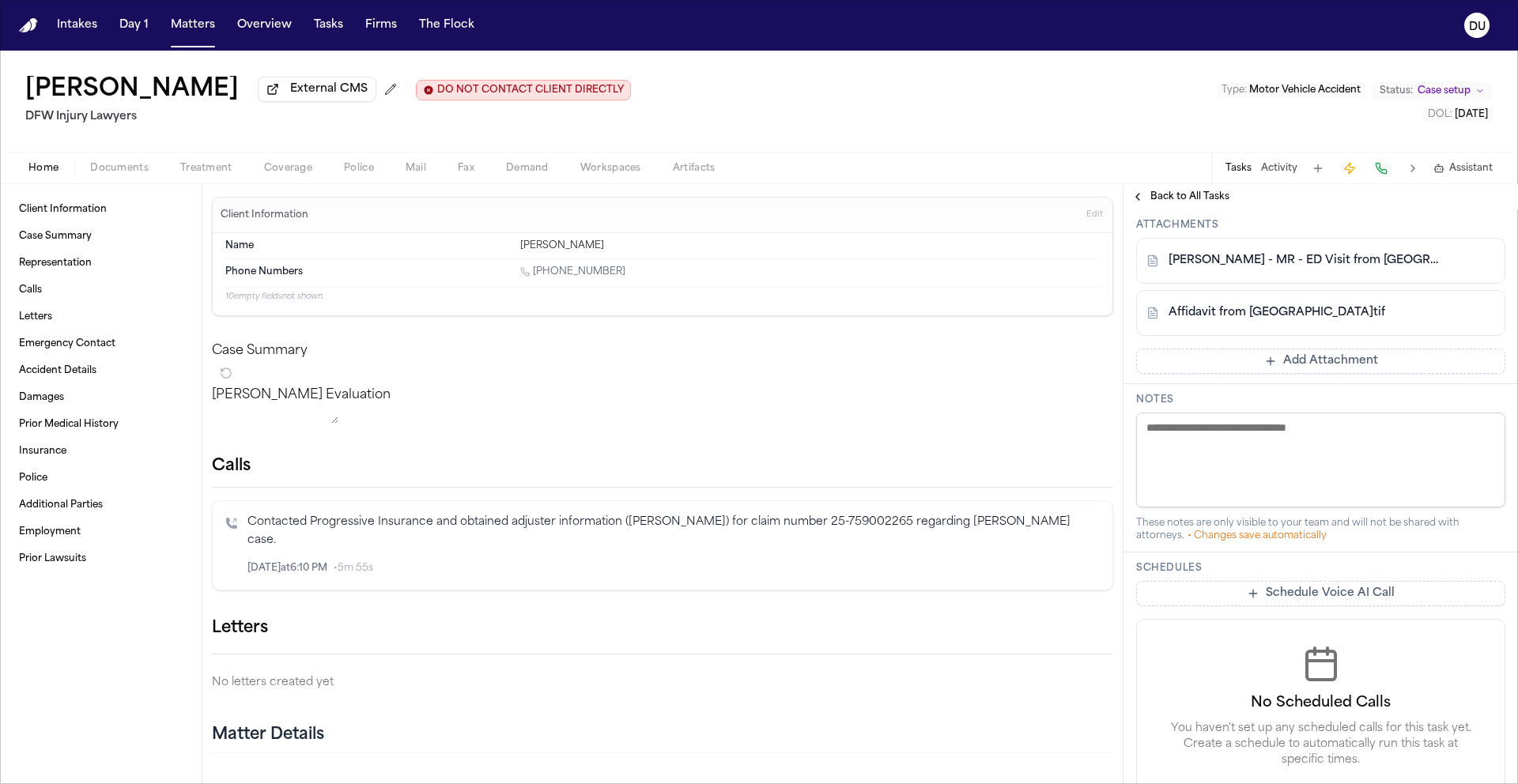
click at [1289, 374] on button "Add Attachment" at bounding box center [1320, 361] width 369 height 25
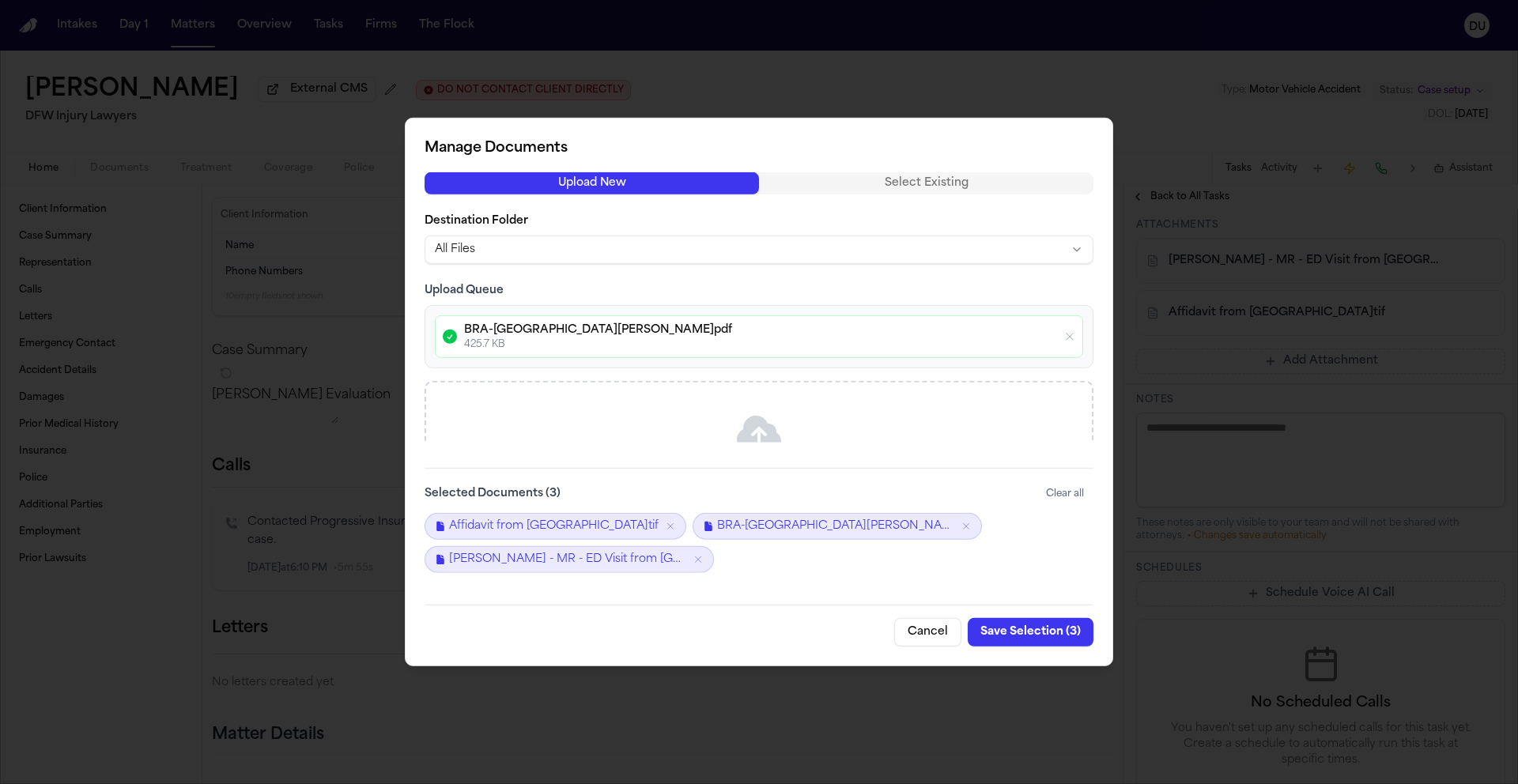
click at [1032, 632] on button "Save Selection ( 3 )" at bounding box center [1031, 632] width 126 height 29
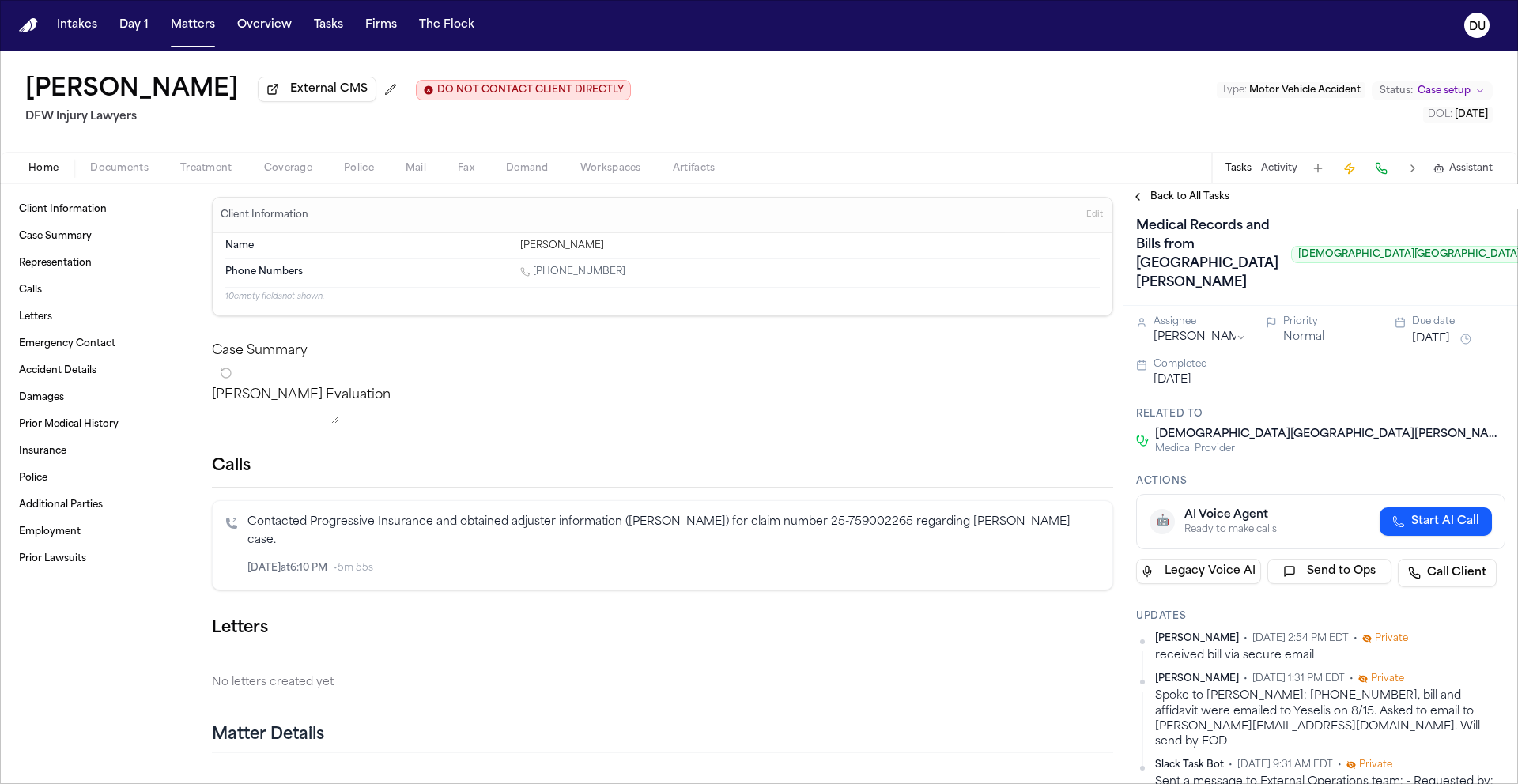
scroll to position [0, 0]
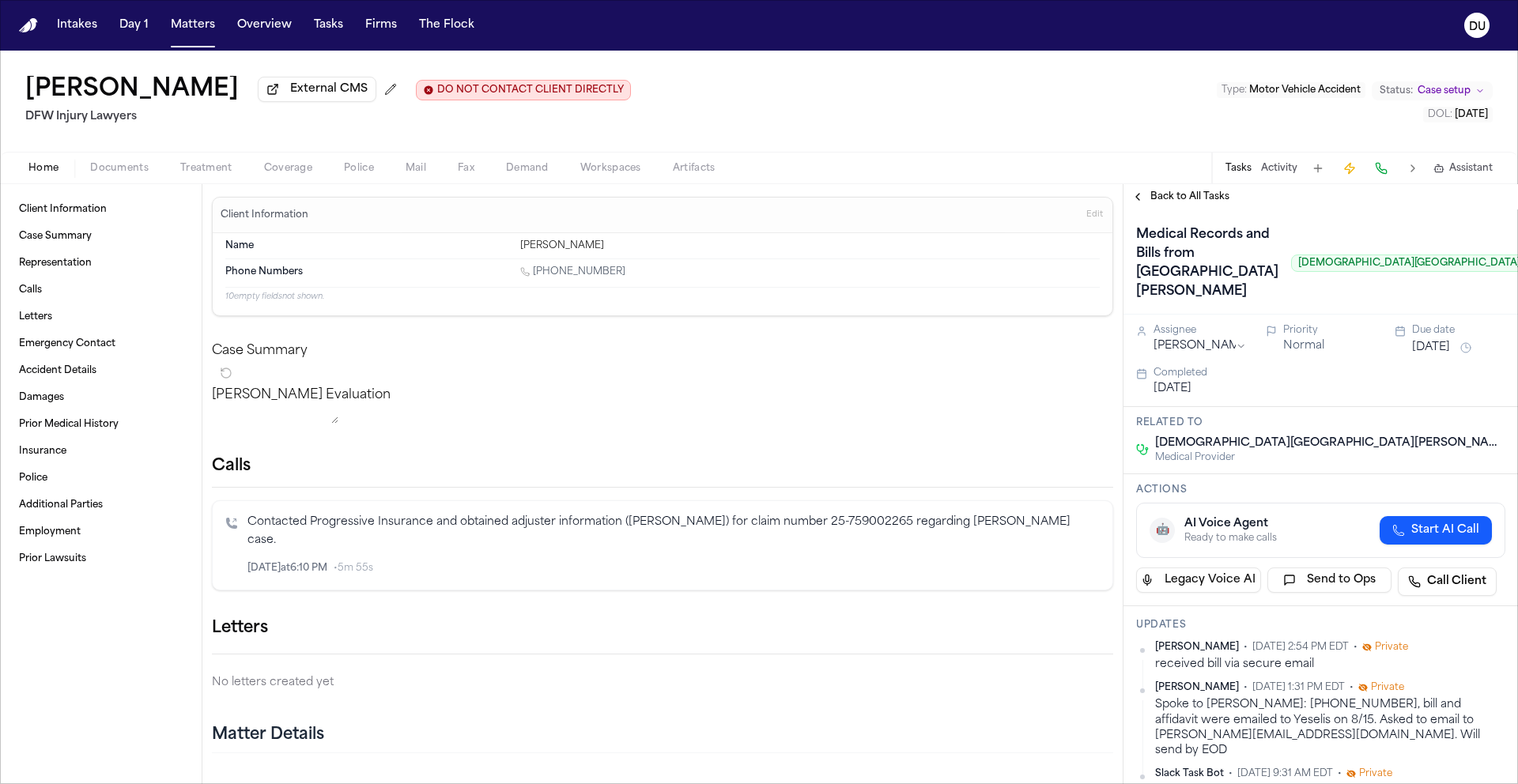
click at [1187, 200] on span "Back to All Tasks" at bounding box center [1190, 196] width 79 height 12
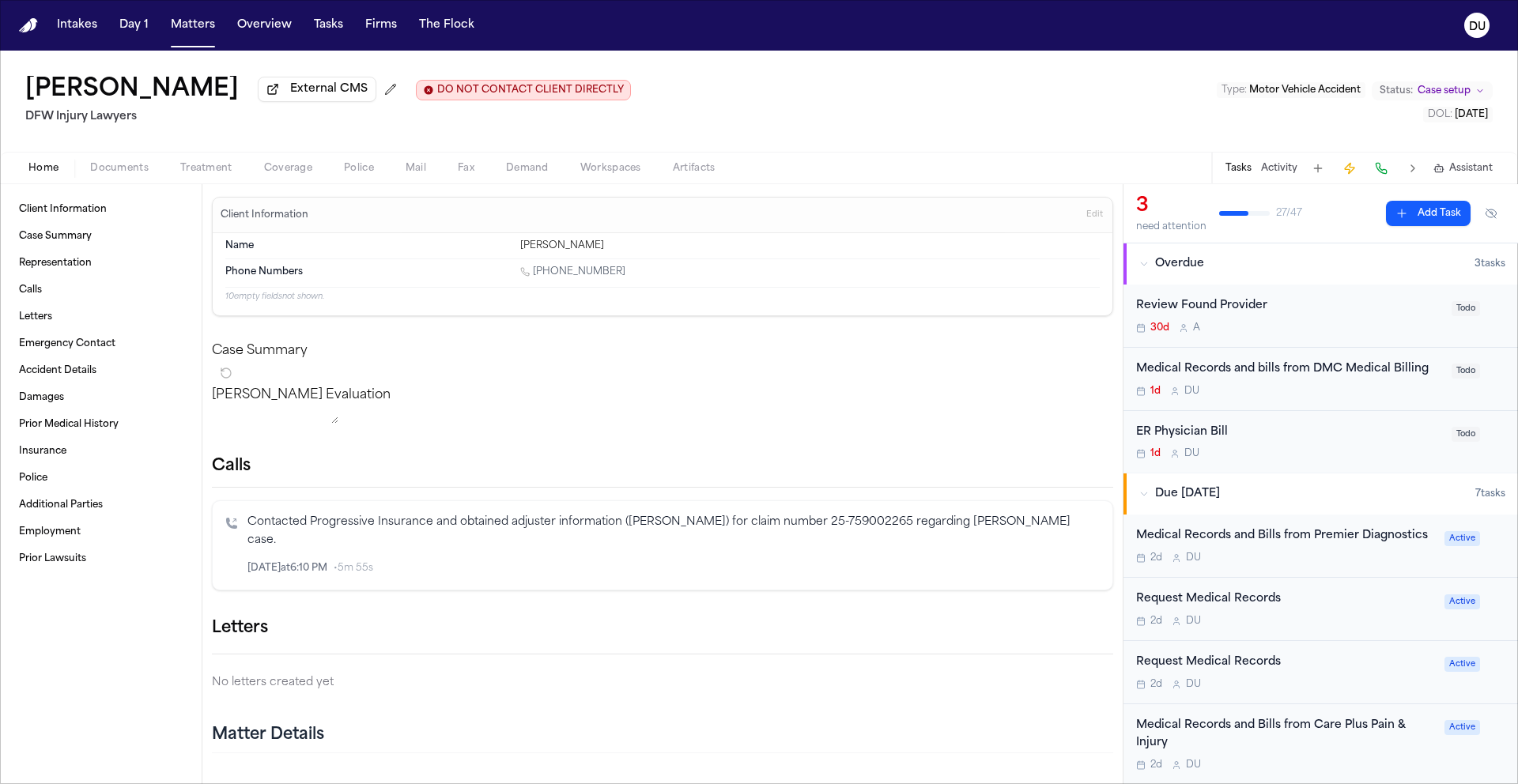
click at [1299, 381] on div "Medical Records and bills from DMC Medical Billing 1d D U" at bounding box center [1288, 379] width 306 height 38
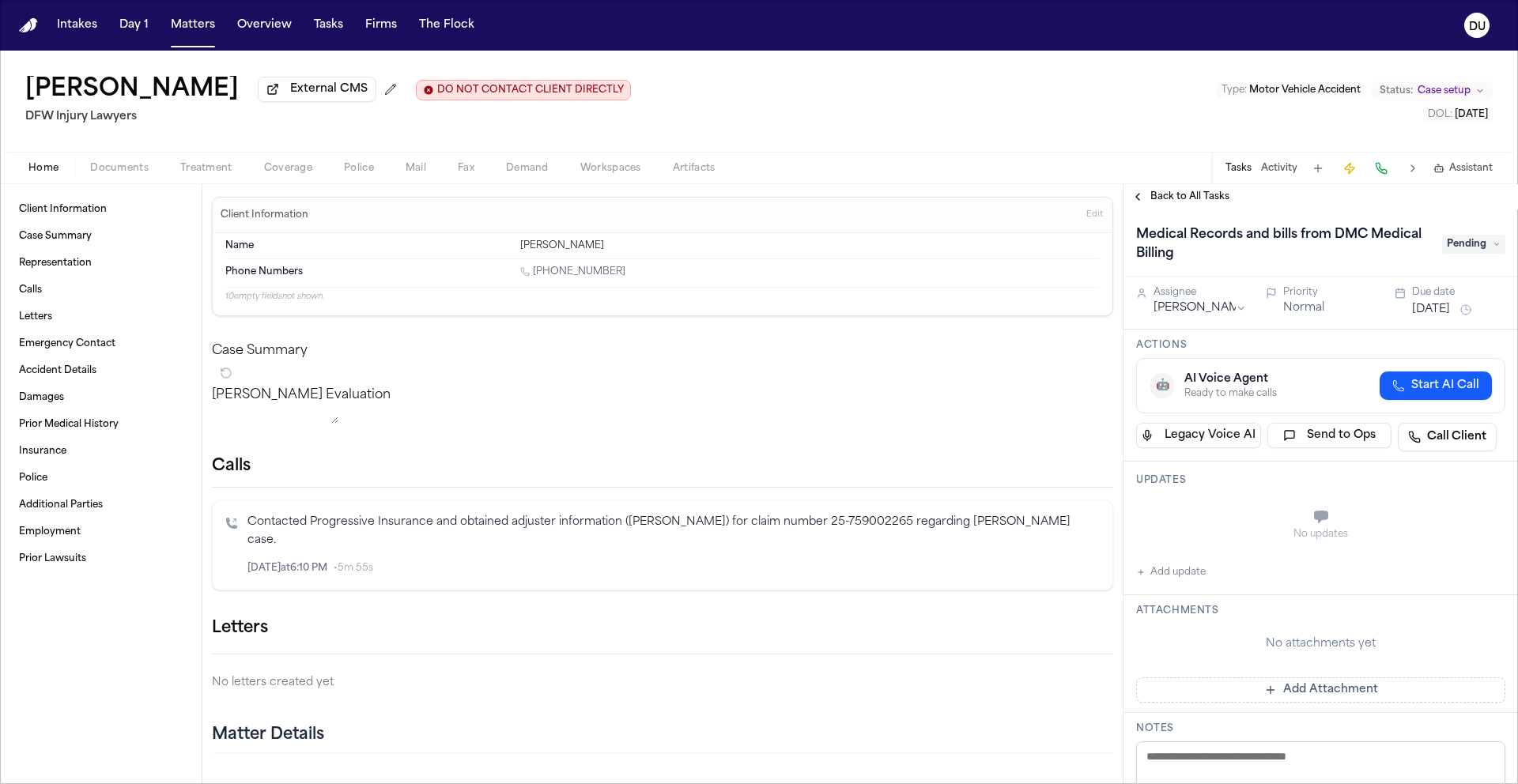
click at [1468, 246] on span "Pending" at bounding box center [1473, 244] width 63 height 19
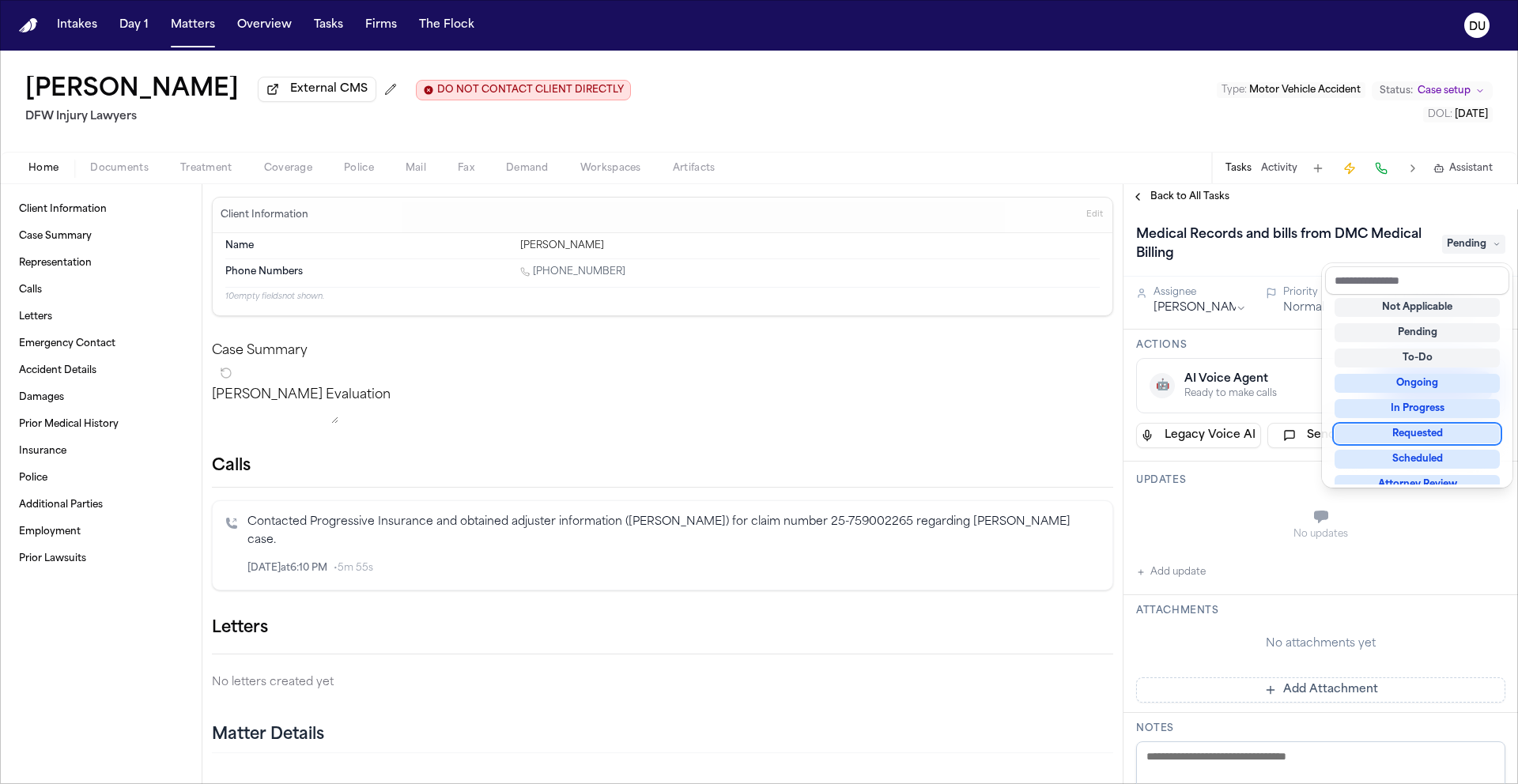
scroll to position [6, 0]
click at [1427, 430] on div "Requested" at bounding box center [1417, 430] width 165 height 19
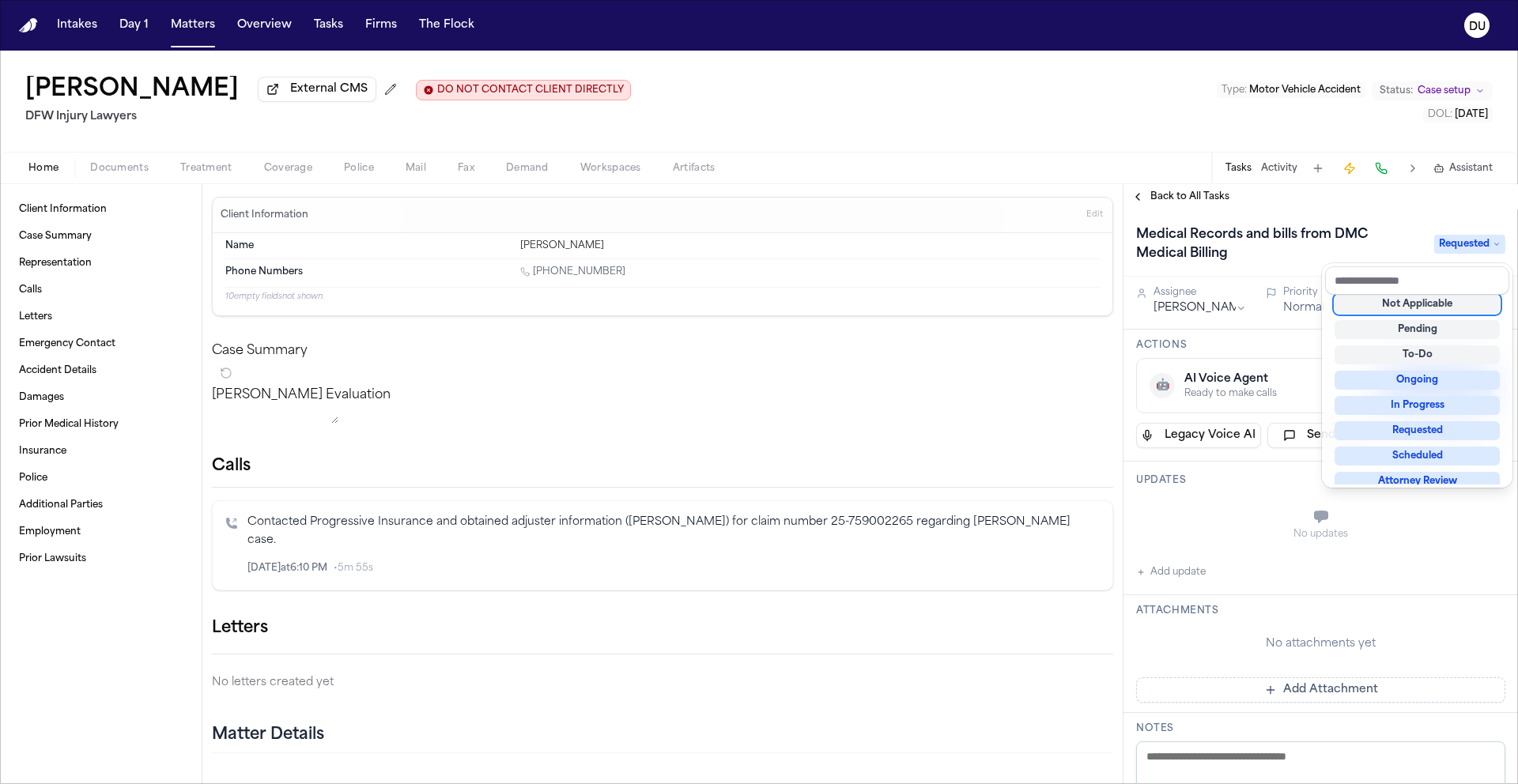
click at [1369, 212] on div "Medical Records and bills from DMC Medical Billing Requested" at bounding box center [1321, 243] width 395 height 67
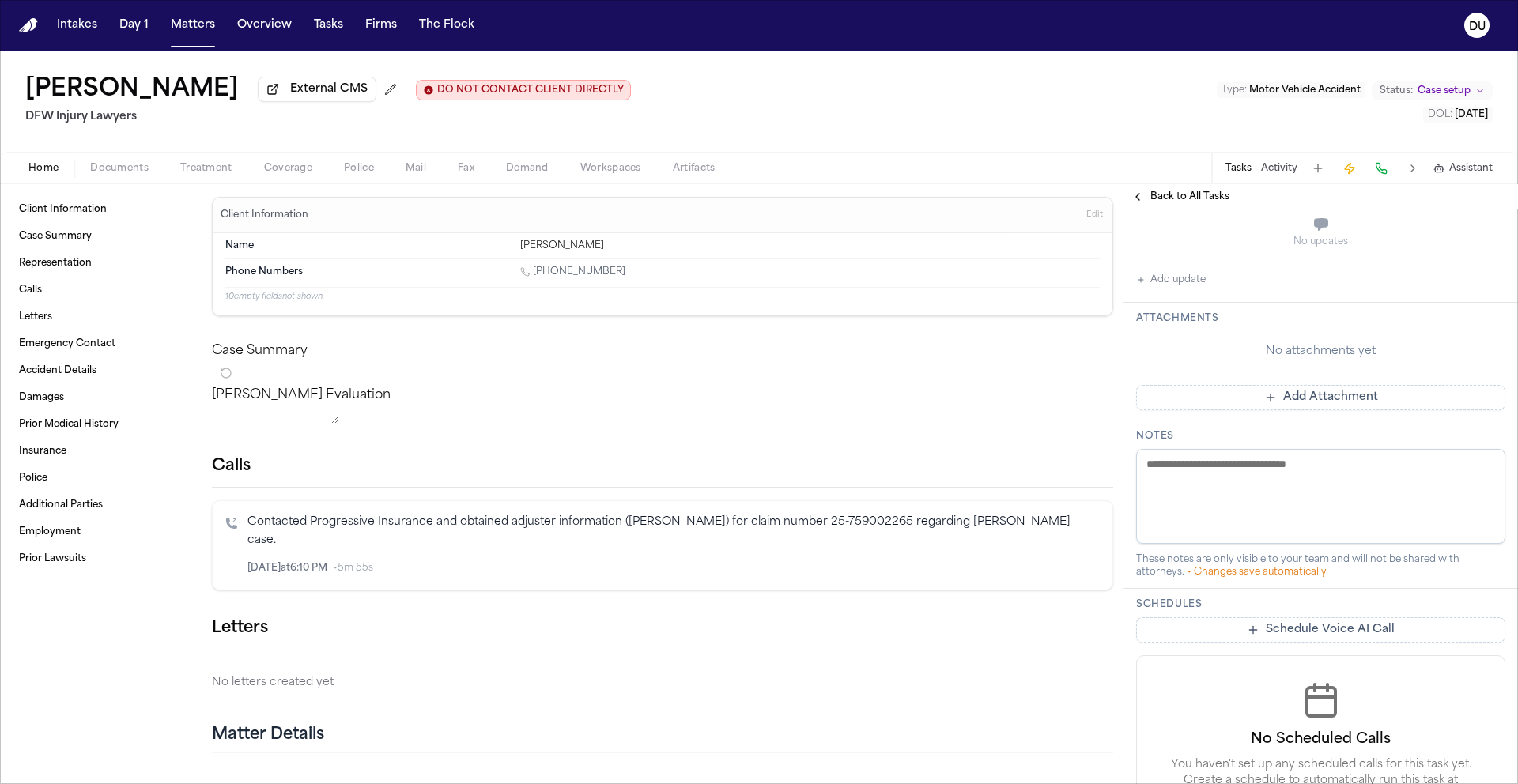
scroll to position [332, 0]
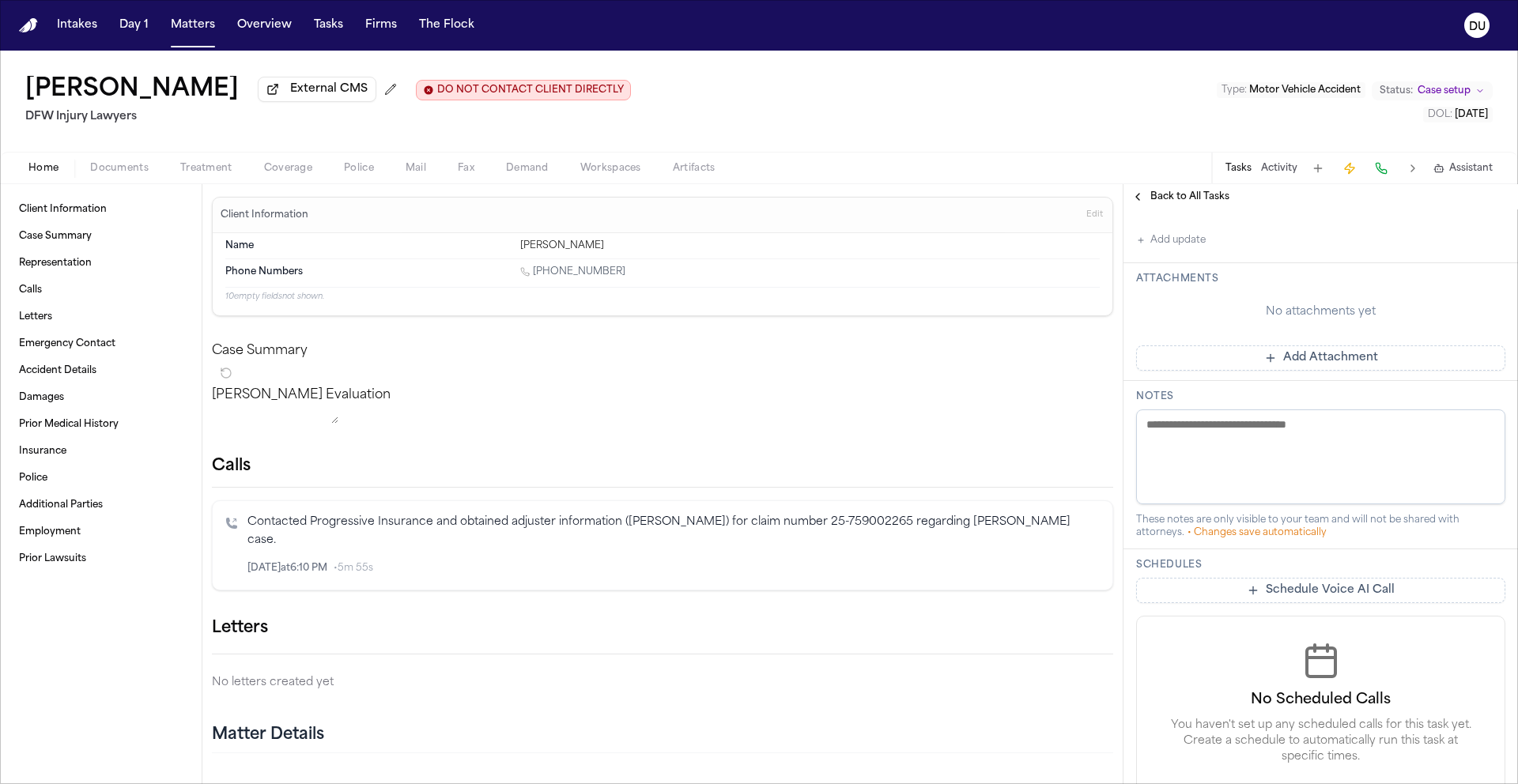
click at [1218, 366] on button "Add Attachment" at bounding box center [1320, 357] width 369 height 25
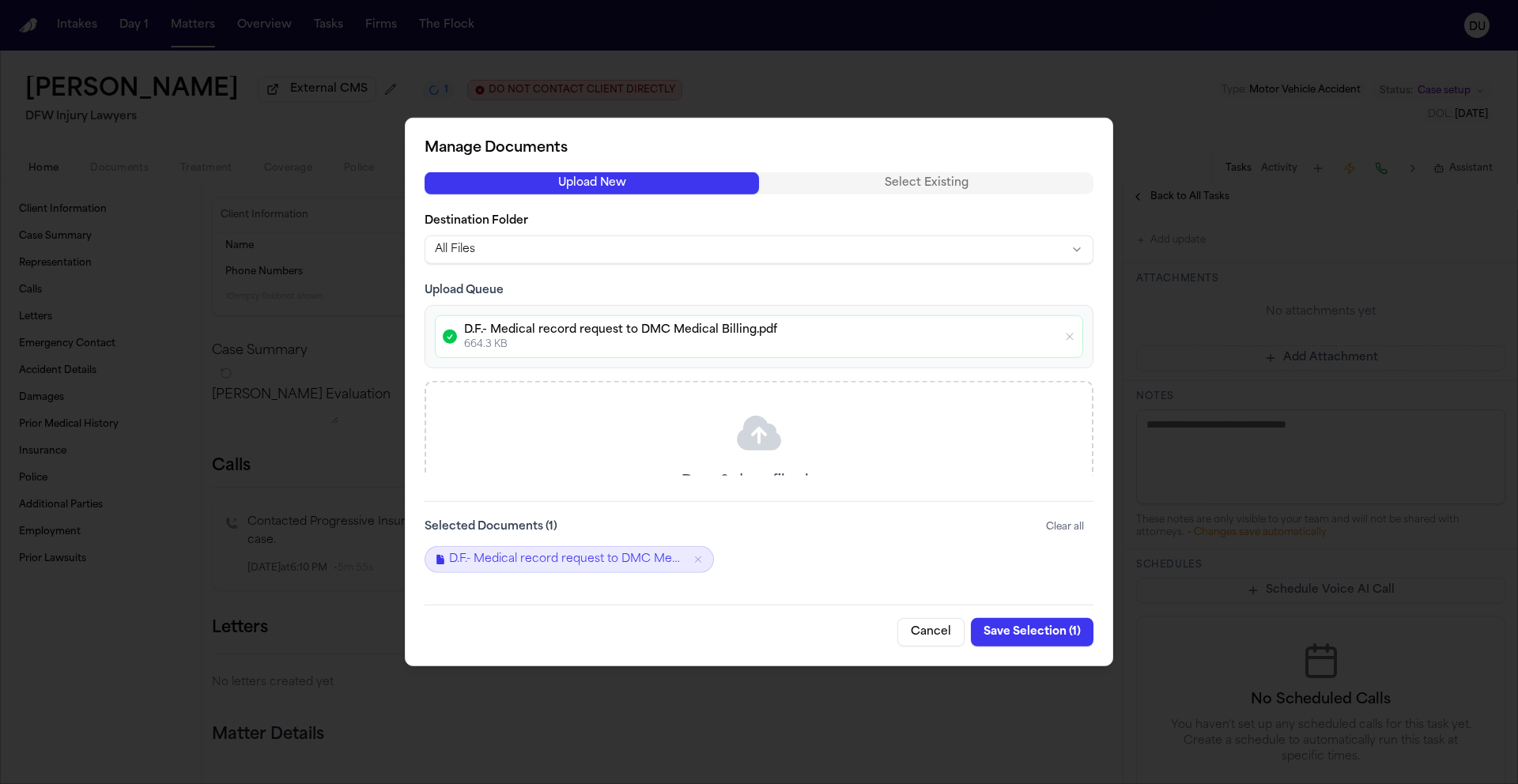
click at [1040, 632] on button "Save Selection ( 1 )" at bounding box center [1032, 632] width 122 height 29
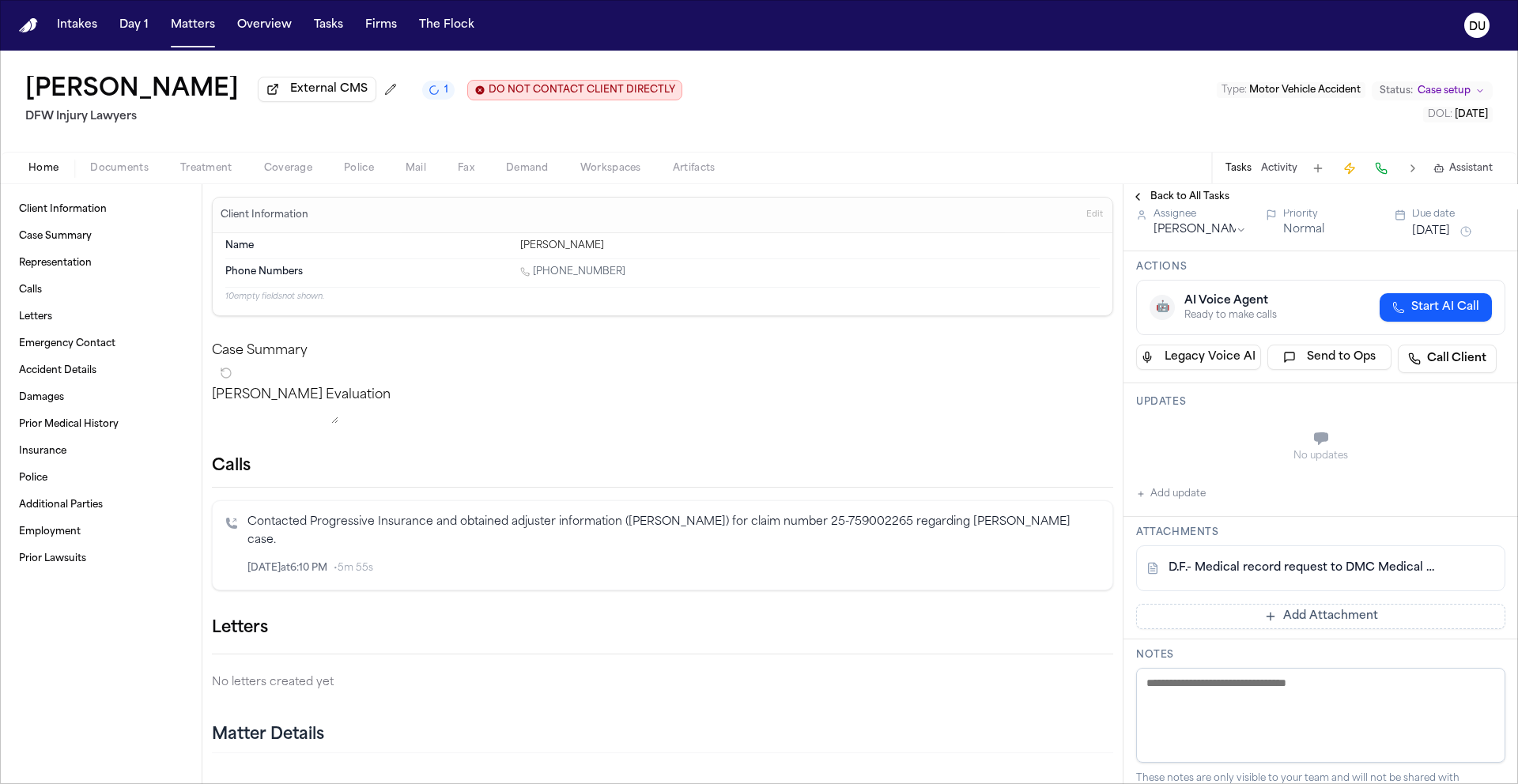
scroll to position [0, 0]
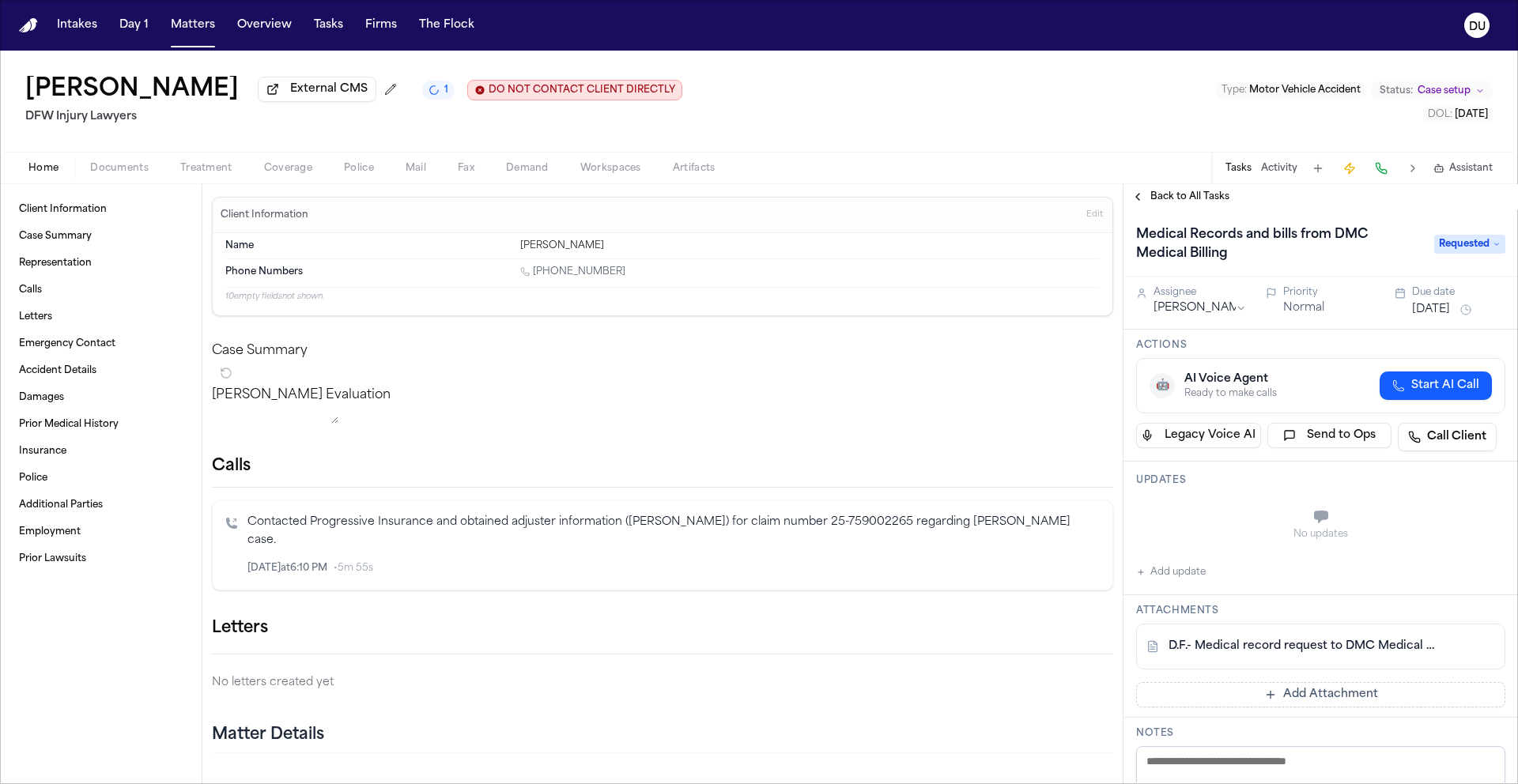
click at [1439, 314] on button "[DATE]" at bounding box center [1430, 310] width 38 height 16
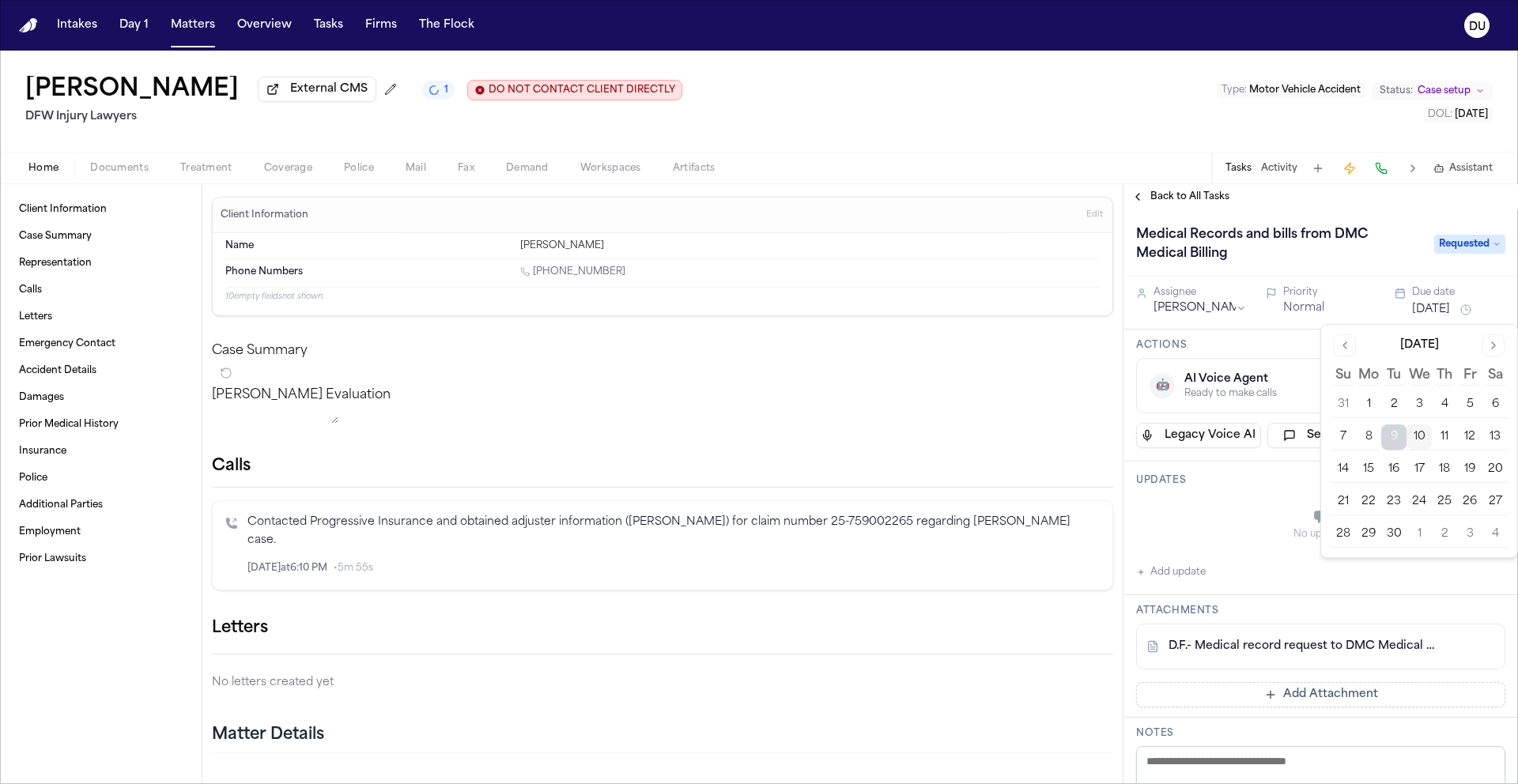
drag, startPoint x: 1470, startPoint y: 437, endPoint x: 1457, endPoint y: 431, distance: 14.3
click at [1470, 437] on button "12" at bounding box center [1469, 437] width 25 height 25
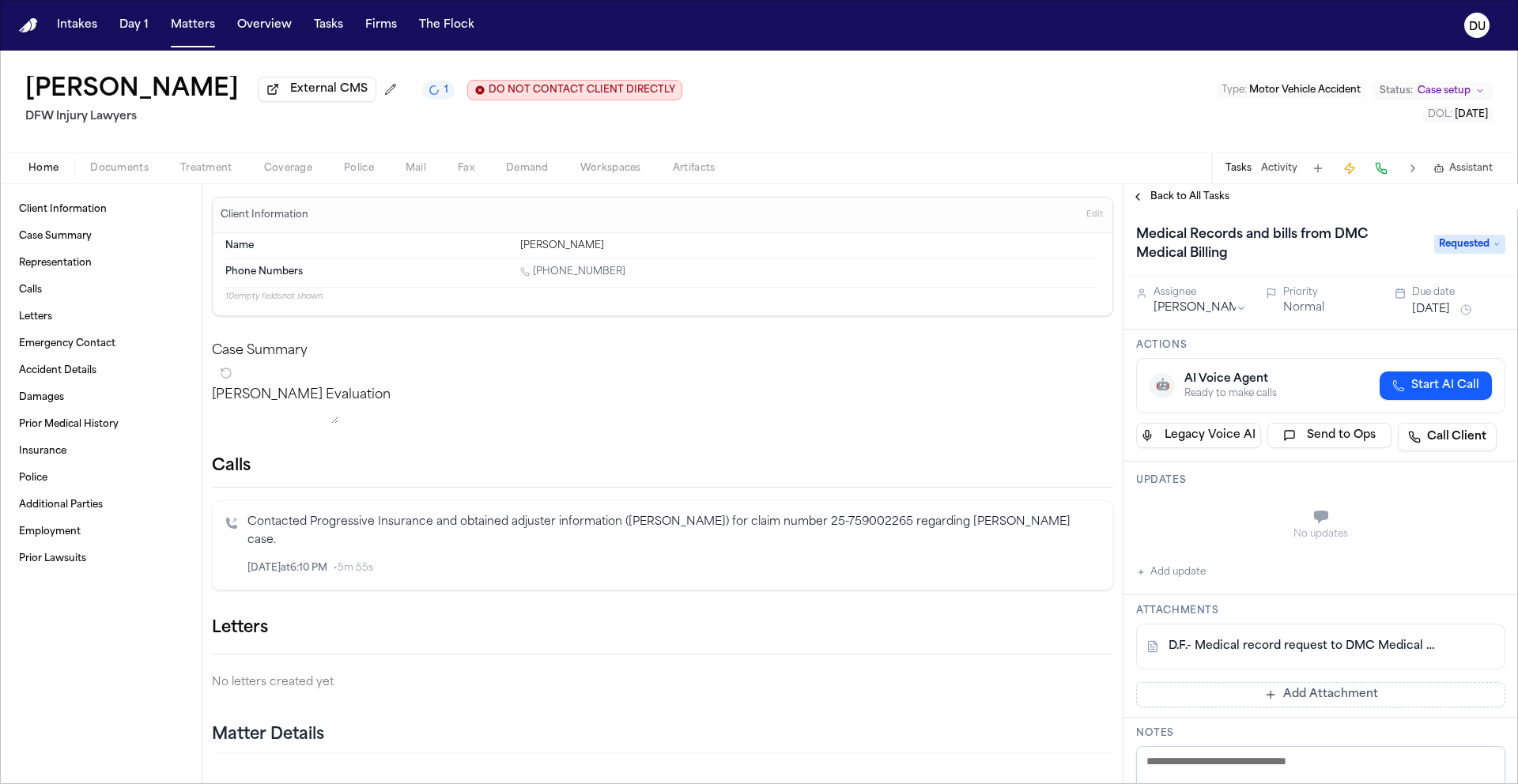
click at [1092, 162] on div "Home Documents Treatment Coverage Police Mail Fax Demand Workspaces Artifacts T…" at bounding box center [759, 168] width 1518 height 31
click at [24, 32] on nav "Intakes Day 1 Matters Overview Tasks Firms The Flock DU" at bounding box center [759, 25] width 1518 height 51
click at [34, 25] on img "Home" at bounding box center [29, 25] width 19 height 15
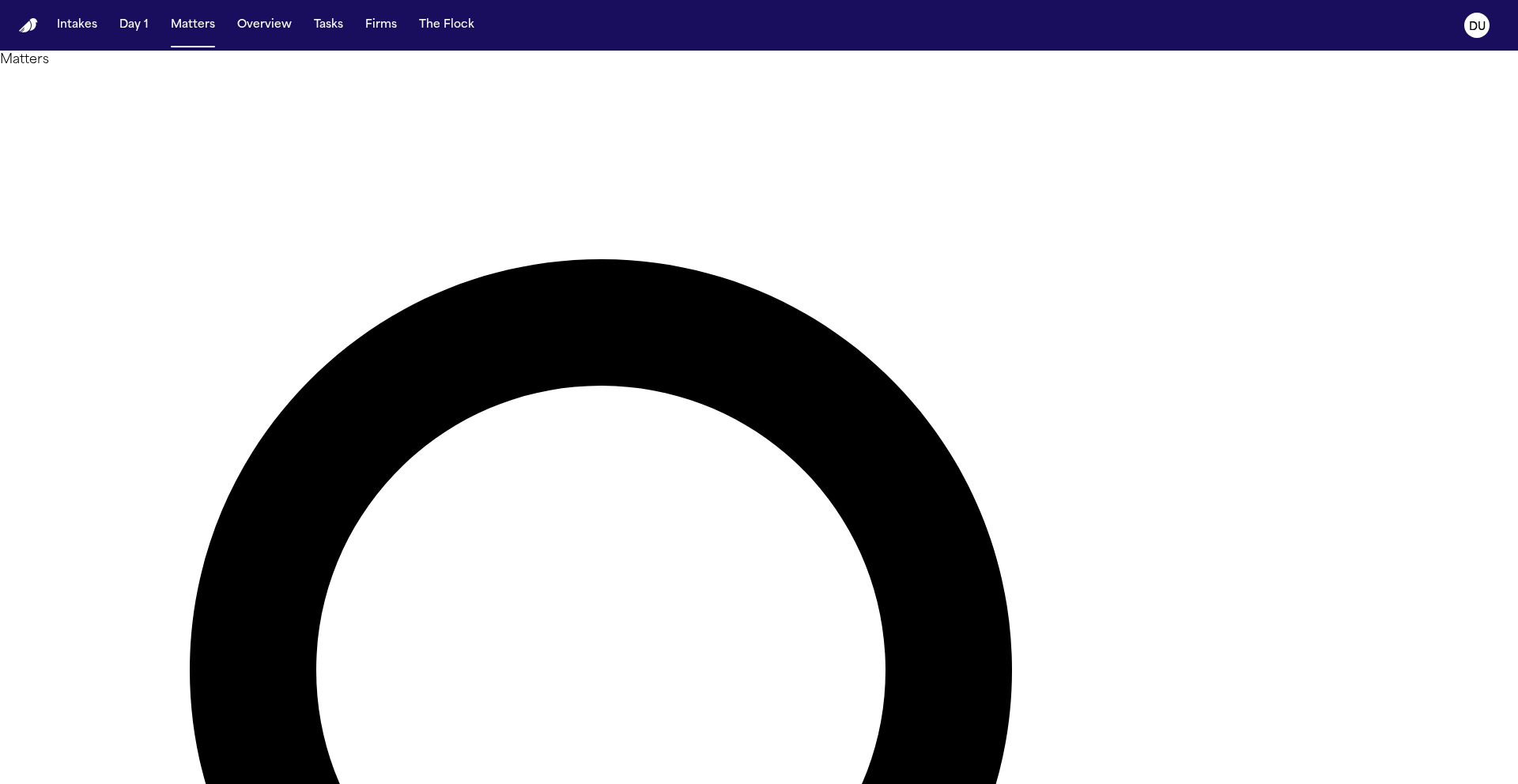
drag, startPoint x: 929, startPoint y: 95, endPoint x: 728, endPoint y: 96, distance: 201.0
type input "**********"
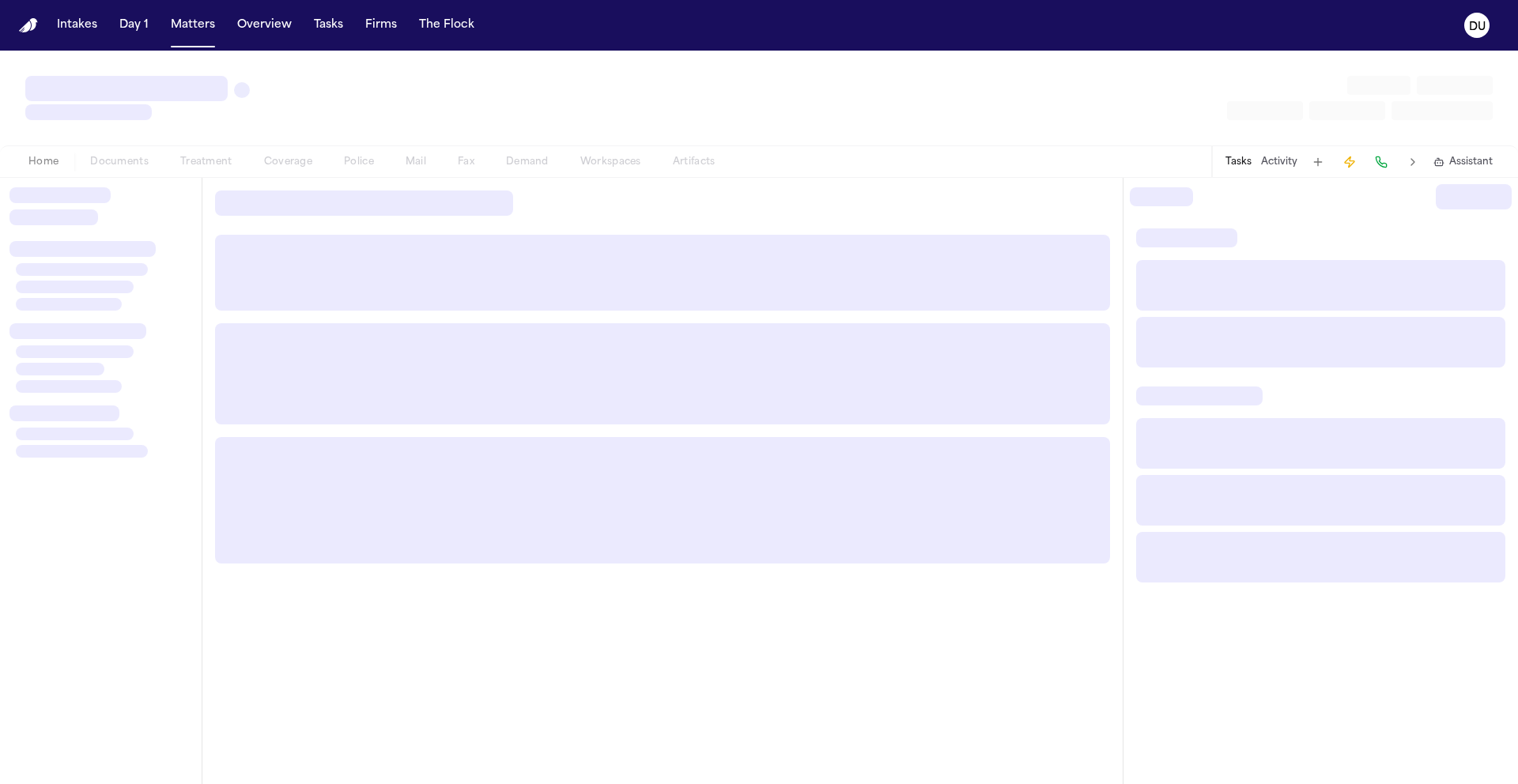
click at [100, 179] on div at bounding box center [100, 481] width 202 height 606
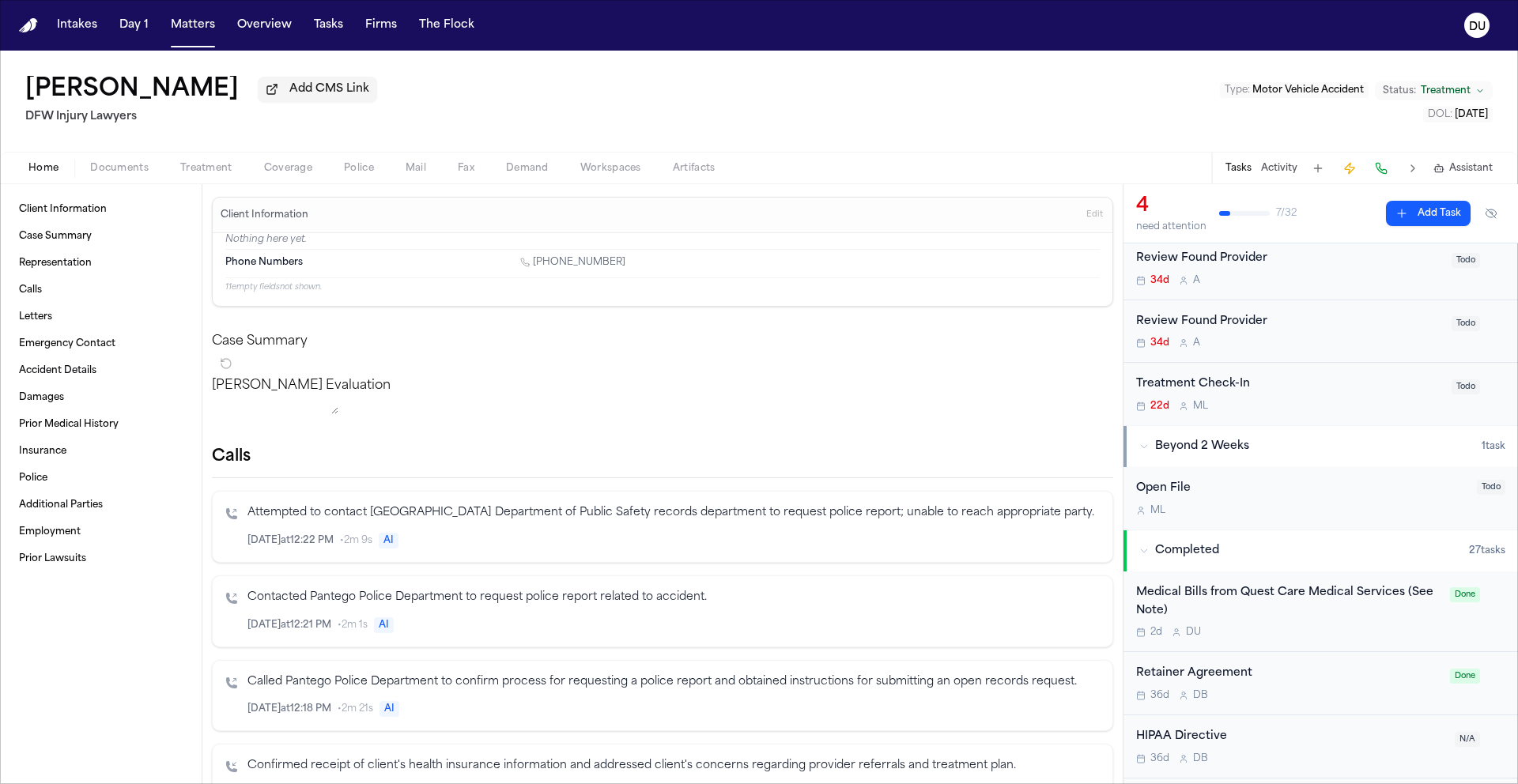
scroll to position [132, 0]
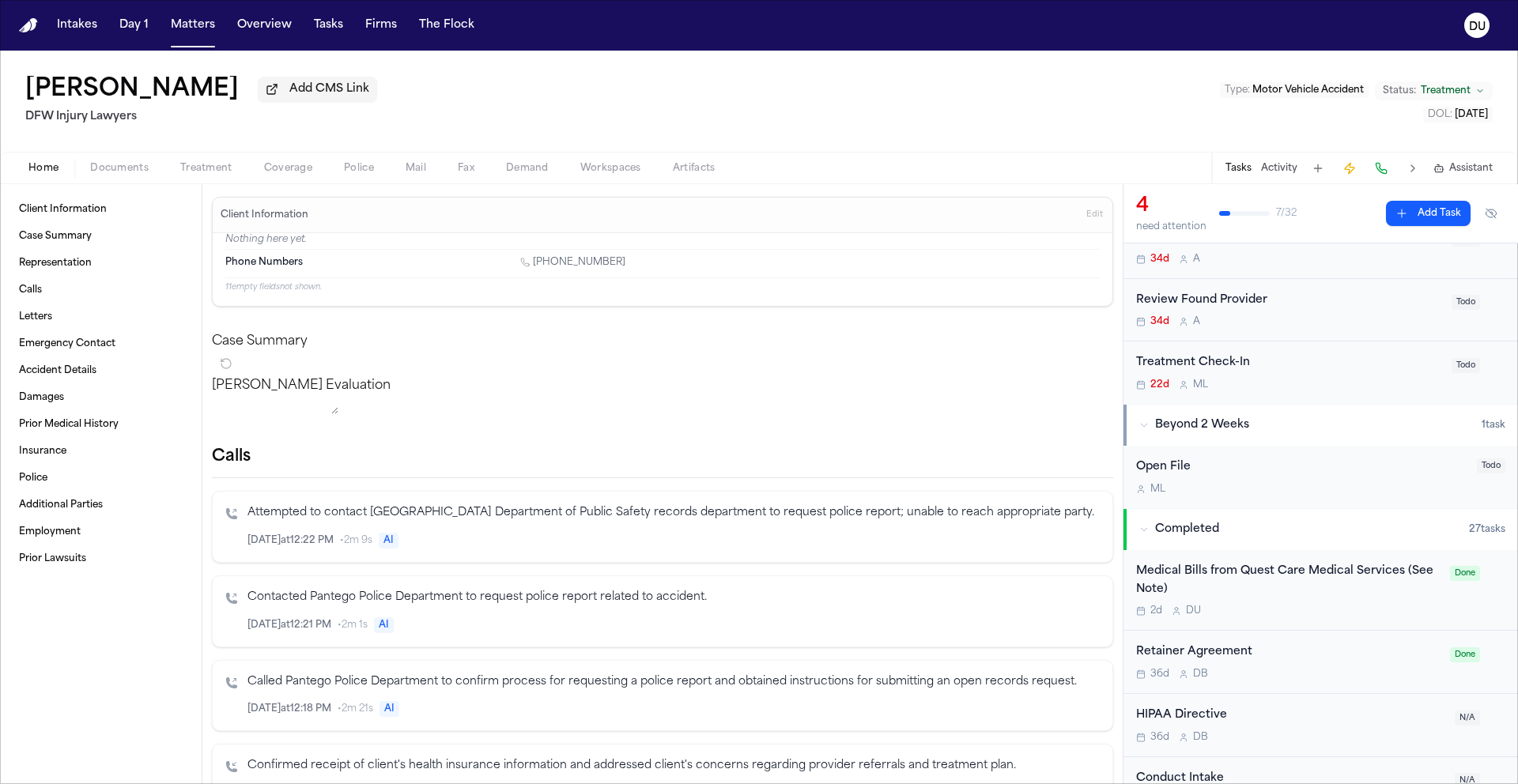
click at [1208, 575] on div "Medical Bills from Quest Care Medical Services (See Note)" at bounding box center [1287, 581] width 304 height 37
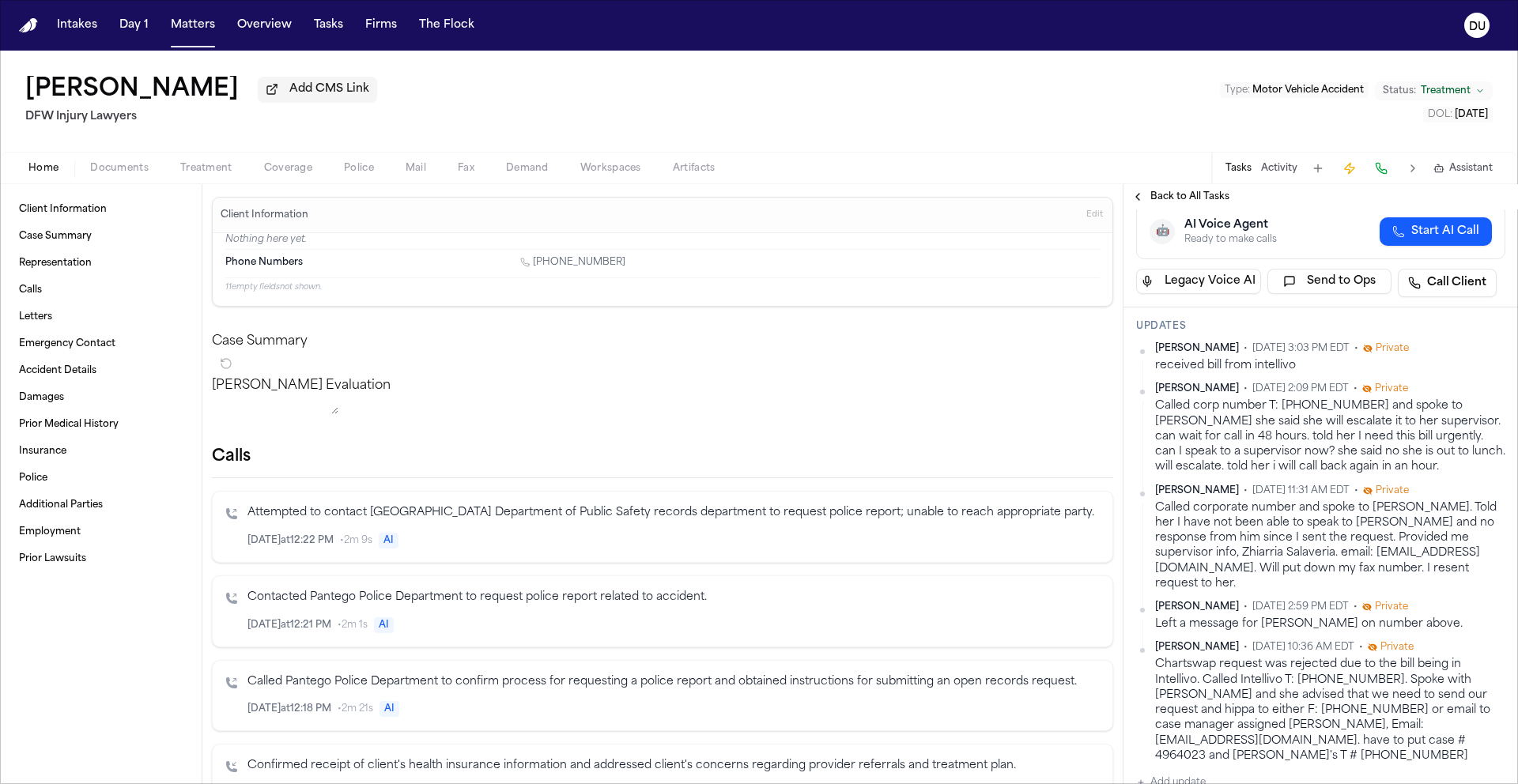
scroll to position [389, 0]
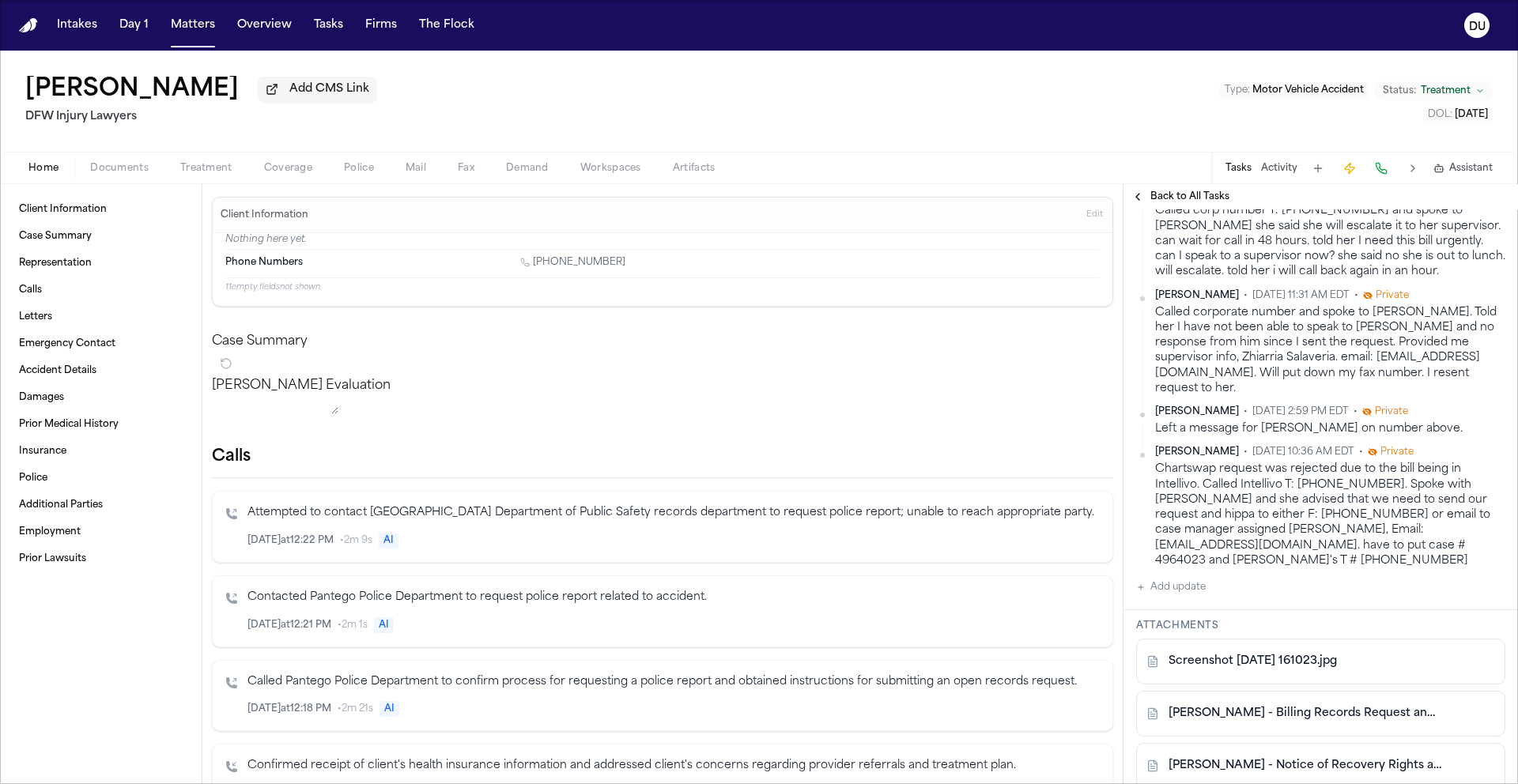
click at [1168, 578] on button "Add update" at bounding box center [1170, 588] width 70 height 19
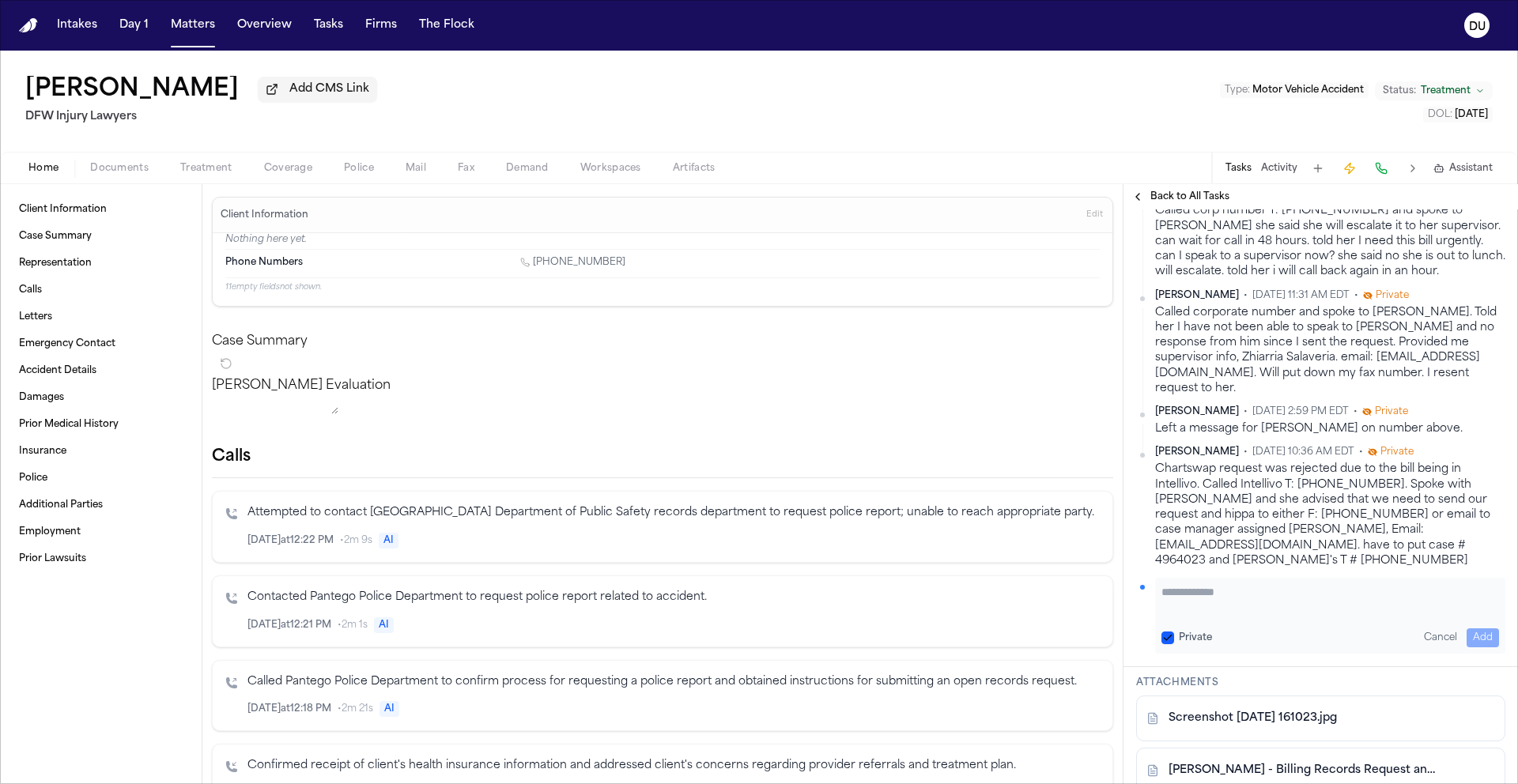
click at [1332, 584] on textarea "Add your update" at bounding box center [1329, 600] width 337 height 31
type textarea "**********"
click at [1466, 628] on button "Add" at bounding box center [1482, 637] width 32 height 19
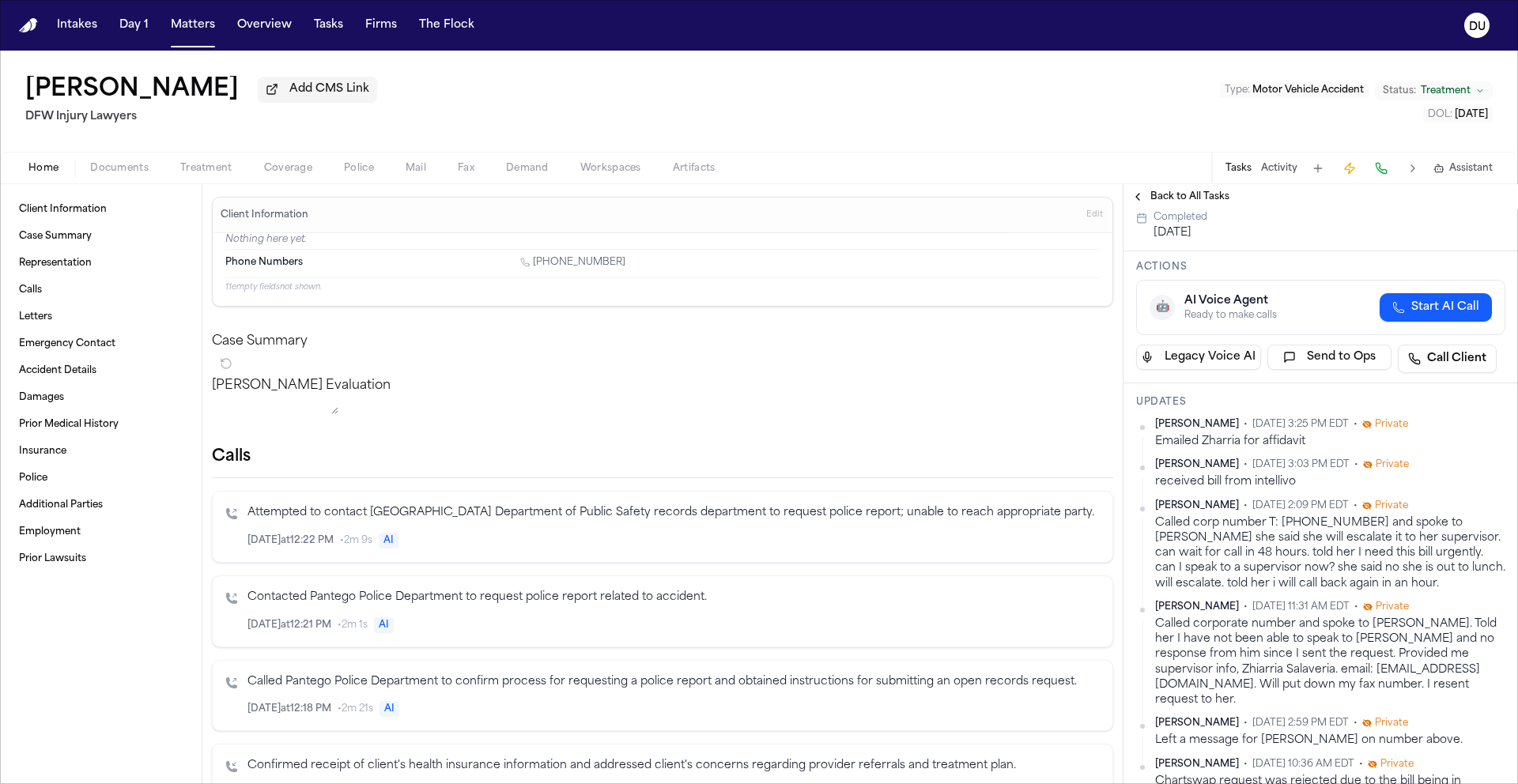
scroll to position [0, 0]
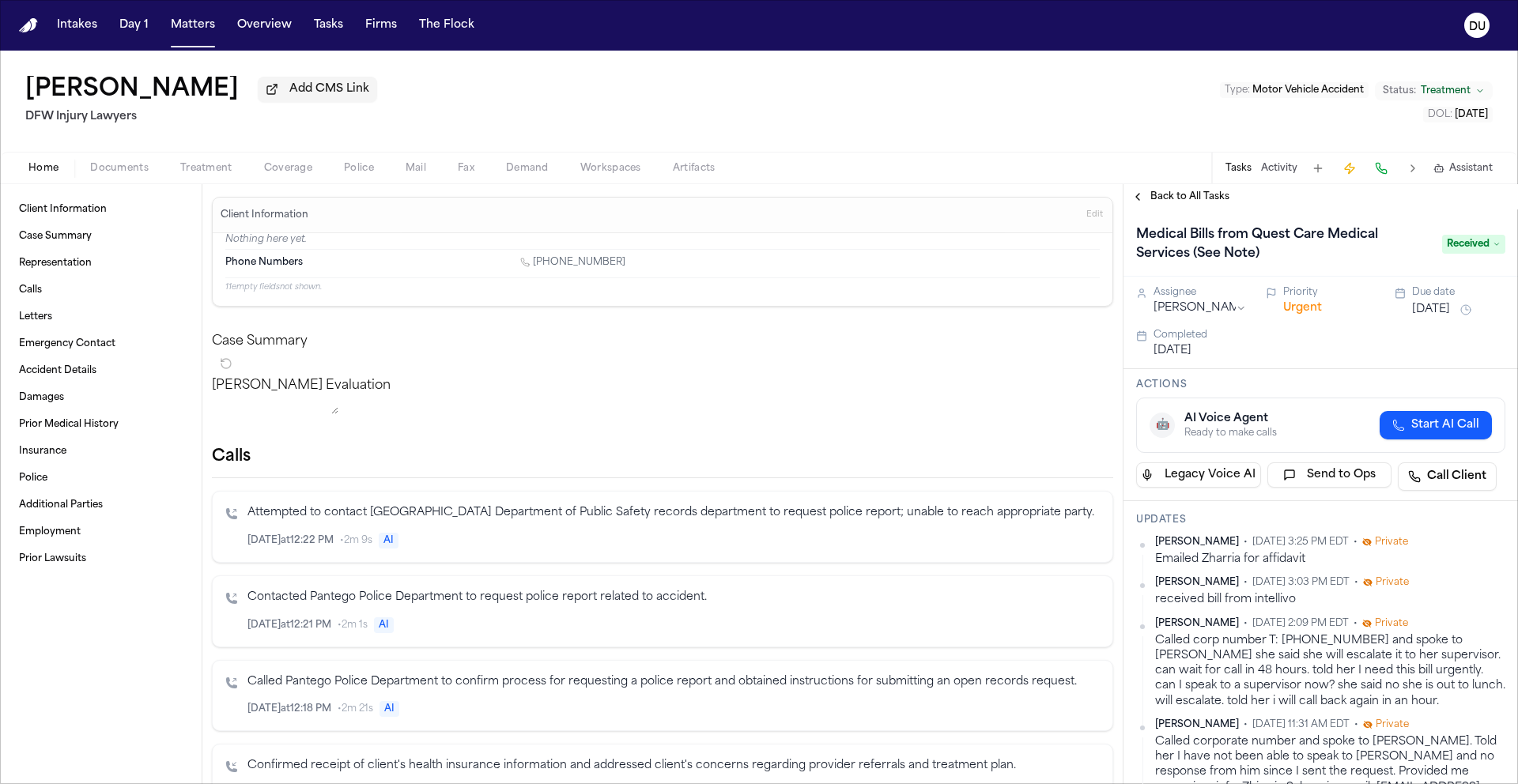
click at [29, 31] on img "Home" at bounding box center [29, 25] width 19 height 15
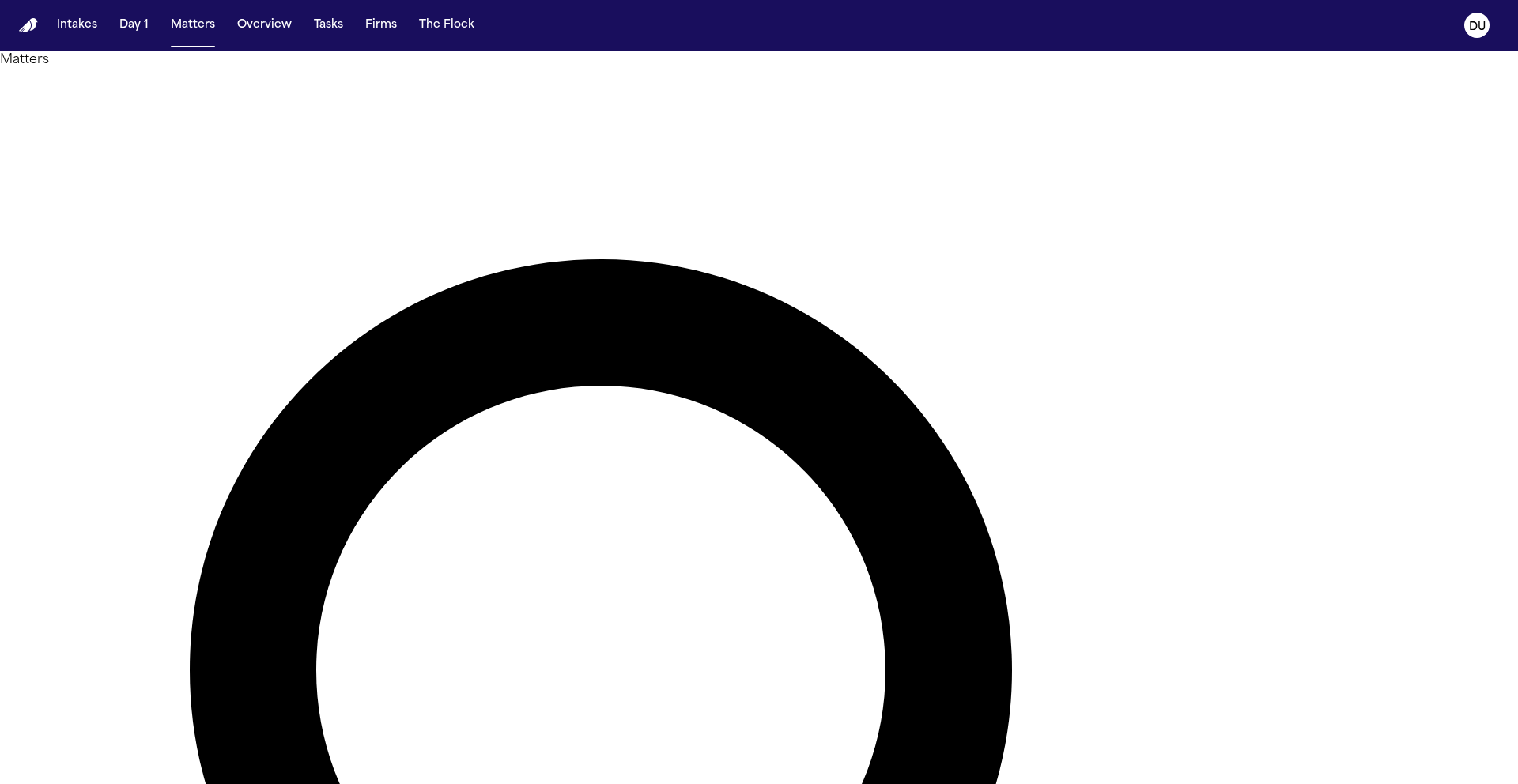
drag, startPoint x: 946, startPoint y: 94, endPoint x: 795, endPoint y: 93, distance: 151.0
type input "*****"
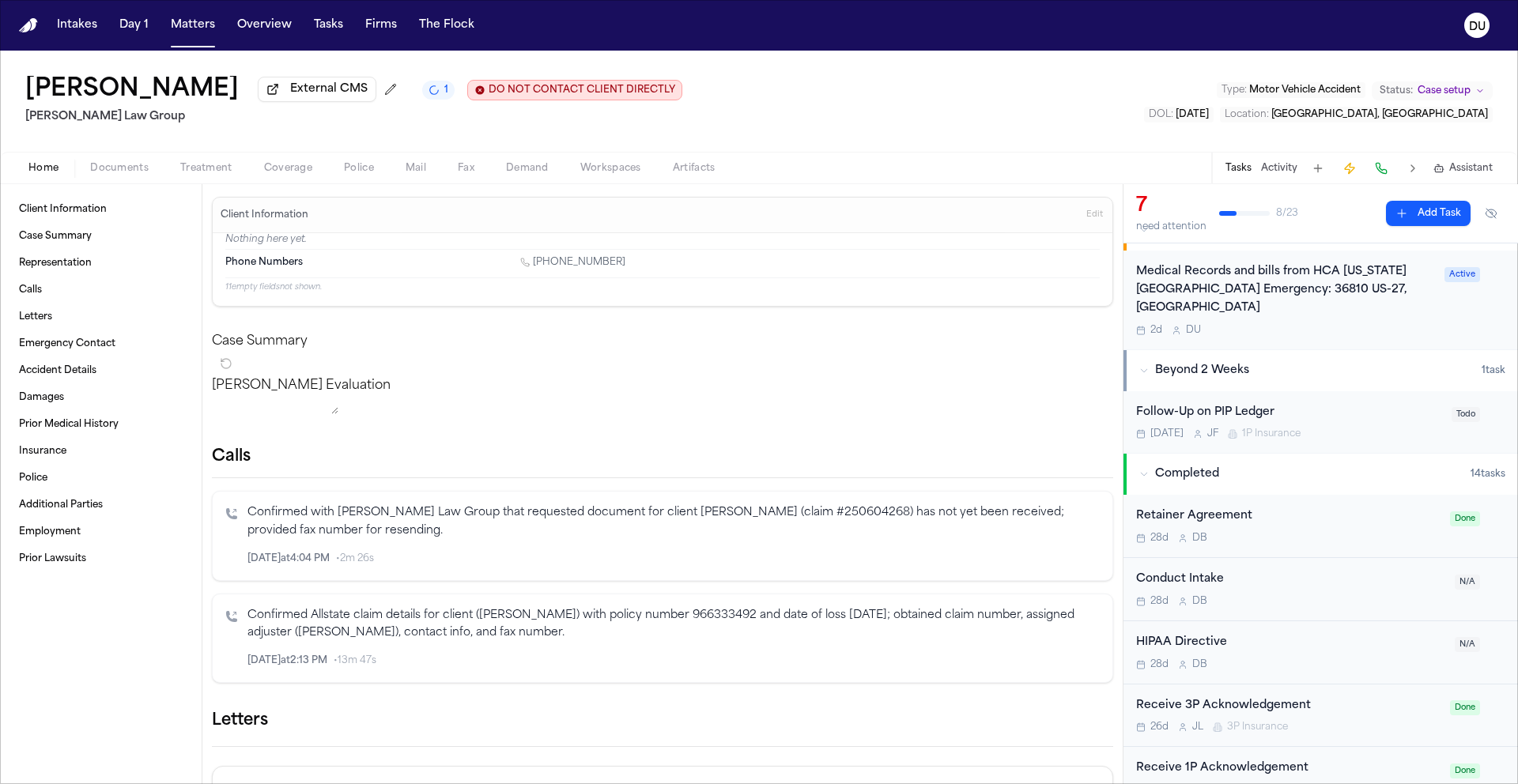
scroll to position [453, 0]
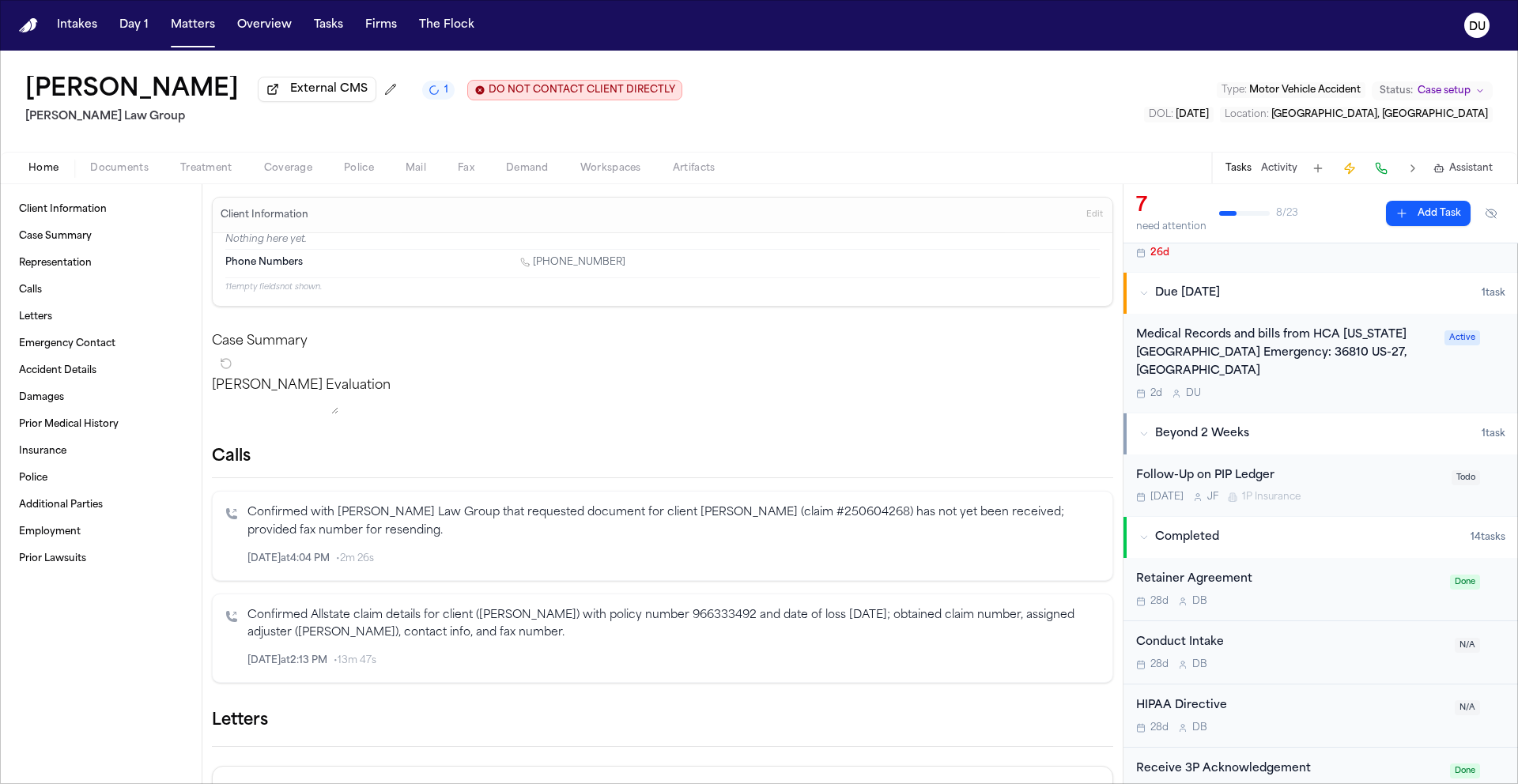
click at [1343, 360] on div "Medical Records and bills from HCA Florida Haines City Emergency: 36810 US-27, …" at bounding box center [1285, 354] width 299 height 54
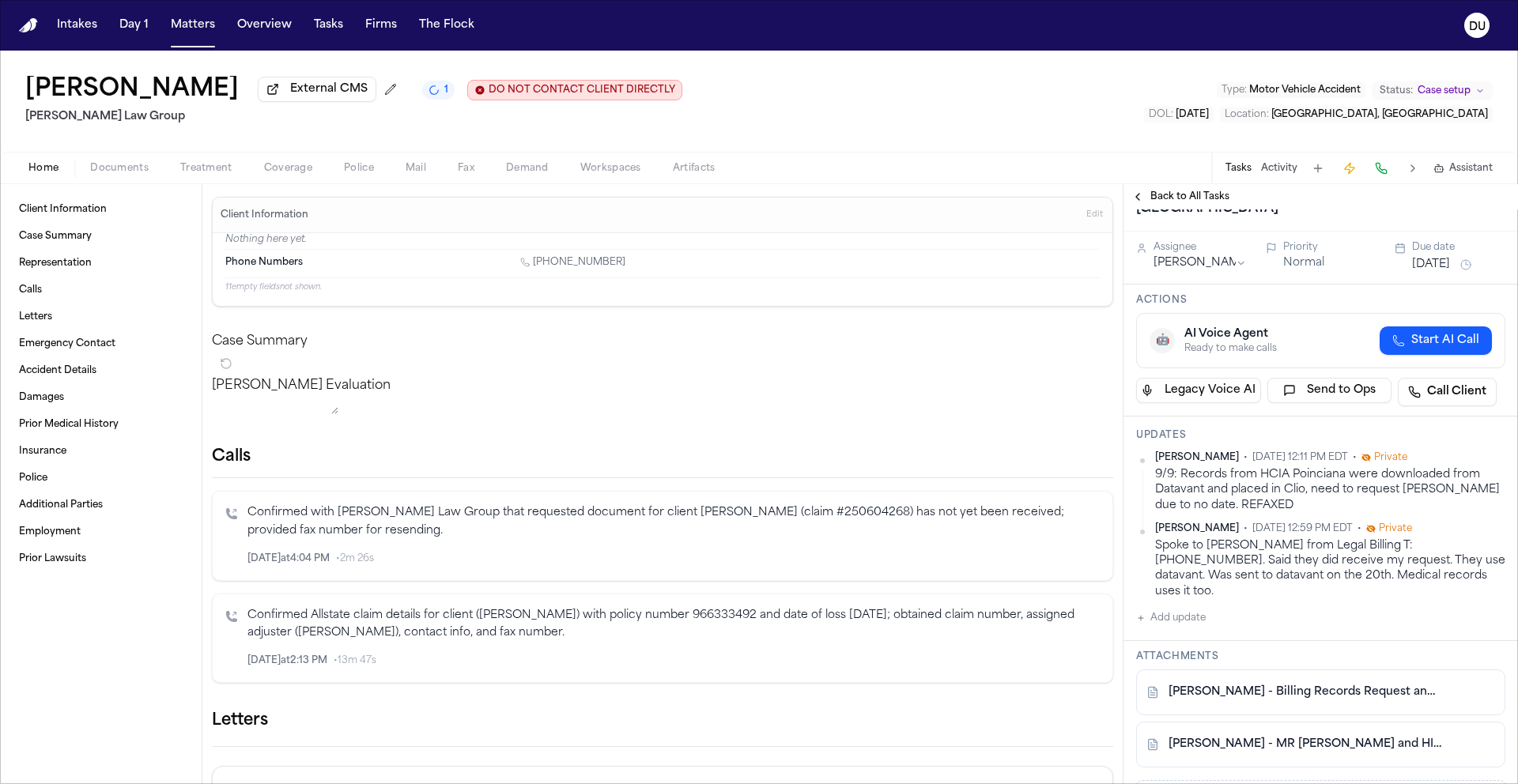
scroll to position [100, 0]
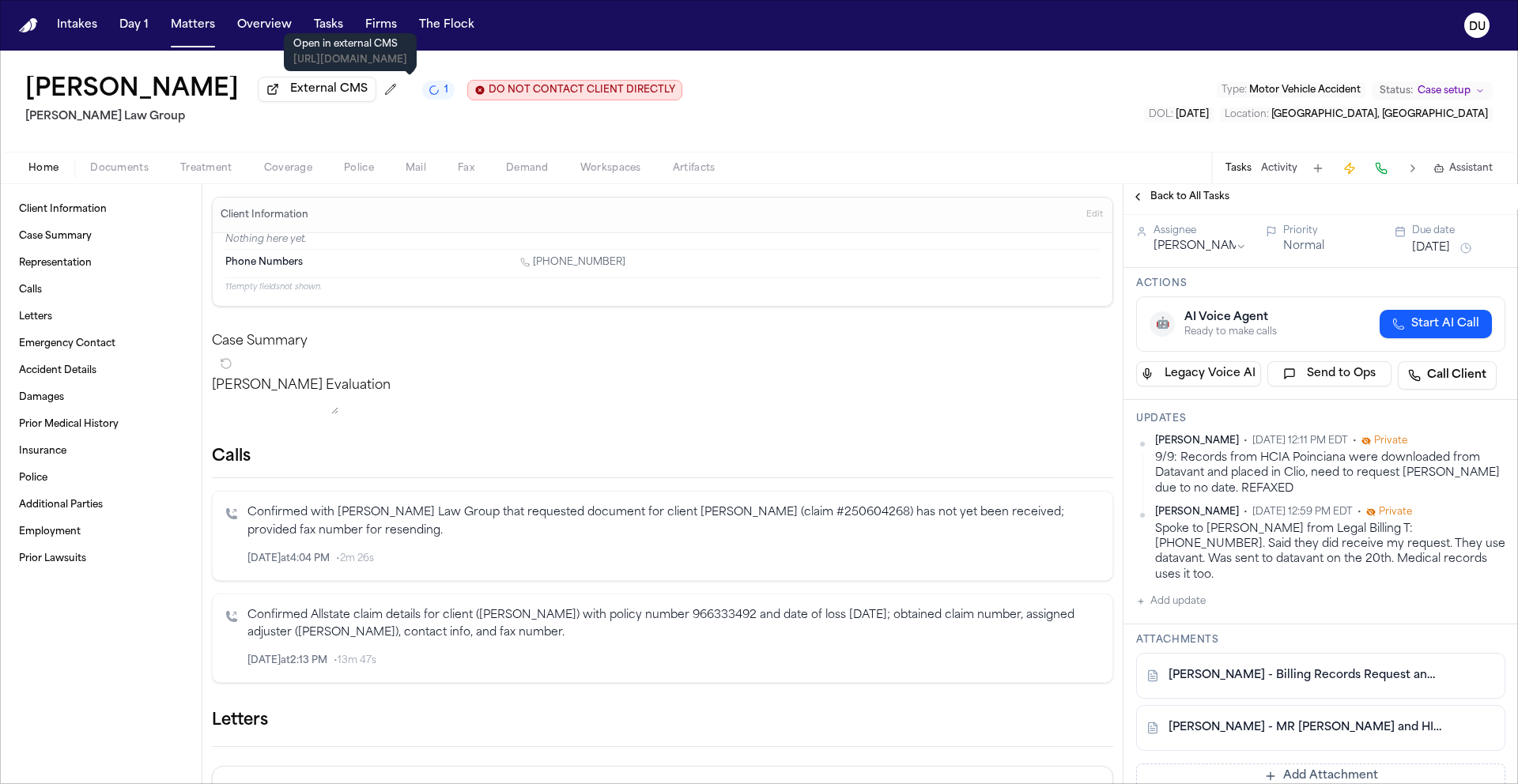
click at [368, 93] on span "External CMS" at bounding box center [328, 89] width 78 height 16
